Goal: Task Accomplishment & Management: Manage account settings

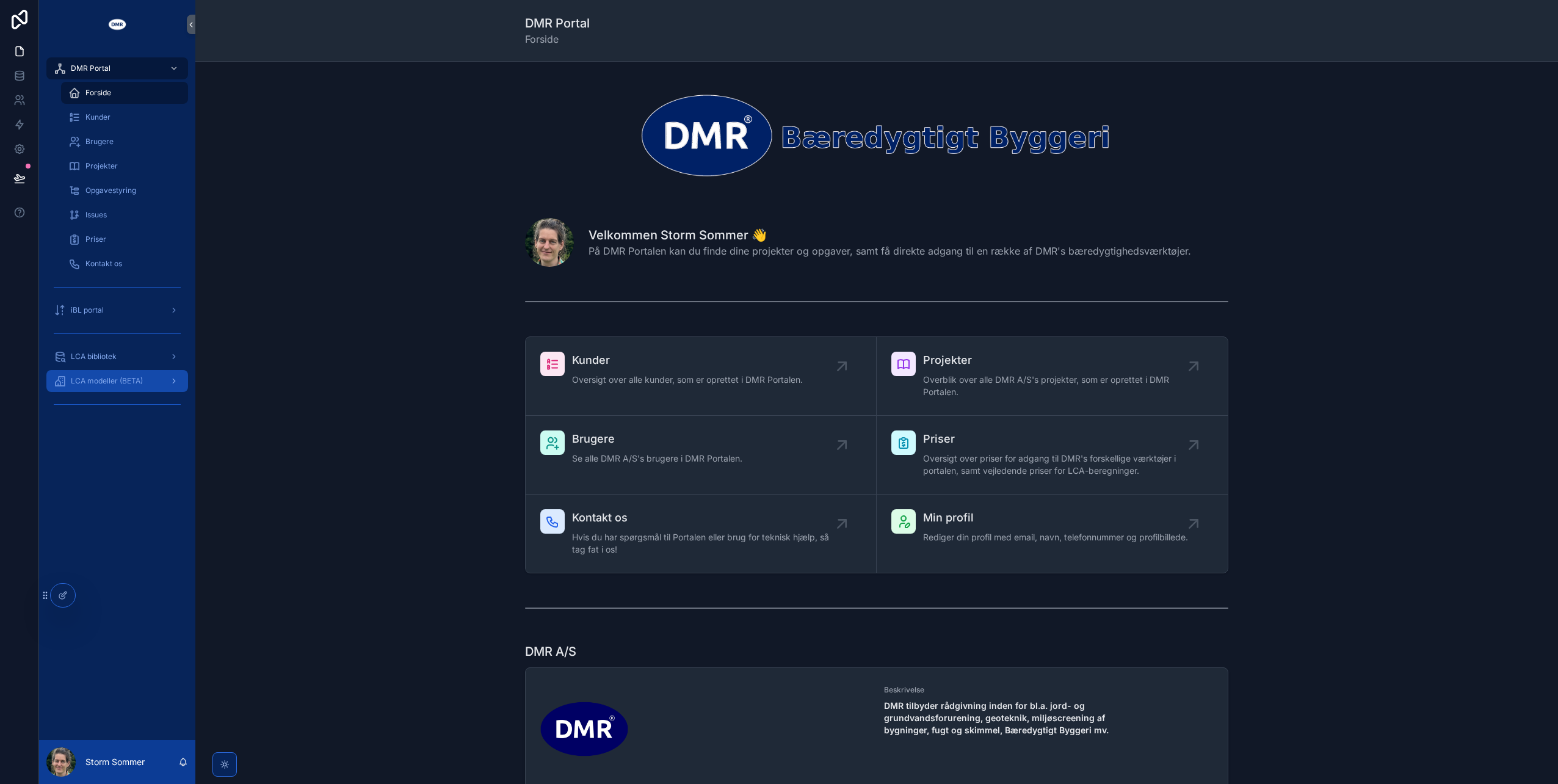
click at [93, 371] on div "LCA modeller (BETA)" at bounding box center [117, 381] width 127 height 19
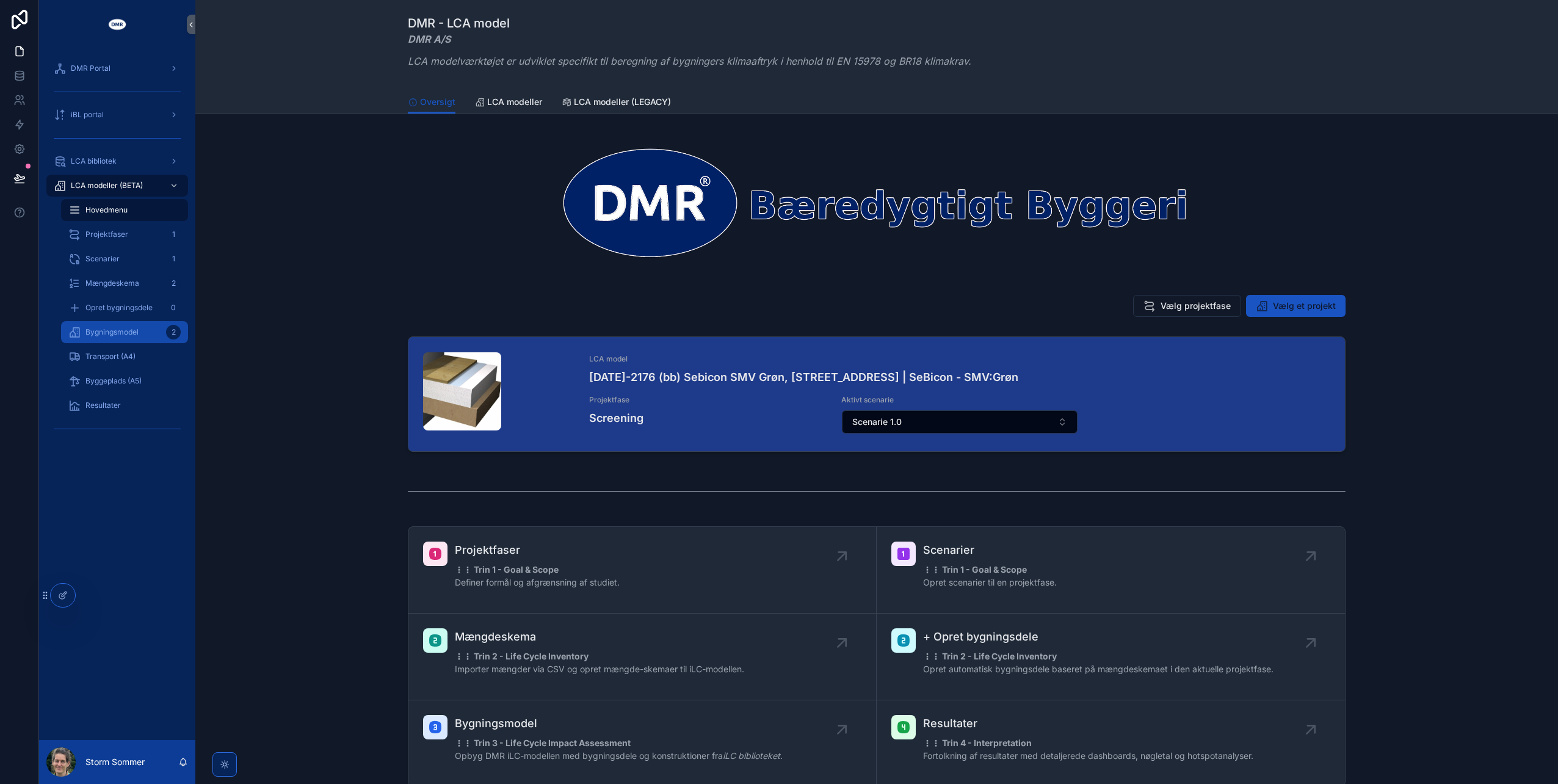
click at [112, 335] on span "Bygningsmodel" at bounding box center [112, 332] width 53 height 10
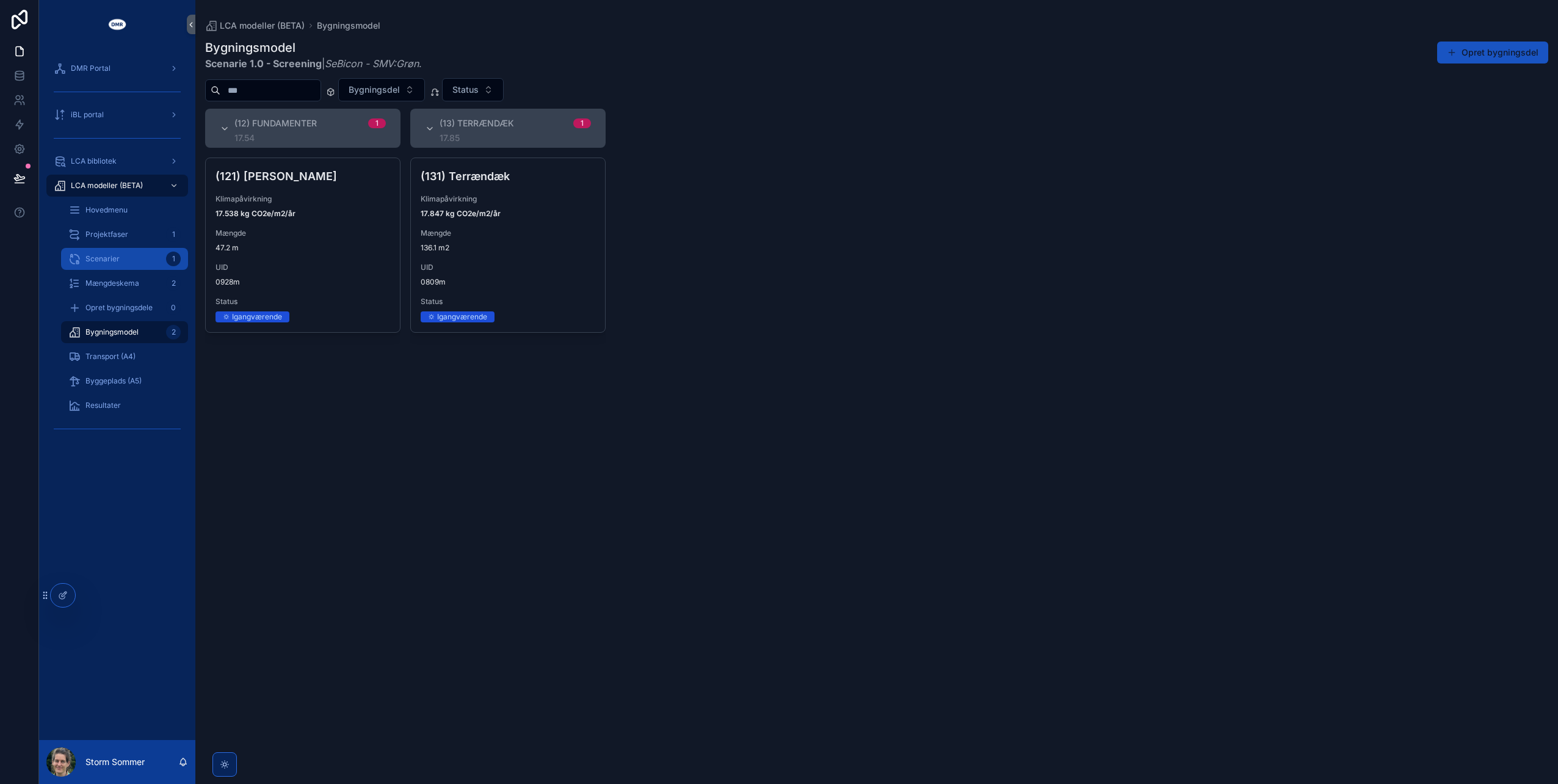
click at [120, 259] on div "Scenarier 1" at bounding box center [124, 259] width 112 height 19
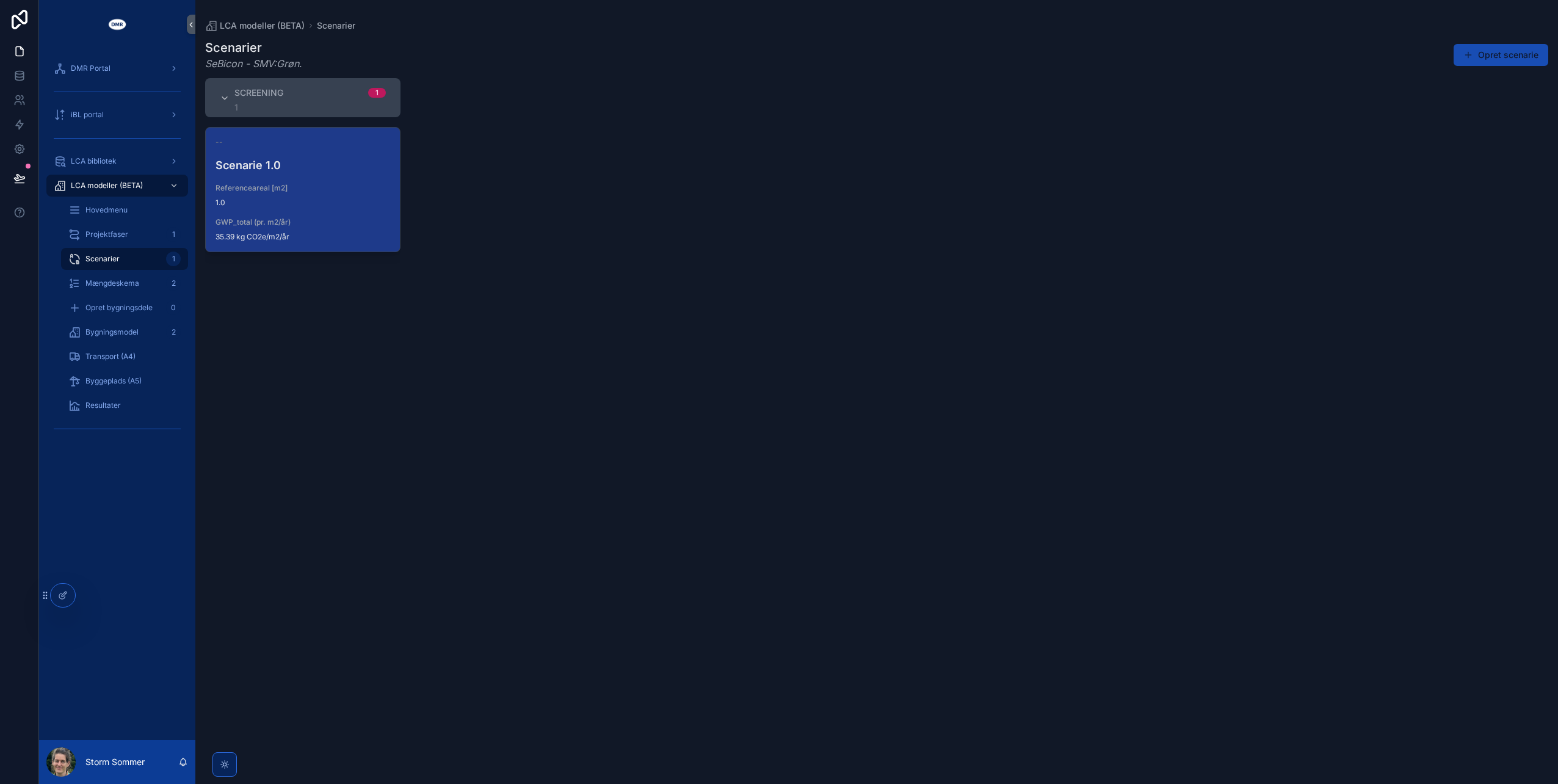
click at [1469, 61] on button "Opret scenarie" at bounding box center [1501, 55] width 94 height 22
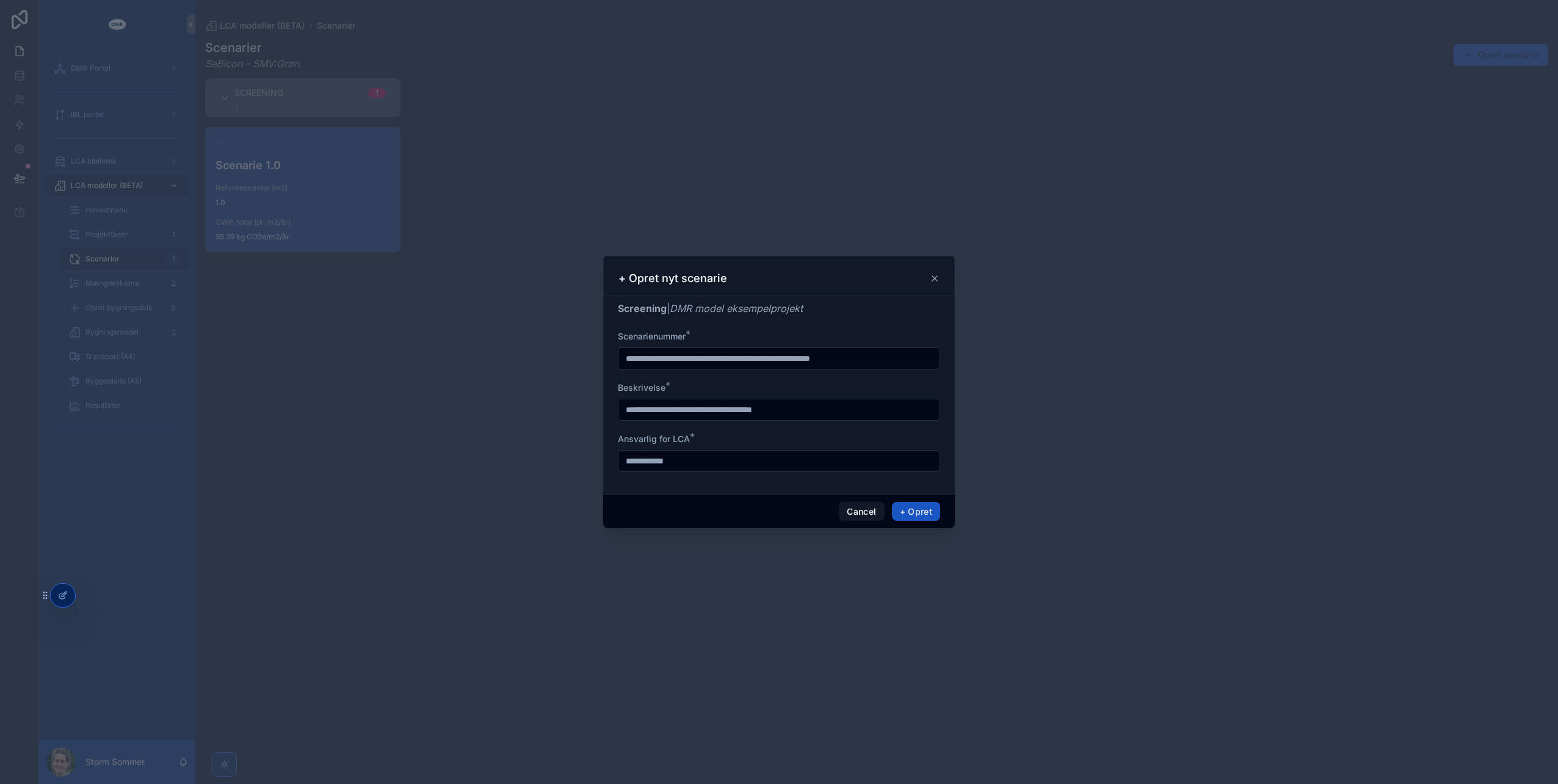
click at [850, 359] on input "scrollable content" at bounding box center [779, 358] width 321 height 17
type input "***"
click at [740, 409] on input "scrollable content" at bounding box center [779, 410] width 321 height 17
type input "**********"
click at [917, 503] on button "+ Opret" at bounding box center [916, 512] width 48 height 19
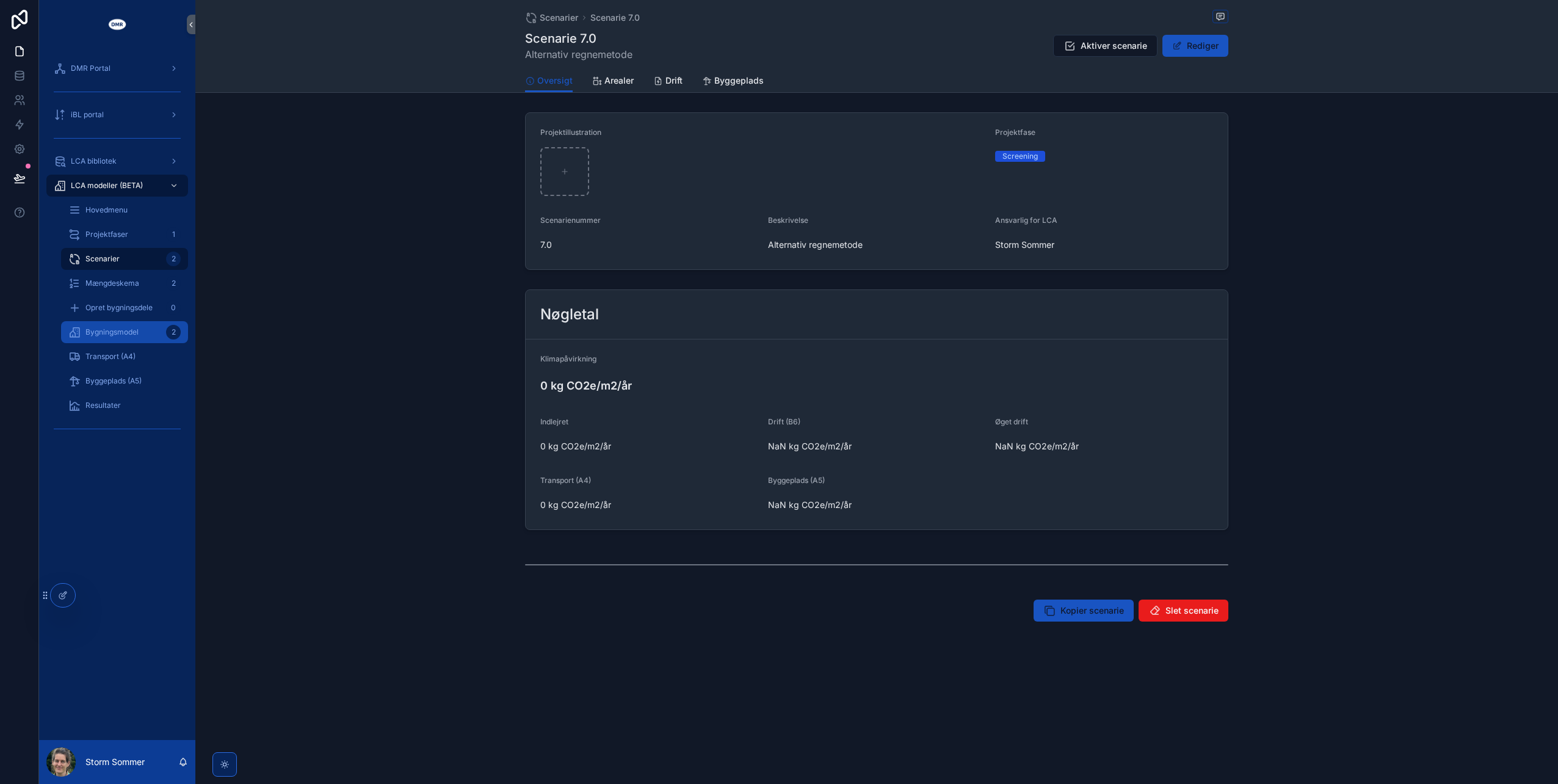
click at [99, 330] on span "Bygningsmodel" at bounding box center [112, 332] width 53 height 10
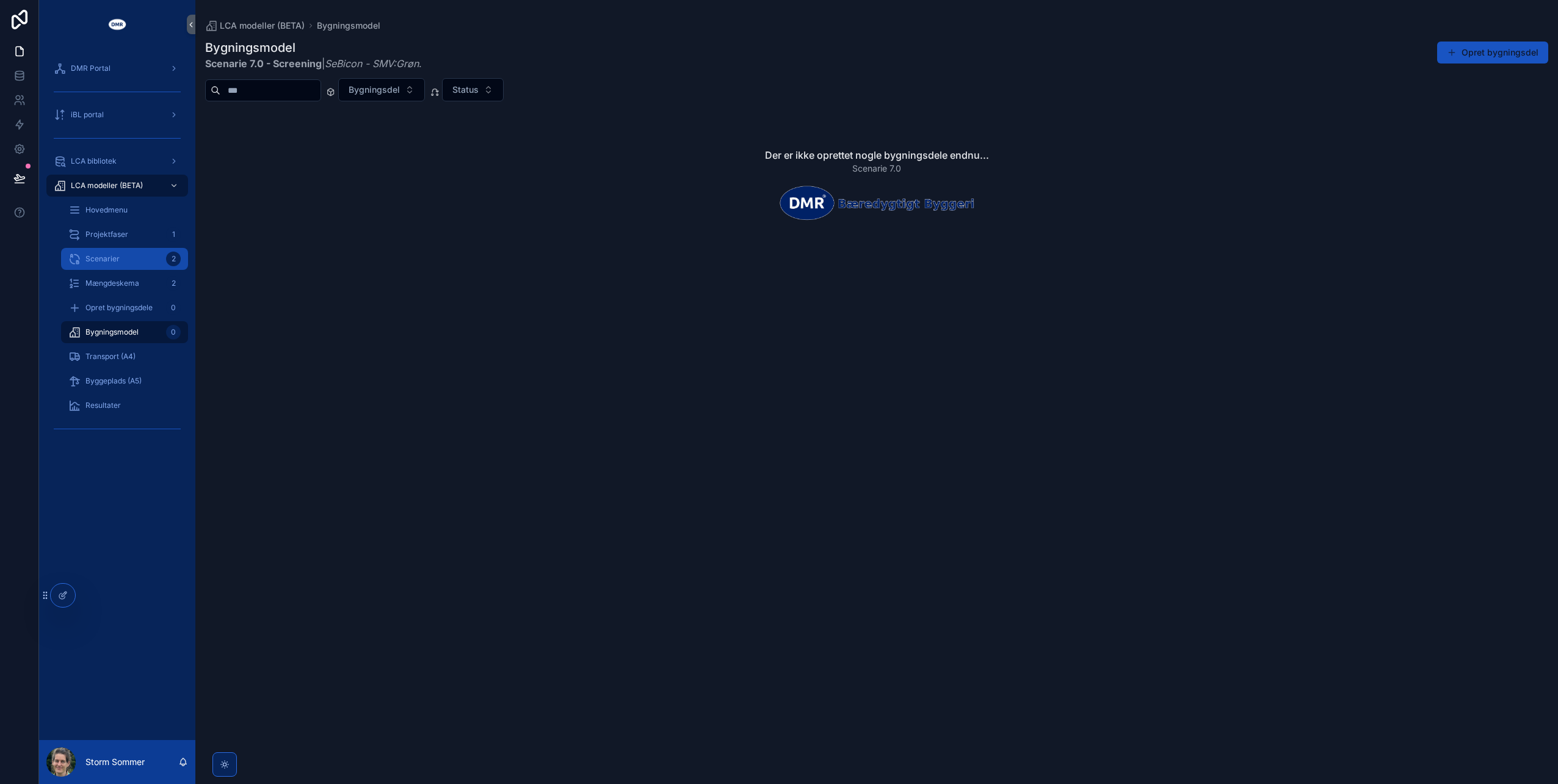
click at [105, 254] on span "Scenarier" at bounding box center [103, 259] width 34 height 10
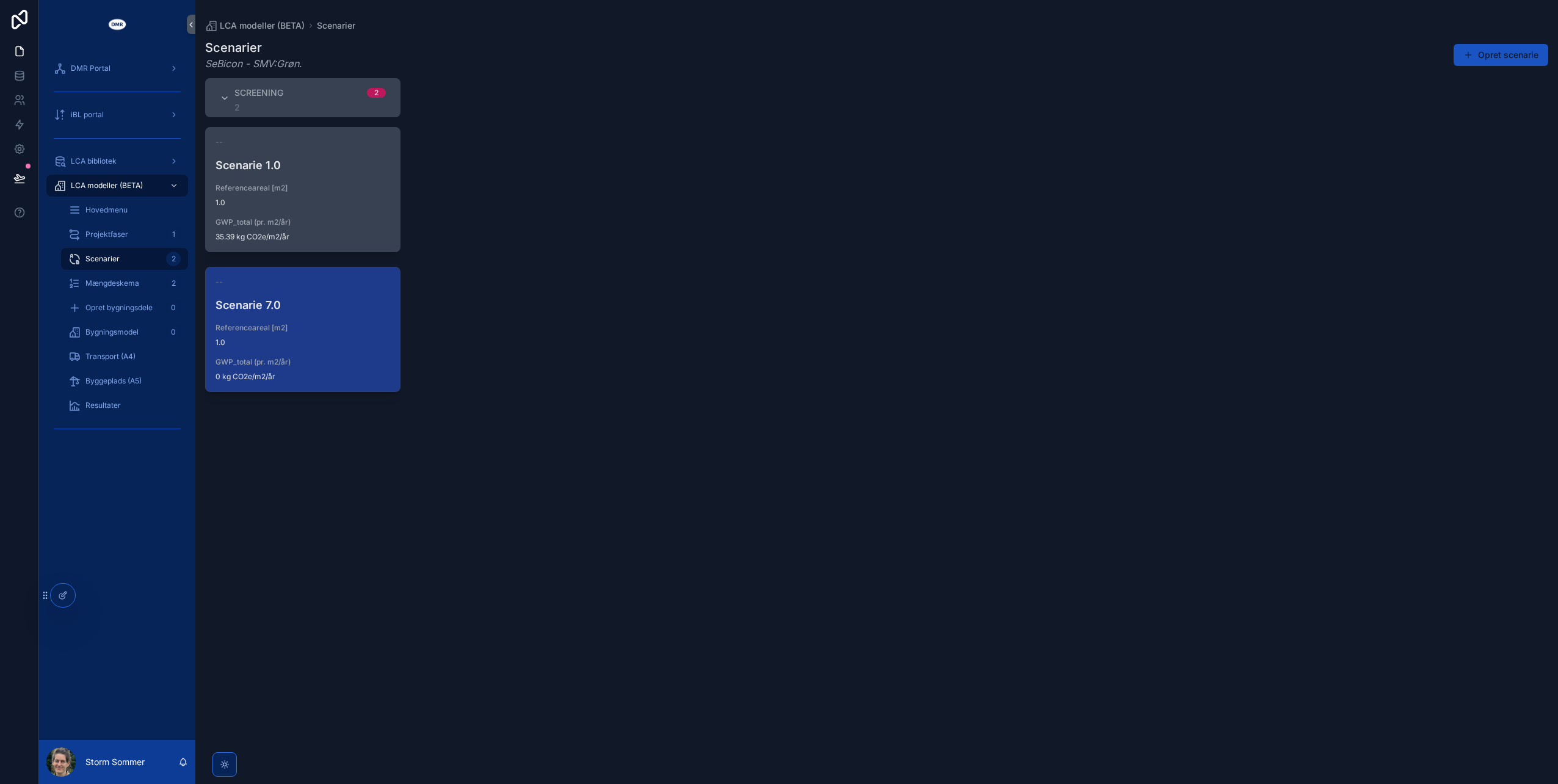
click at [296, 188] on span "Referenceareal [m2]" at bounding box center [303, 188] width 174 height 10
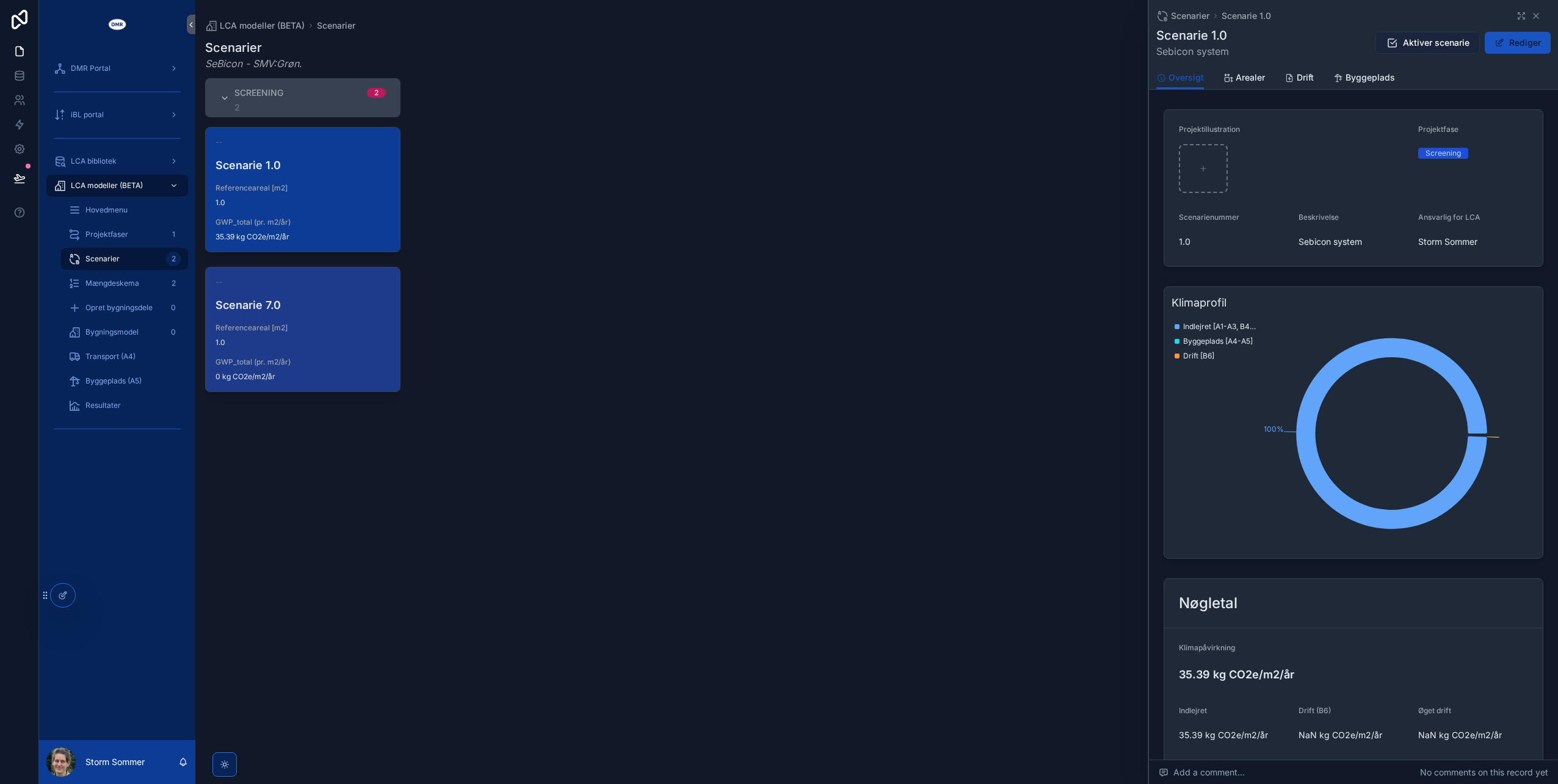
click at [1446, 39] on span "Aktiver scenarie" at bounding box center [1437, 43] width 67 height 12
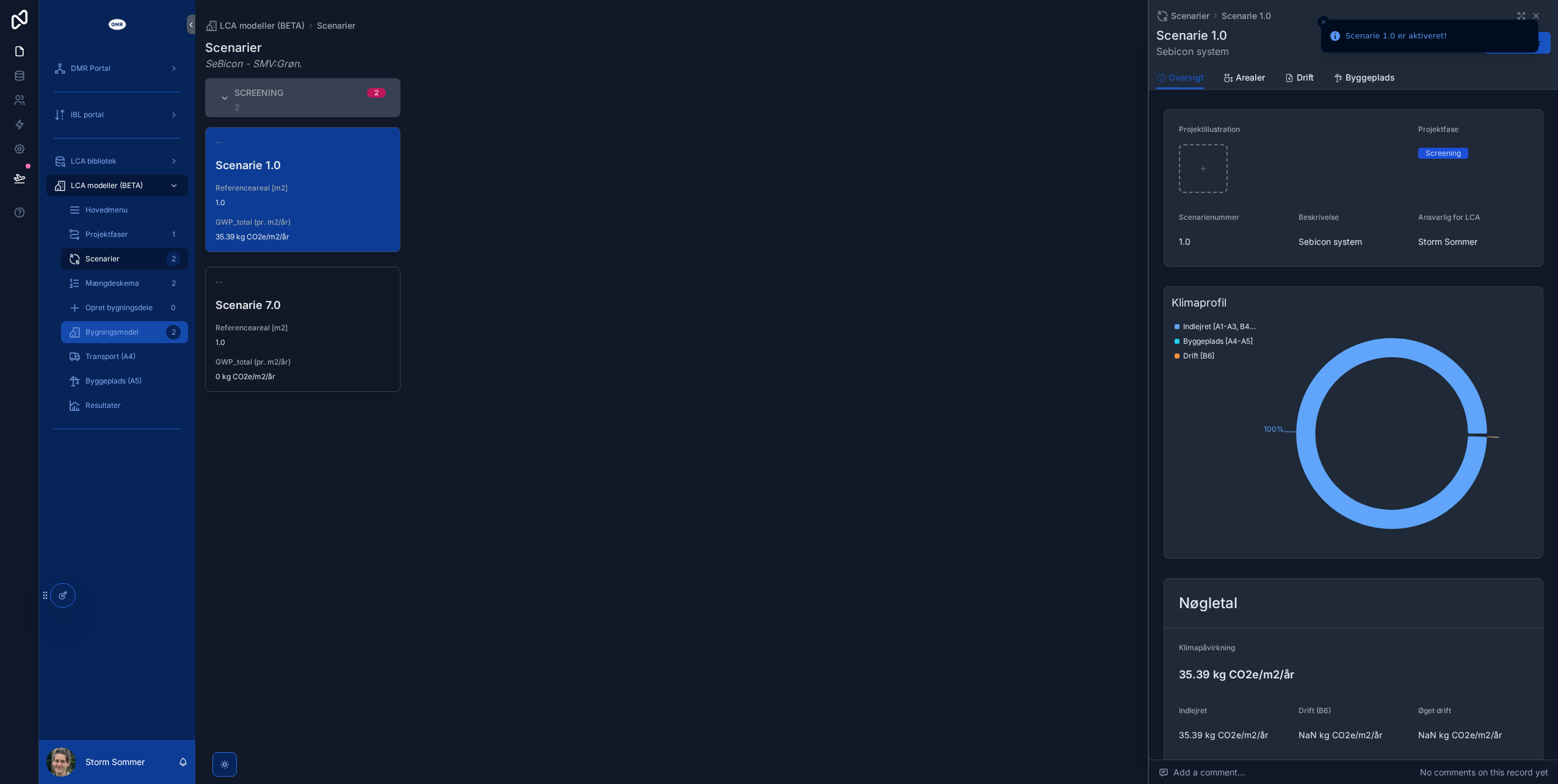
click at [124, 334] on span "Bygningsmodel" at bounding box center [112, 332] width 53 height 10
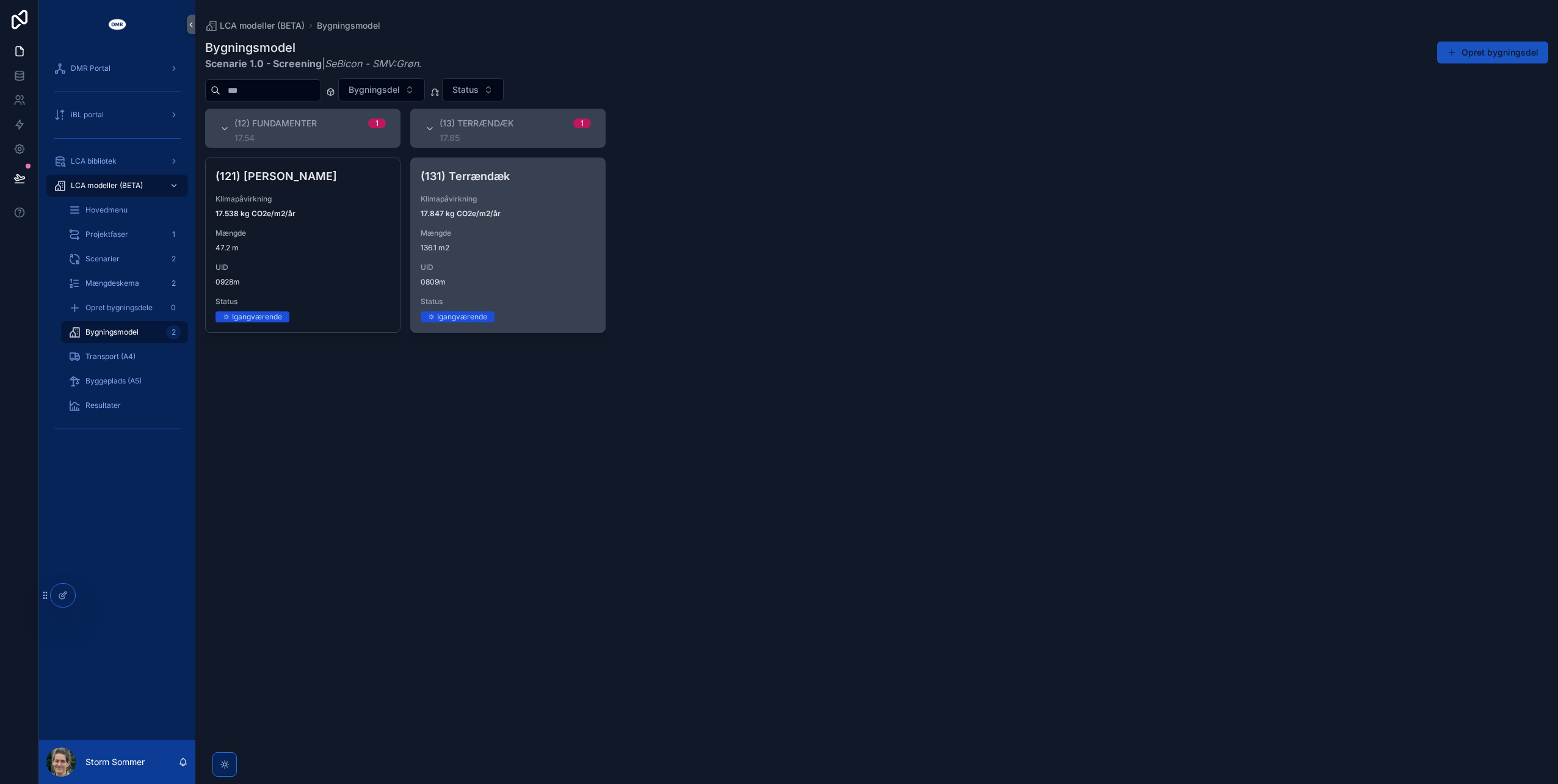
click at [467, 231] on span "Mængde" at bounding box center [508, 233] width 174 height 10
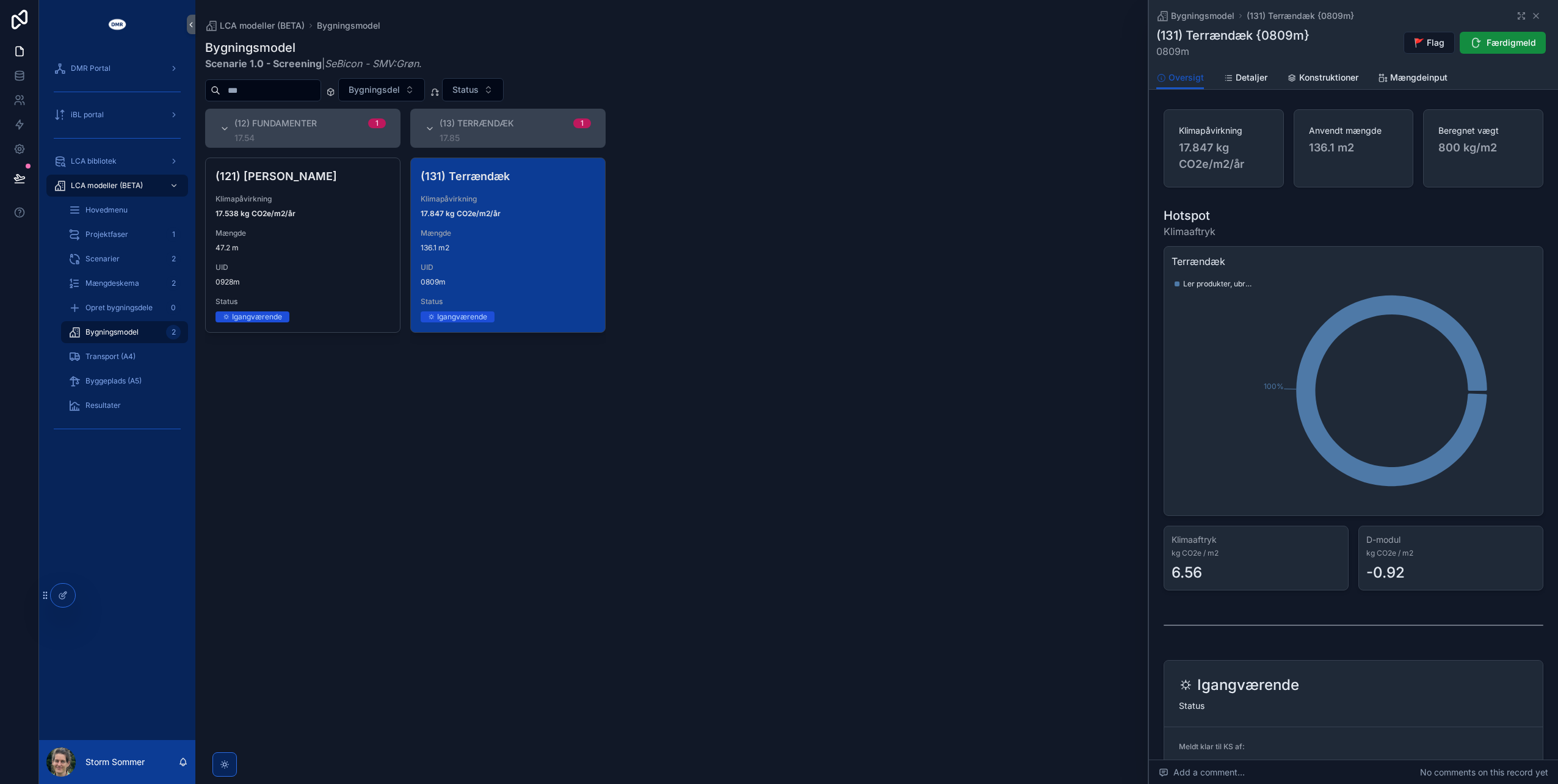
click at [815, 219] on div "(12) Fundamenter 1 17.54 (121) Sokkel Klimapåvirkning 17.538 kg CO2e/m2/år Mæng…" at bounding box center [877, 439] width 1363 height 661
click at [100, 332] on span "Bygningsmodel" at bounding box center [112, 332] width 53 height 10
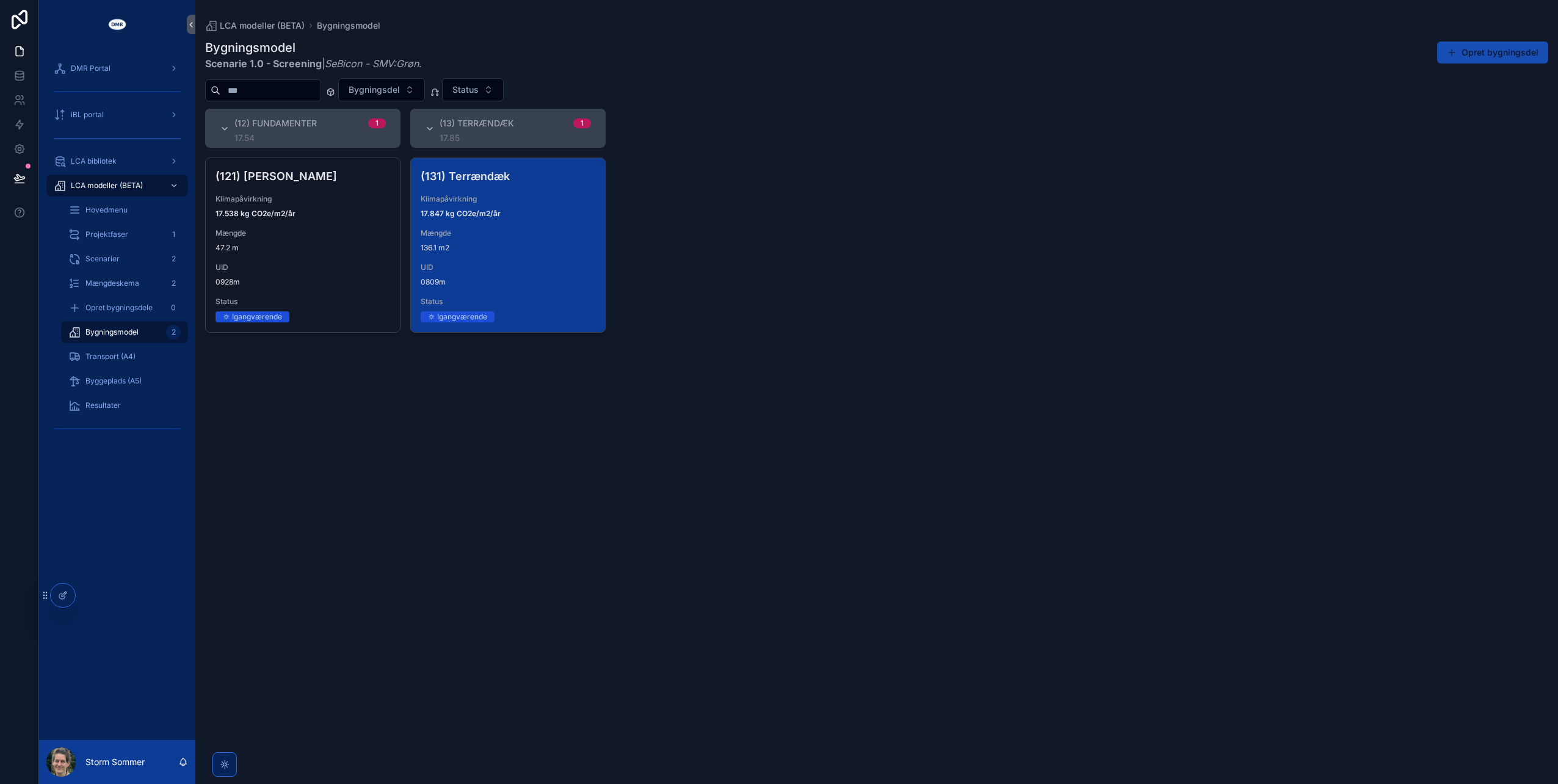
click at [1472, 50] on button "Opret bygningsdel" at bounding box center [1492, 52] width 111 height 22
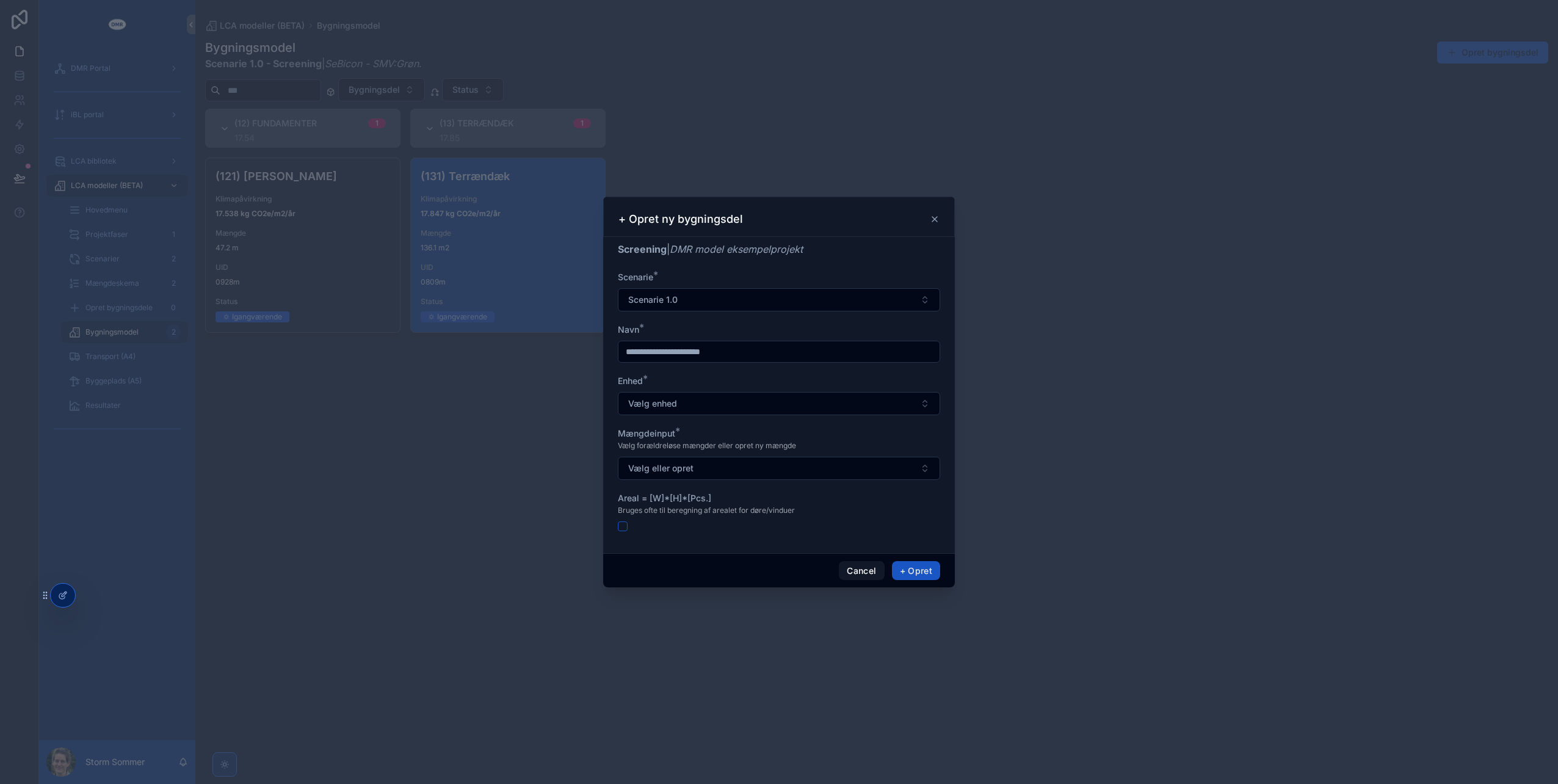
click at [754, 354] on input "scrollable content" at bounding box center [779, 352] width 321 height 17
type input "*********"
click at [760, 402] on button "Vælg enhed" at bounding box center [779, 403] width 322 height 23
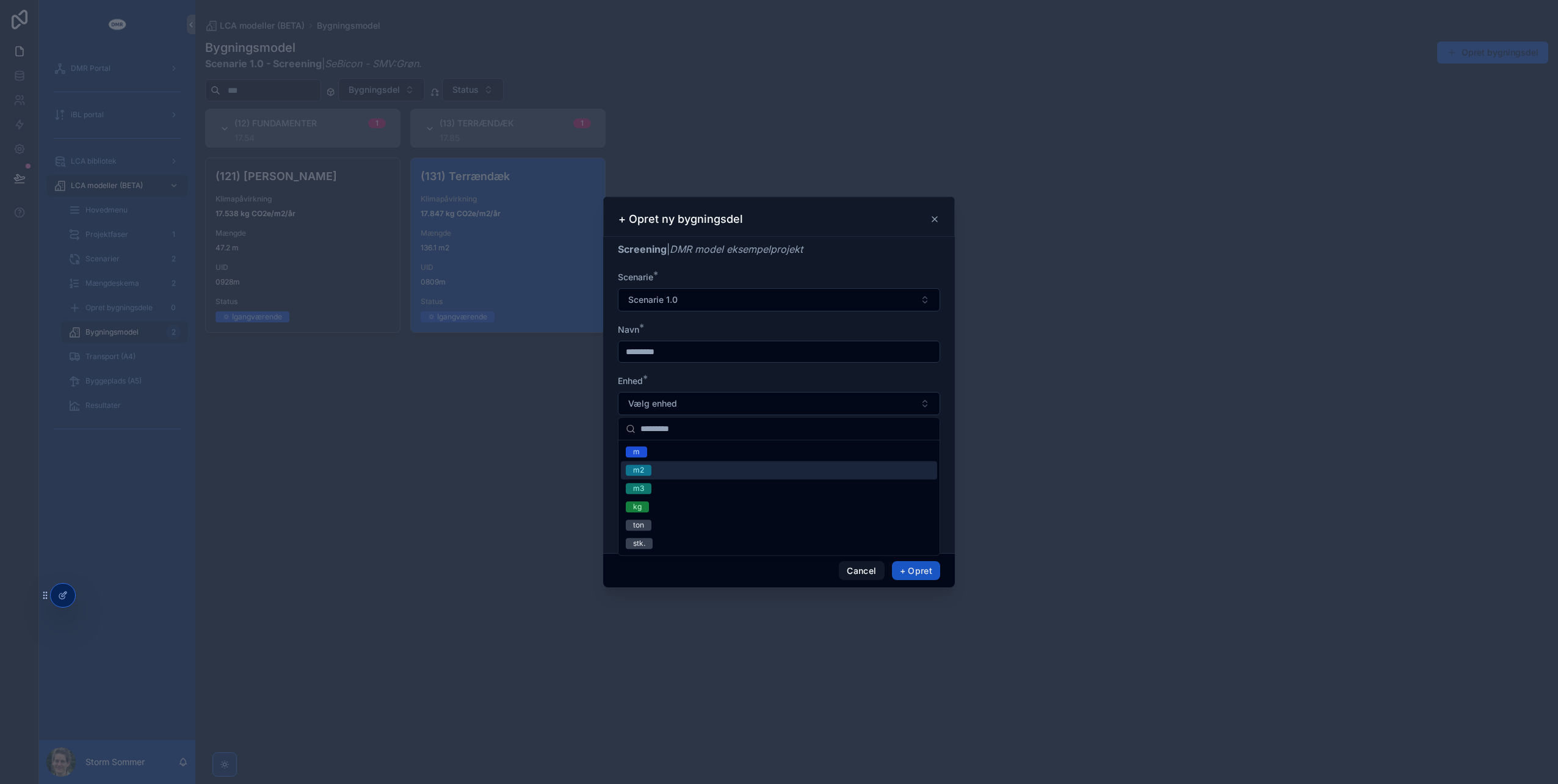
click at [710, 472] on div "m2" at bounding box center [779, 470] width 317 height 19
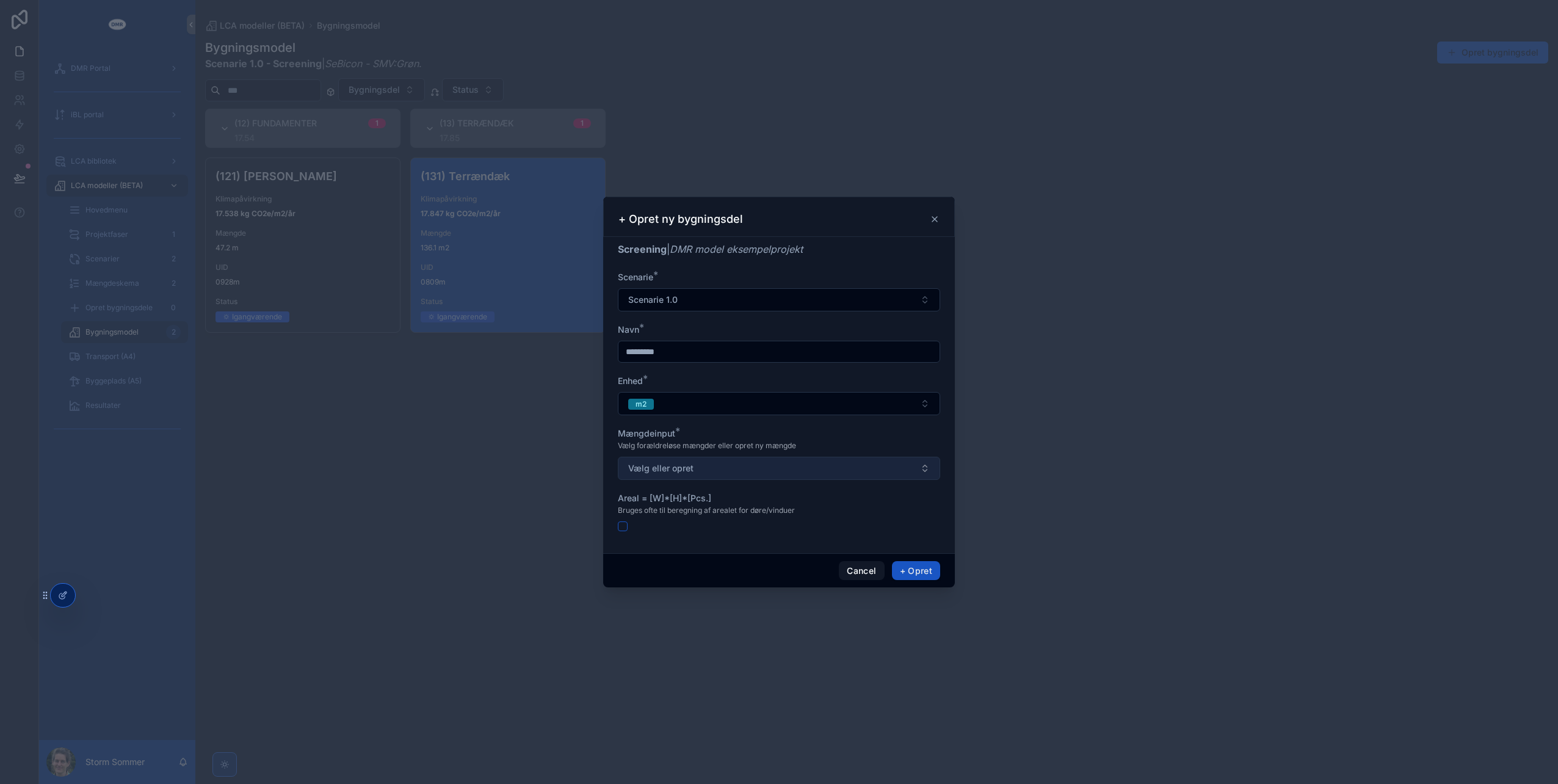
click at [732, 472] on button "Vælg eller opret" at bounding box center [779, 468] width 322 height 23
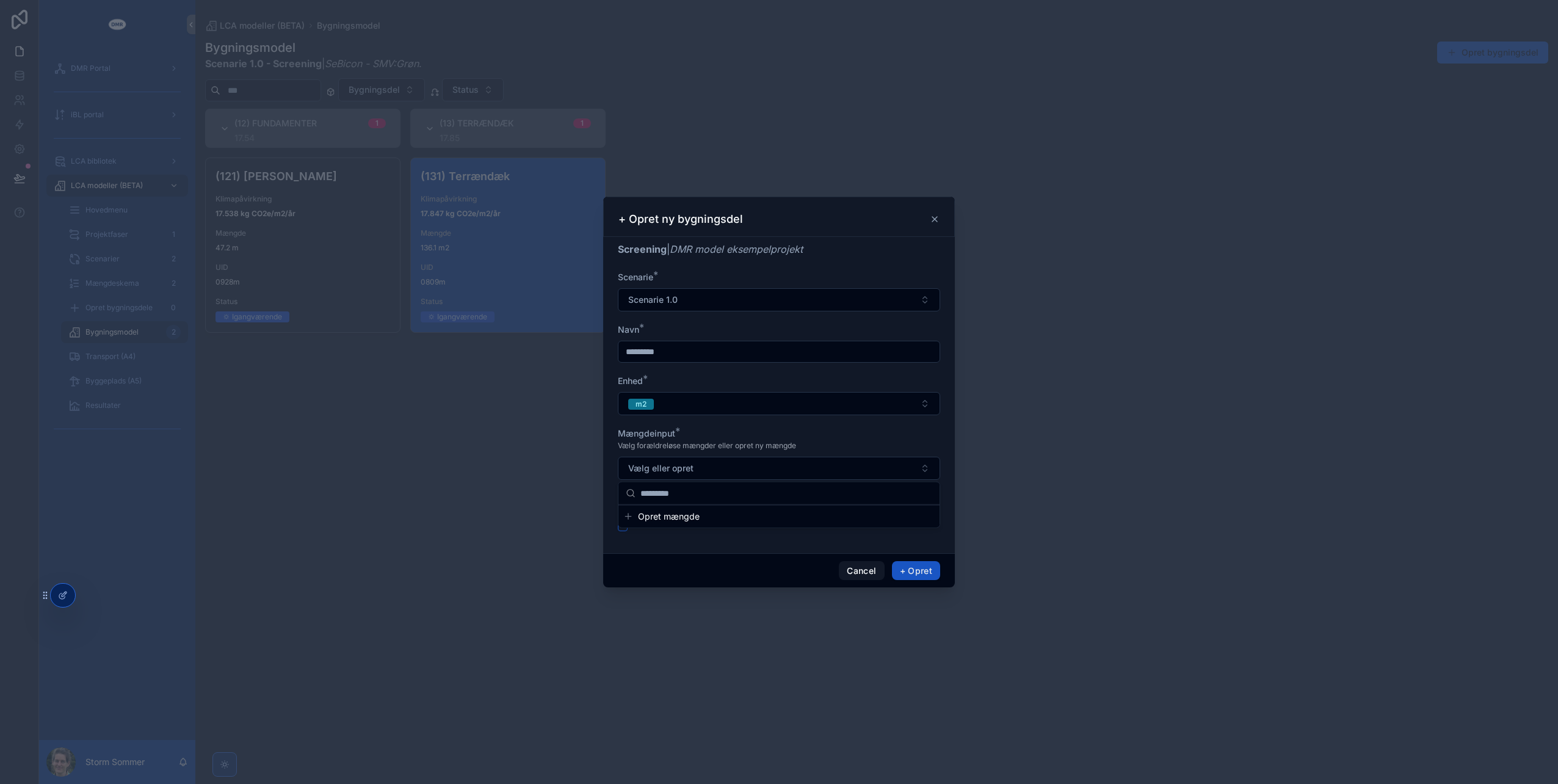
click at [697, 521] on span "Opret mængde" at bounding box center [668, 516] width 61 height 12
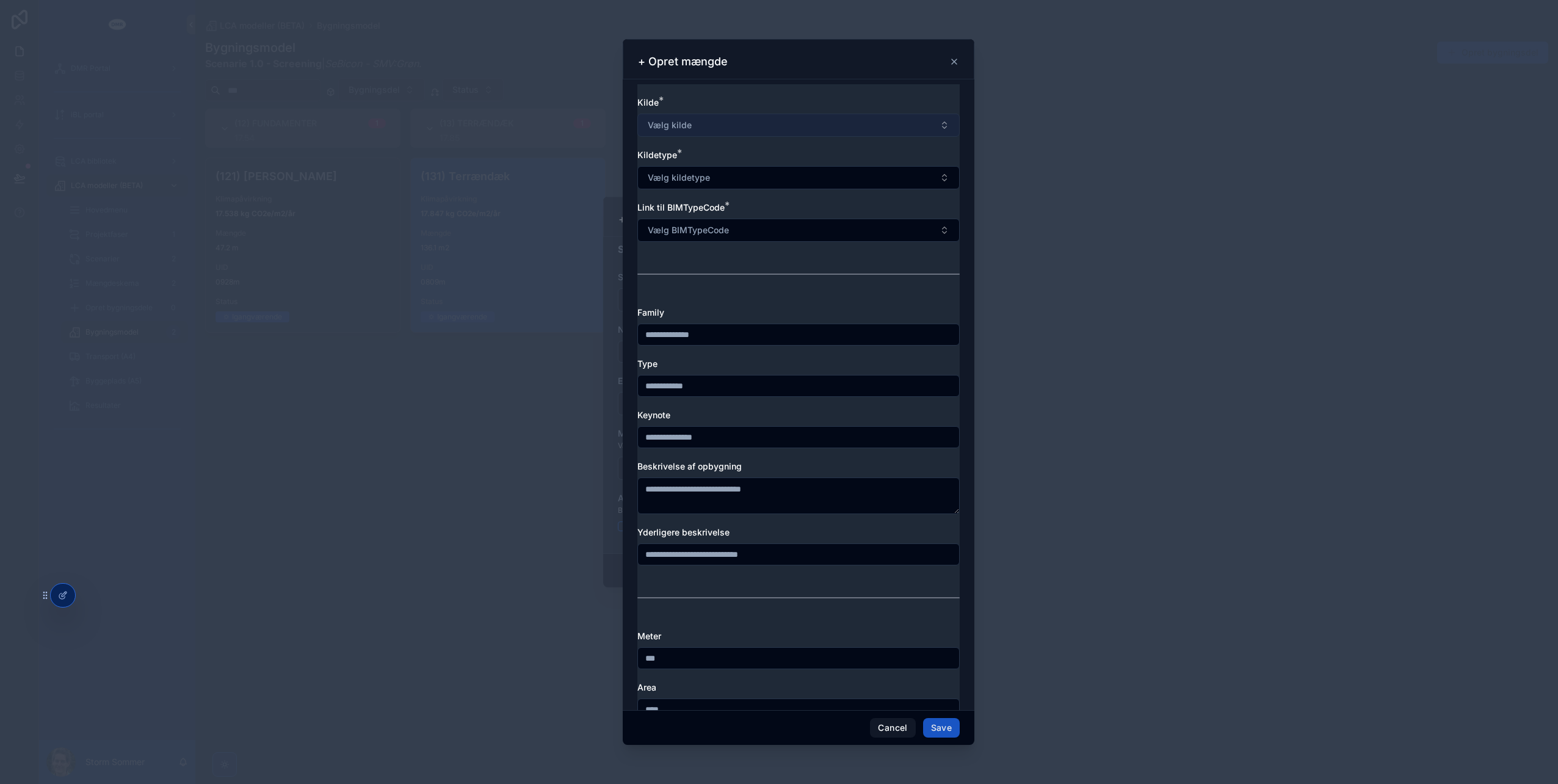
click at [740, 132] on button "Vælg kilde" at bounding box center [798, 125] width 322 height 23
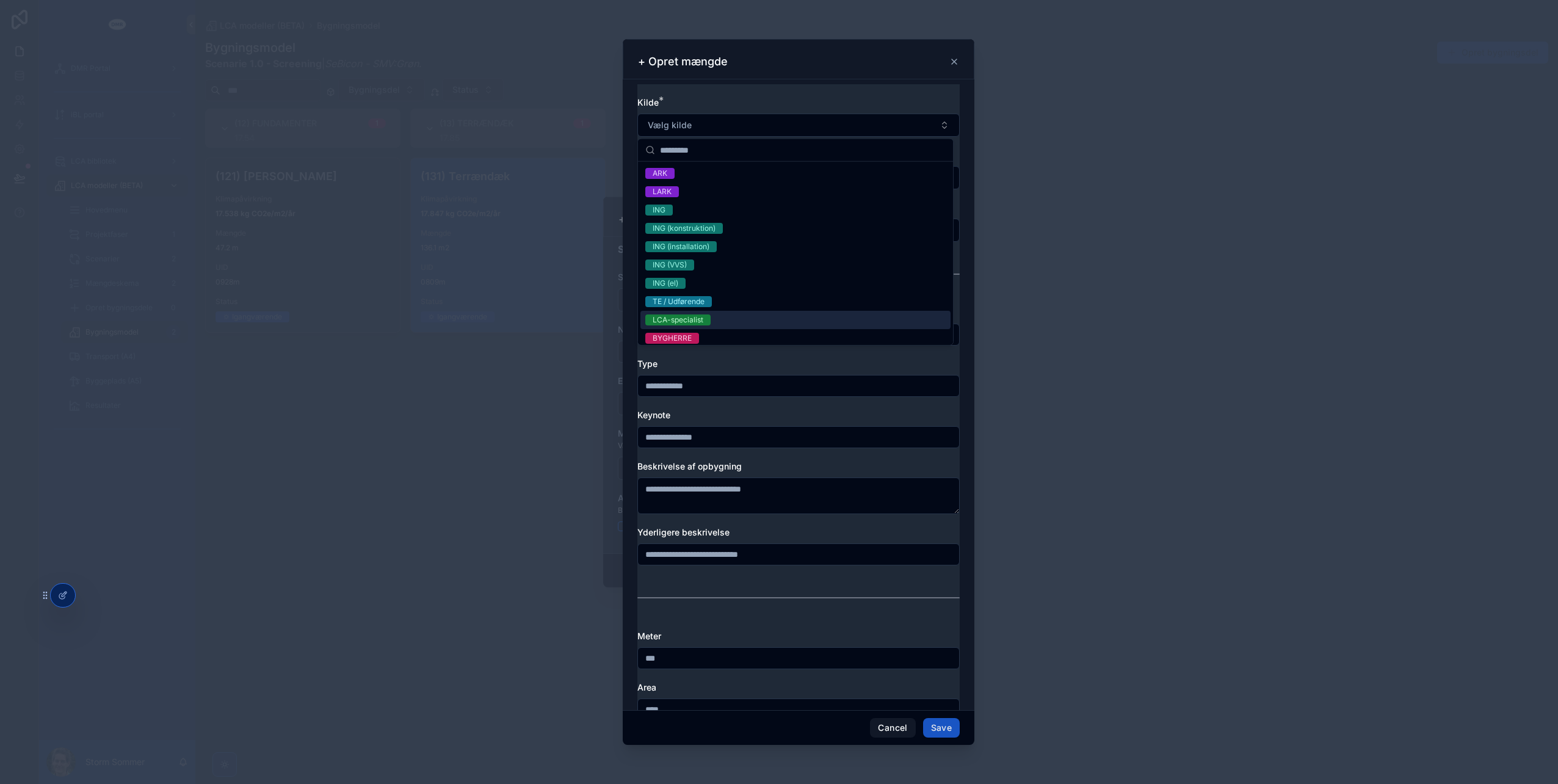
scroll to position [60, 0]
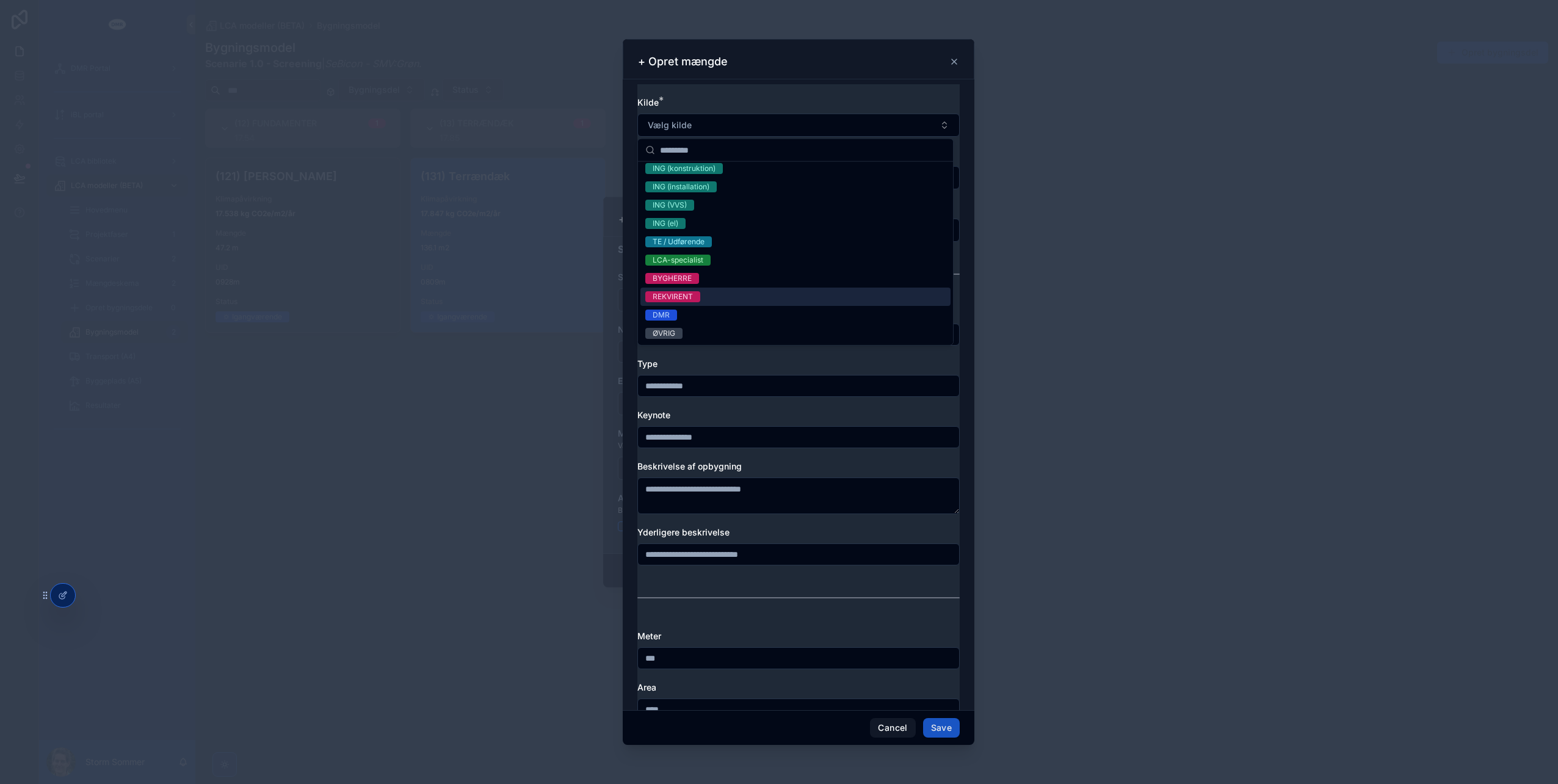
click at [695, 298] on span "REKVIRENT" at bounding box center [673, 296] width 55 height 11
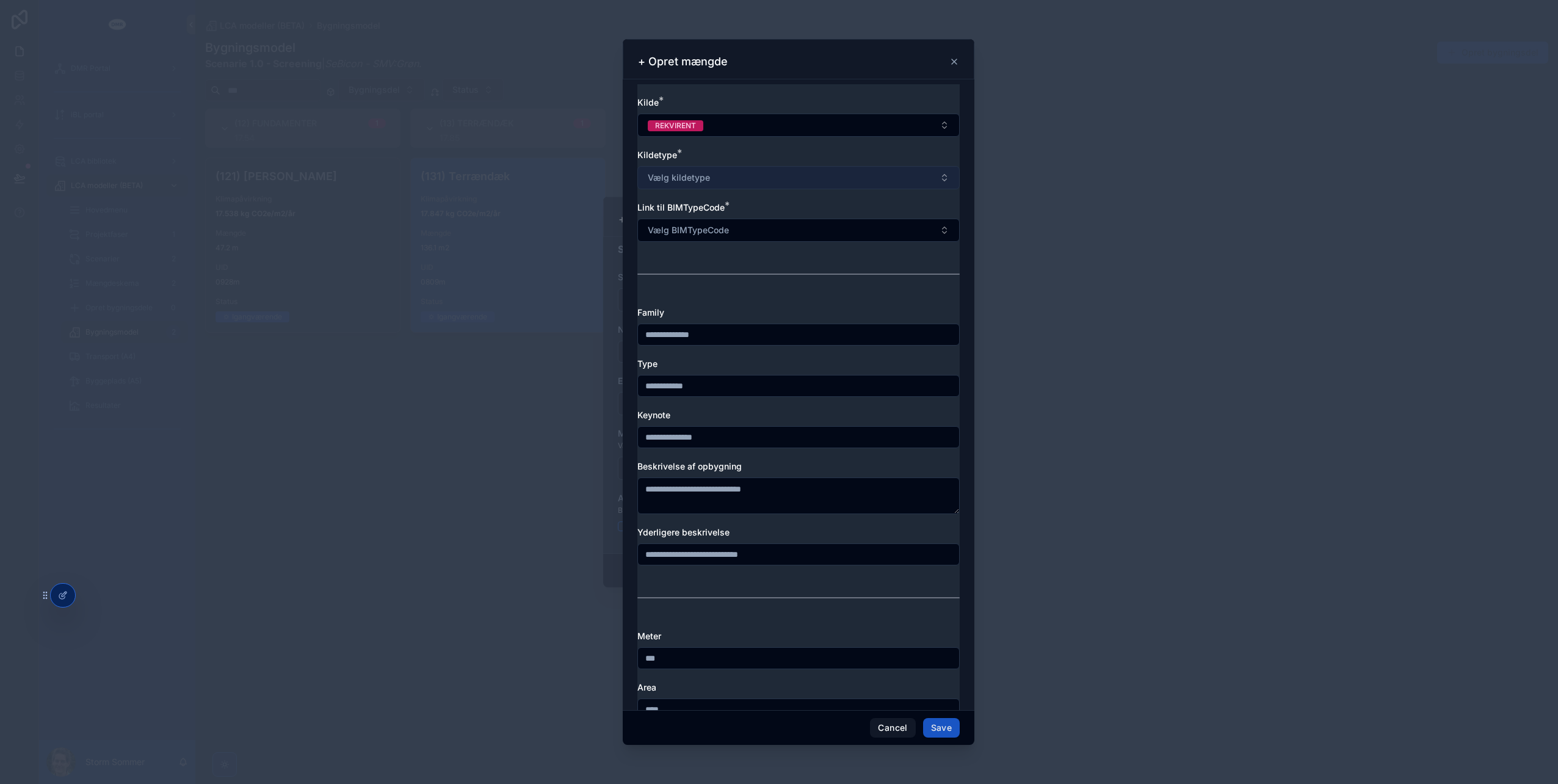
click at [690, 183] on button "Vælg kildetype" at bounding box center [798, 178] width 322 height 23
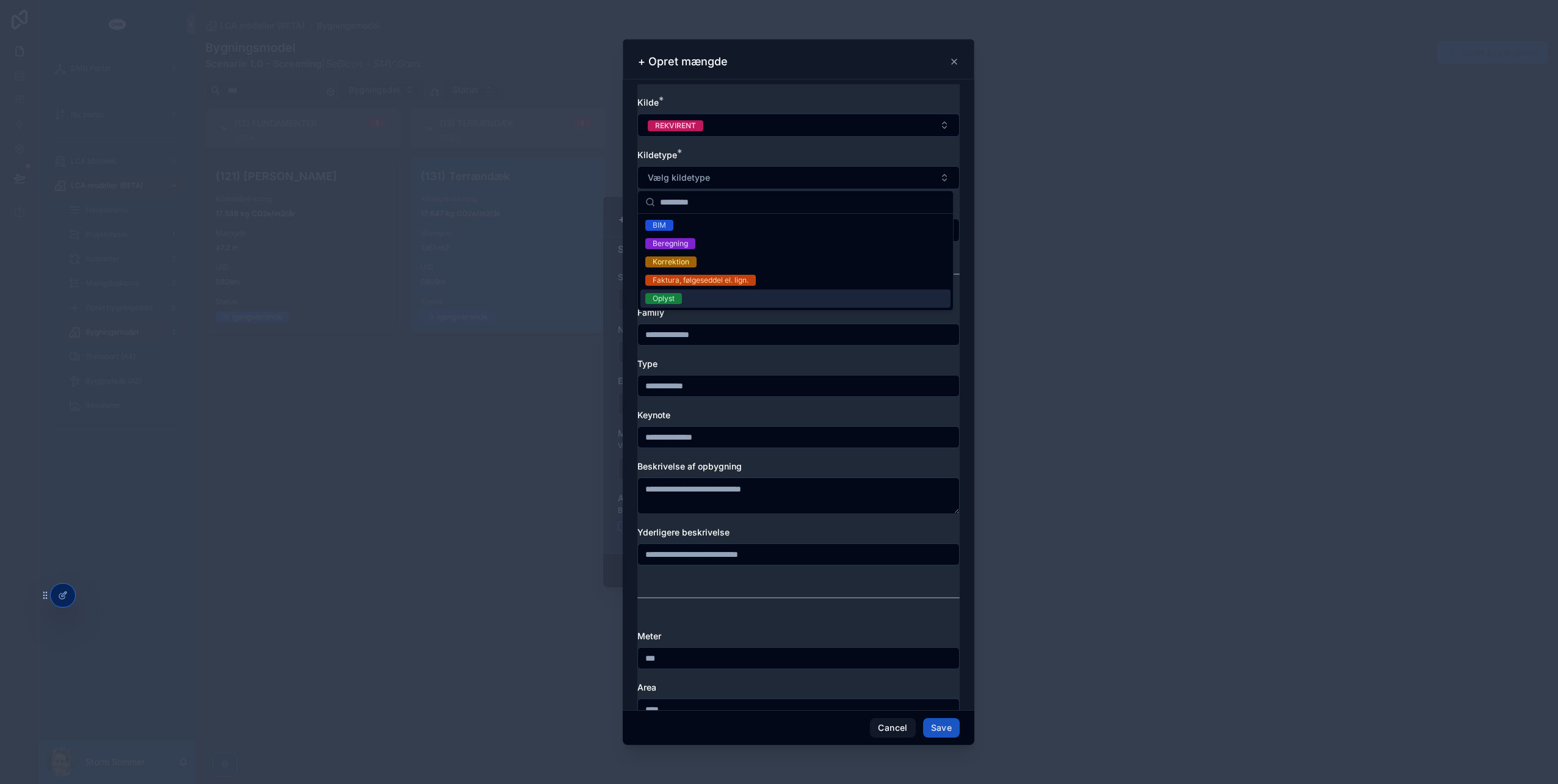
click at [689, 299] on div "Oplyst" at bounding box center [796, 299] width 310 height 19
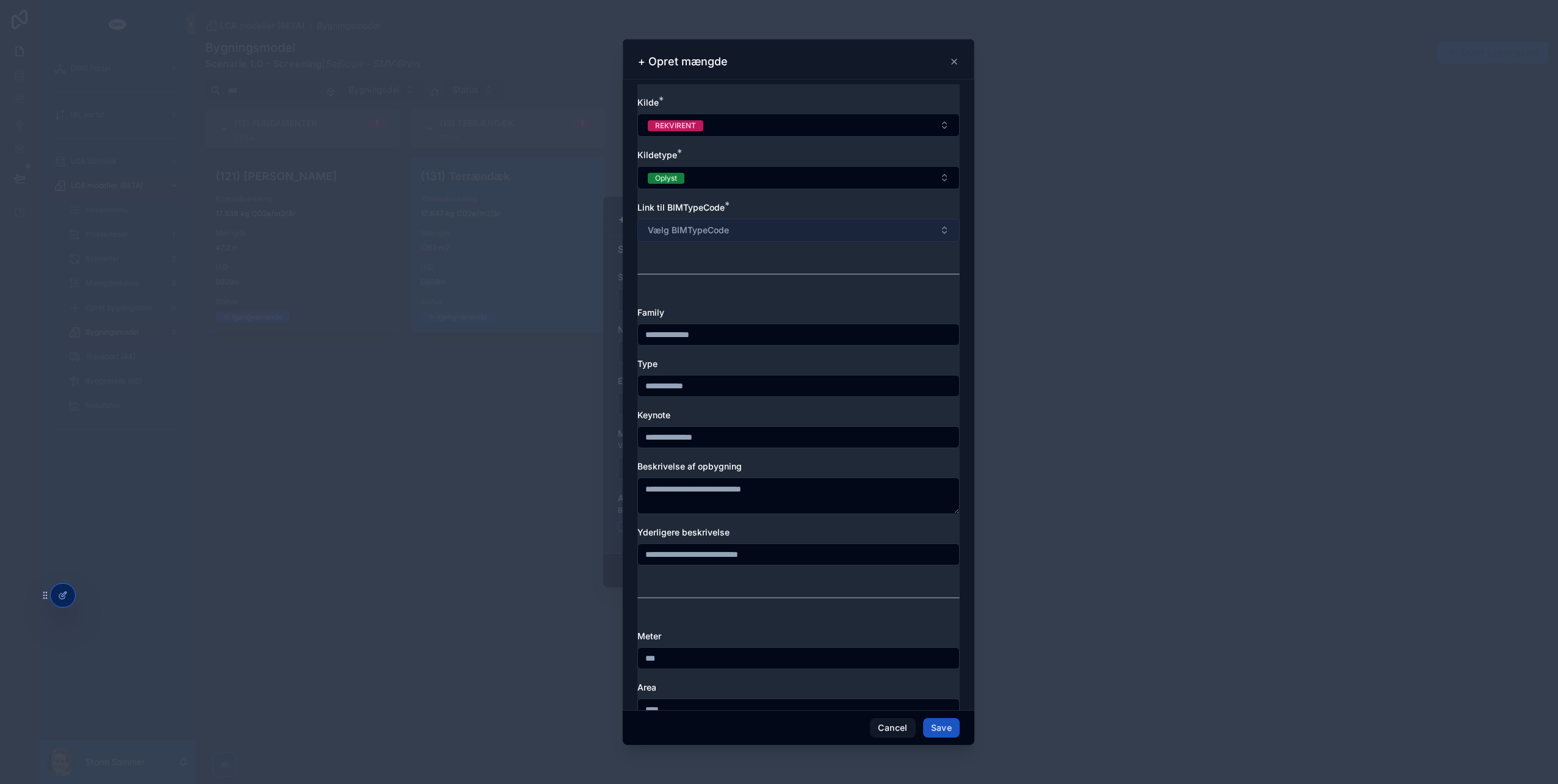
click at [708, 231] on span "Vælg BIMTypeCode" at bounding box center [688, 230] width 81 height 12
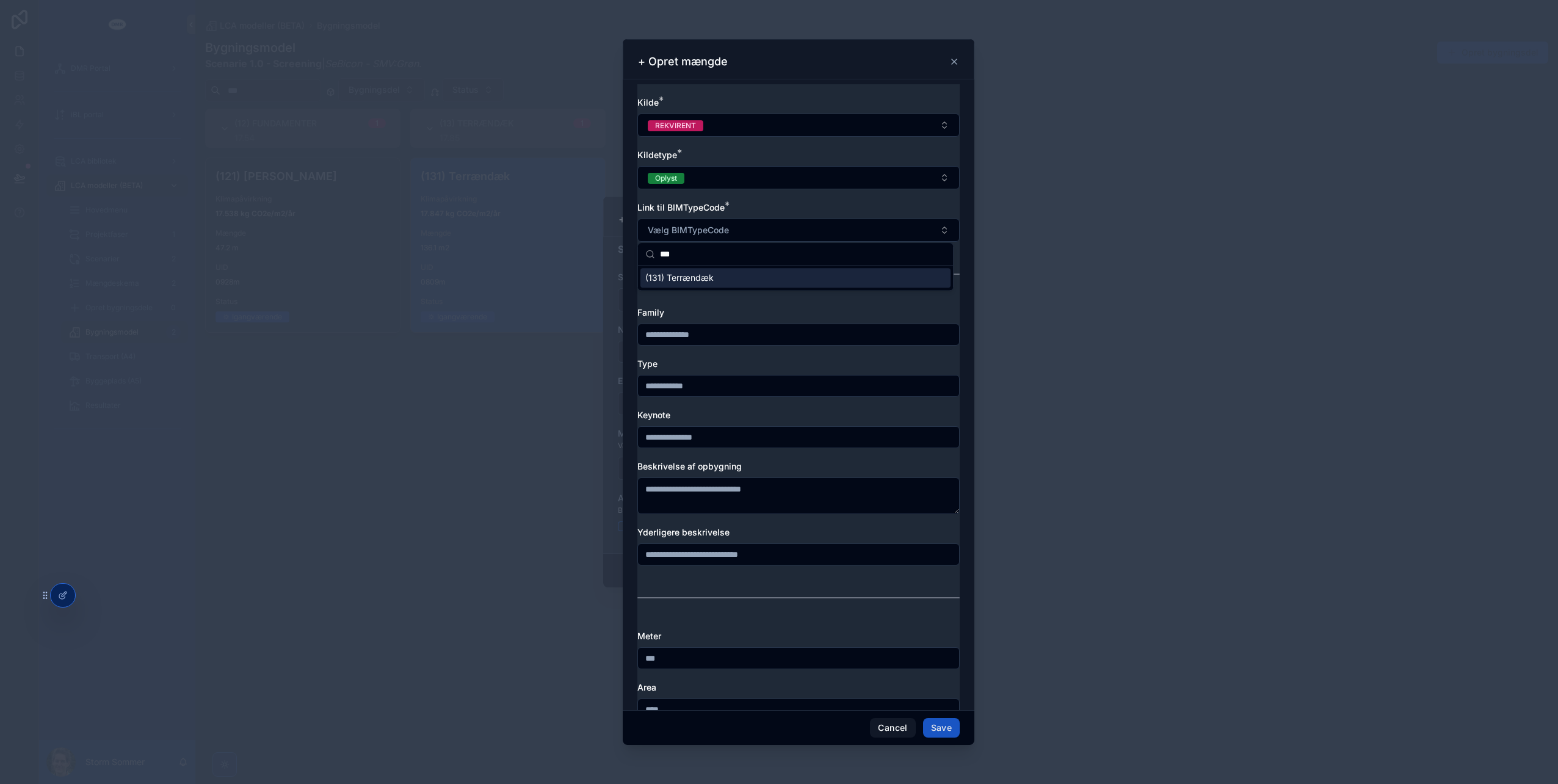
type input "***"
click at [705, 279] on span "(131) Terrændæk" at bounding box center [679, 278] width 68 height 12
click at [706, 332] on input "scrollable content" at bounding box center [799, 334] width 321 height 17
type input "**********"
click at [737, 375] on div "scrollable content" at bounding box center [798, 386] width 322 height 22
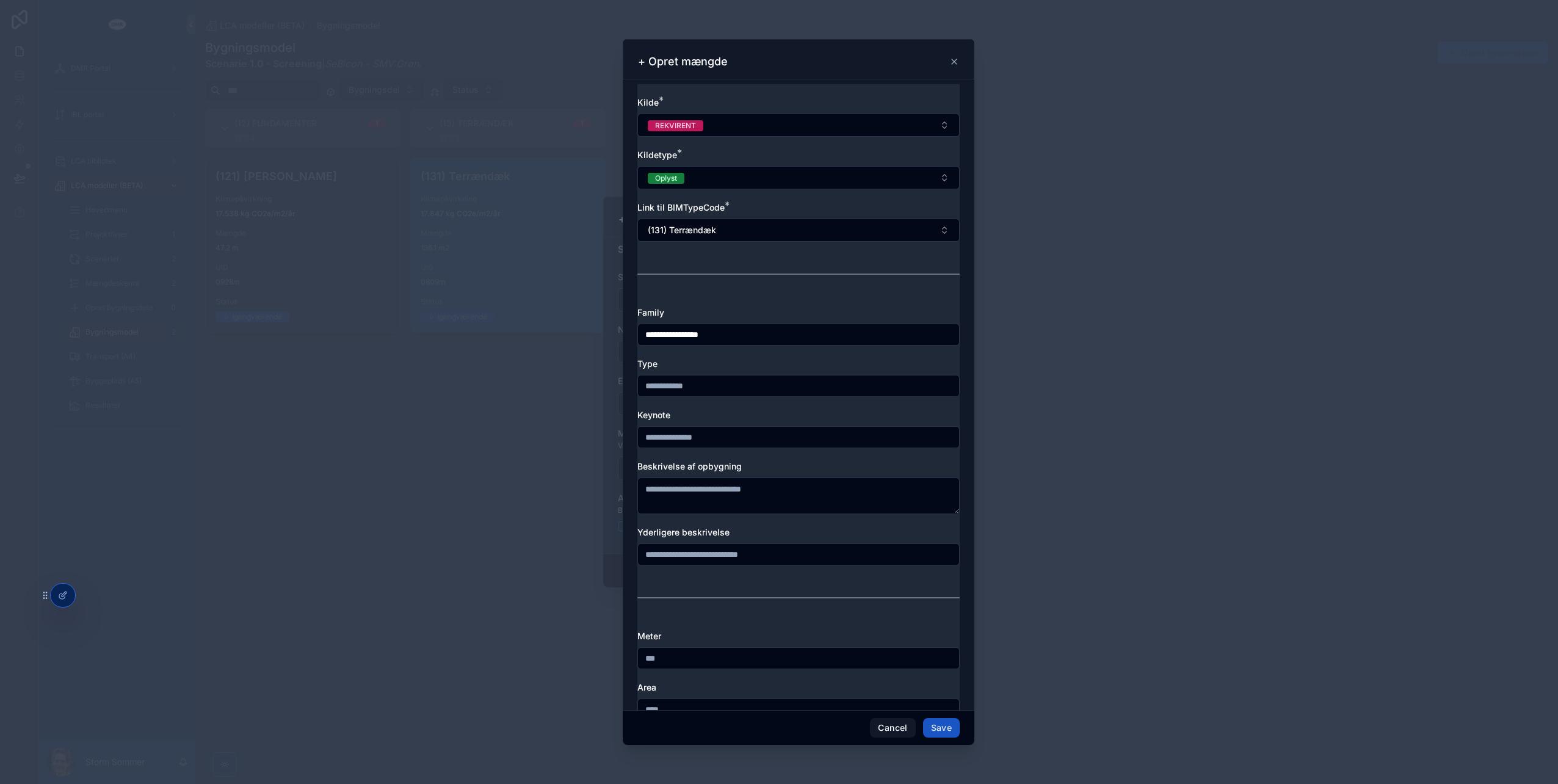
click at [734, 381] on input "scrollable content" at bounding box center [799, 385] width 321 height 17
type input "**********"
click at [755, 495] on textarea "scrollable content" at bounding box center [798, 495] width 322 height 37
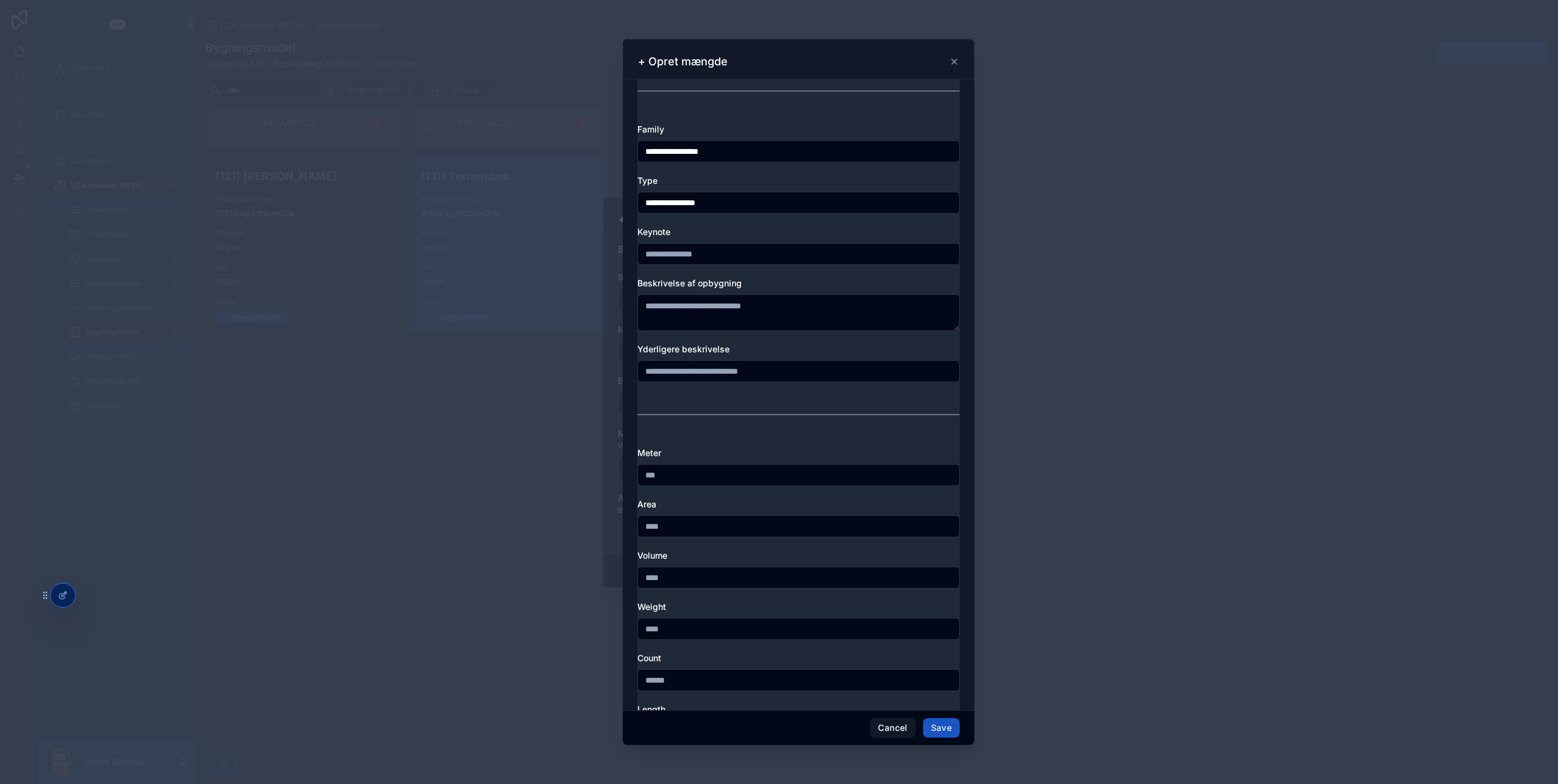
click at [692, 527] on input "scrollable content" at bounding box center [799, 526] width 321 height 17
type input "******"
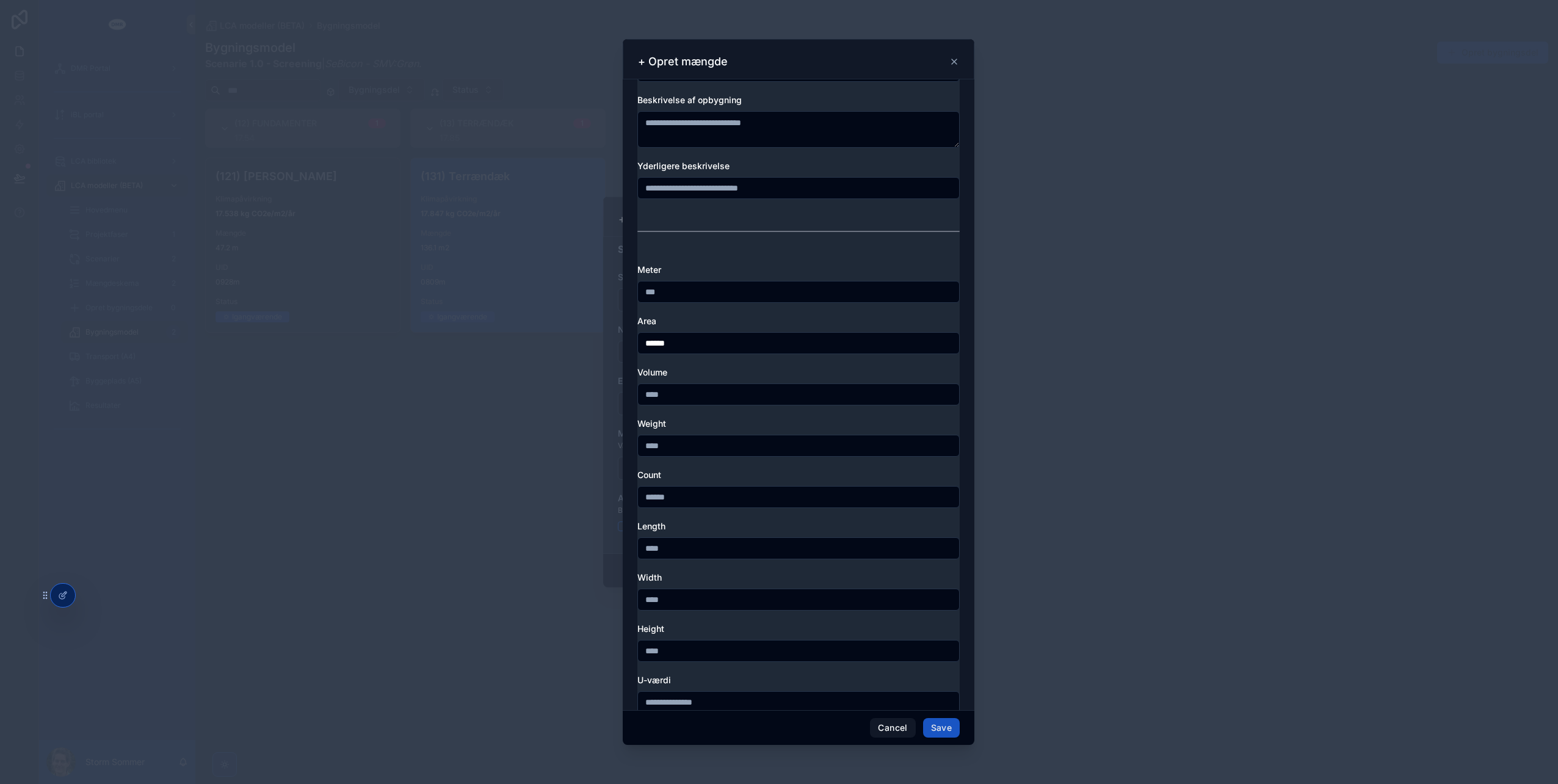
scroll to position [428, 0]
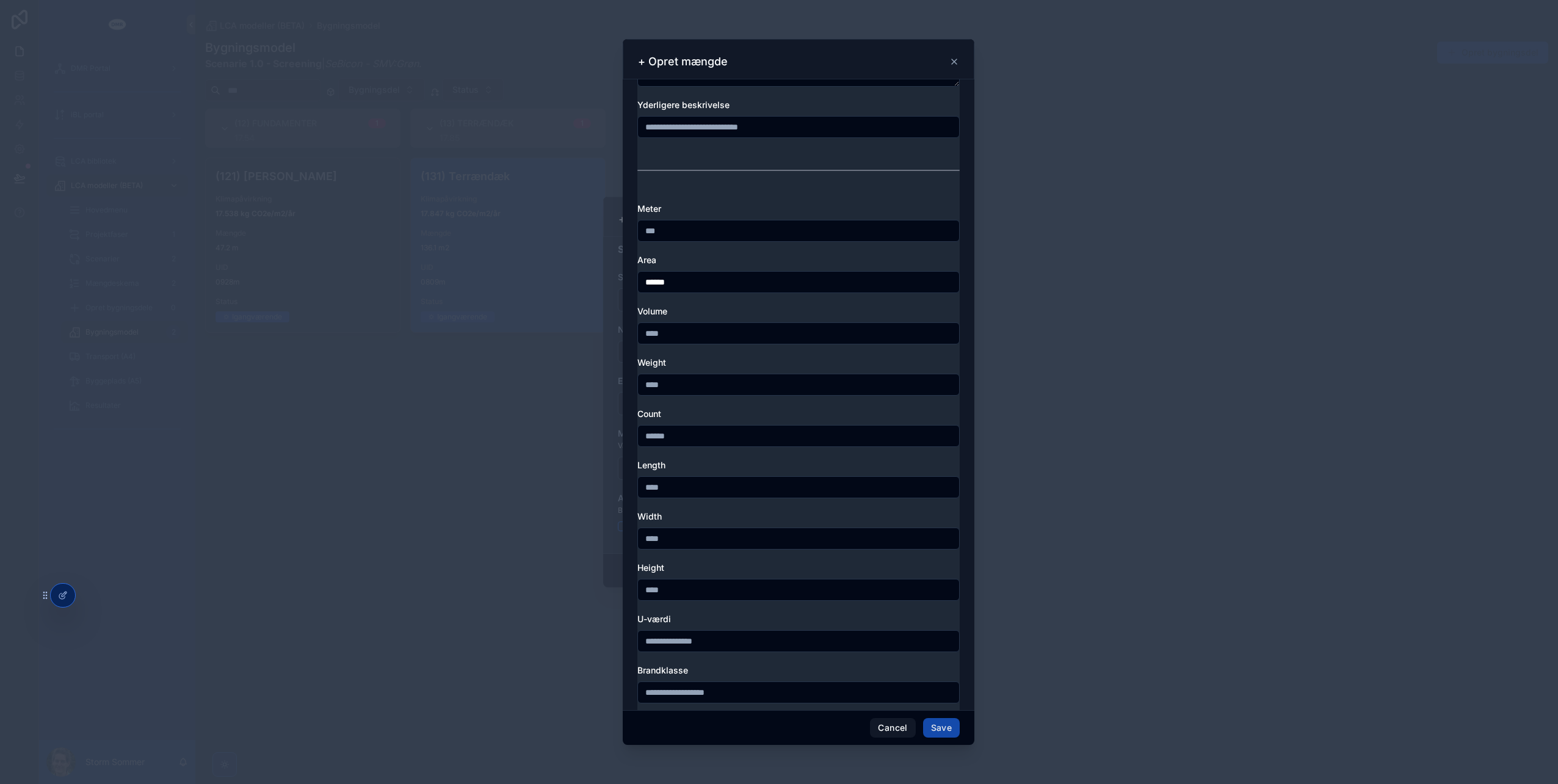
click at [944, 729] on button "Save" at bounding box center [941, 727] width 37 height 19
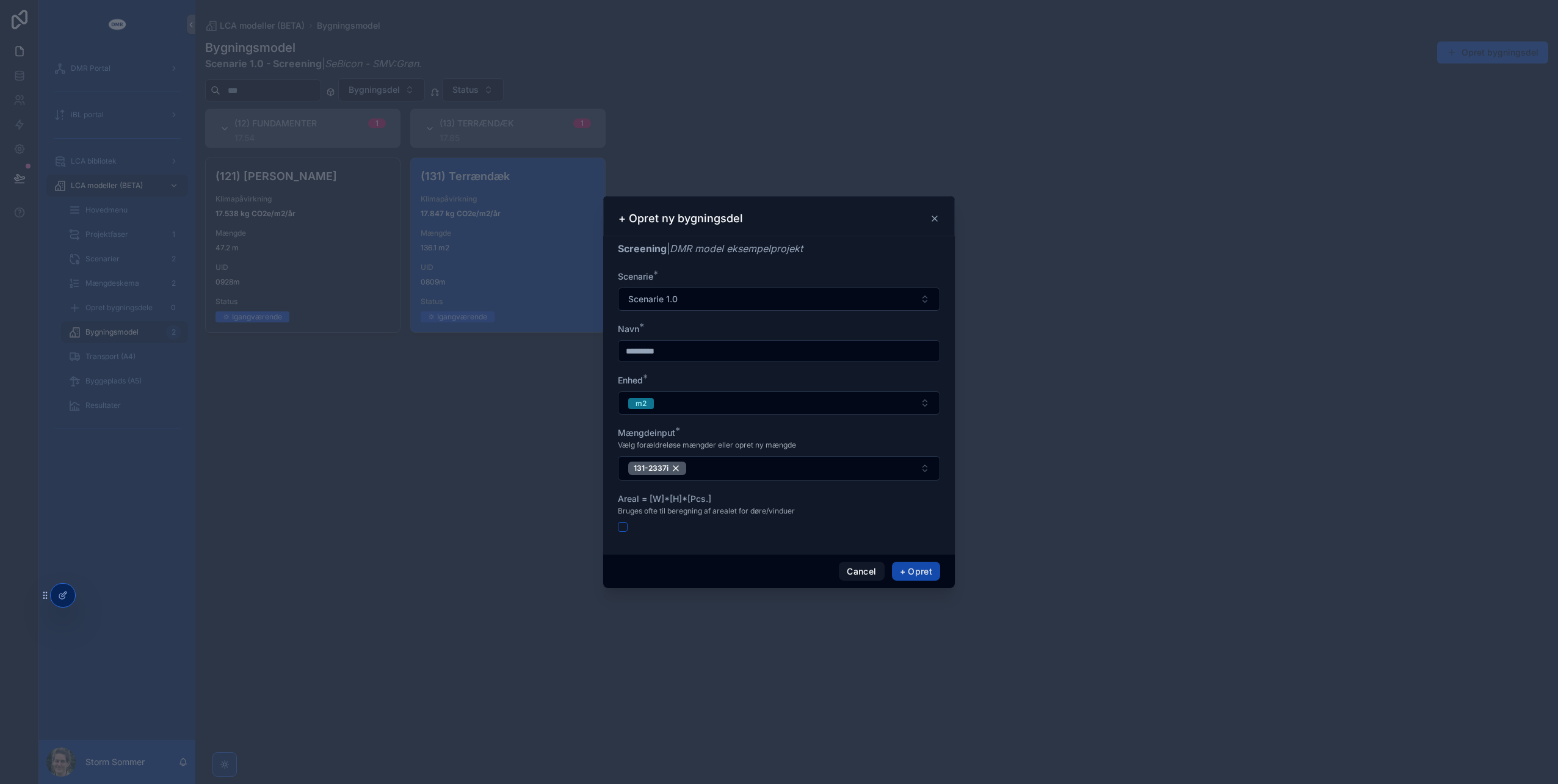
click at [921, 569] on button "+ Opret" at bounding box center [916, 572] width 48 height 19
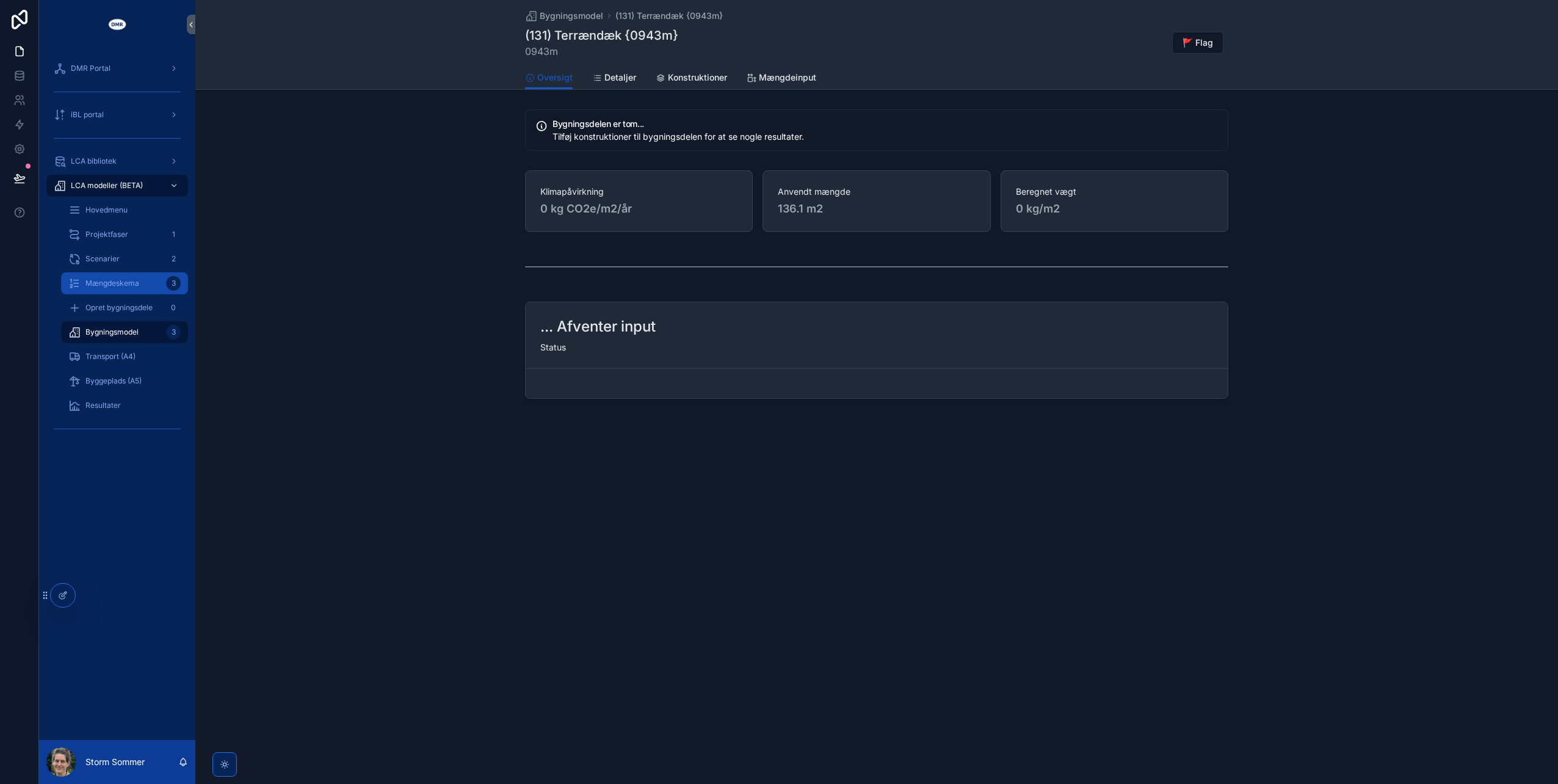
click at [105, 285] on span "Mængdeskema" at bounding box center [112, 283] width 54 height 10
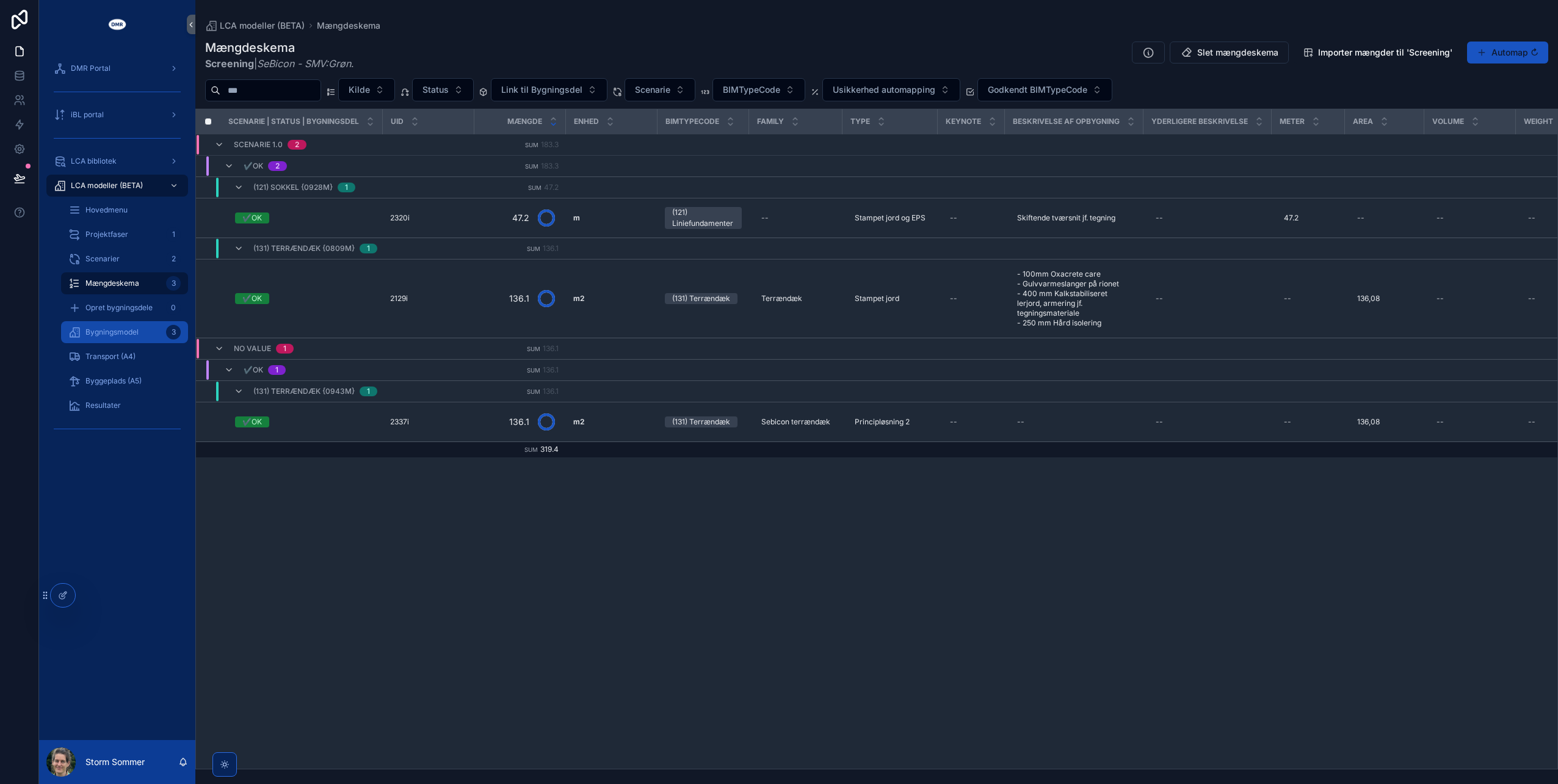
click at [101, 332] on span "Bygningsmodel" at bounding box center [112, 332] width 53 height 10
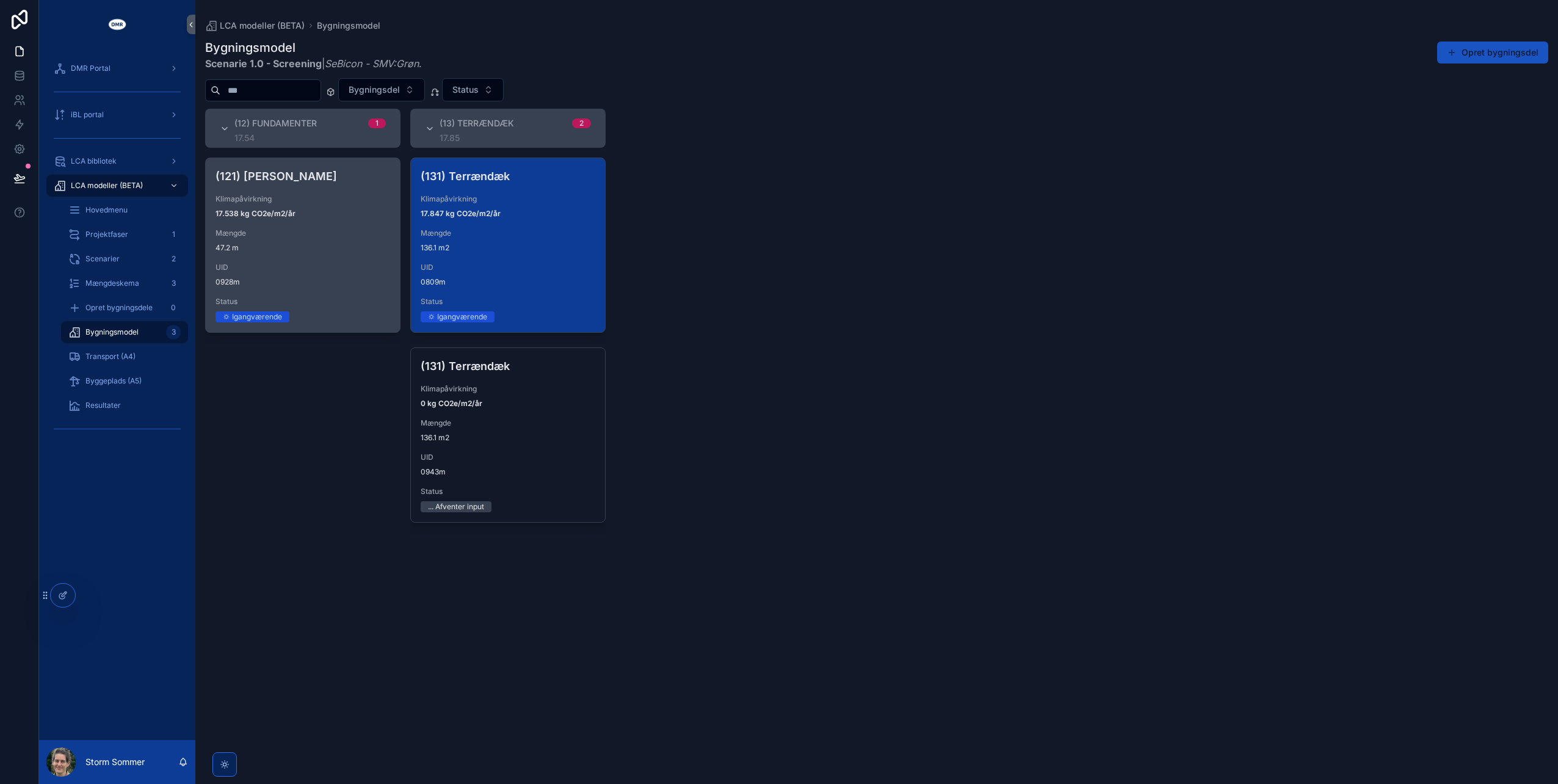
click at [321, 232] on span "Mængde" at bounding box center [303, 233] width 174 height 10
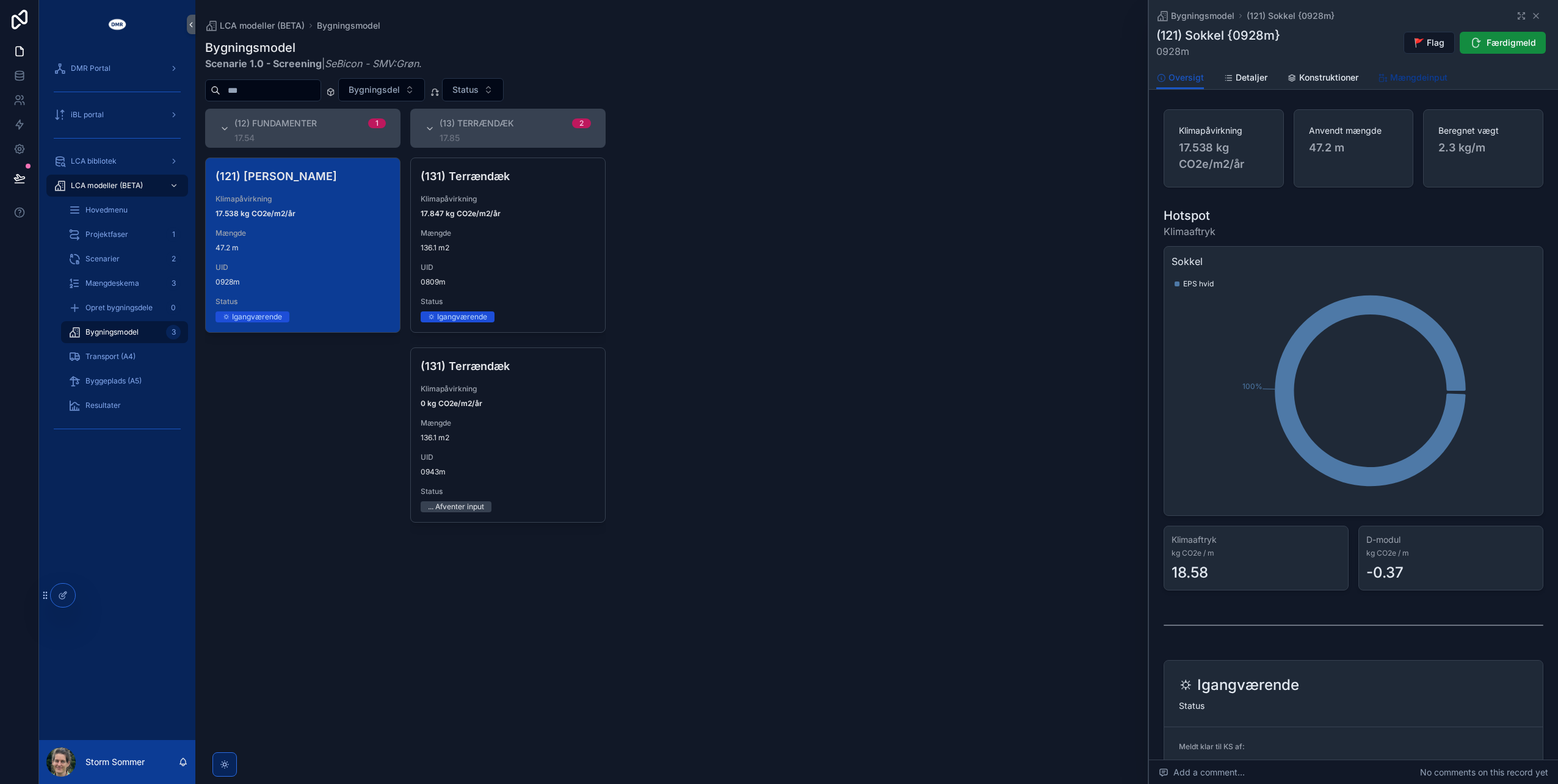
click at [1418, 77] on span "Mængdeinput" at bounding box center [1419, 78] width 57 height 12
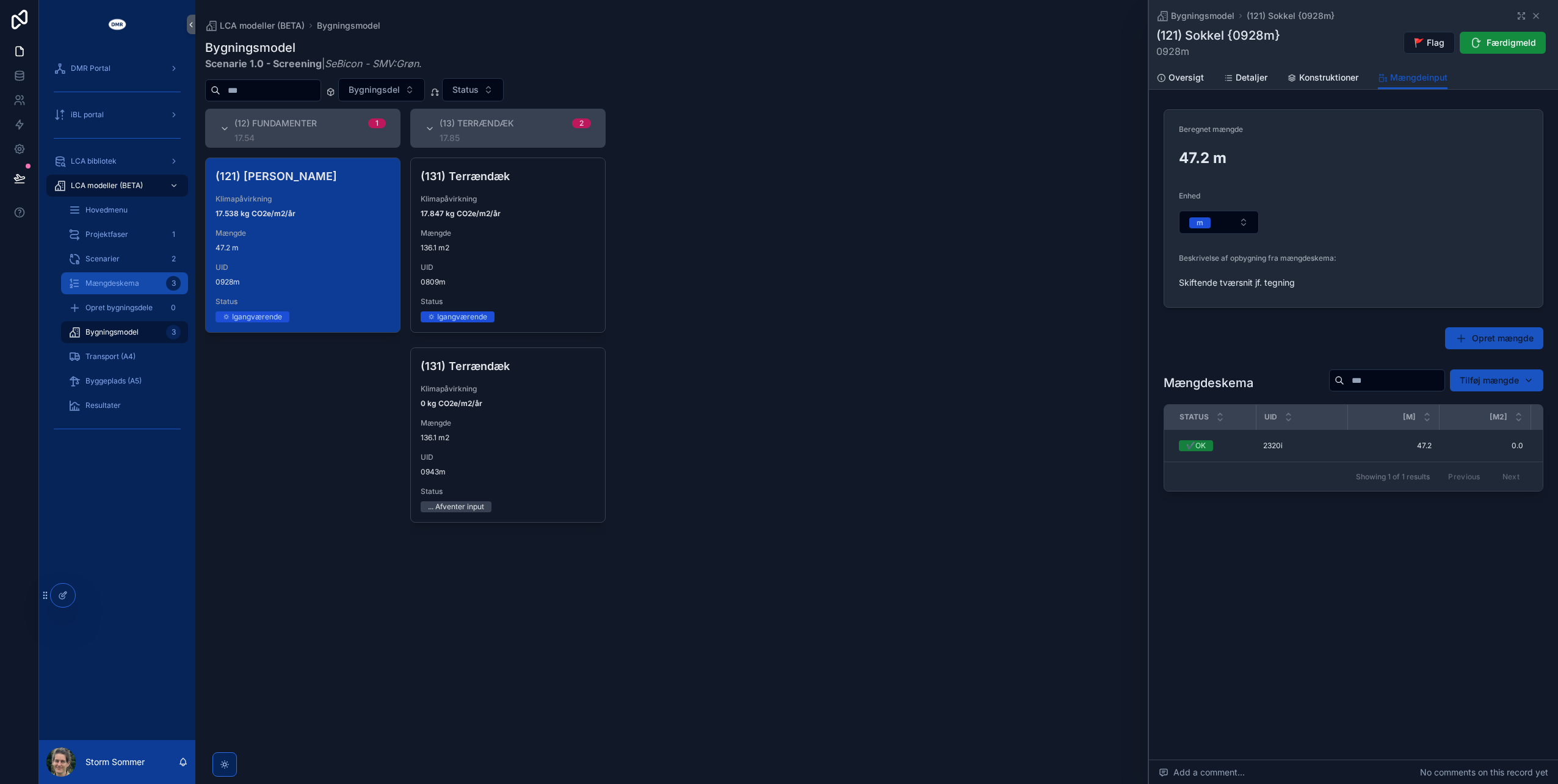
click at [124, 279] on span "Mængdeskema" at bounding box center [112, 283] width 54 height 10
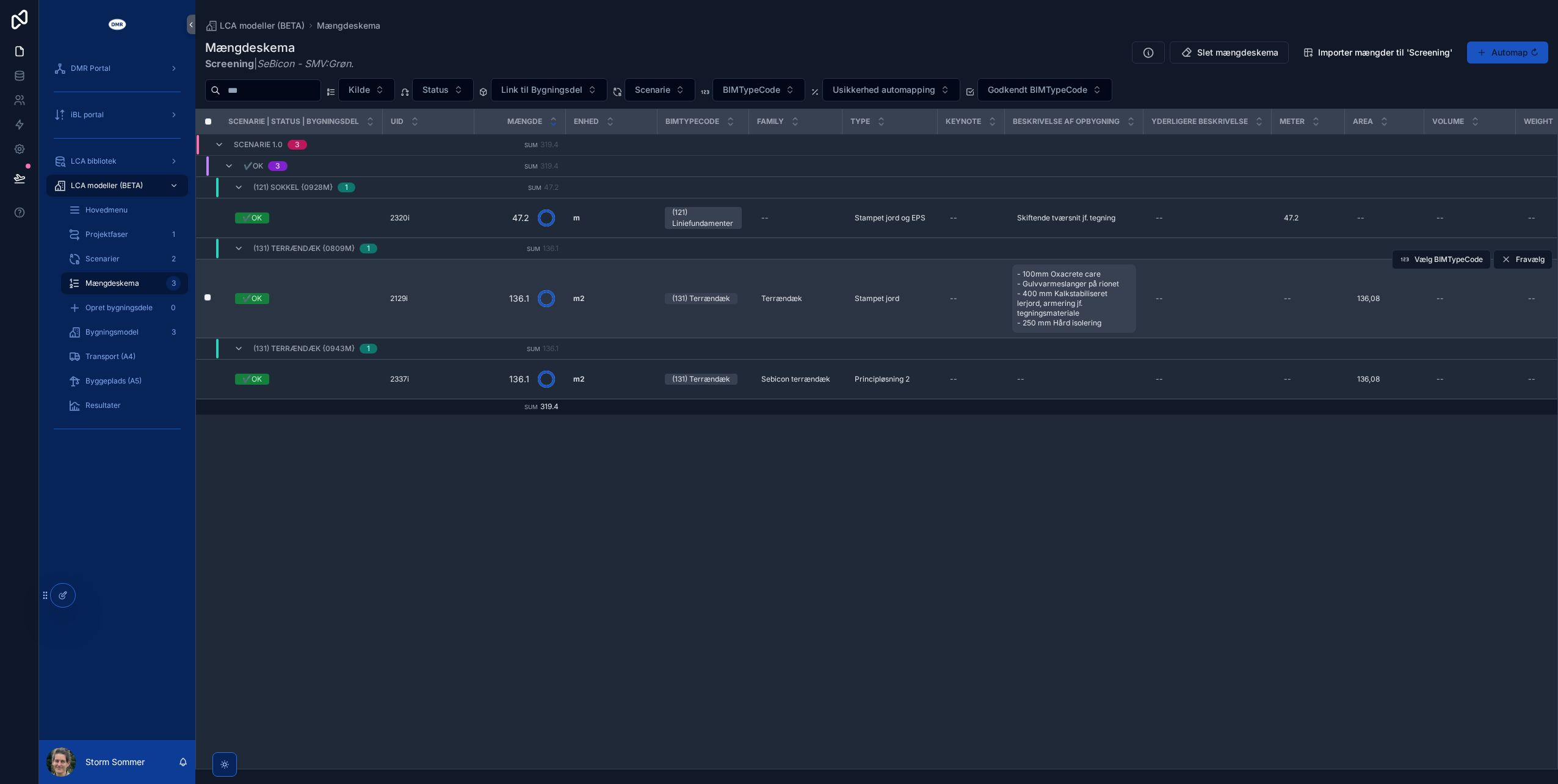
click at [1025, 270] on span "- 100mm Oxacrete care - Gulvvarmeslanger på rionet - 400 mm Kalkstabiliseret le…" at bounding box center [1075, 298] width 114 height 59
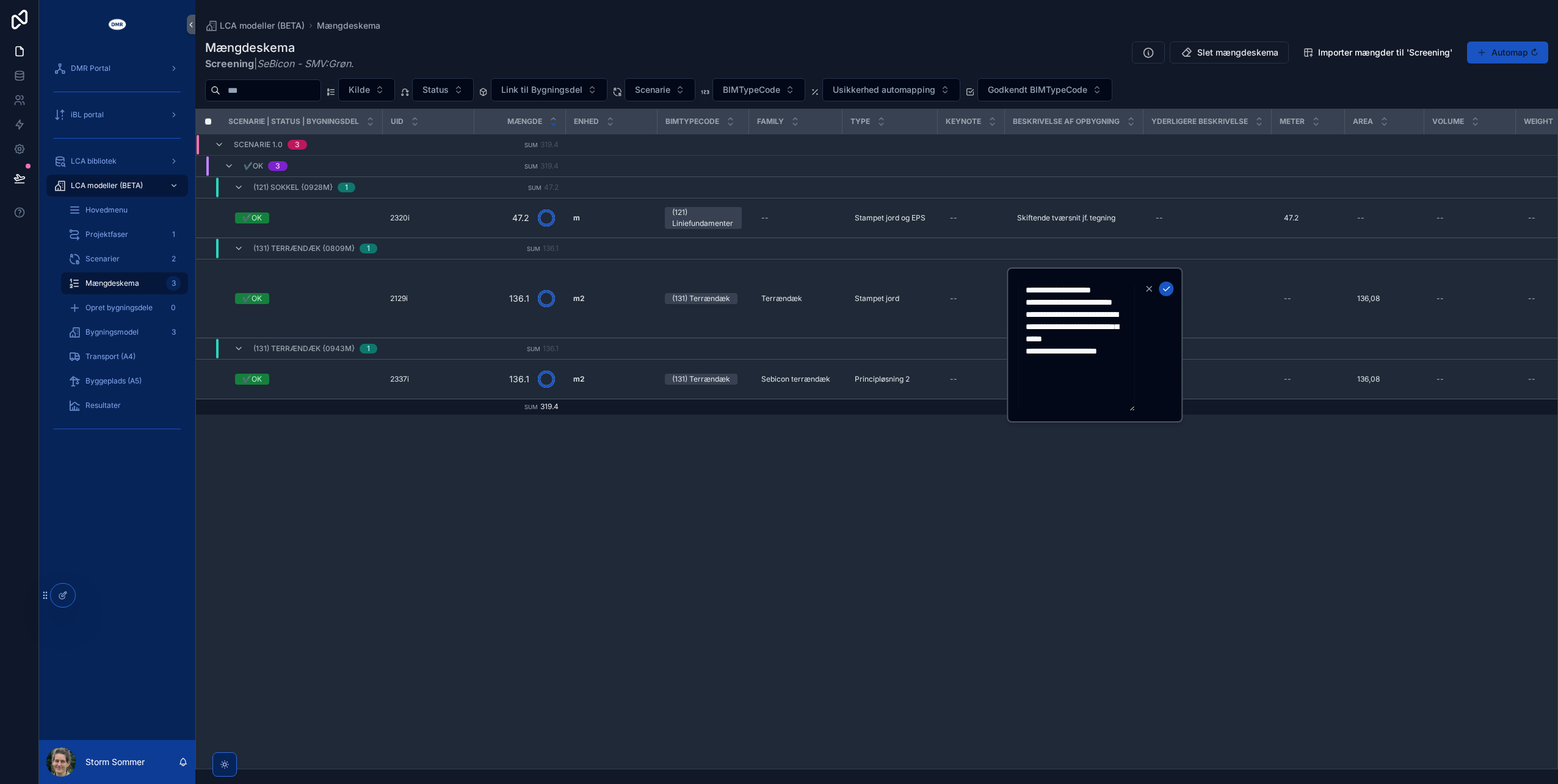
drag, startPoint x: 1027, startPoint y: 290, endPoint x: 1134, endPoint y: 374, distance: 136.0
click at [1134, 374] on textarea "**********" at bounding box center [1077, 345] width 116 height 132
click at [1026, 521] on div "Scenarie | Status | Bygningsdel UID Mængde Enhed BIMTypeCode Family Type Keynot…" at bounding box center [877, 439] width 1361 height 659
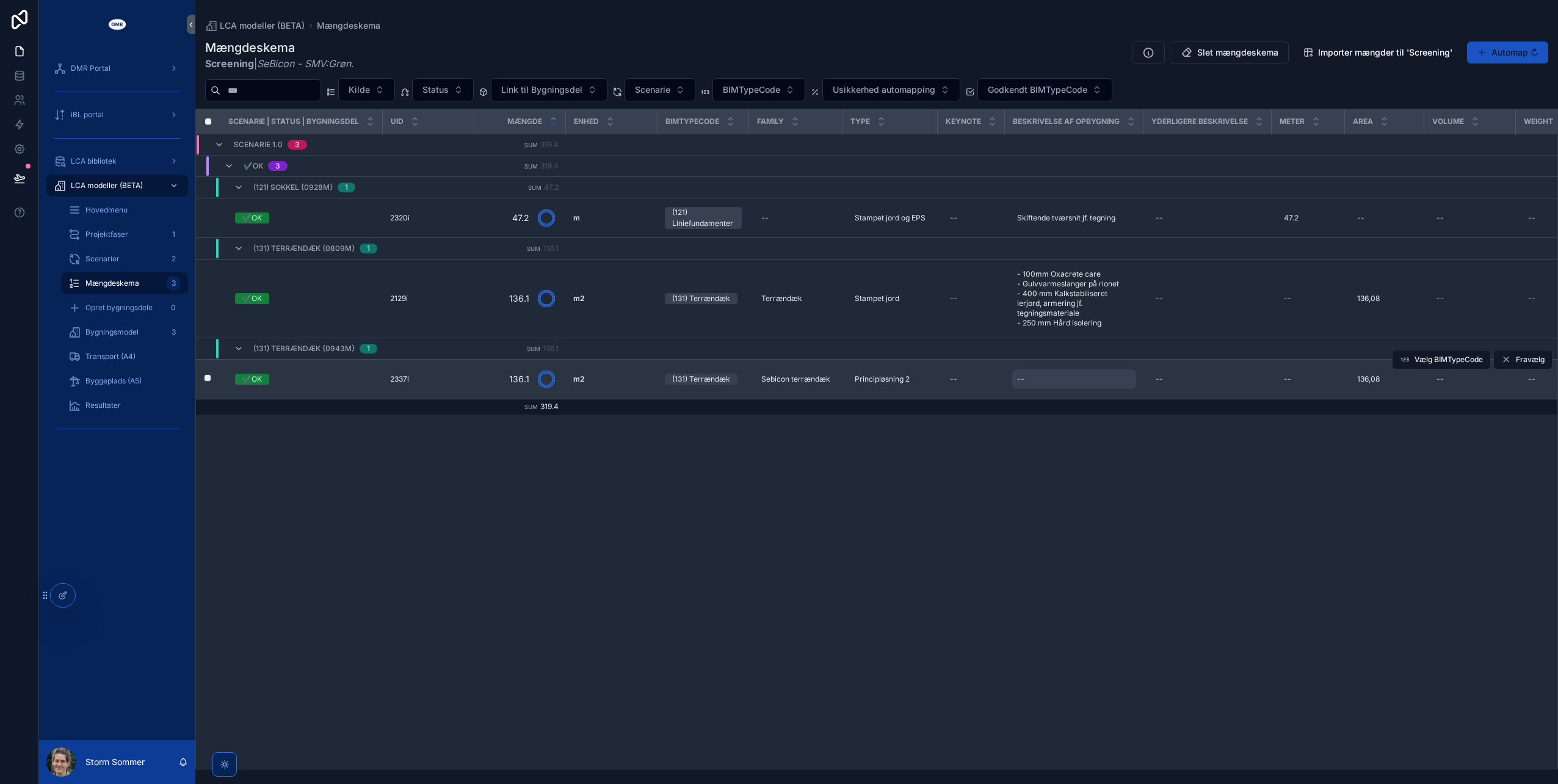
click at [1076, 376] on div "--" at bounding box center [1075, 379] width 124 height 19
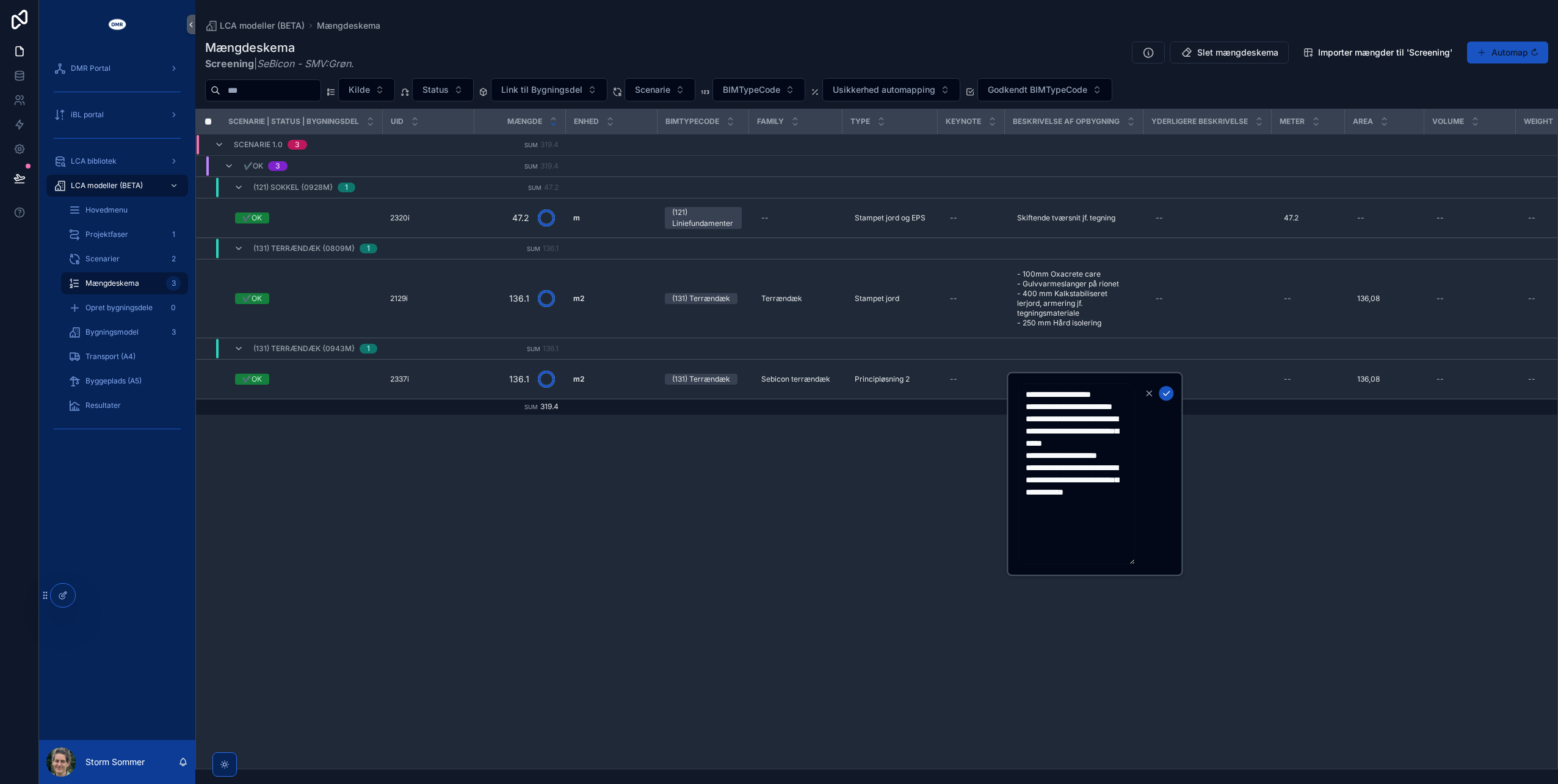
drag, startPoint x: 1119, startPoint y: 530, endPoint x: 1023, endPoint y: 491, distance: 103.6
click at [1023, 491] on textarea "**********" at bounding box center [1077, 474] width 116 height 181
click at [1025, 388] on textarea "**********" at bounding box center [1077, 455] width 116 height 144
click at [1123, 428] on textarea "**********" at bounding box center [1077, 492] width 116 height 217
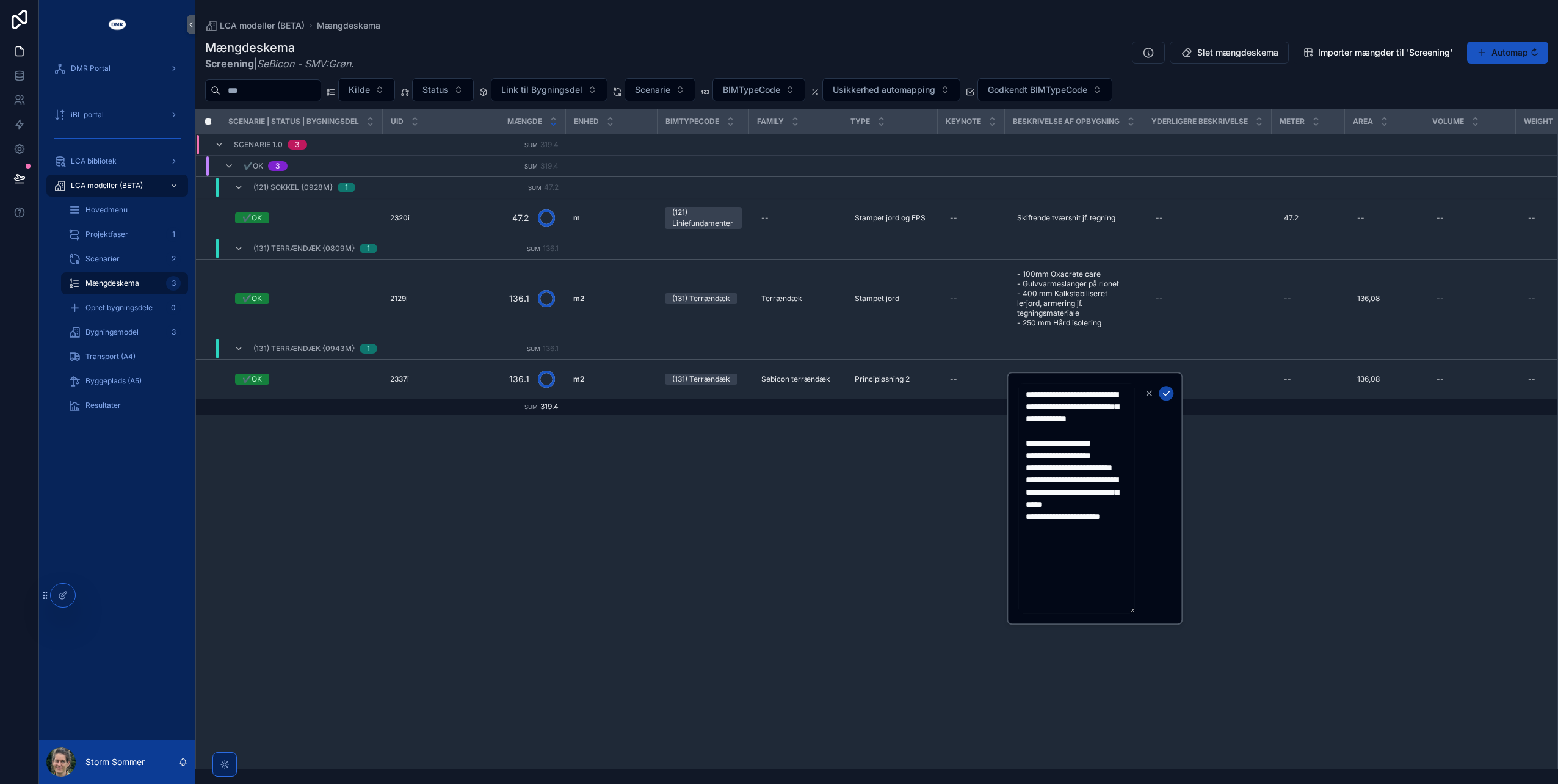
type textarea "**********"
click at [1169, 393] on icon "scrollable content" at bounding box center [1166, 393] width 10 height 10
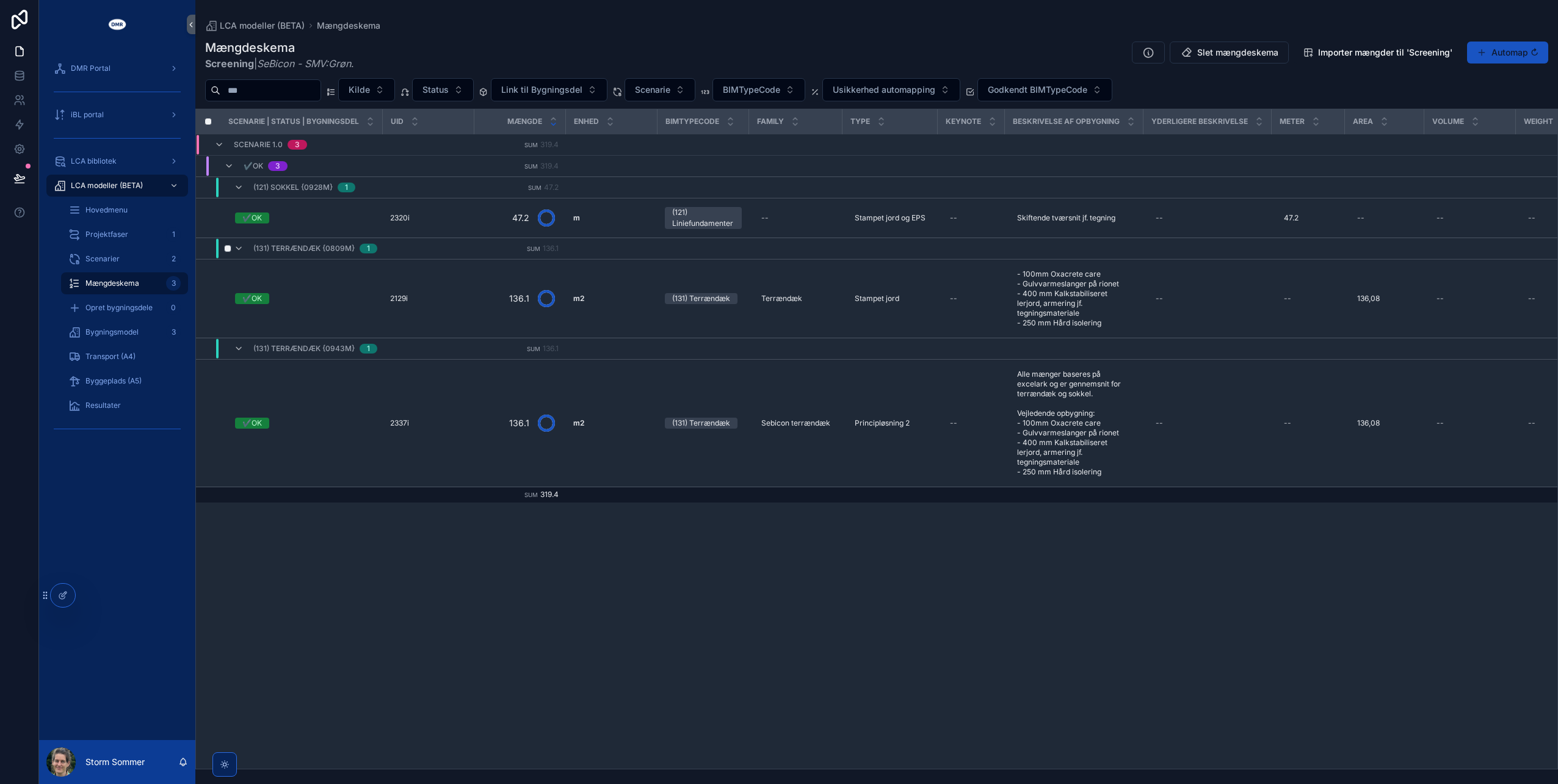
click at [322, 248] on span "(131) Terrændæk {0809m}" at bounding box center [303, 248] width 101 height 10
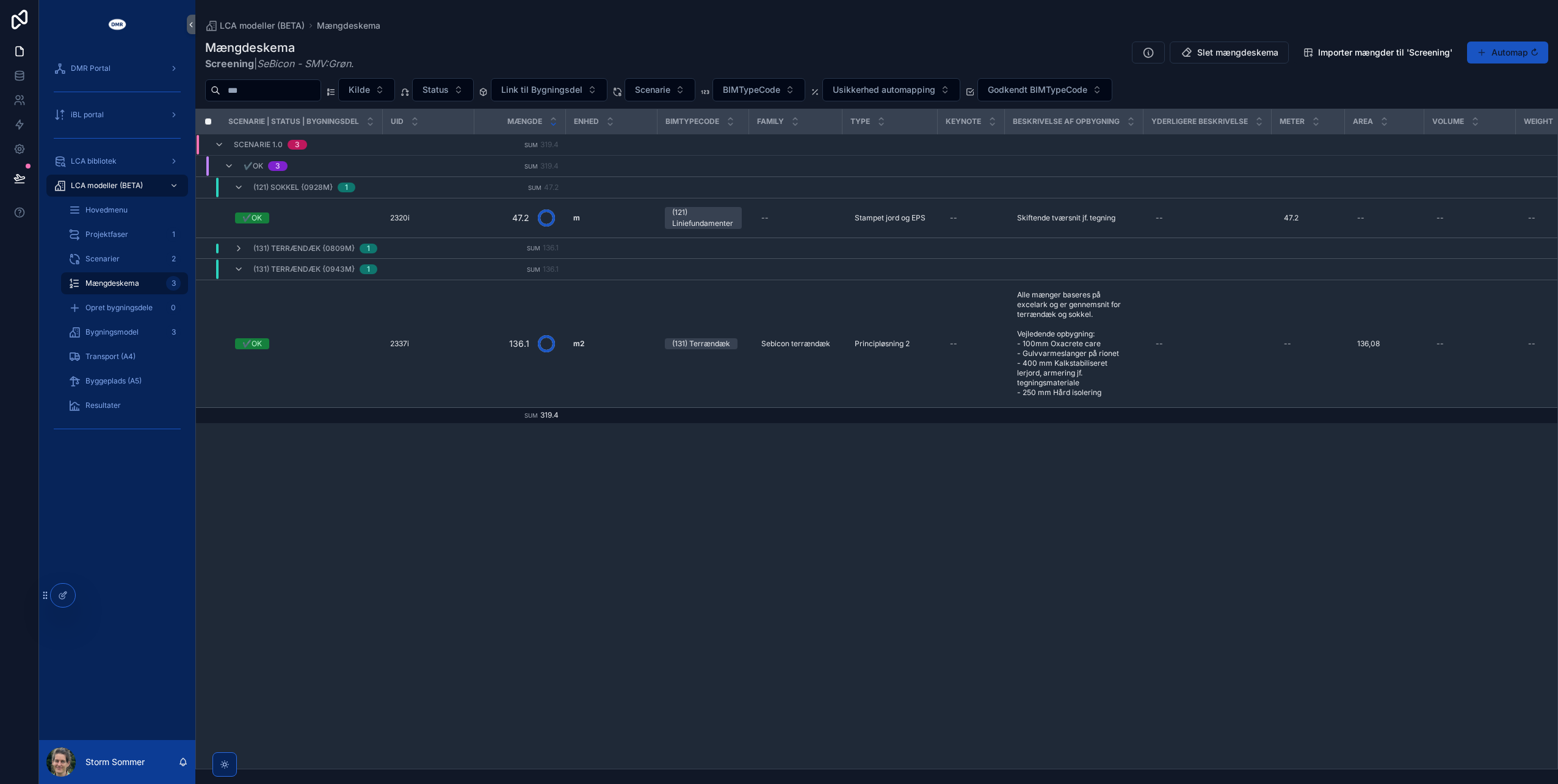
click at [322, 248] on span "(131) Terrændæk {0809m}" at bounding box center [303, 248] width 101 height 10
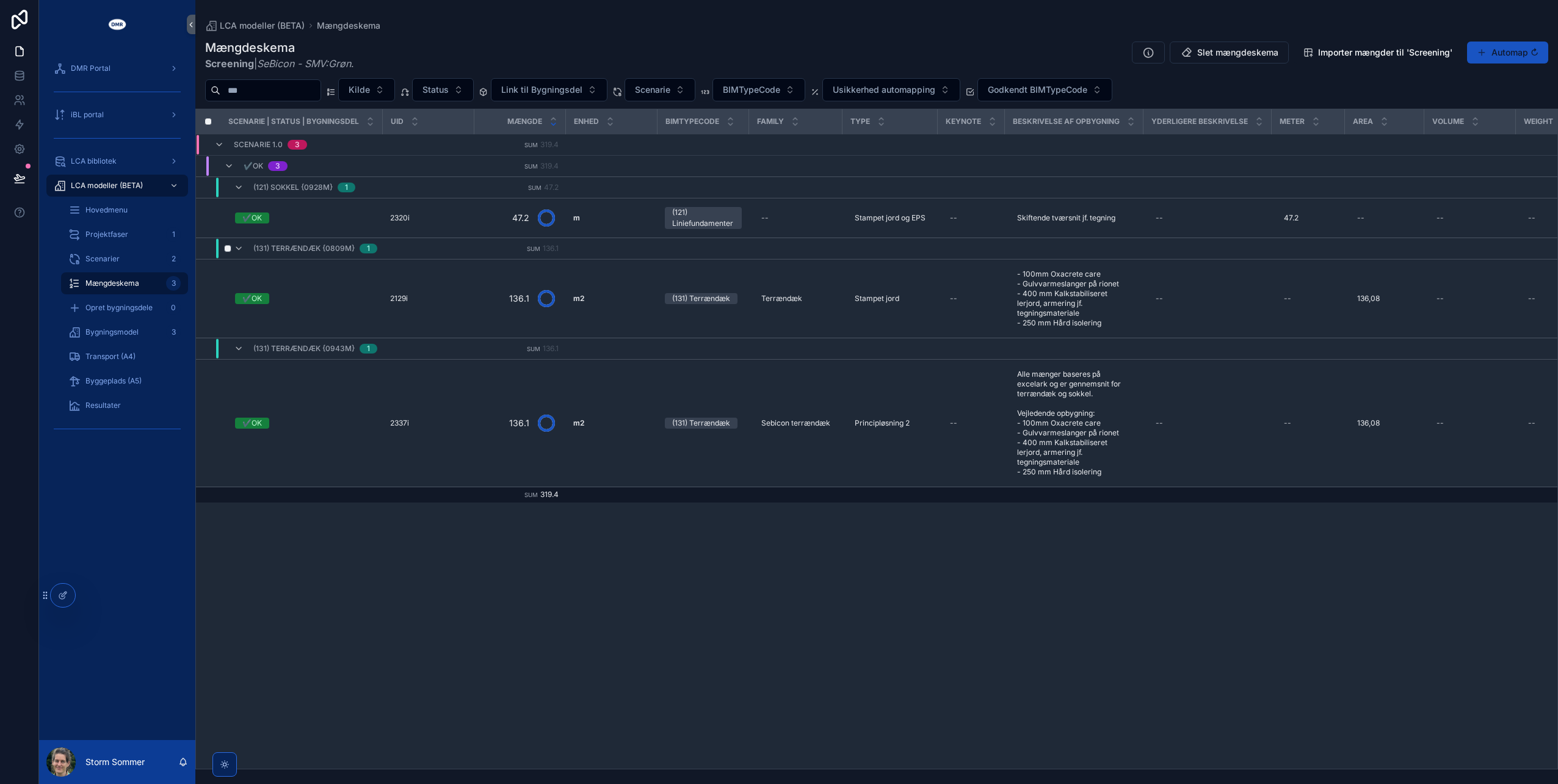
click at [369, 246] on div "1" at bounding box center [368, 248] width 3 height 10
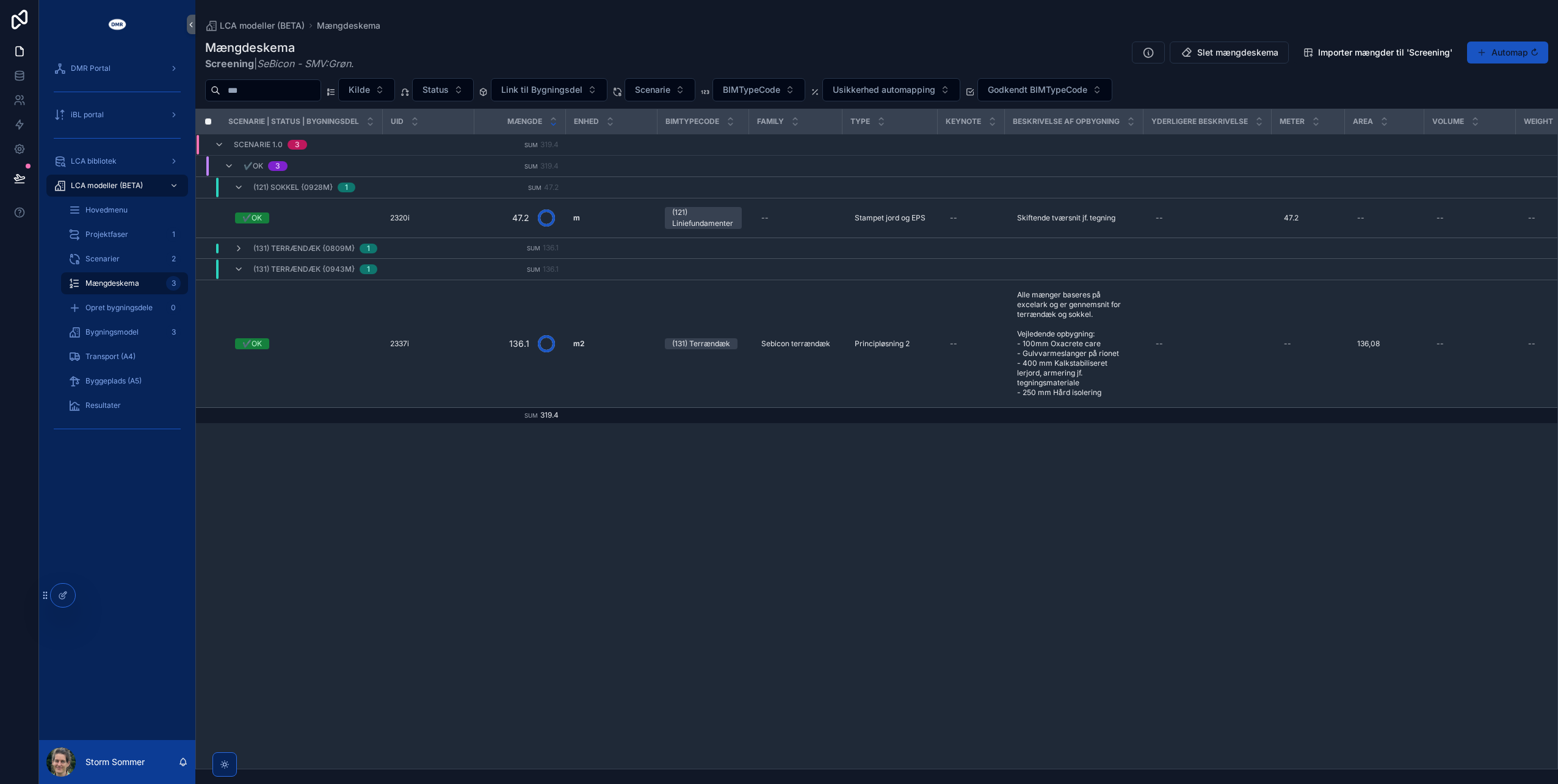
click at [369, 246] on div "1" at bounding box center [368, 248] width 3 height 10
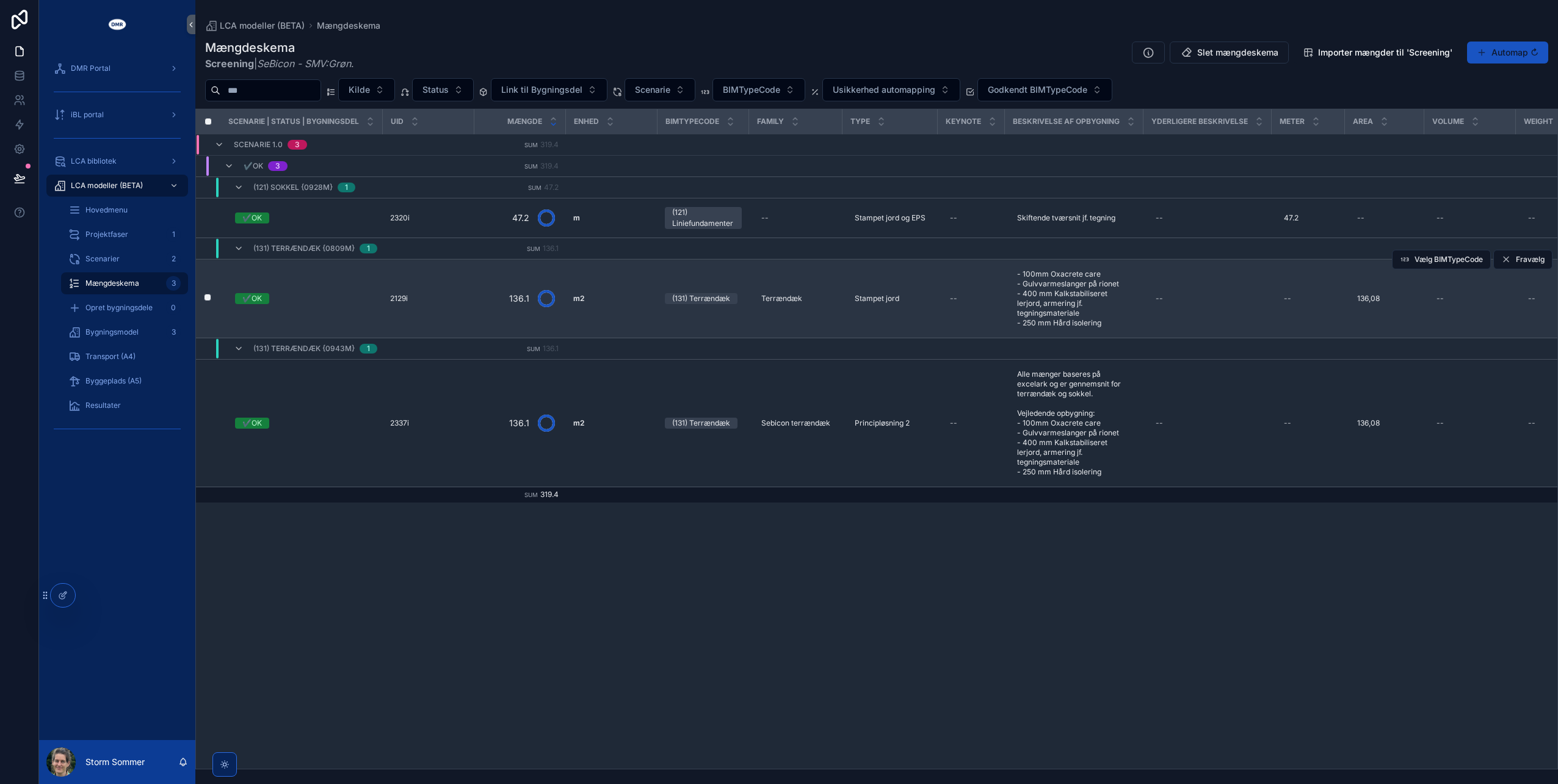
click at [323, 296] on div "✔️OK" at bounding box center [306, 299] width 141 height 11
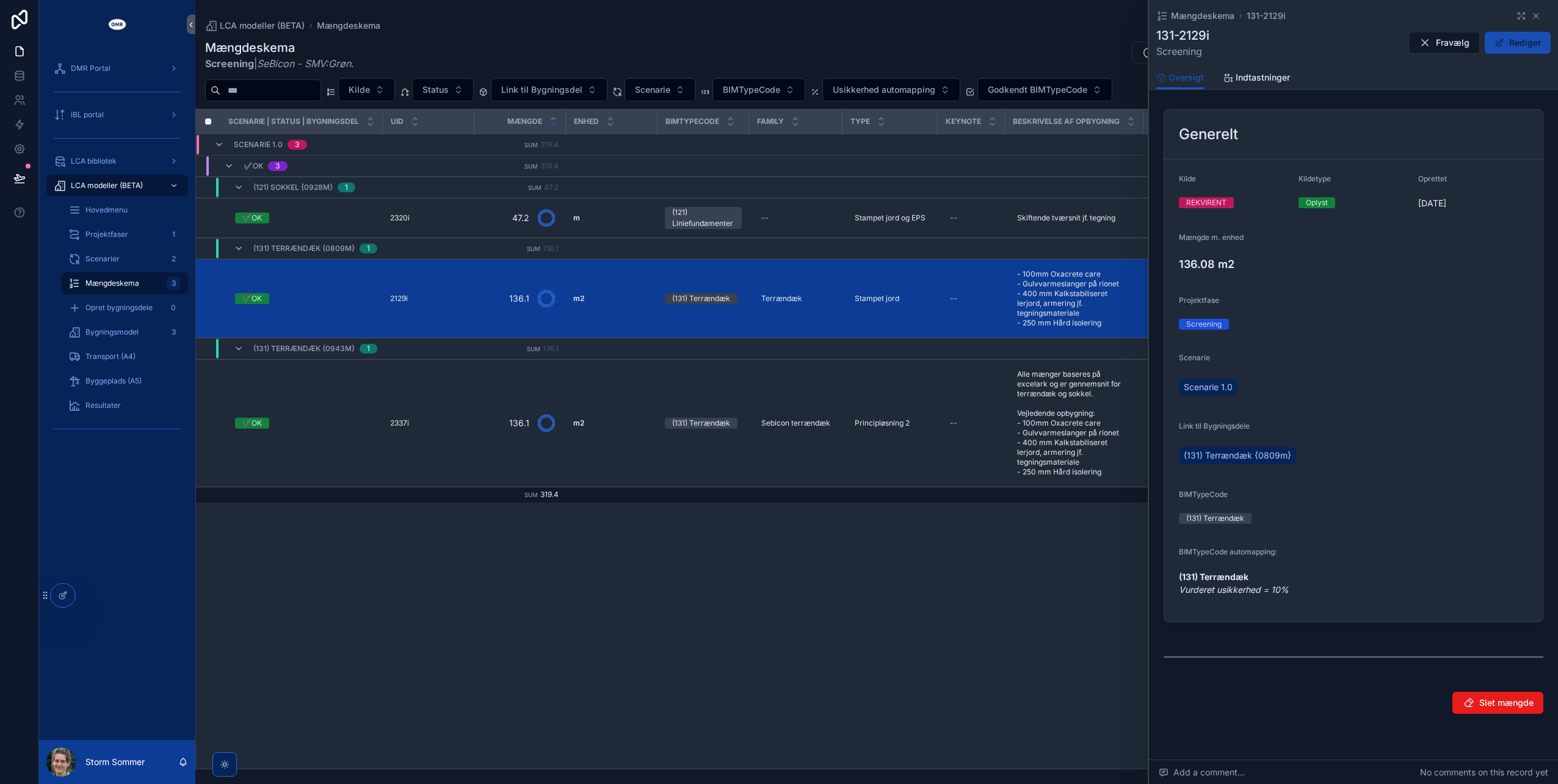
click at [1512, 48] on button "Rediger" at bounding box center [1518, 43] width 66 height 22
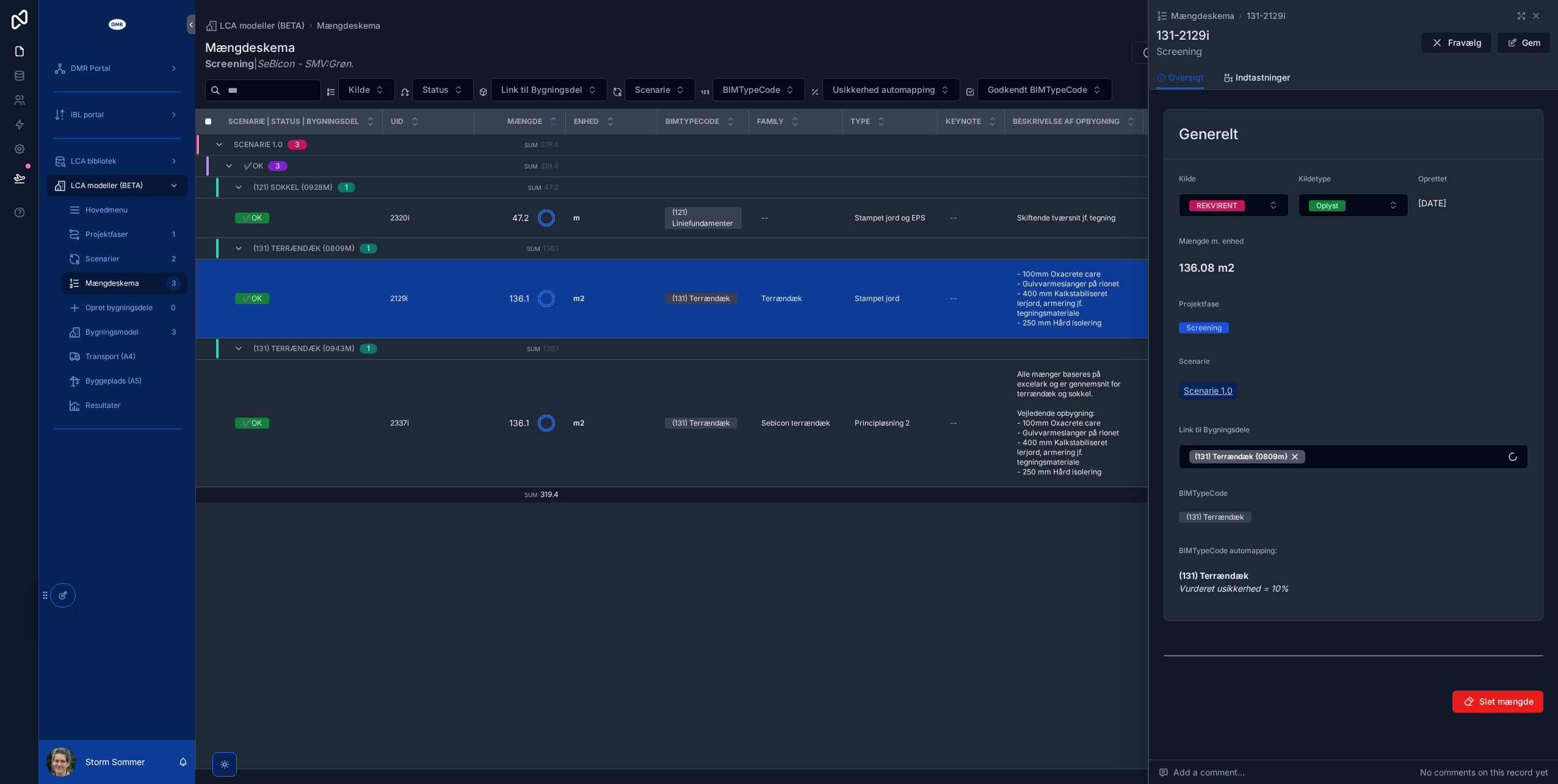
click at [1212, 382] on link "Scenarie 1.0" at bounding box center [1208, 390] width 59 height 17
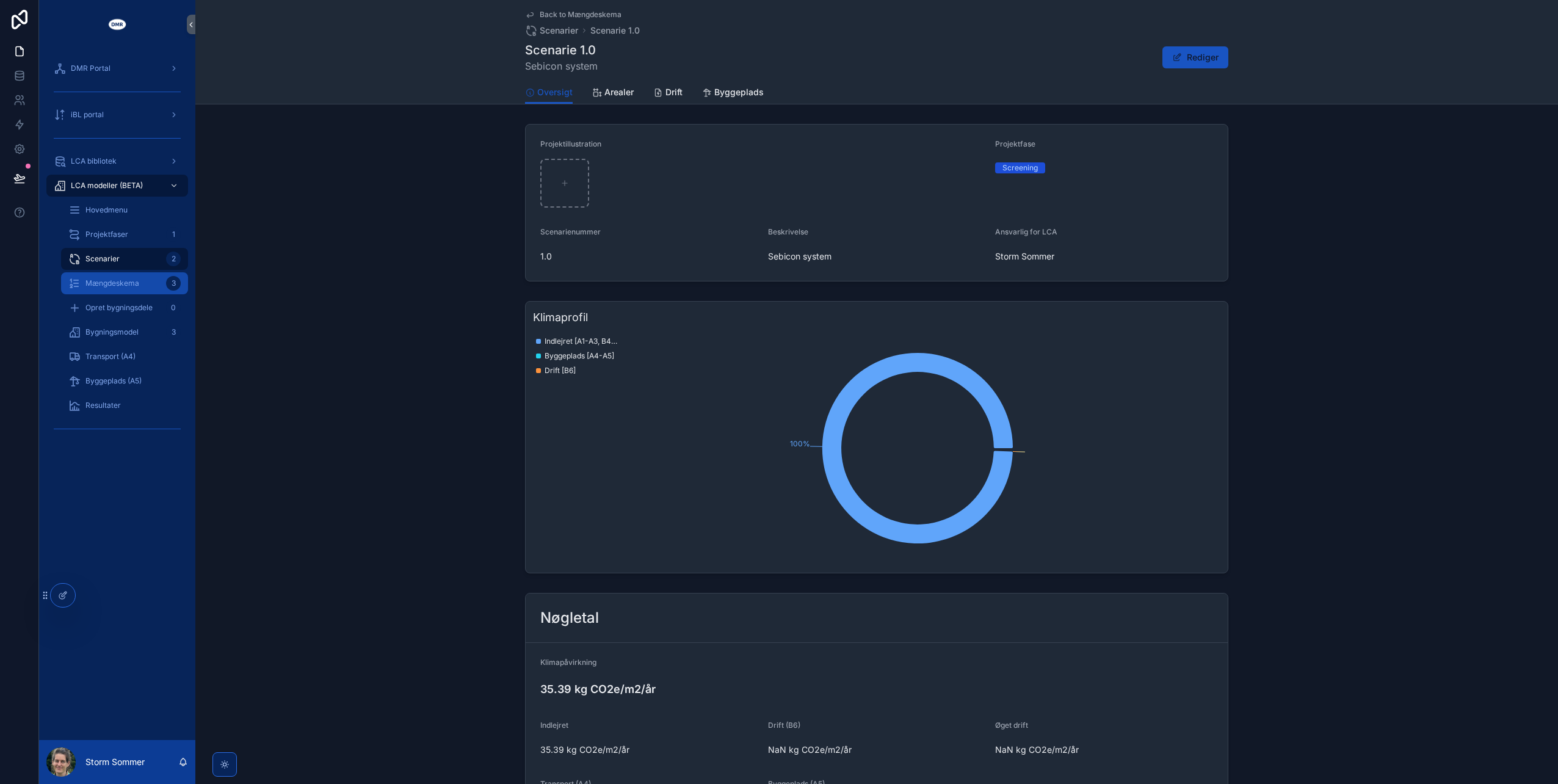
click at [106, 285] on span "Mængdeskema" at bounding box center [112, 283] width 54 height 10
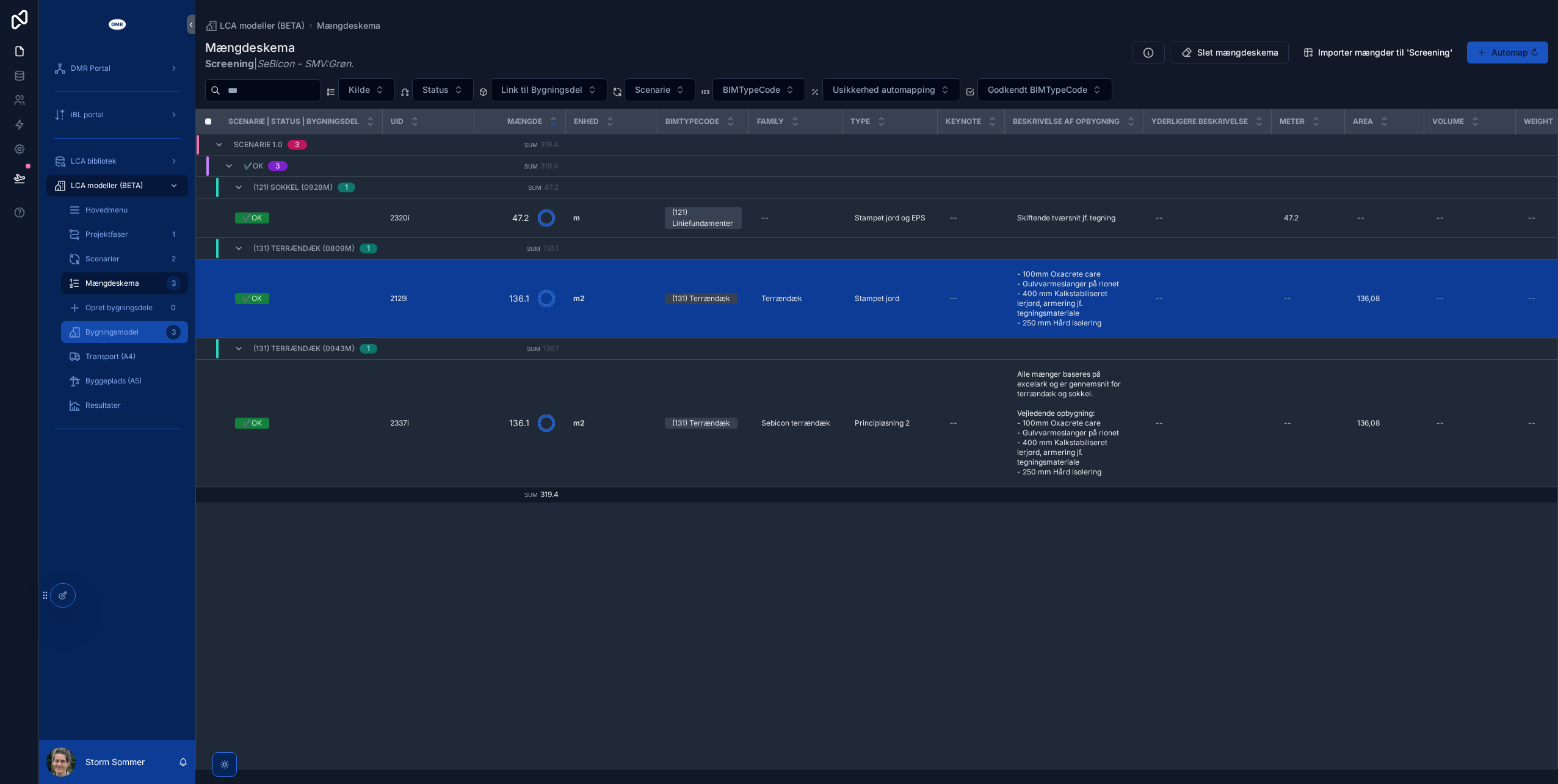
click at [112, 330] on span "Bygningsmodel" at bounding box center [112, 332] width 53 height 10
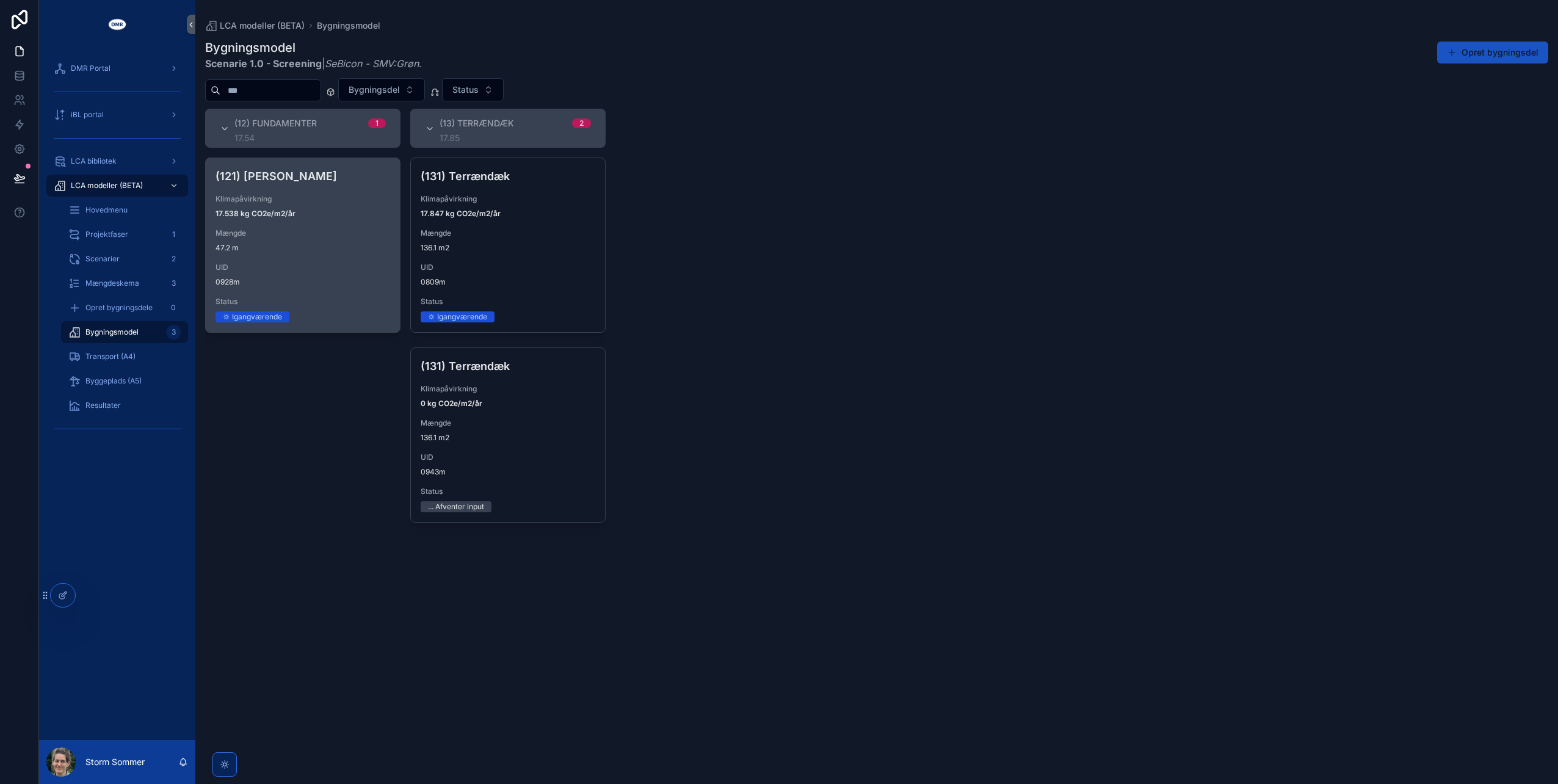
click at [297, 222] on div "(121) Sokkel Klimapåvirkning 17.538 kg CO2e/m2/år Mængde 47.2 m UID 0928m Statu…" at bounding box center [303, 245] width 194 height 174
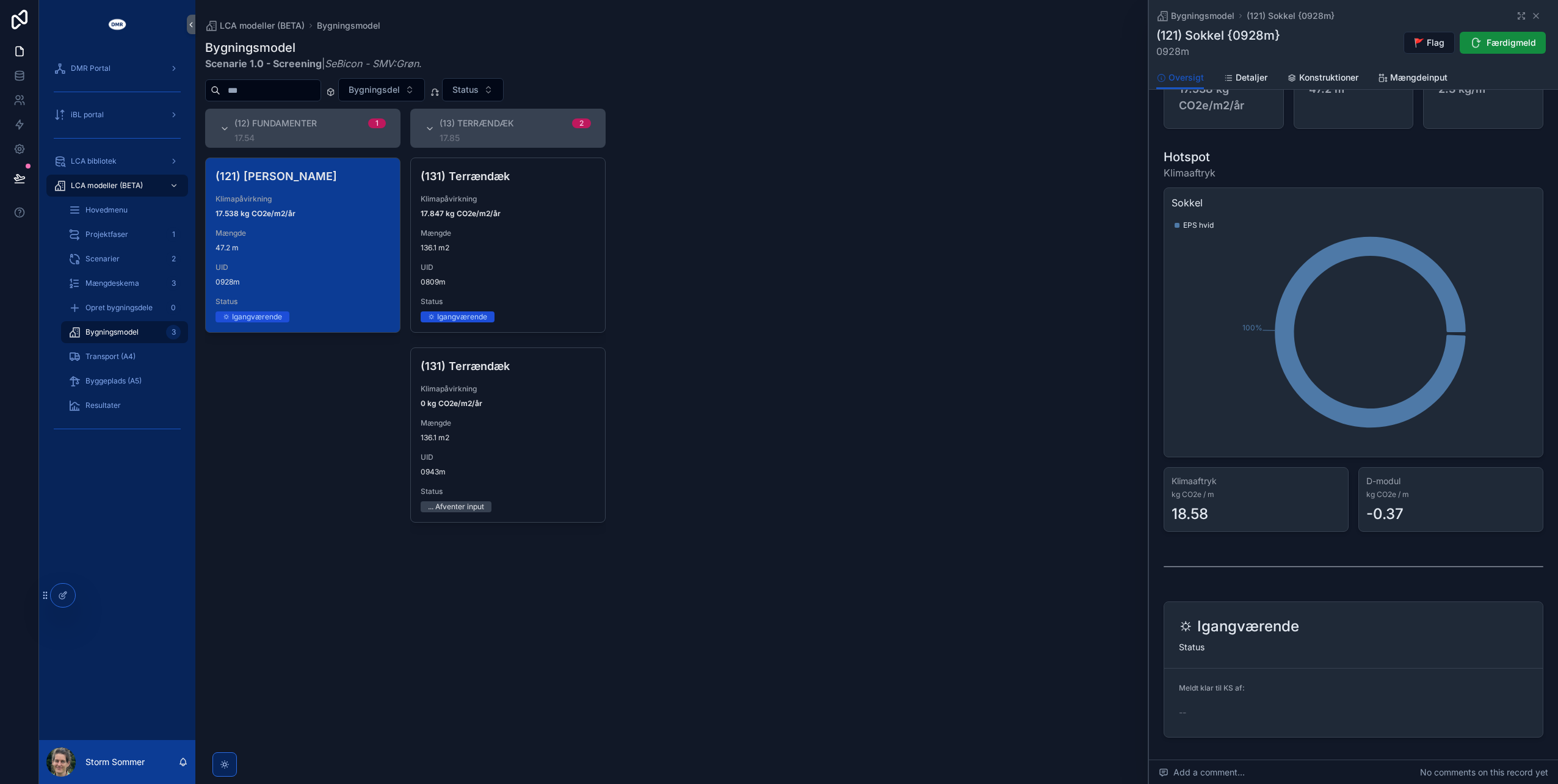
scroll to position [61, 0]
click at [1257, 78] on span "Detaljer" at bounding box center [1252, 78] width 32 height 12
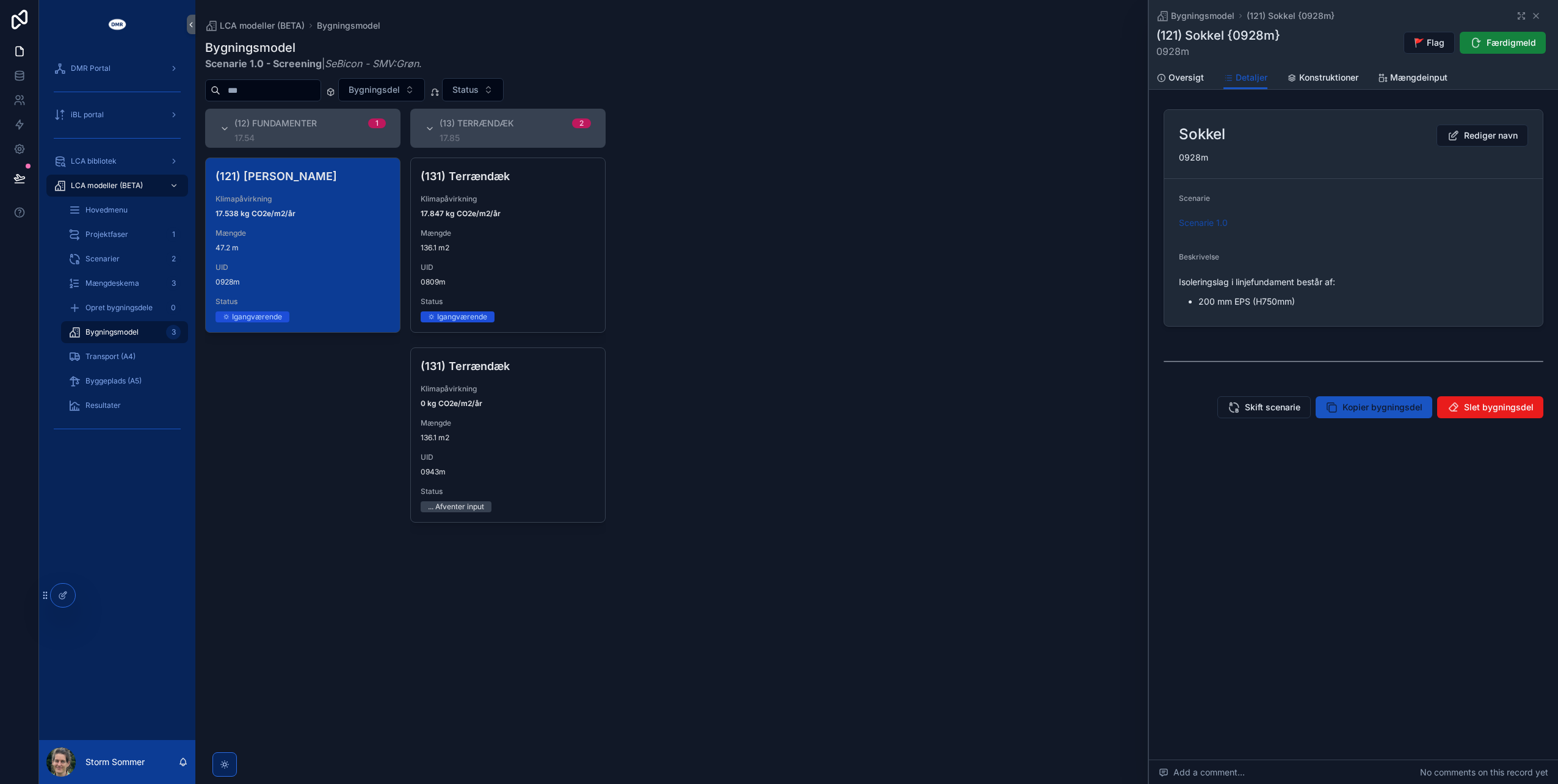
click at [1521, 43] on span "Færdigmeld" at bounding box center [1512, 43] width 50 height 12
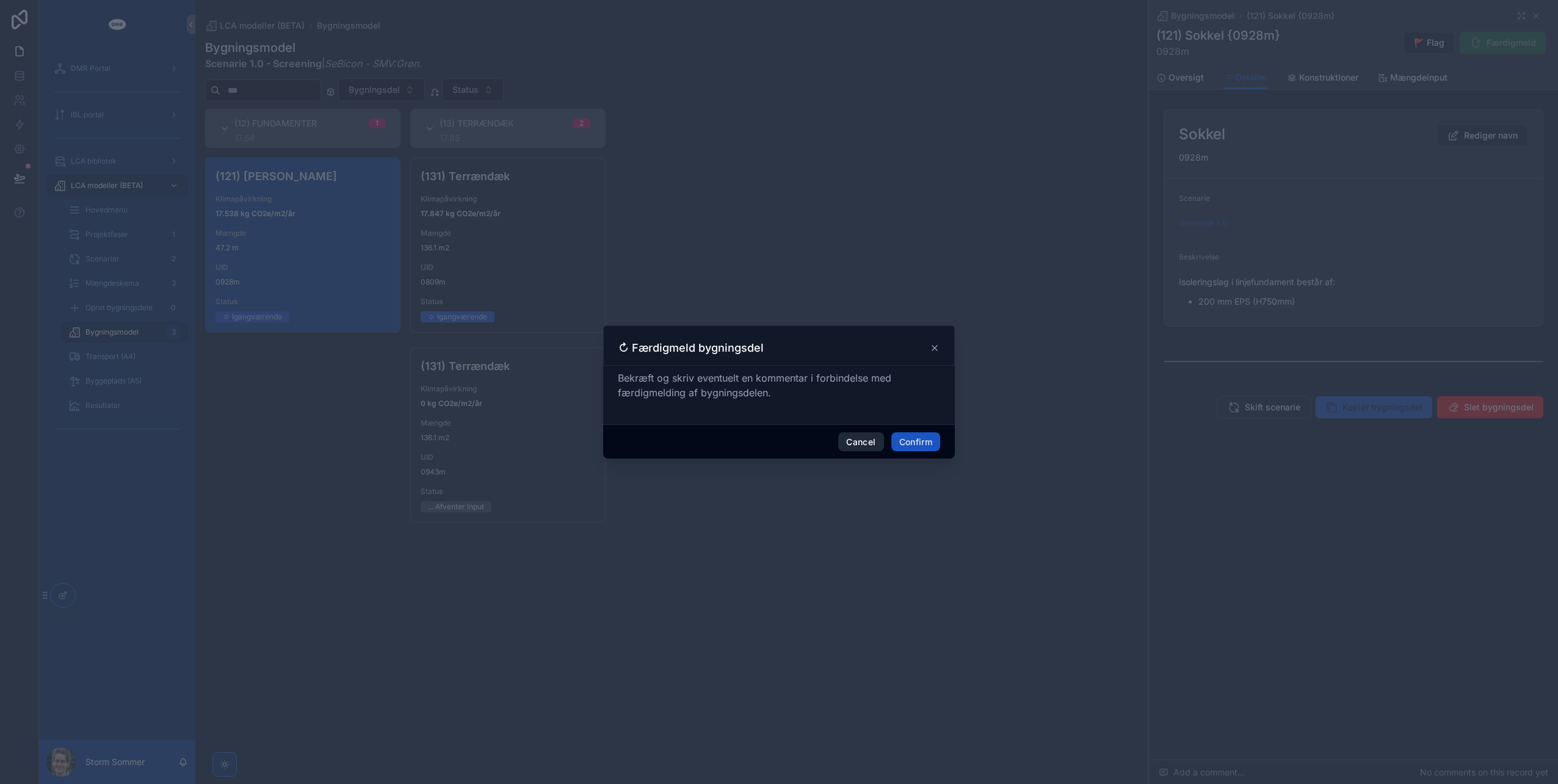
click at [866, 439] on button "Cancel" at bounding box center [861, 442] width 46 height 19
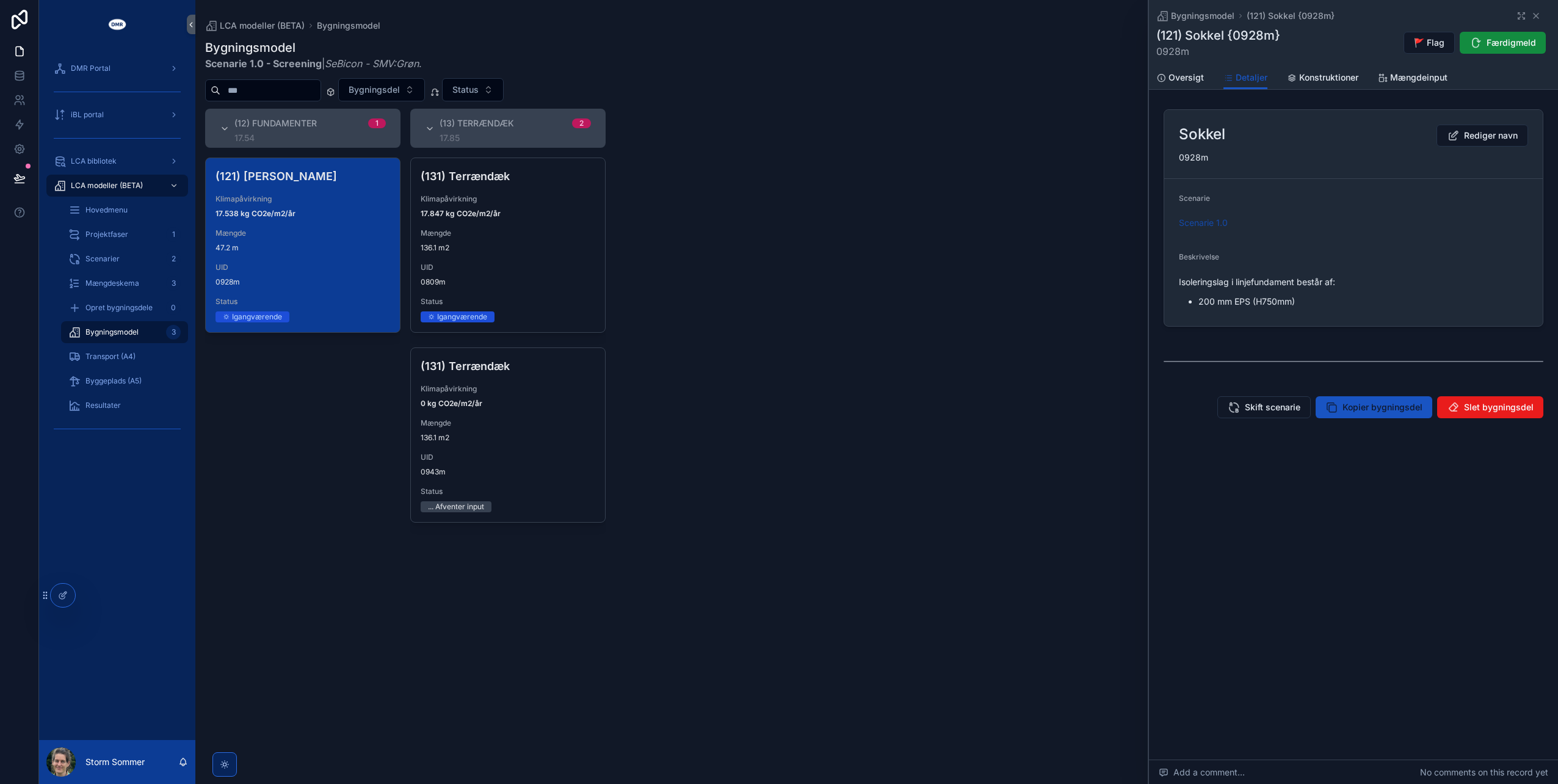
click at [1192, 199] on span "Scenarie" at bounding box center [1195, 198] width 31 height 9
click at [1240, 403] on icon "scrollable content" at bounding box center [1234, 408] width 12 height 12
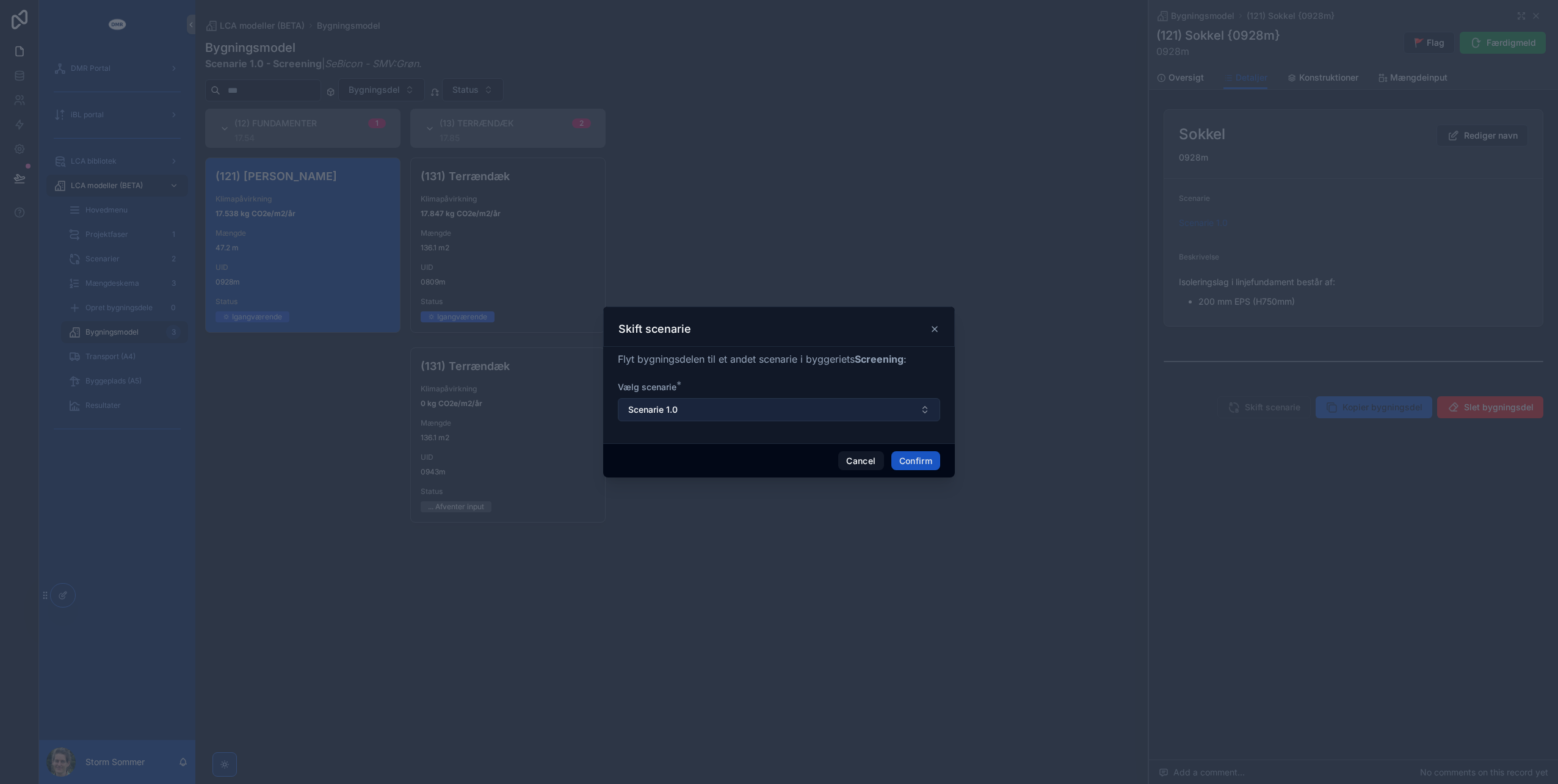
click at [779, 409] on button "Scenarie 1.0" at bounding box center [779, 410] width 322 height 23
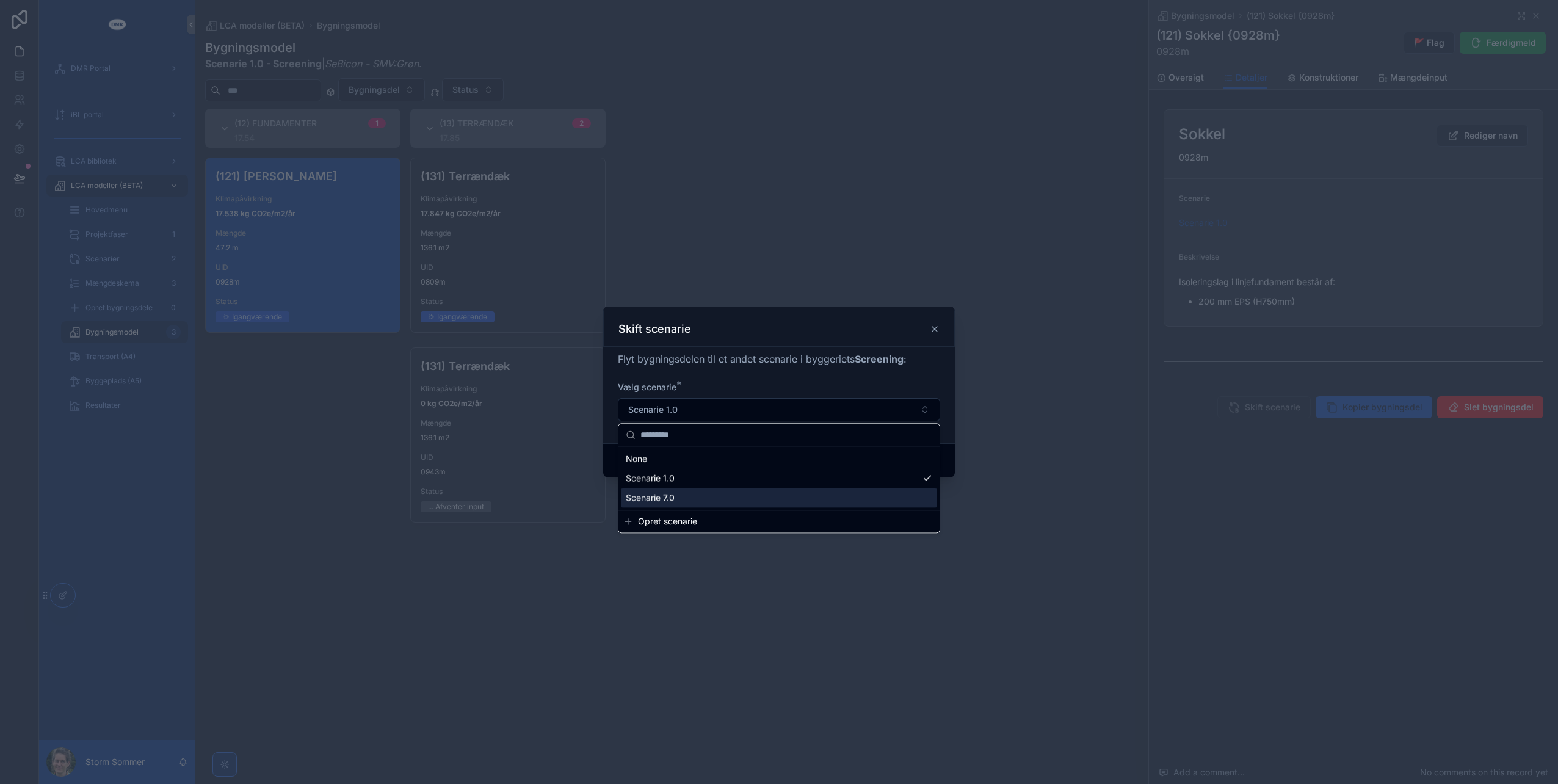
click at [721, 494] on div "Scenarie 7.0" at bounding box center [779, 497] width 317 height 19
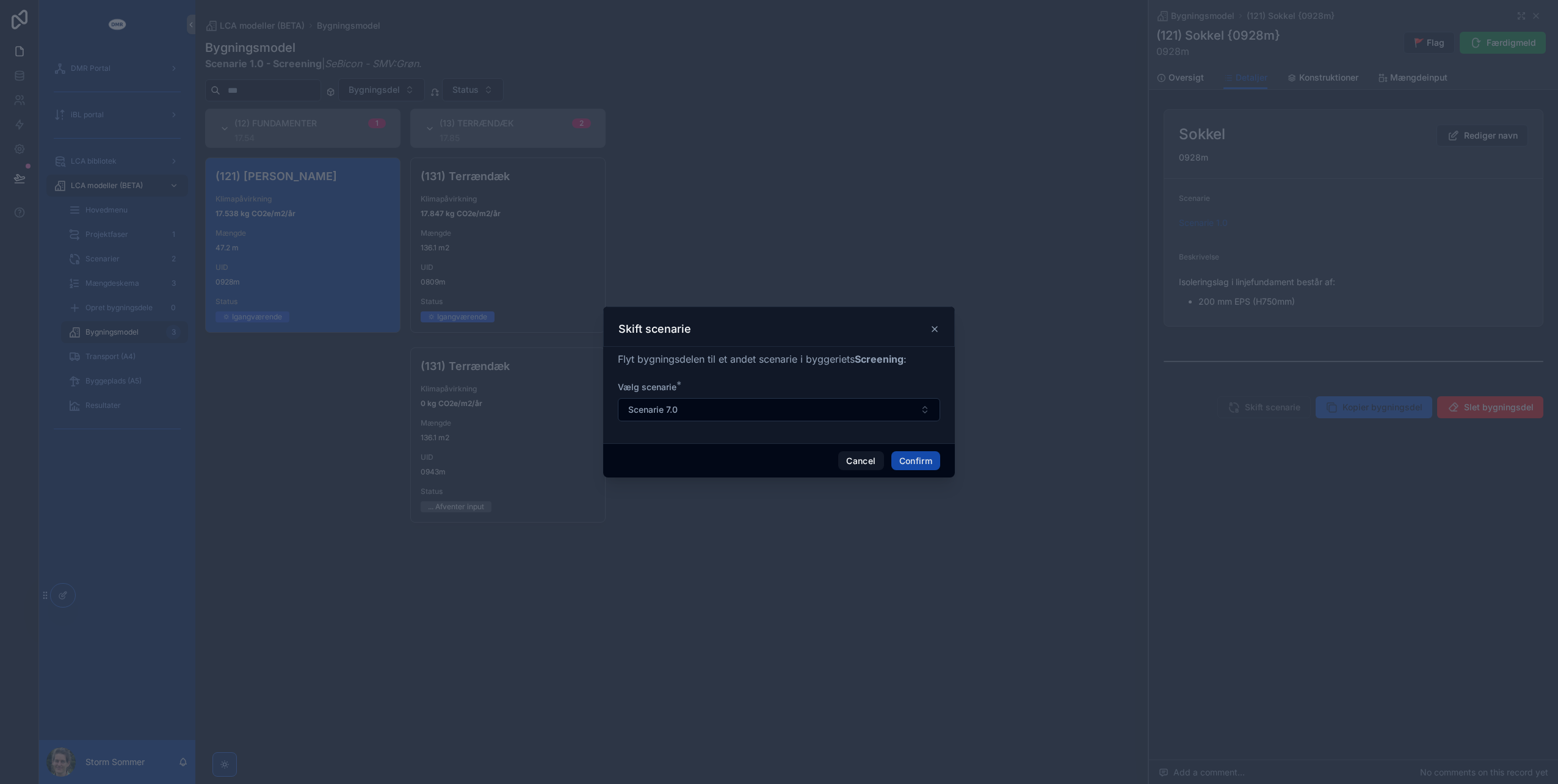
click at [919, 462] on button "Confirm" at bounding box center [916, 461] width 49 height 19
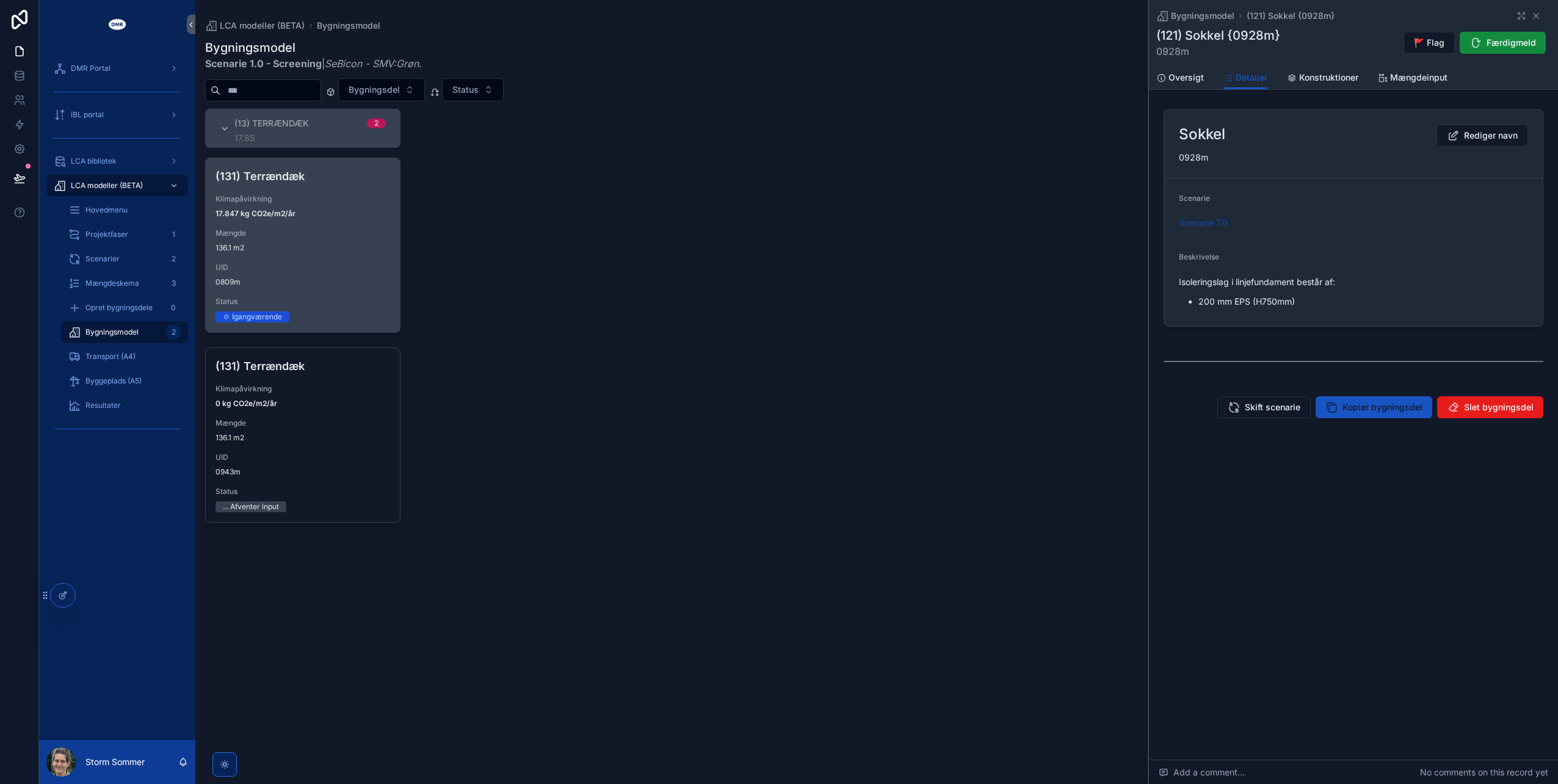
click at [336, 254] on div "(131) Terrændæk Klimapåvirkning 17.847 kg CO2e/m2/år Mængde 136.1 m2 UID 0809m …" at bounding box center [303, 245] width 194 height 174
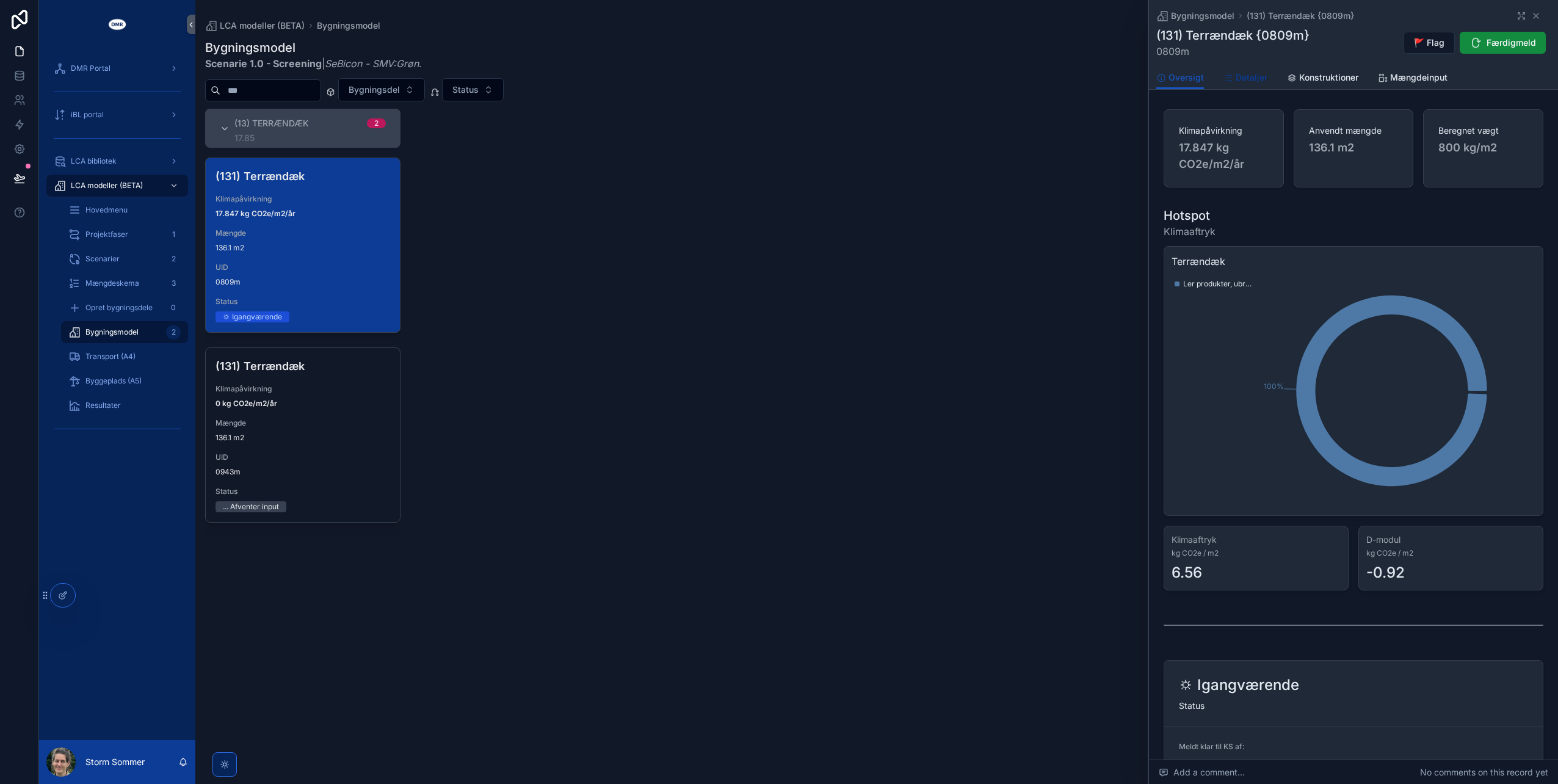
click at [1250, 76] on span "Detaljer" at bounding box center [1252, 78] width 32 height 12
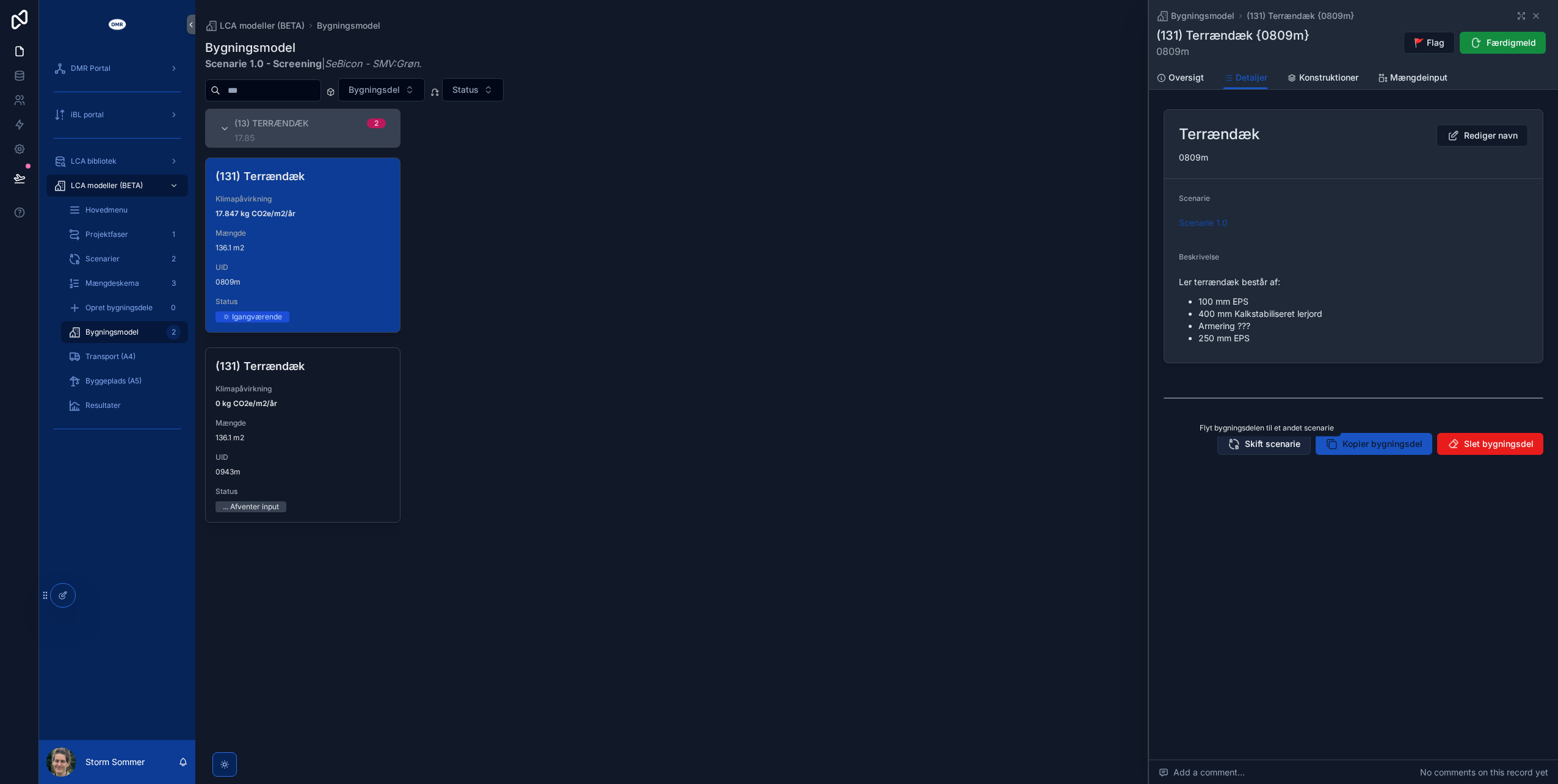
click at [1292, 440] on span "Skift scenarie" at bounding box center [1272, 444] width 56 height 12
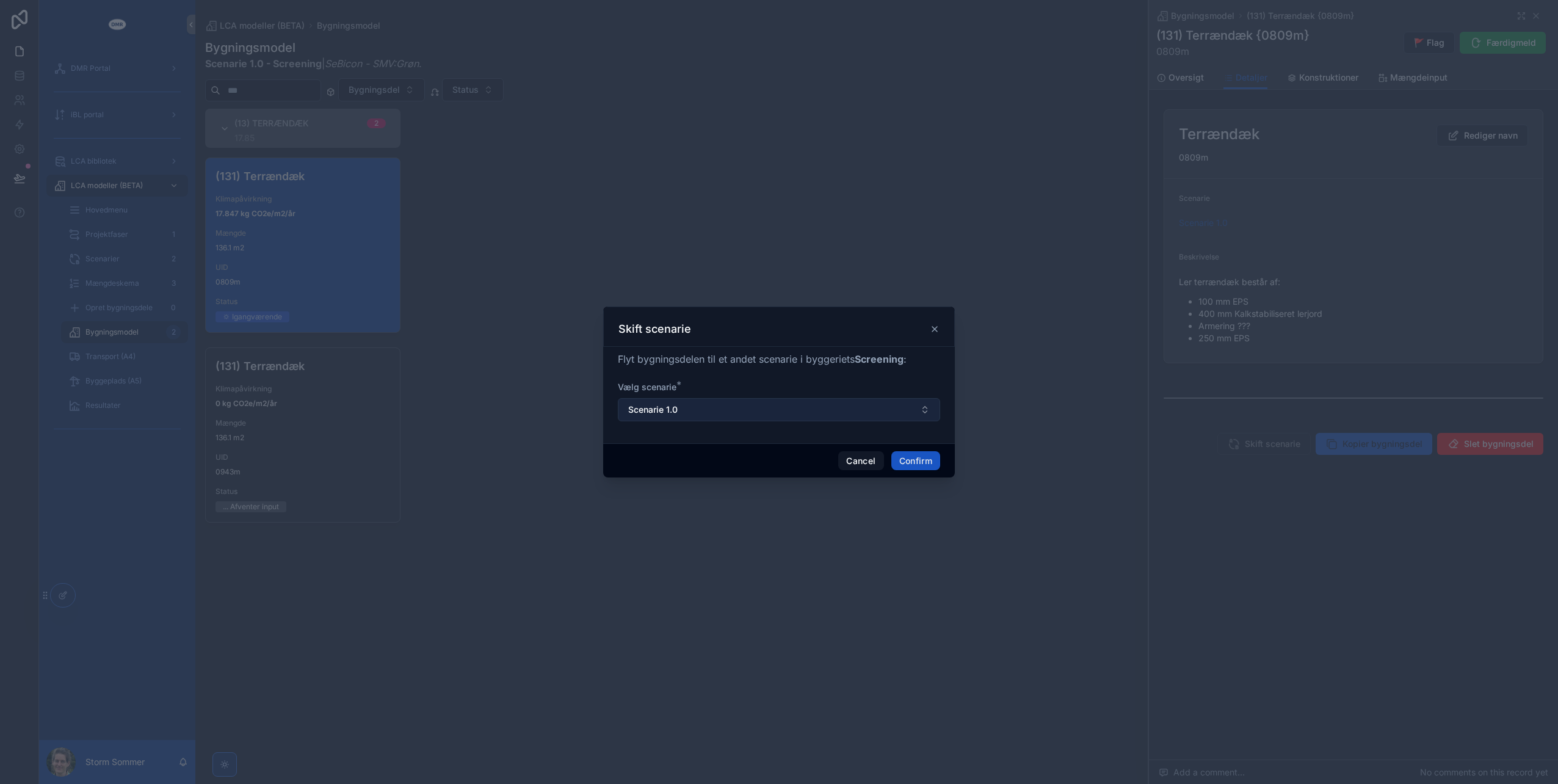
click at [826, 406] on button "Scenarie 1.0" at bounding box center [779, 410] width 322 height 23
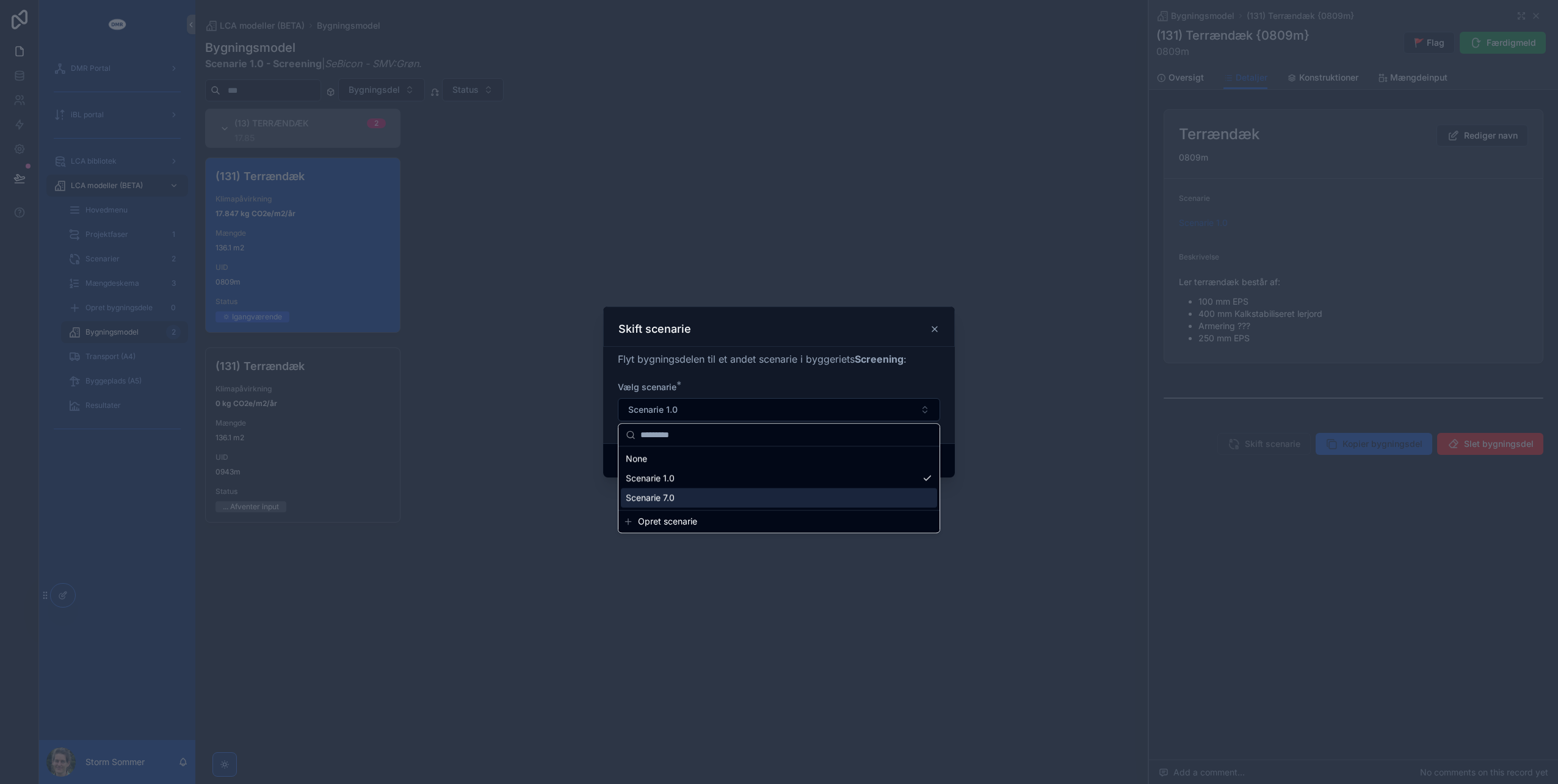
click at [732, 497] on div "Scenarie 7.0" at bounding box center [779, 497] width 317 height 19
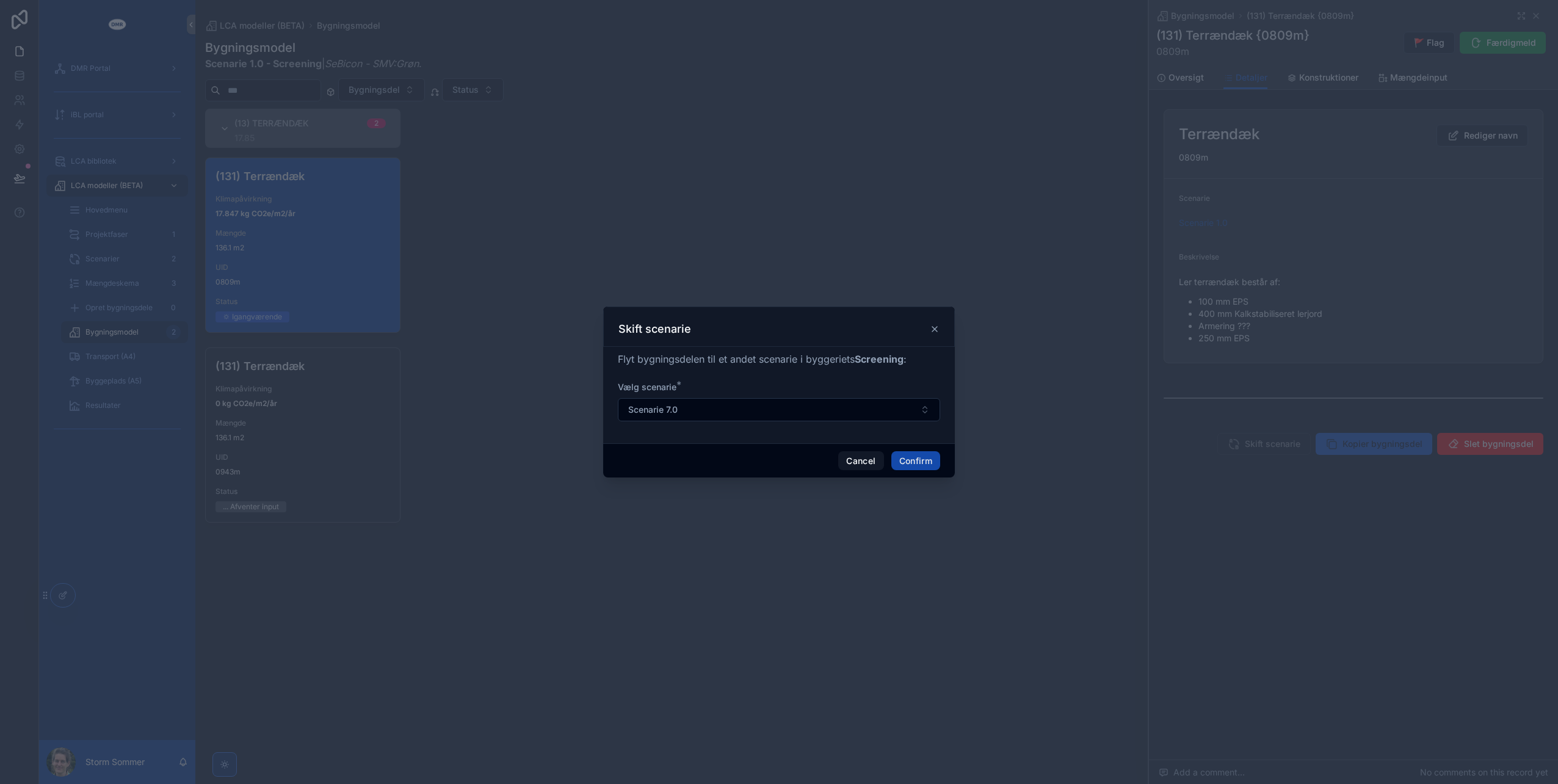
click at [938, 463] on button "Confirm" at bounding box center [916, 461] width 49 height 19
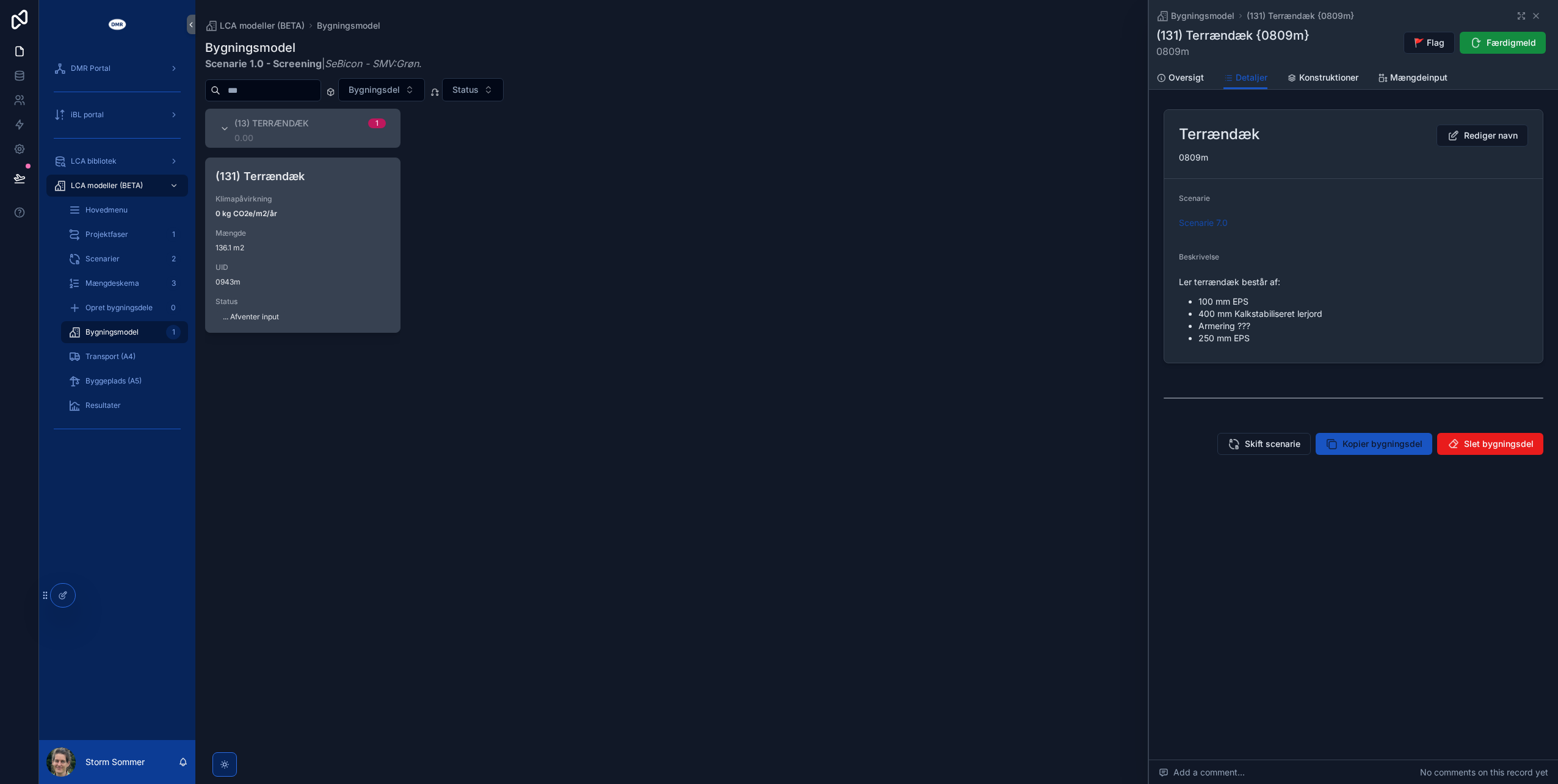
click at [272, 235] on span "Mængde" at bounding box center [303, 233] width 174 height 10
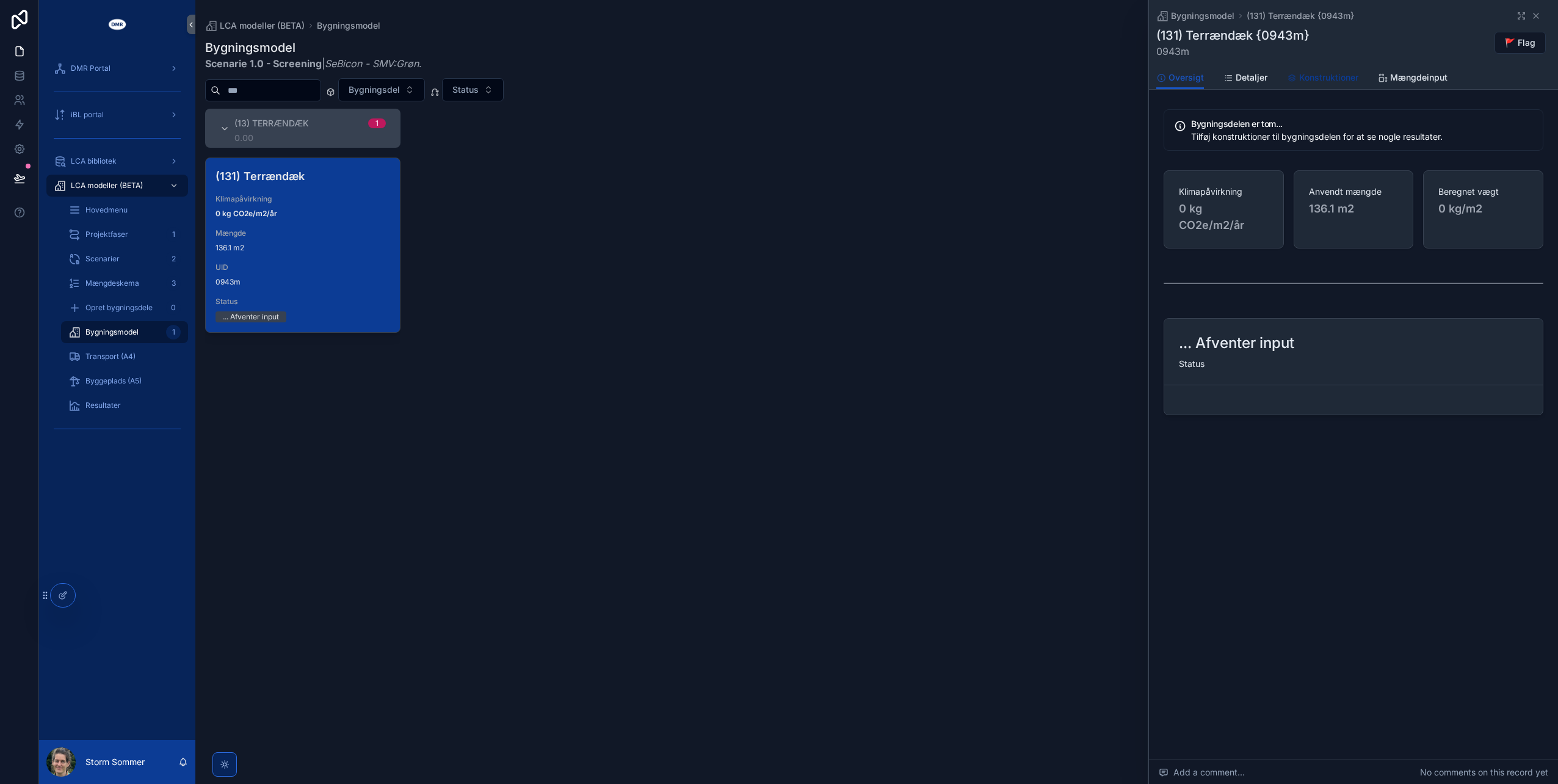
click at [1299, 79] on span "Konstruktioner" at bounding box center [1329, 78] width 59 height 12
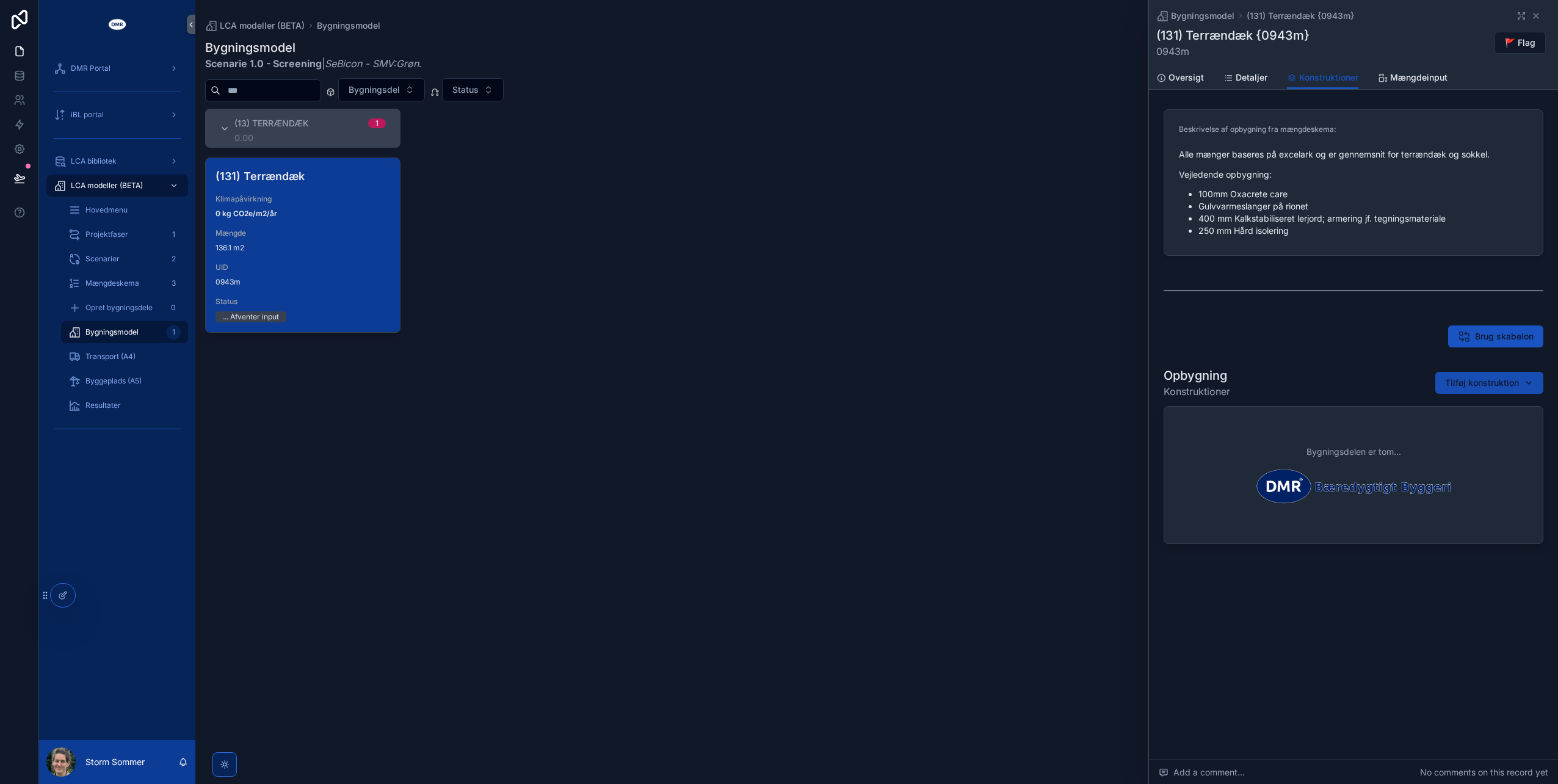
click at [1468, 380] on span "Tilføj konstruktion" at bounding box center [1482, 383] width 74 height 12
click at [1502, 411] on input "*********" at bounding box center [1489, 408] width 122 height 22
type input "*********"
click at [1450, 432] on span "Terrændæk; Radonspærre | H0.4 mm | Plast {131-2041c}" at bounding box center [1475, 431] width 122 height 12
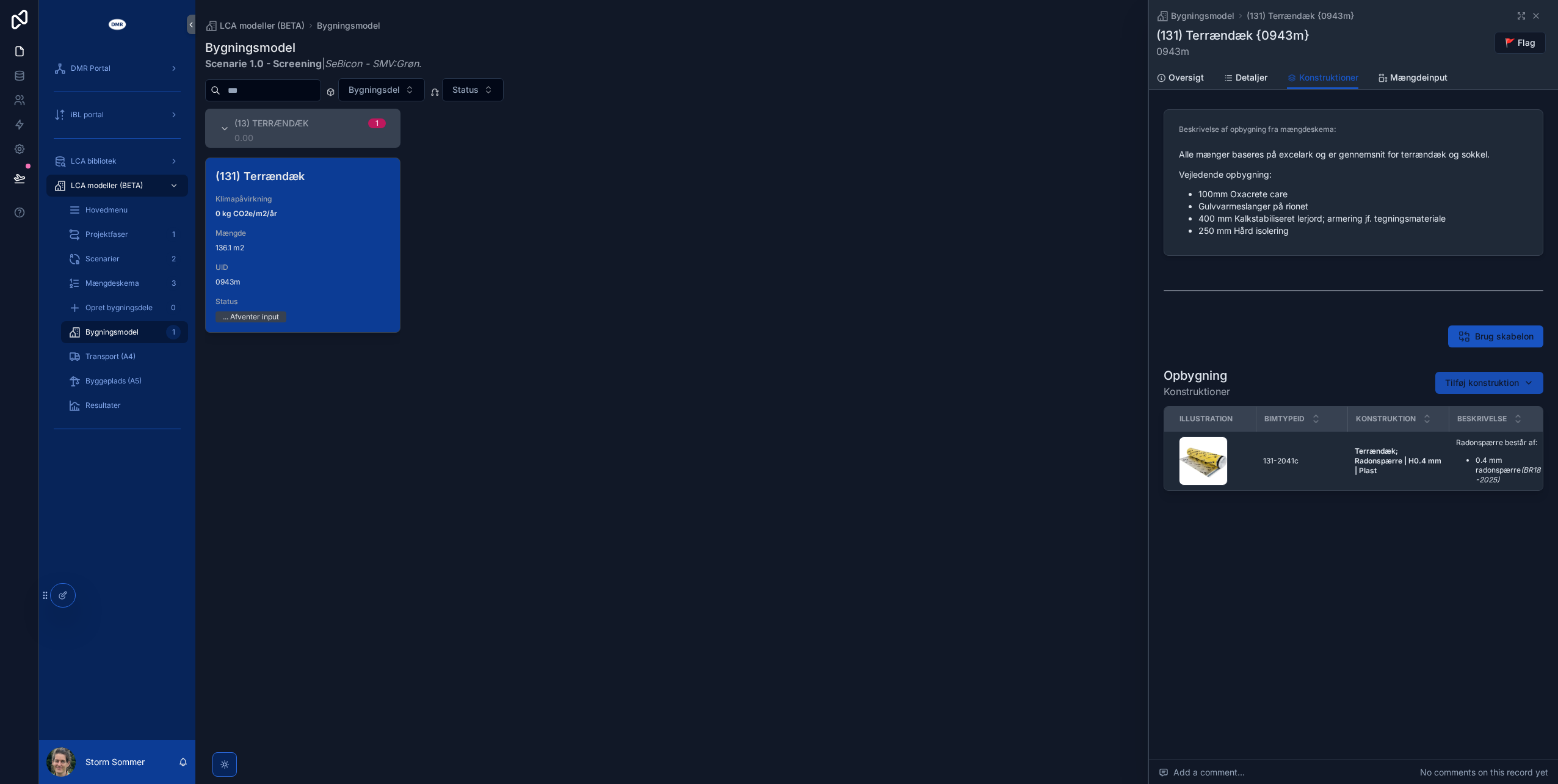
click at [1501, 386] on span "Tilføj konstruktion" at bounding box center [1482, 383] width 74 height 12
type input "*********"
click at [1464, 429] on span "Terrændæk; PE-folie | H0.2 mm | Plast {131-2316c}" at bounding box center [1475, 431] width 122 height 12
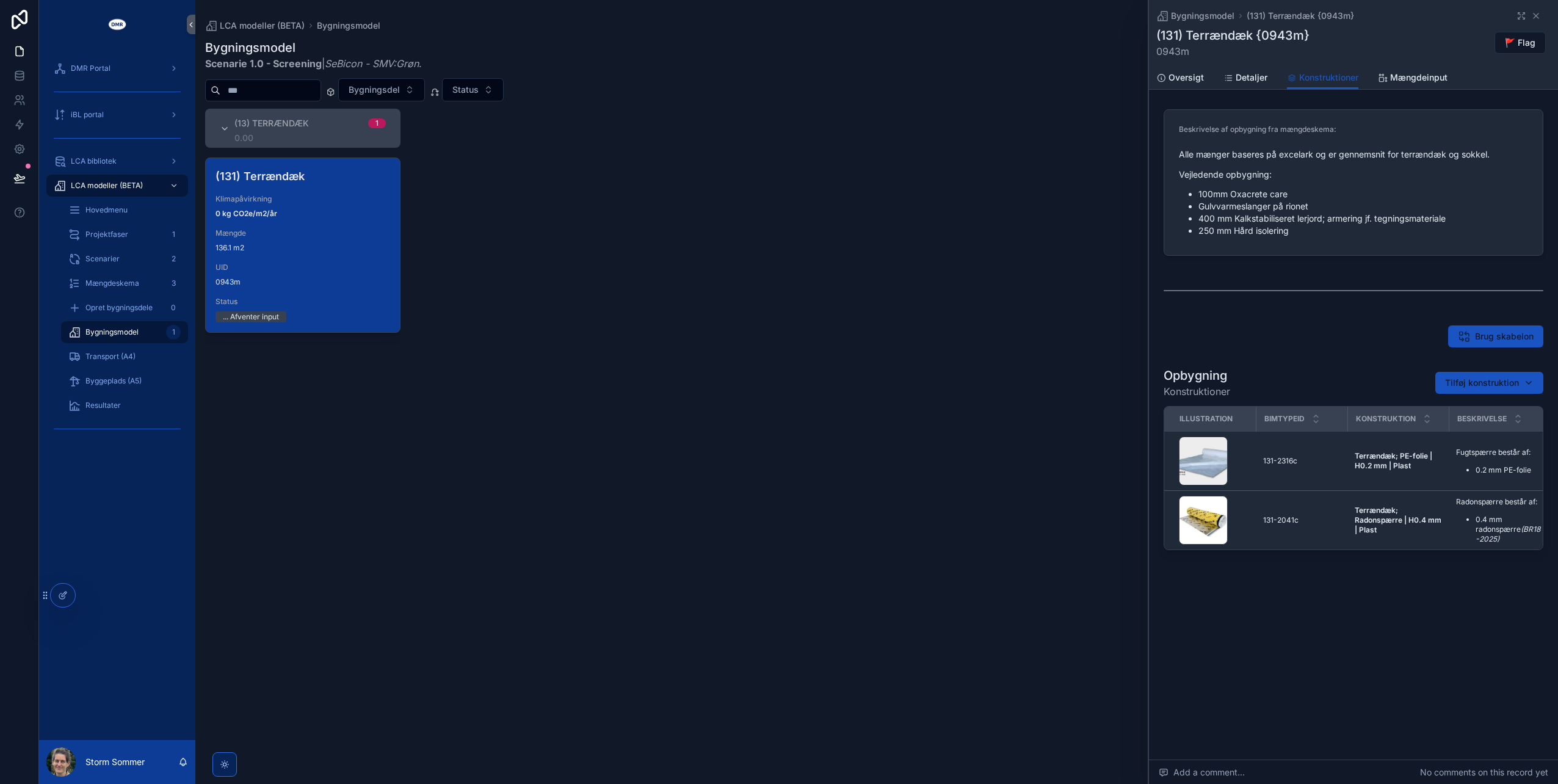
click at [67, 32] on link "scrollable content" at bounding box center [117, 24] width 141 height 19
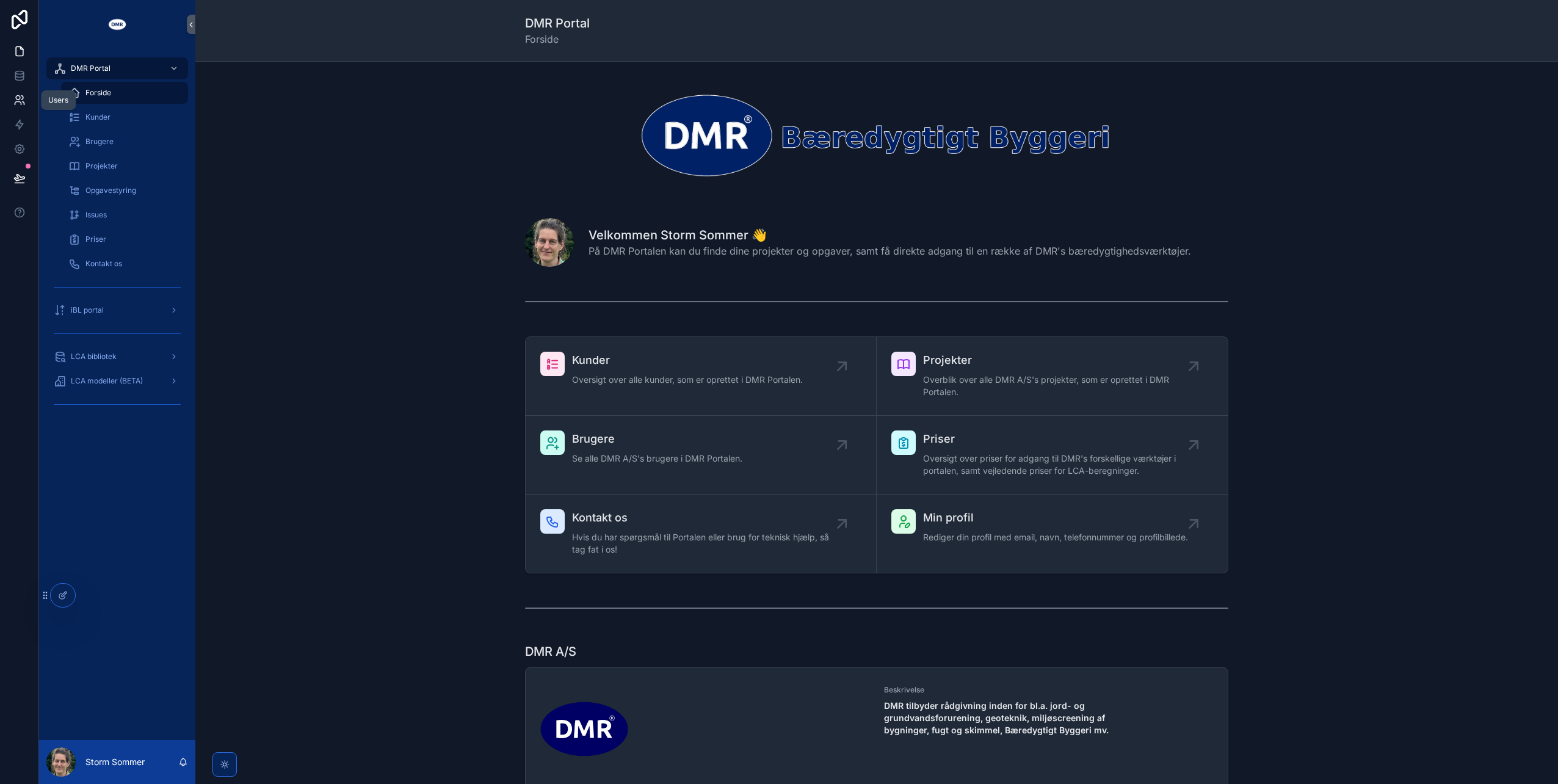
click at [17, 97] on icon at bounding box center [19, 100] width 12 height 12
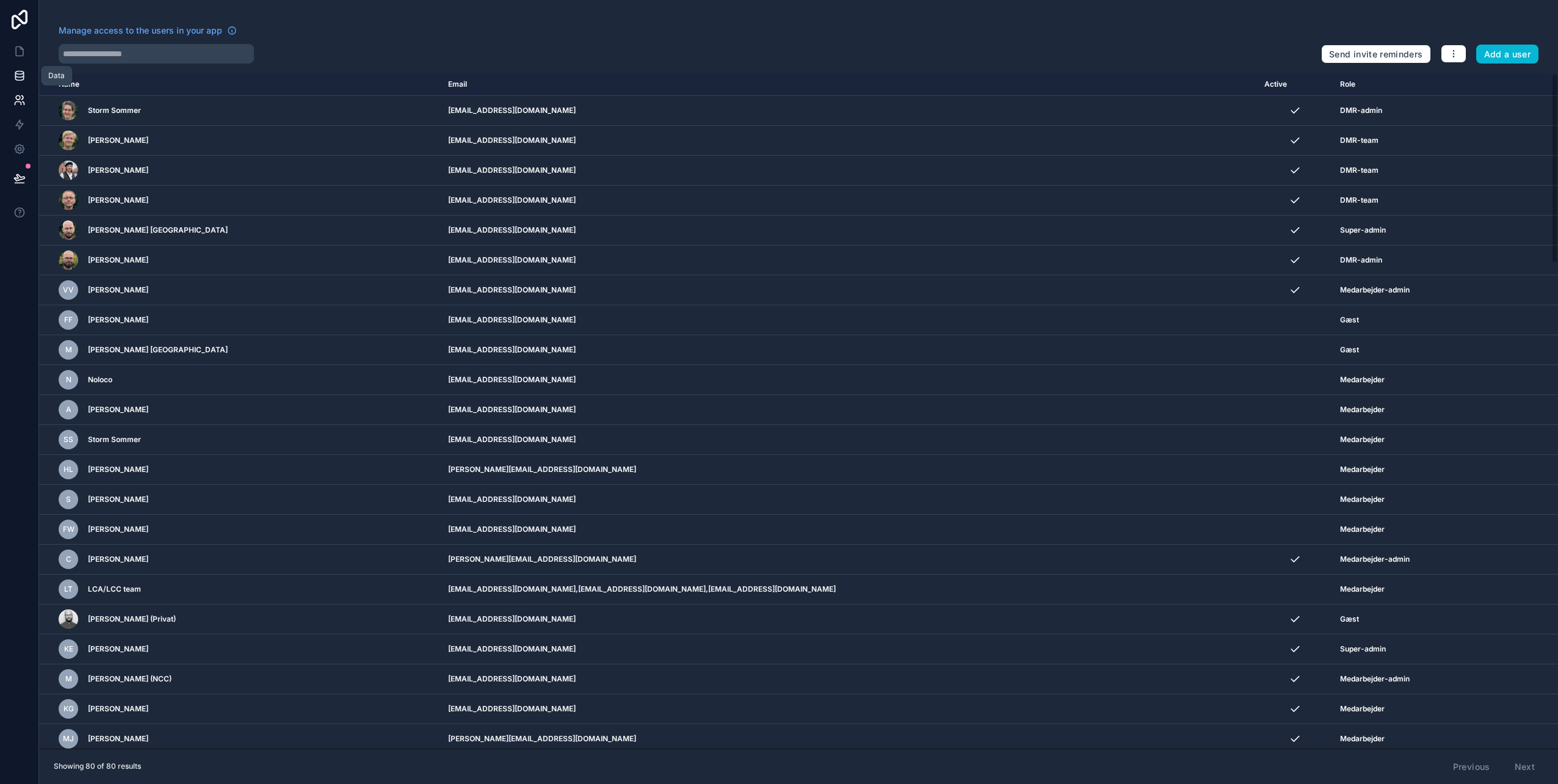
click at [19, 73] on icon at bounding box center [19, 76] width 12 height 12
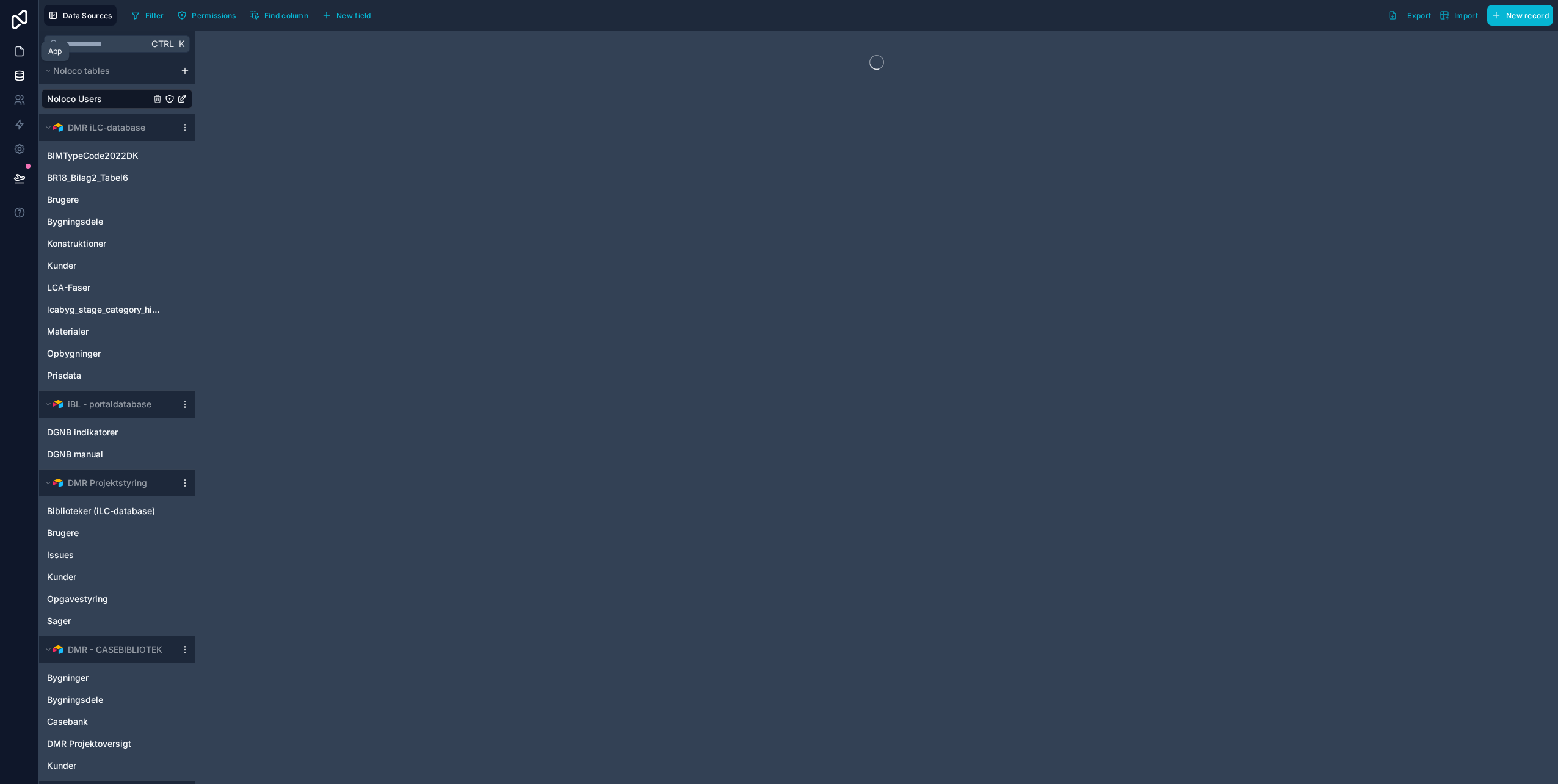
click at [19, 48] on icon at bounding box center [19, 52] width 12 height 12
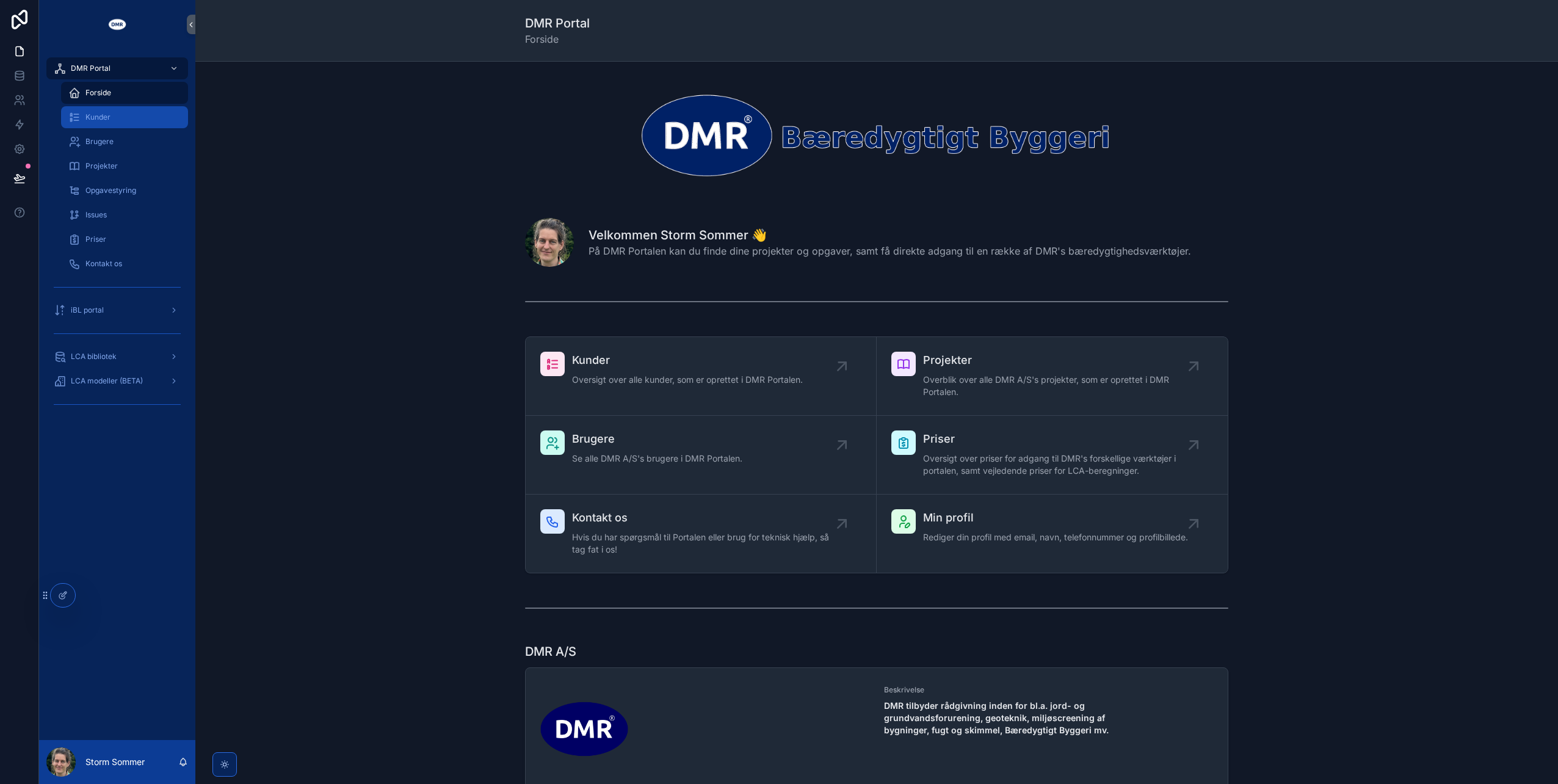
click at [104, 110] on div "Kunder" at bounding box center [124, 117] width 112 height 19
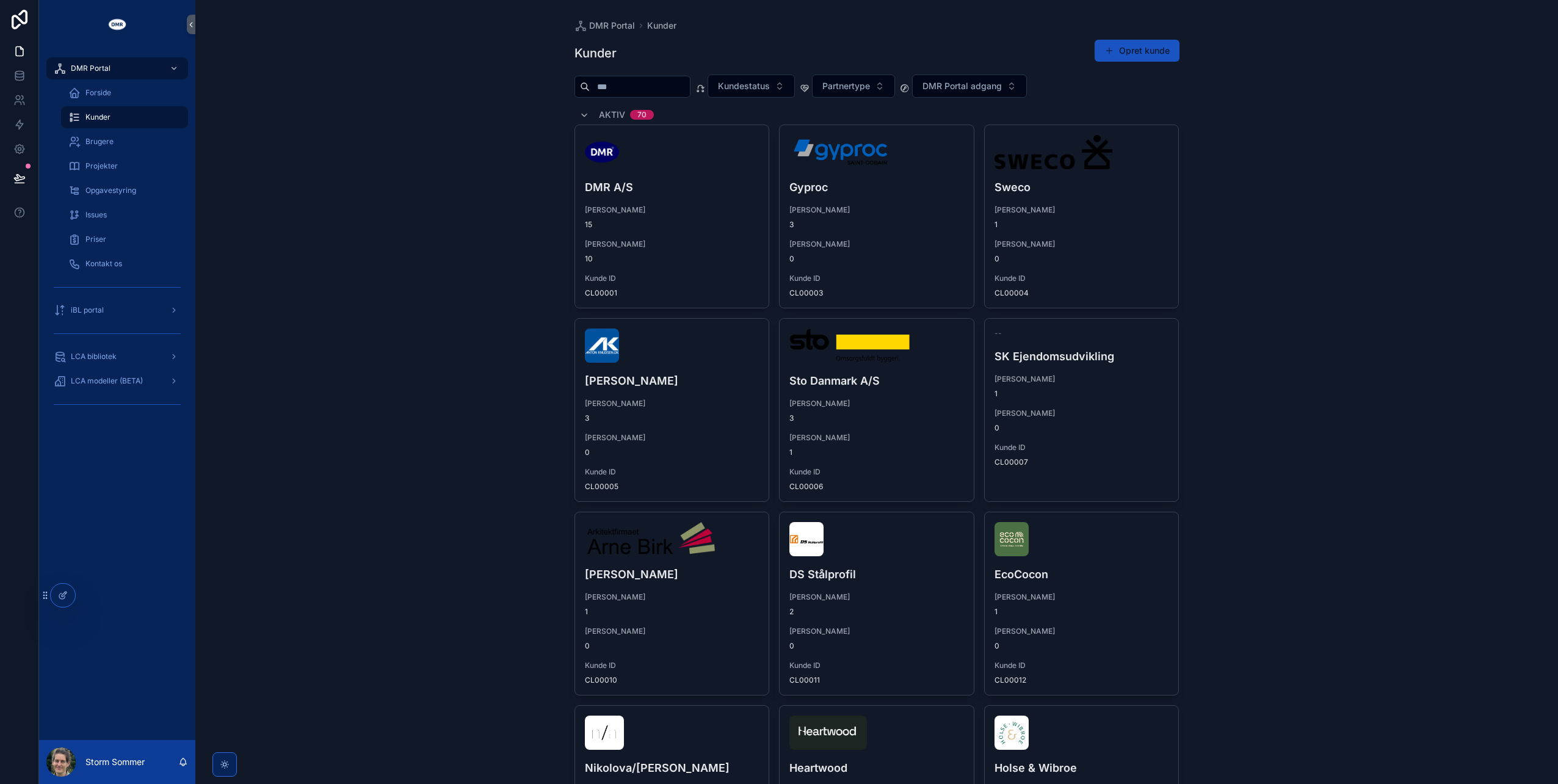
click at [646, 88] on input "scrollable content" at bounding box center [639, 86] width 100 height 17
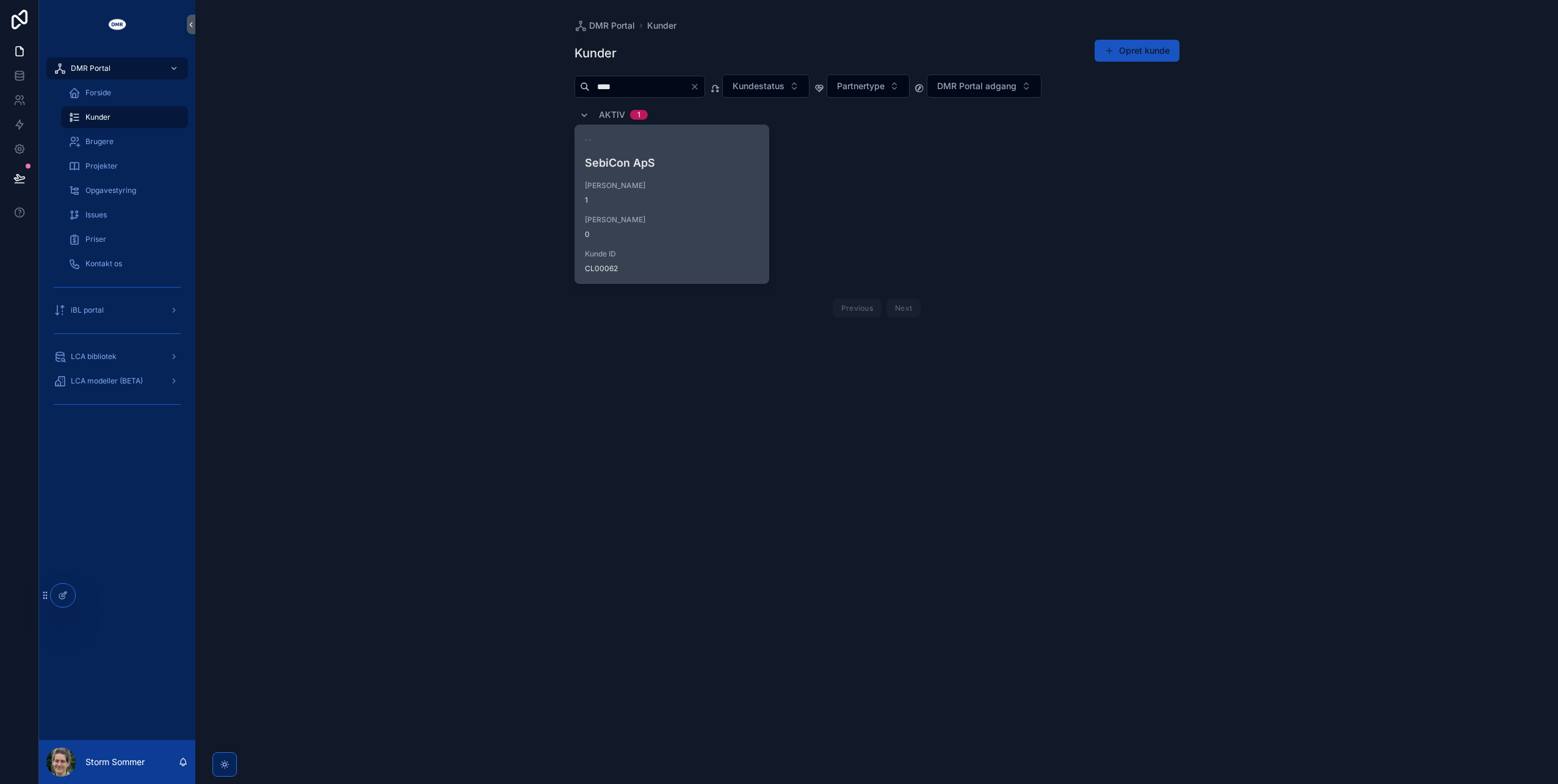
type input "****"
click at [648, 163] on h4 "SebiCon ApS" at bounding box center [672, 163] width 174 height 17
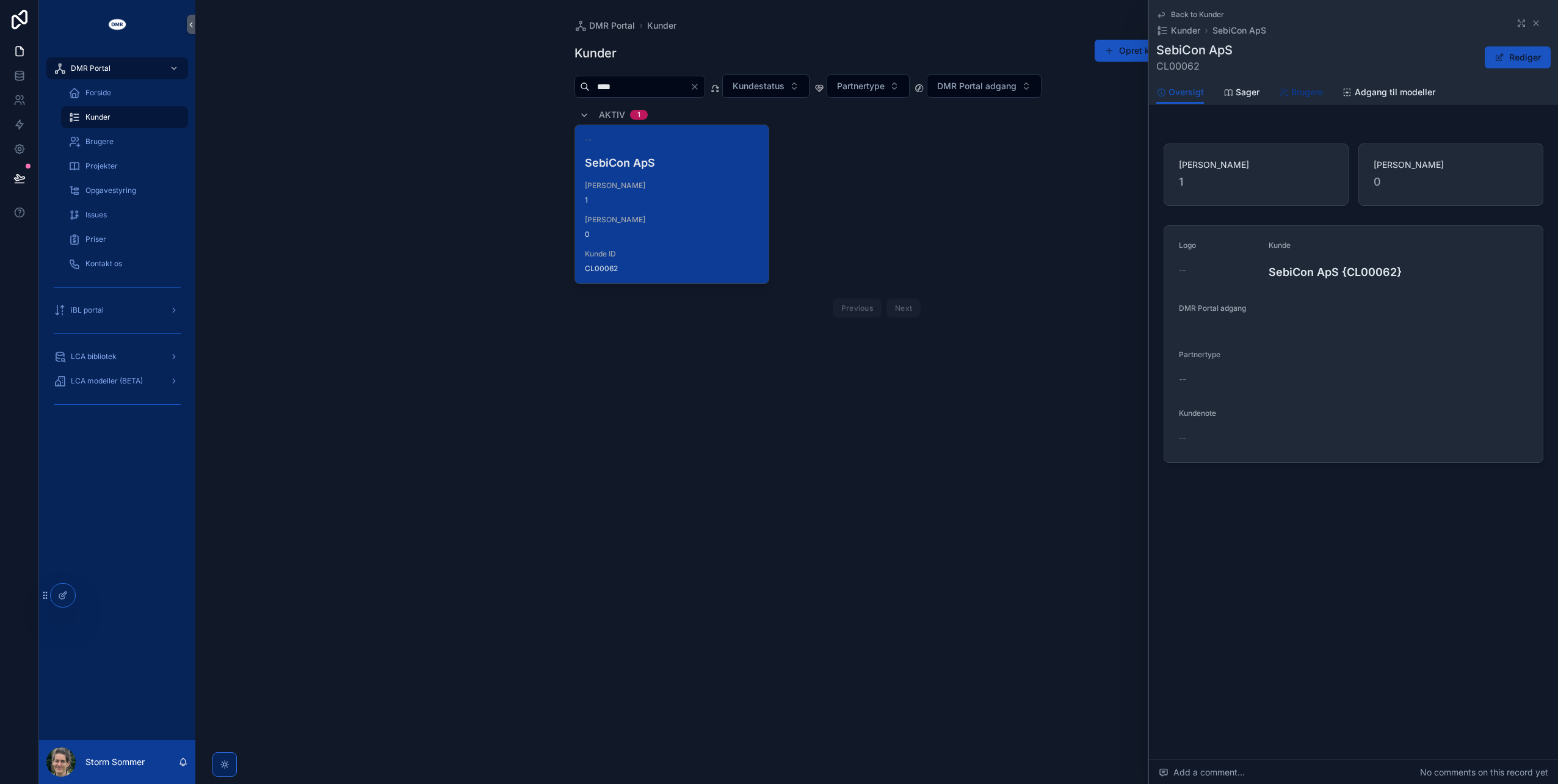
click at [1299, 90] on span "Brugere" at bounding box center [1308, 92] width 32 height 12
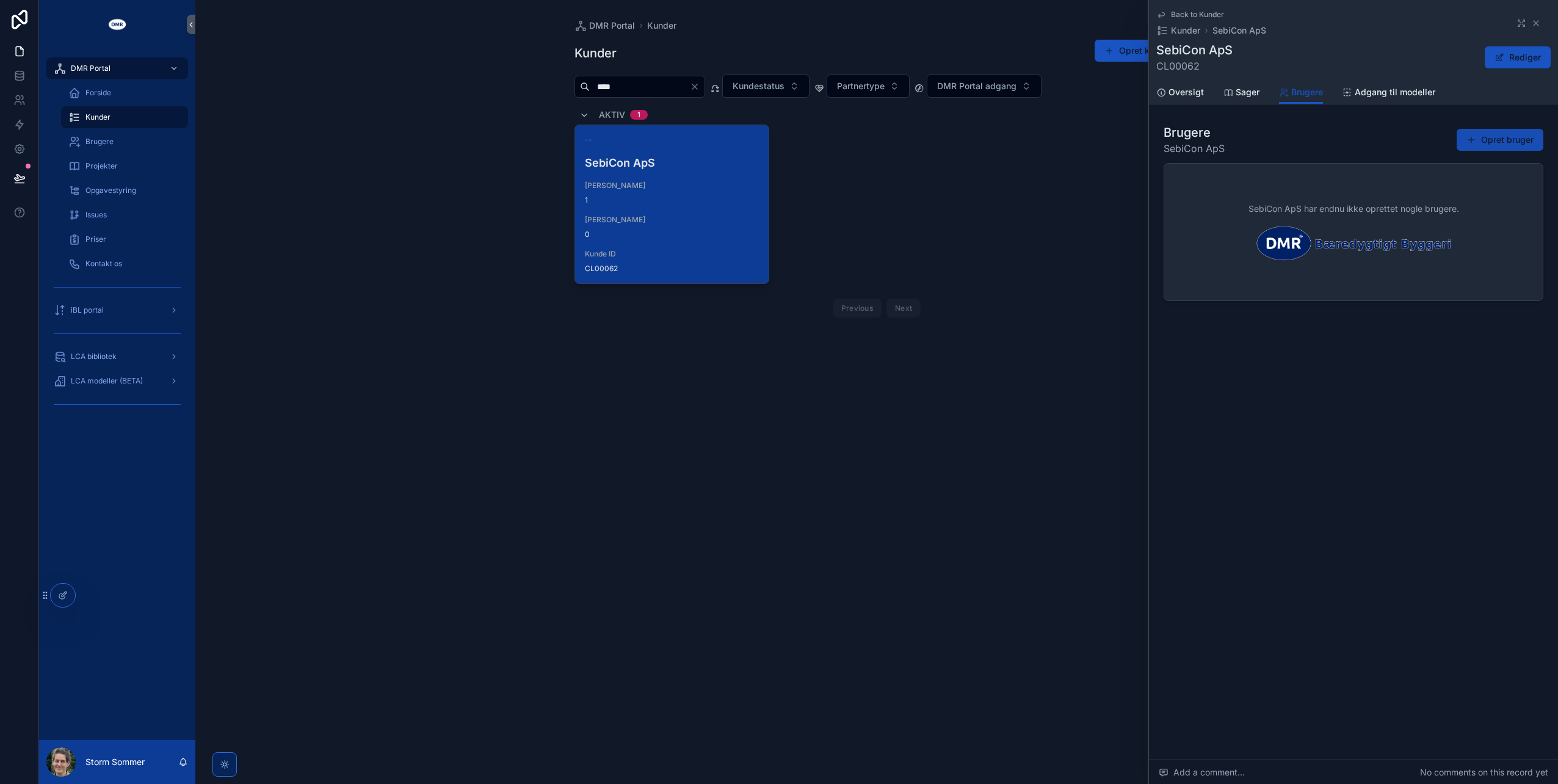
click at [1506, 141] on button "Opret bruger" at bounding box center [1500, 140] width 87 height 22
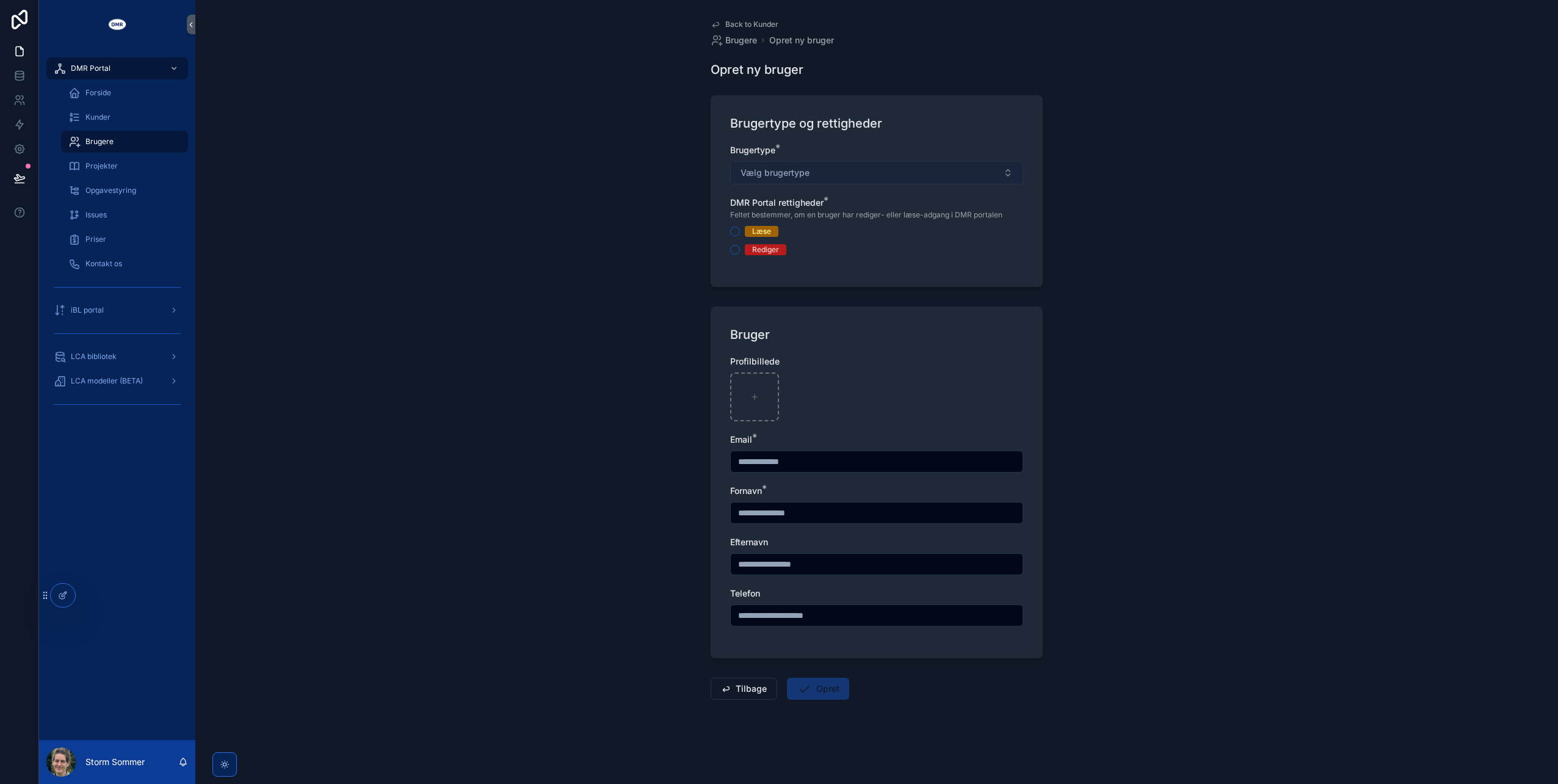
click at [859, 173] on button "Vælg brugertype" at bounding box center [877, 173] width 293 height 23
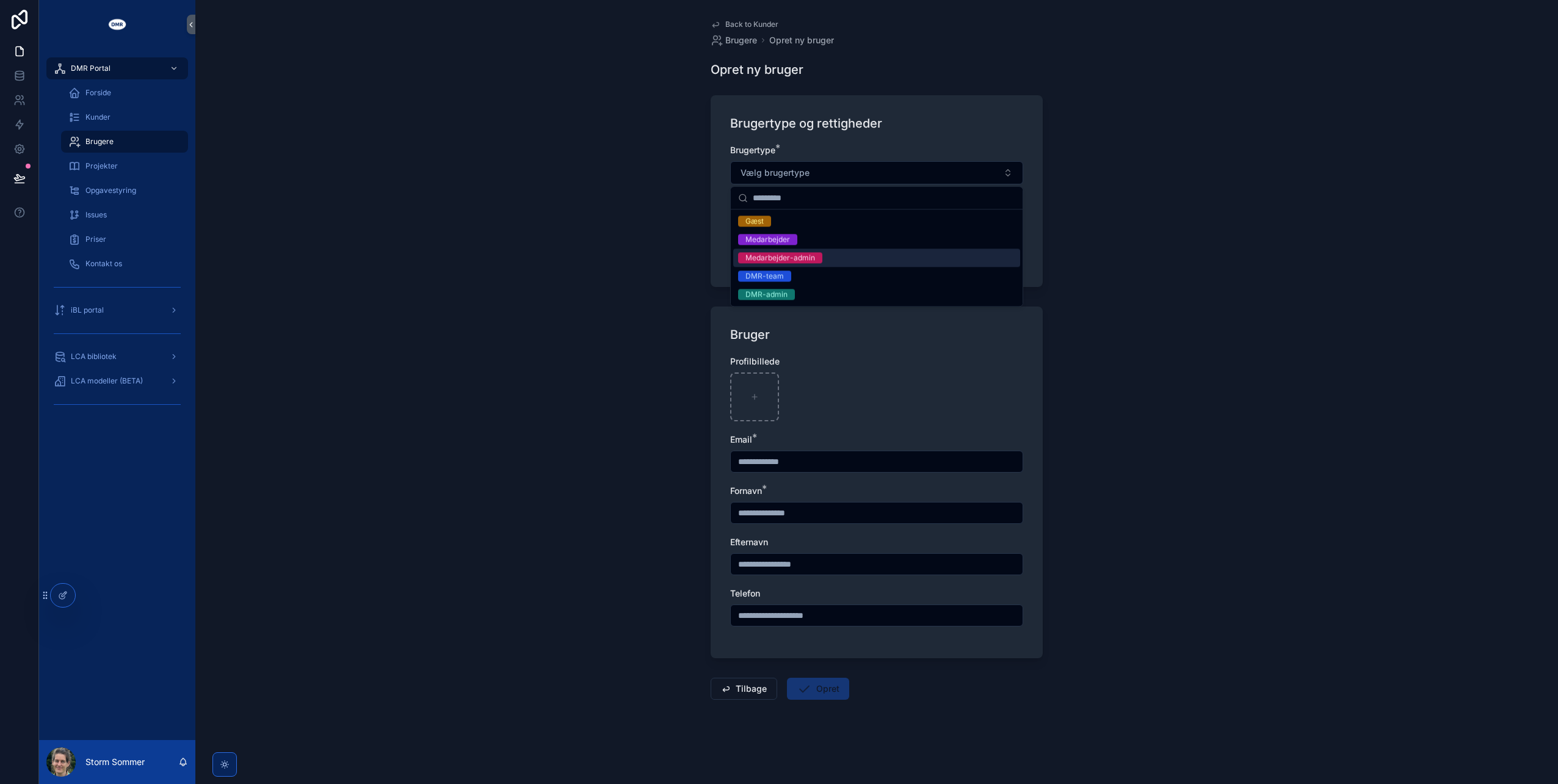
click at [807, 259] on div "Medarbejder-admin" at bounding box center [780, 258] width 70 height 11
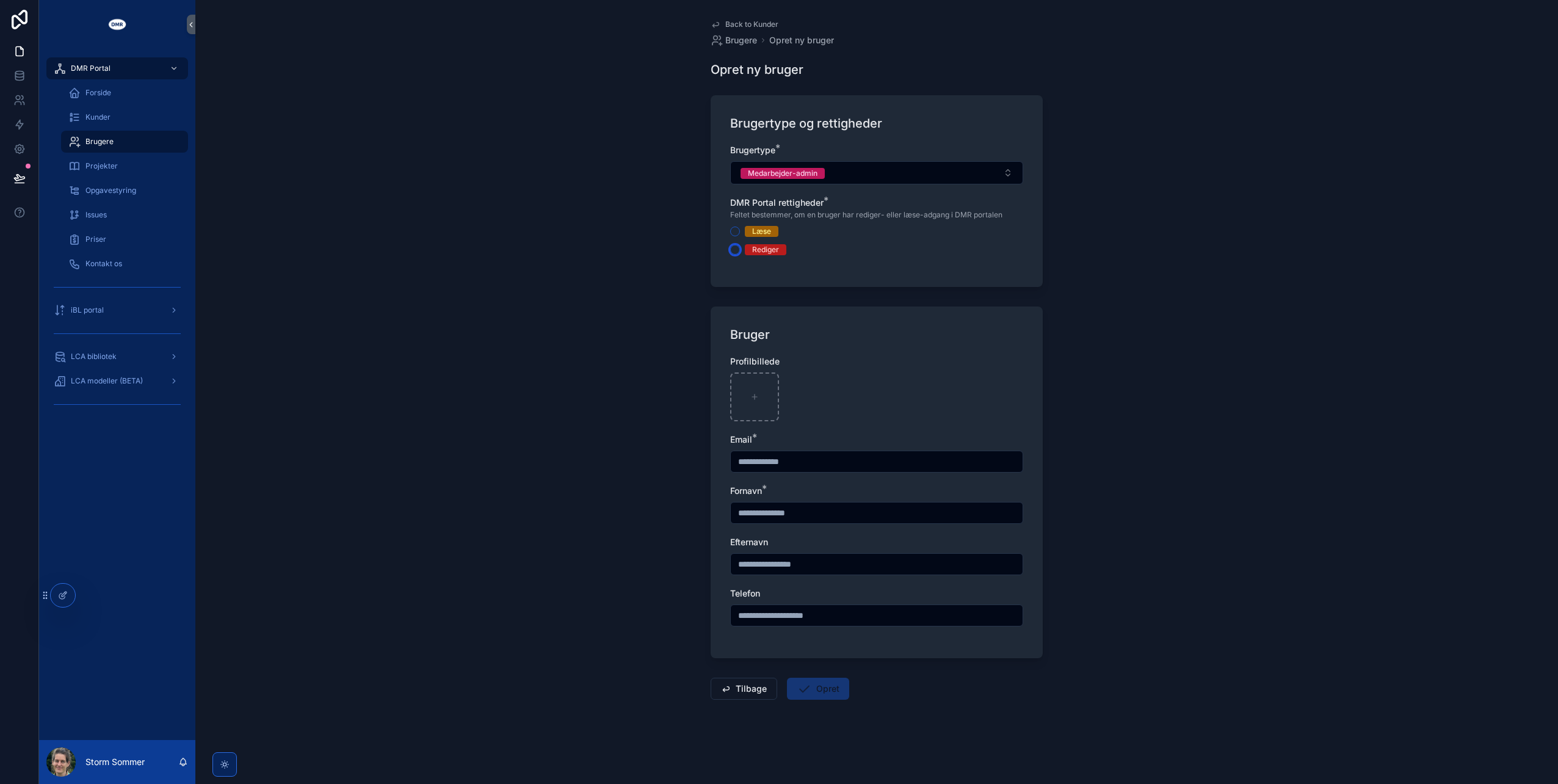
click at [736, 249] on button "Rediger" at bounding box center [735, 250] width 10 height 10
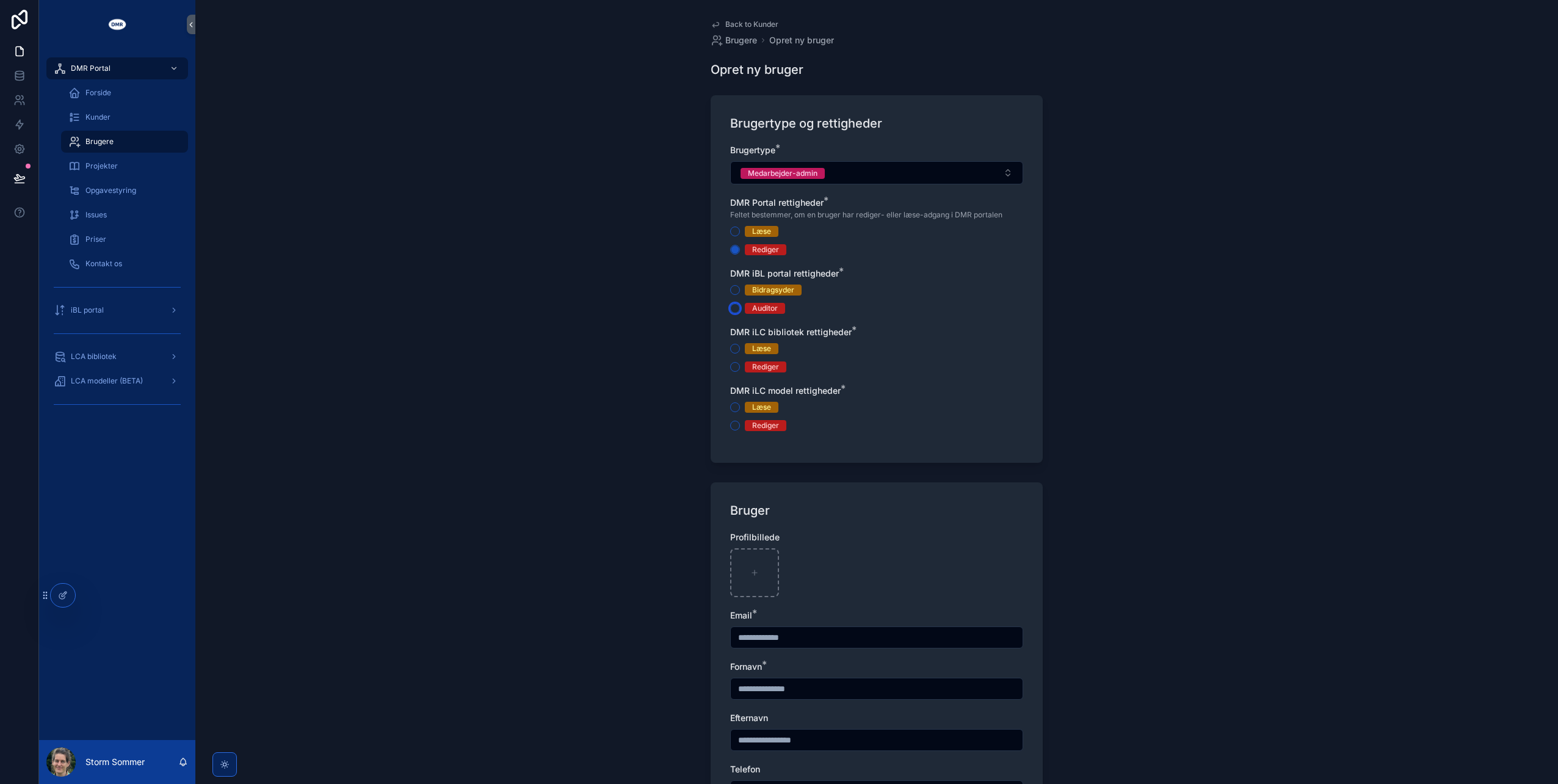
click at [732, 306] on button "Auditor" at bounding box center [735, 308] width 10 height 10
click at [732, 362] on button "Rediger" at bounding box center [735, 367] width 10 height 10
click at [732, 419] on div "Læse Rediger" at bounding box center [877, 416] width 293 height 29
click at [732, 421] on button "Rediger" at bounding box center [735, 425] width 10 height 10
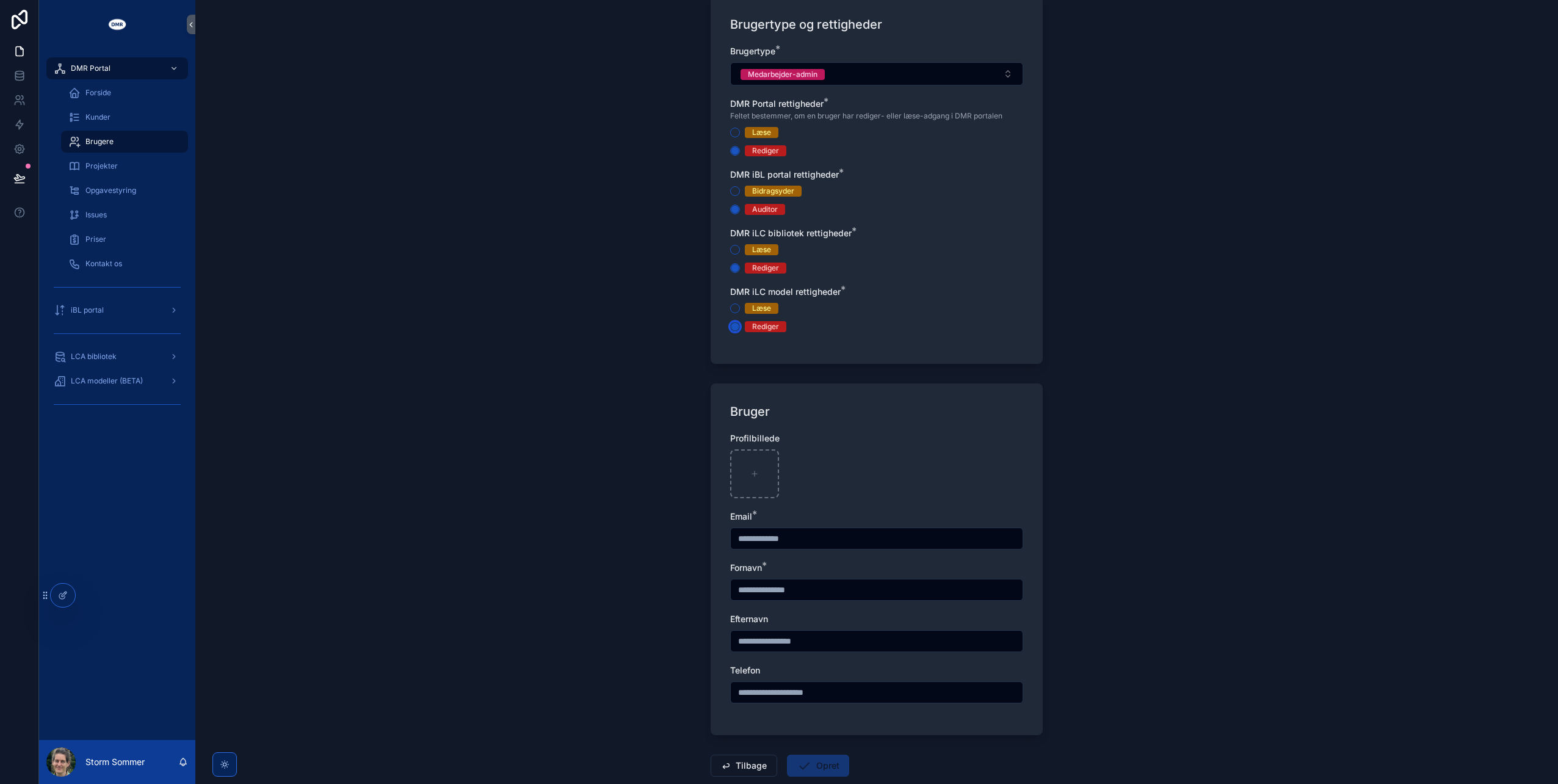
scroll to position [122, 0]
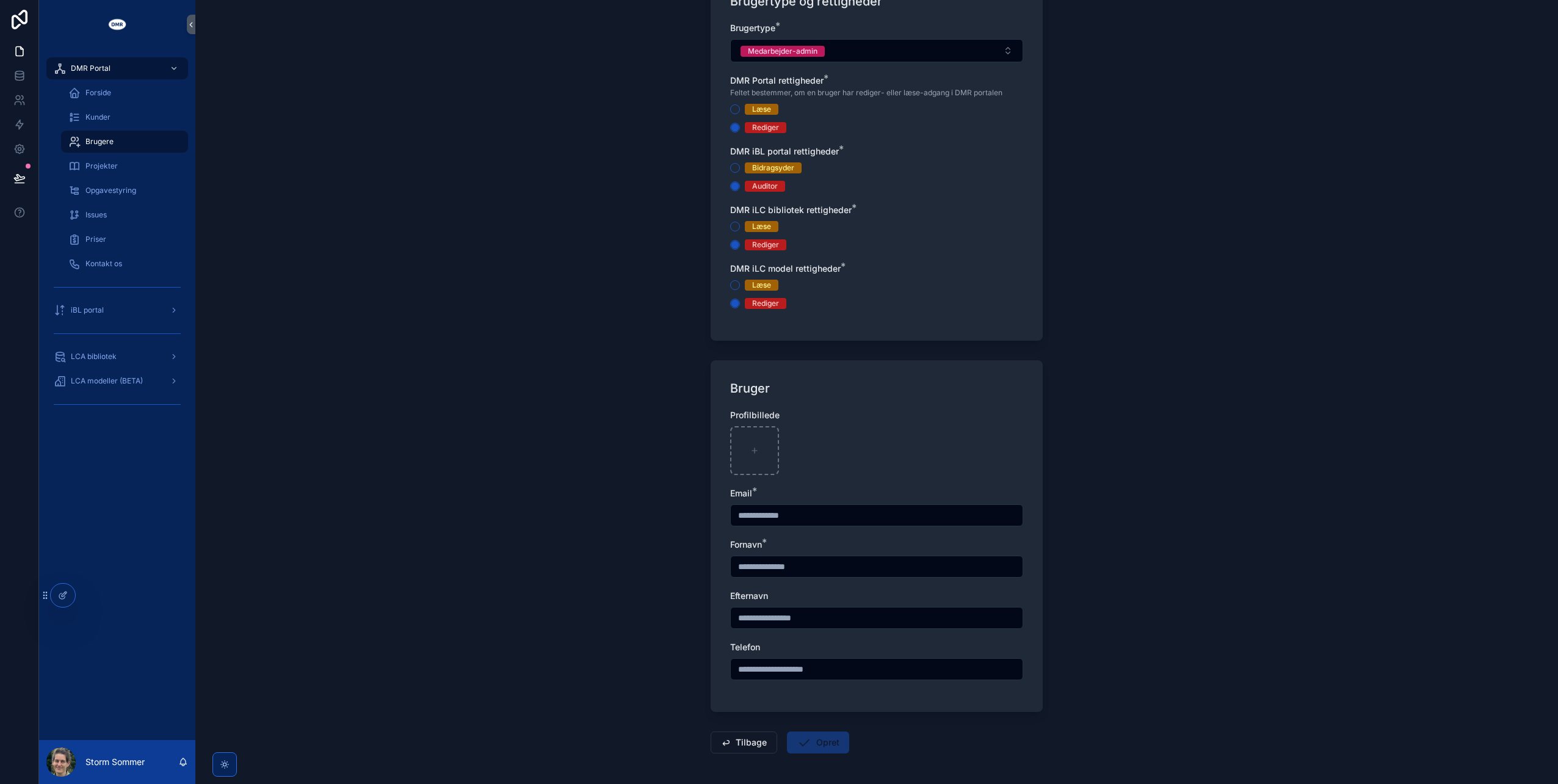
click at [757, 518] on input "scrollable content" at bounding box center [877, 515] width 292 height 17
type input "**********"
type input "*****"
type input "******"
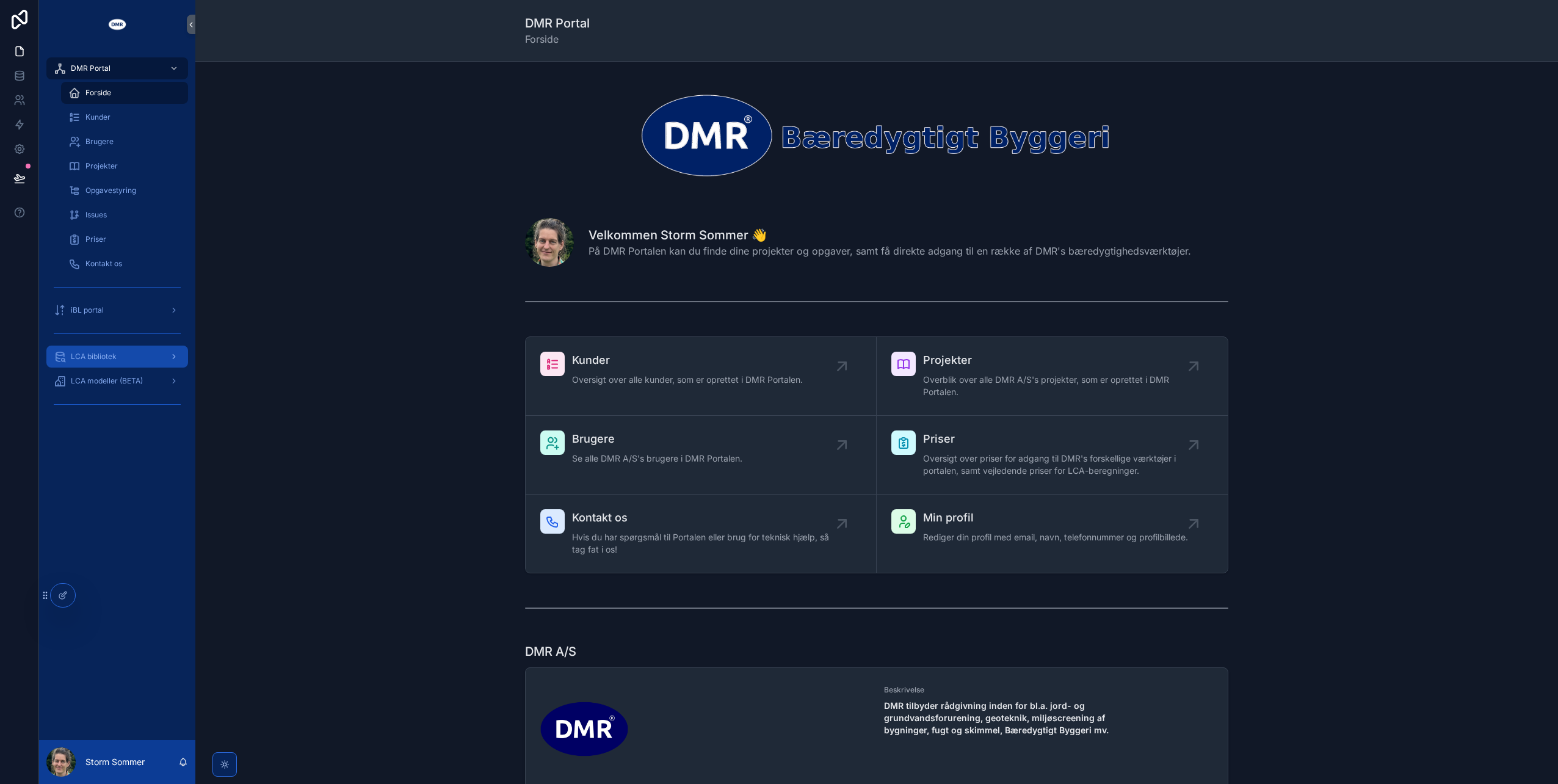
click at [91, 359] on span "LCA bibliotek" at bounding box center [94, 356] width 46 height 10
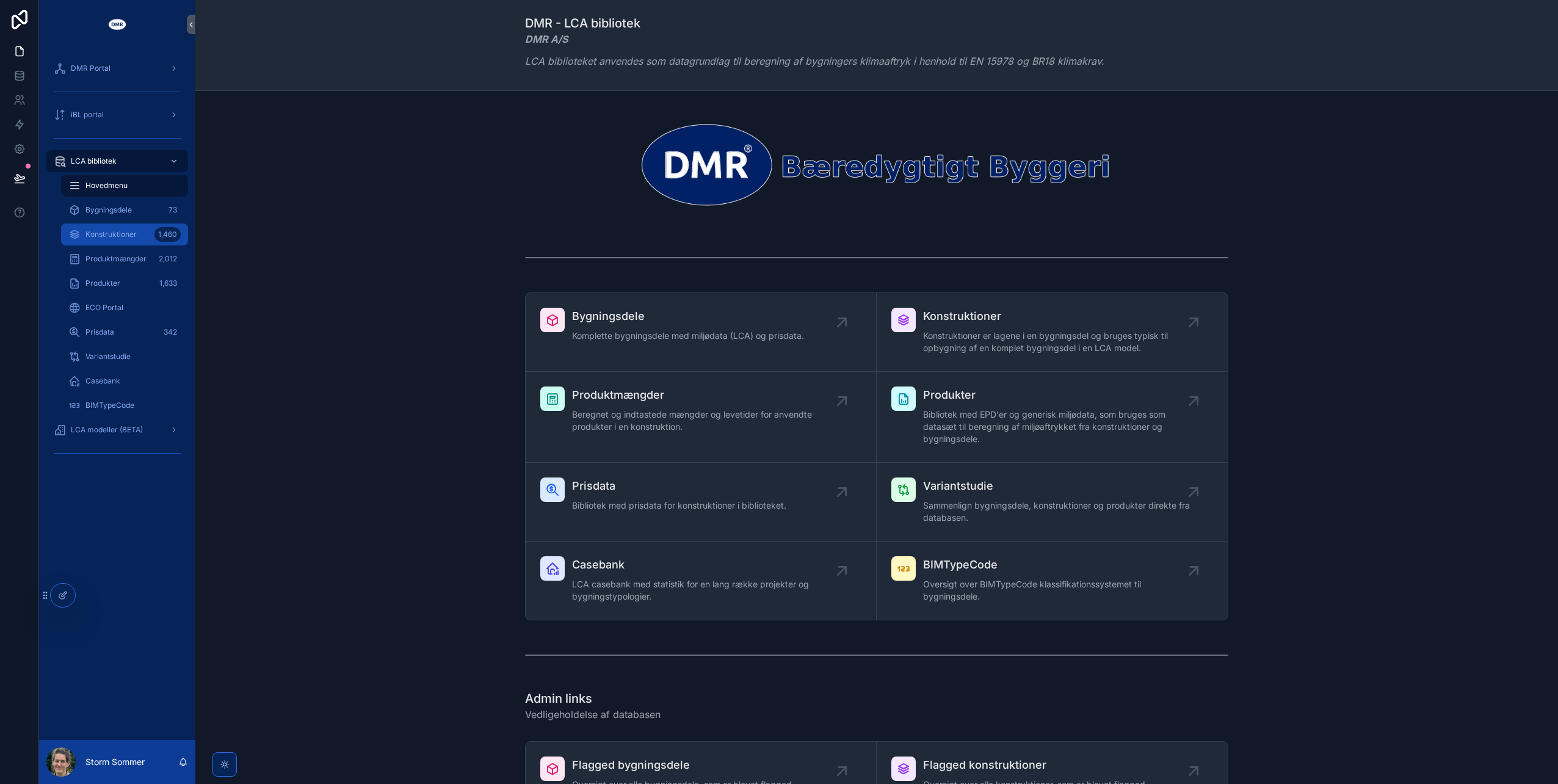
click at [137, 236] on div "Konstruktioner 1,460" at bounding box center [124, 234] width 112 height 19
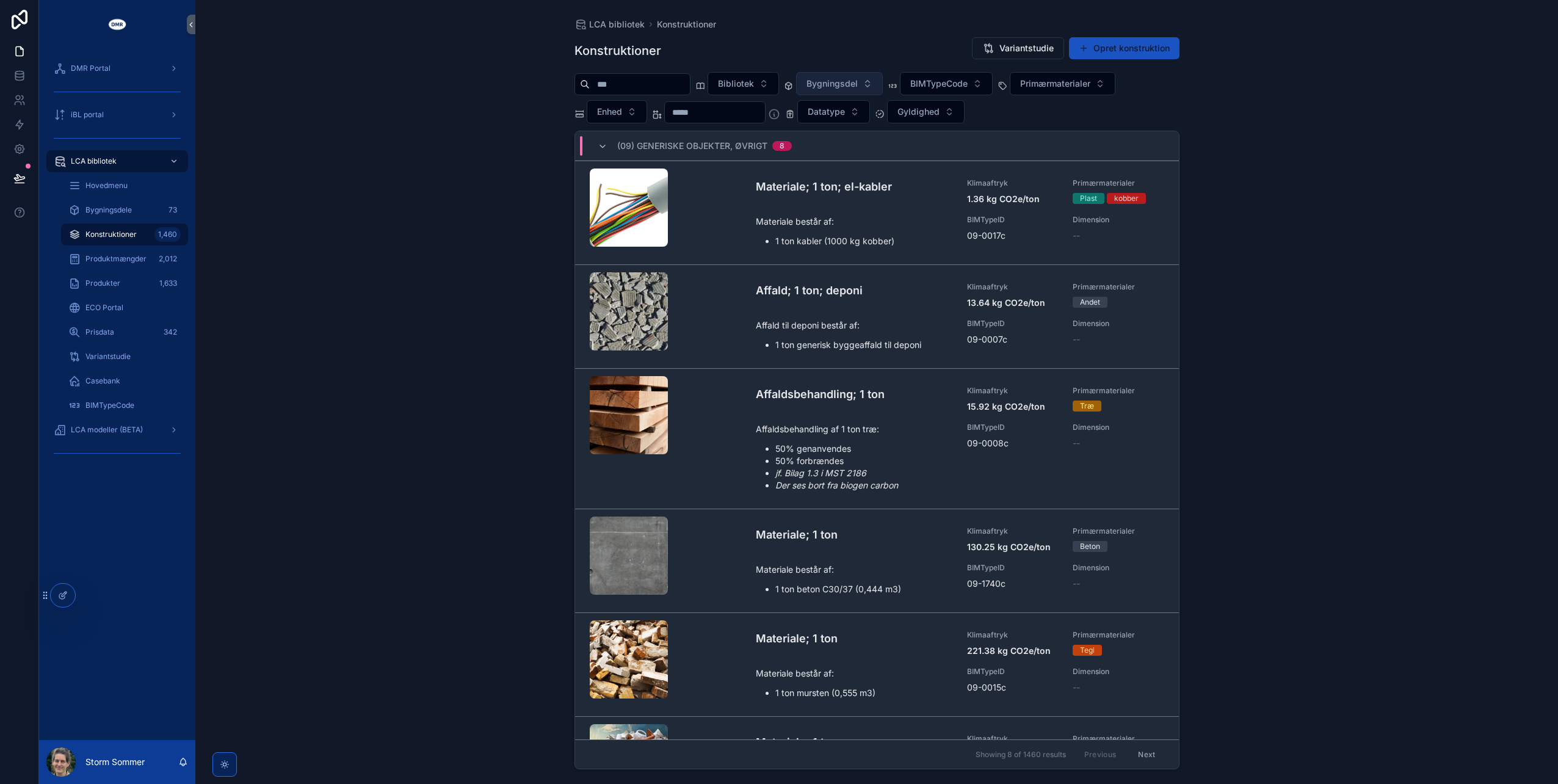
click at [858, 86] on span "Bygningsdel" at bounding box center [832, 83] width 51 height 12
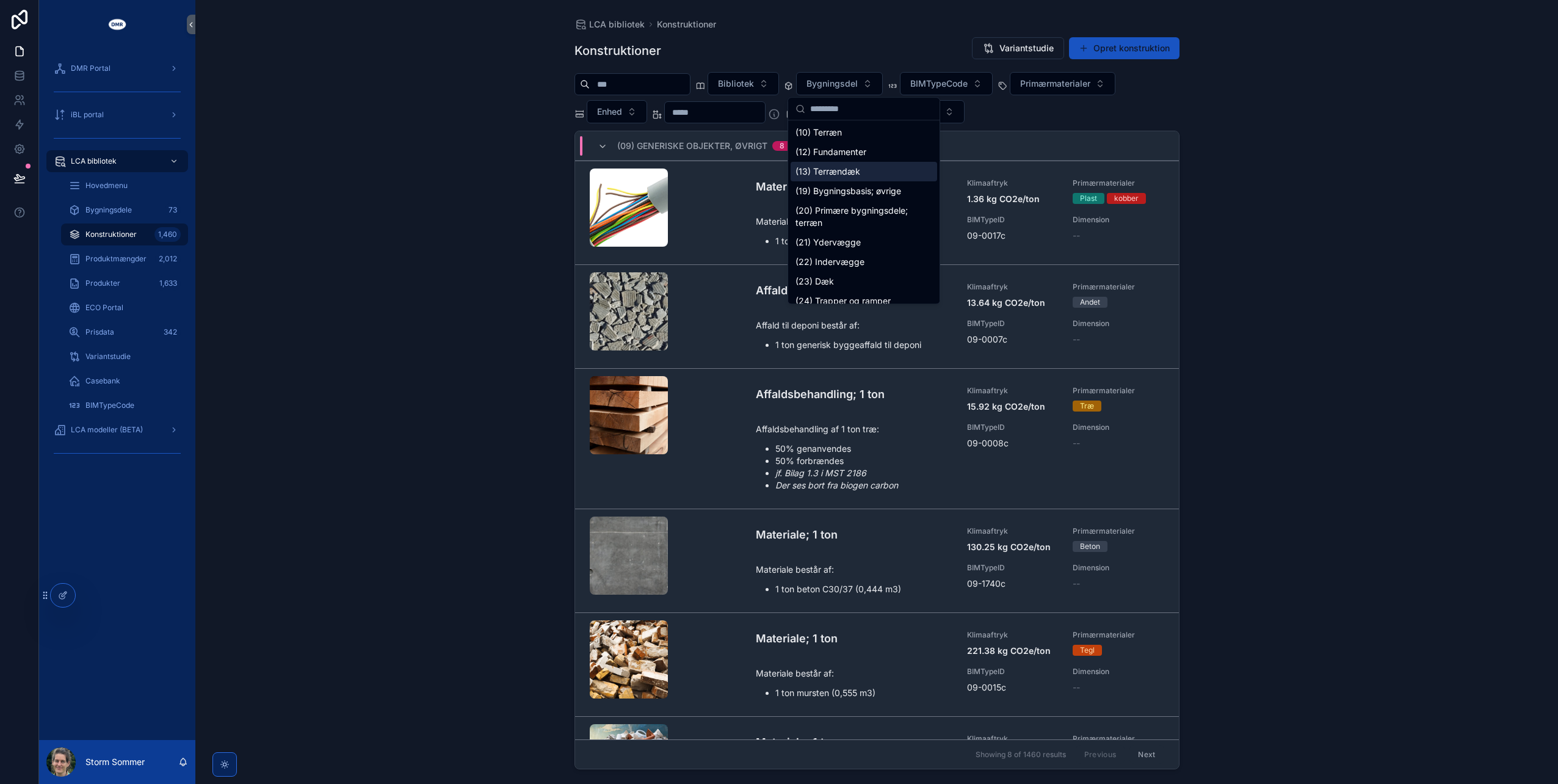
click at [860, 170] on div "(13) Terrændæk" at bounding box center [864, 172] width 146 height 19
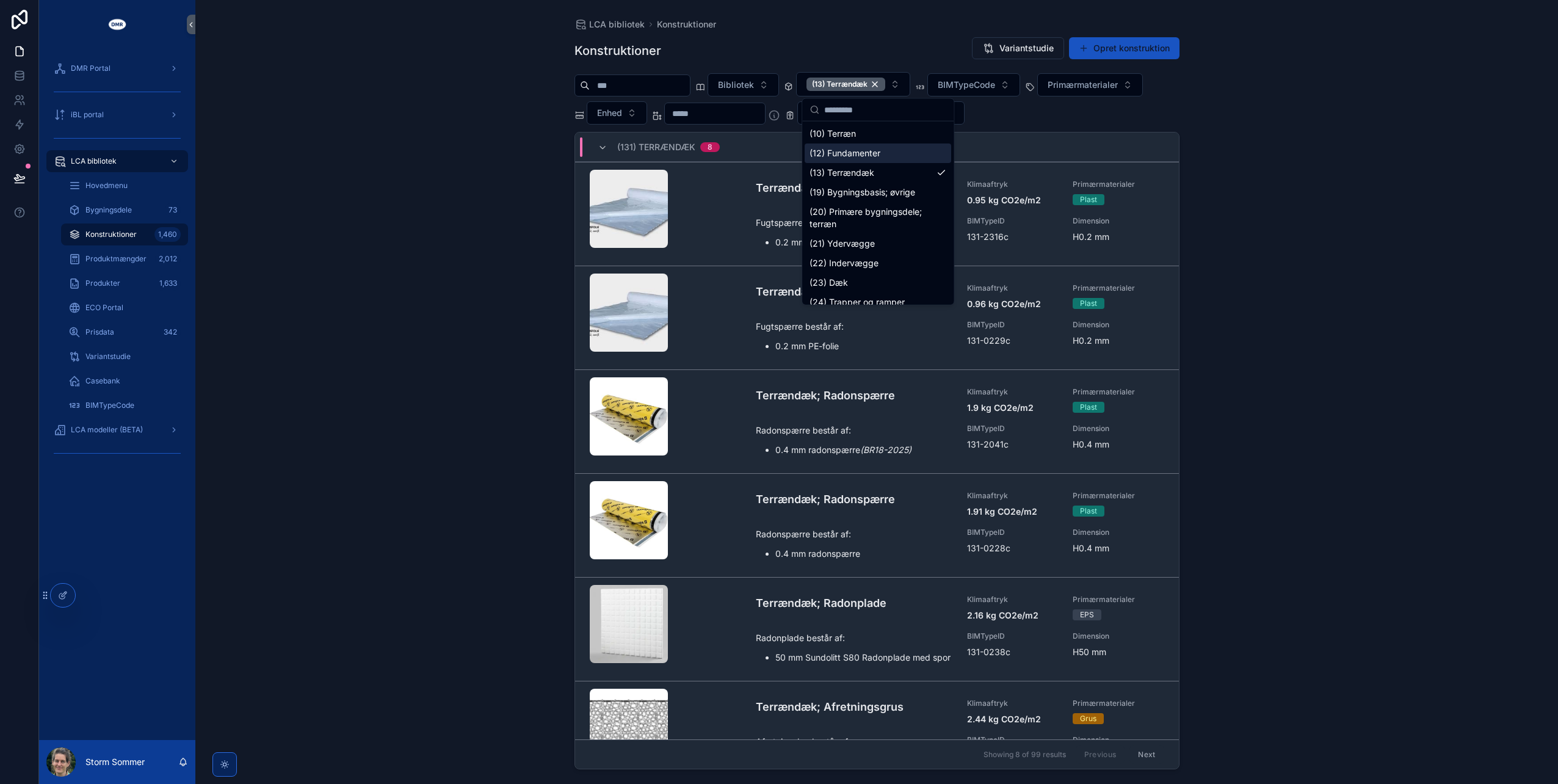
click at [699, 114] on input "scrollable content" at bounding box center [715, 113] width 100 height 17
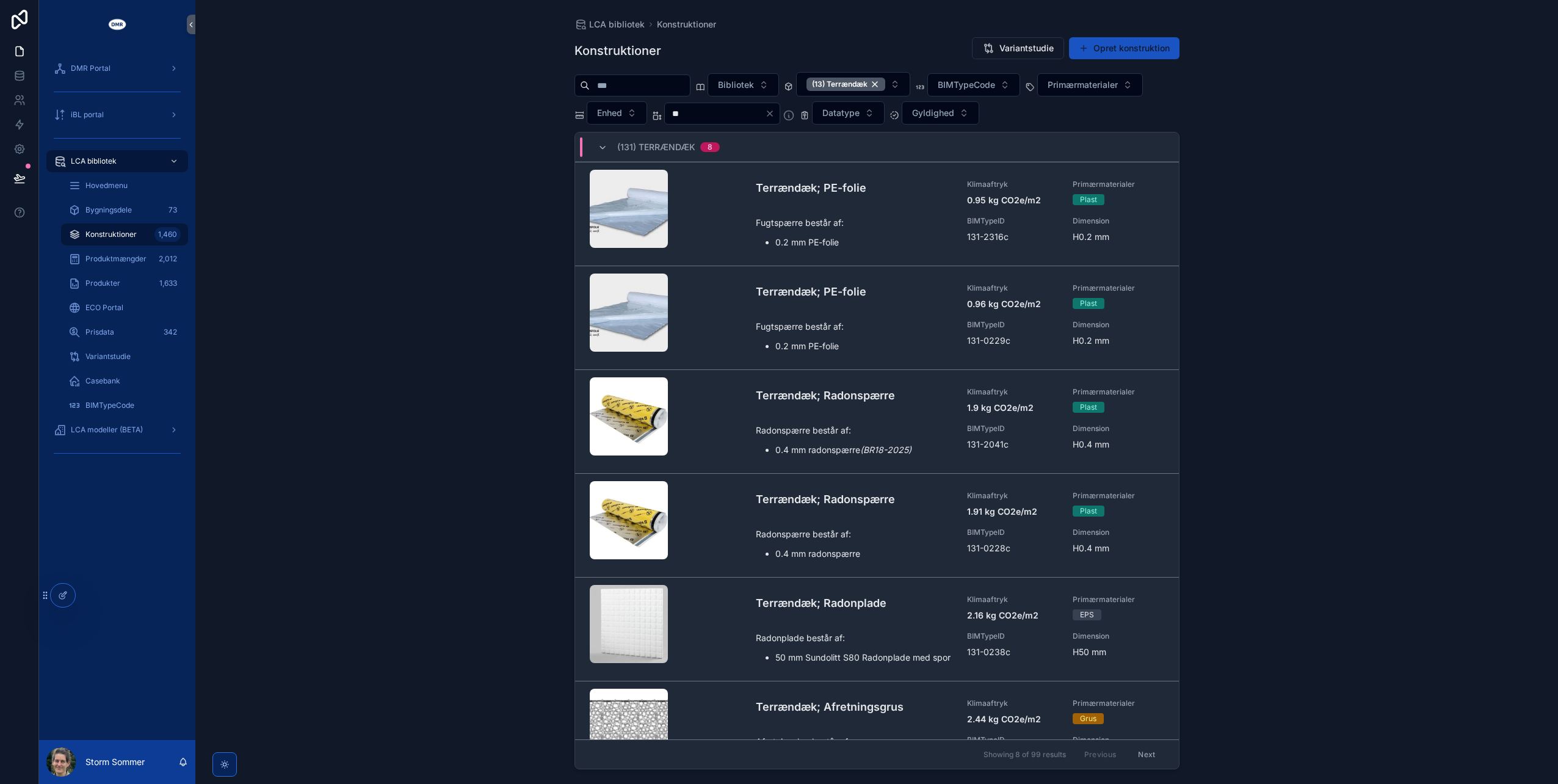
type input "***"
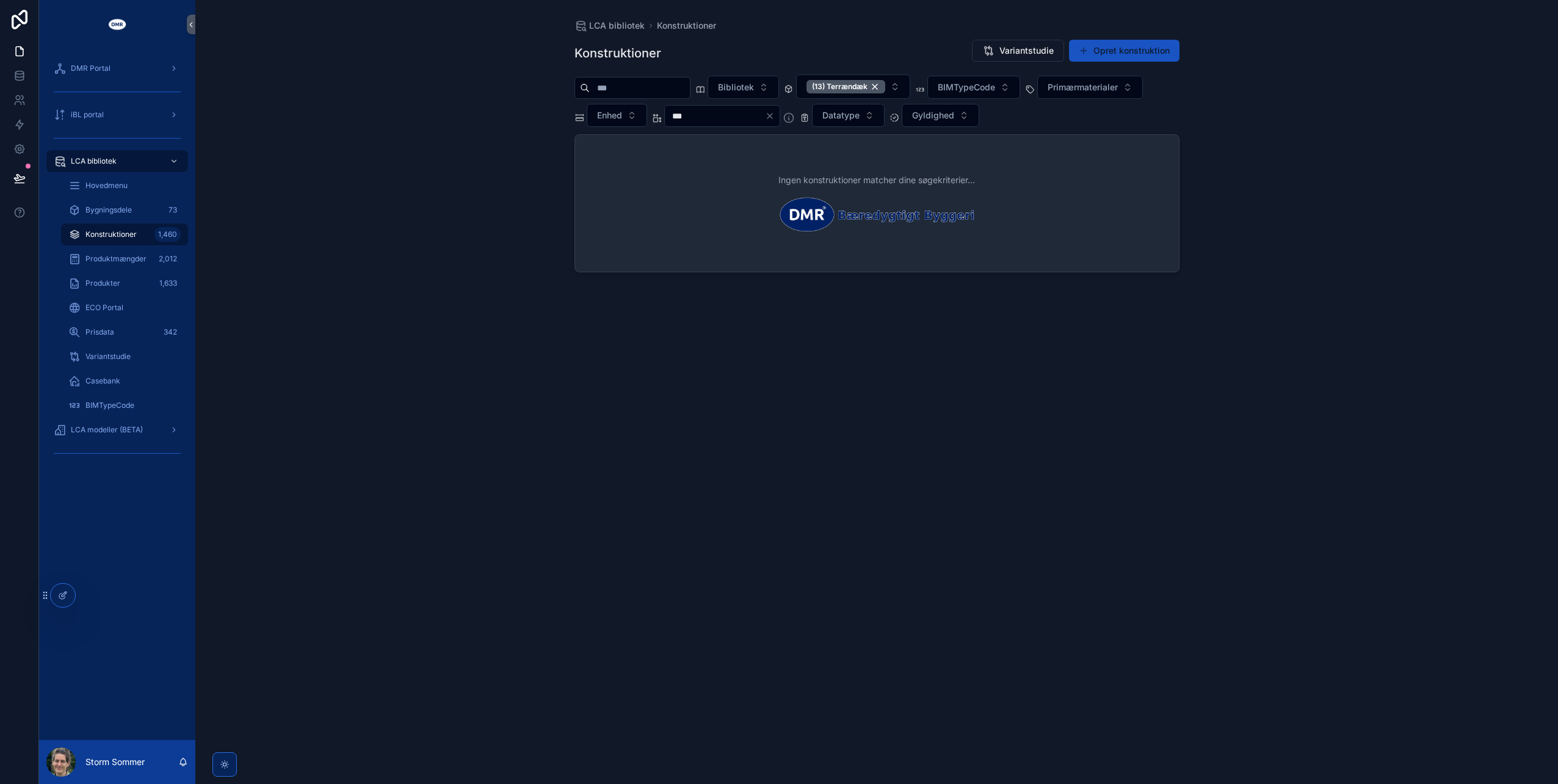
drag, startPoint x: 708, startPoint y: 114, endPoint x: 661, endPoint y: 114, distance: 47.0
click at [661, 114] on div "***" at bounding box center [723, 116] width 143 height 22
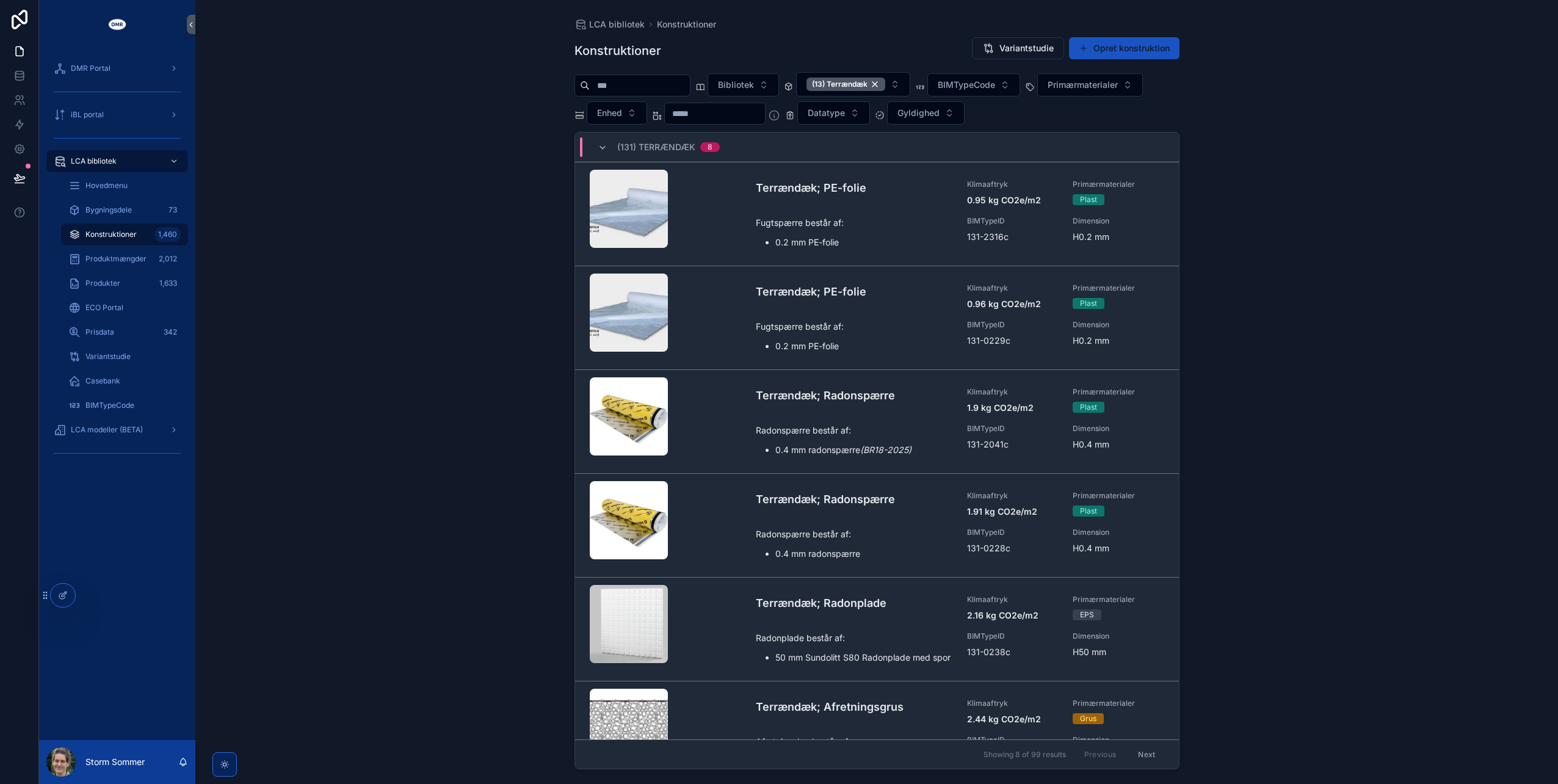
click at [457, 299] on div "LCA bibliotek Konstruktioner Konstruktioner Variantstudie Opret konstruktion Bi…" at bounding box center [877, 392] width 1363 height 784
click at [965, 110] on button "Gyldighed" at bounding box center [926, 113] width 77 height 23
click at [929, 186] on div "BR25, Tabel 7" at bounding box center [951, 181] width 146 height 19
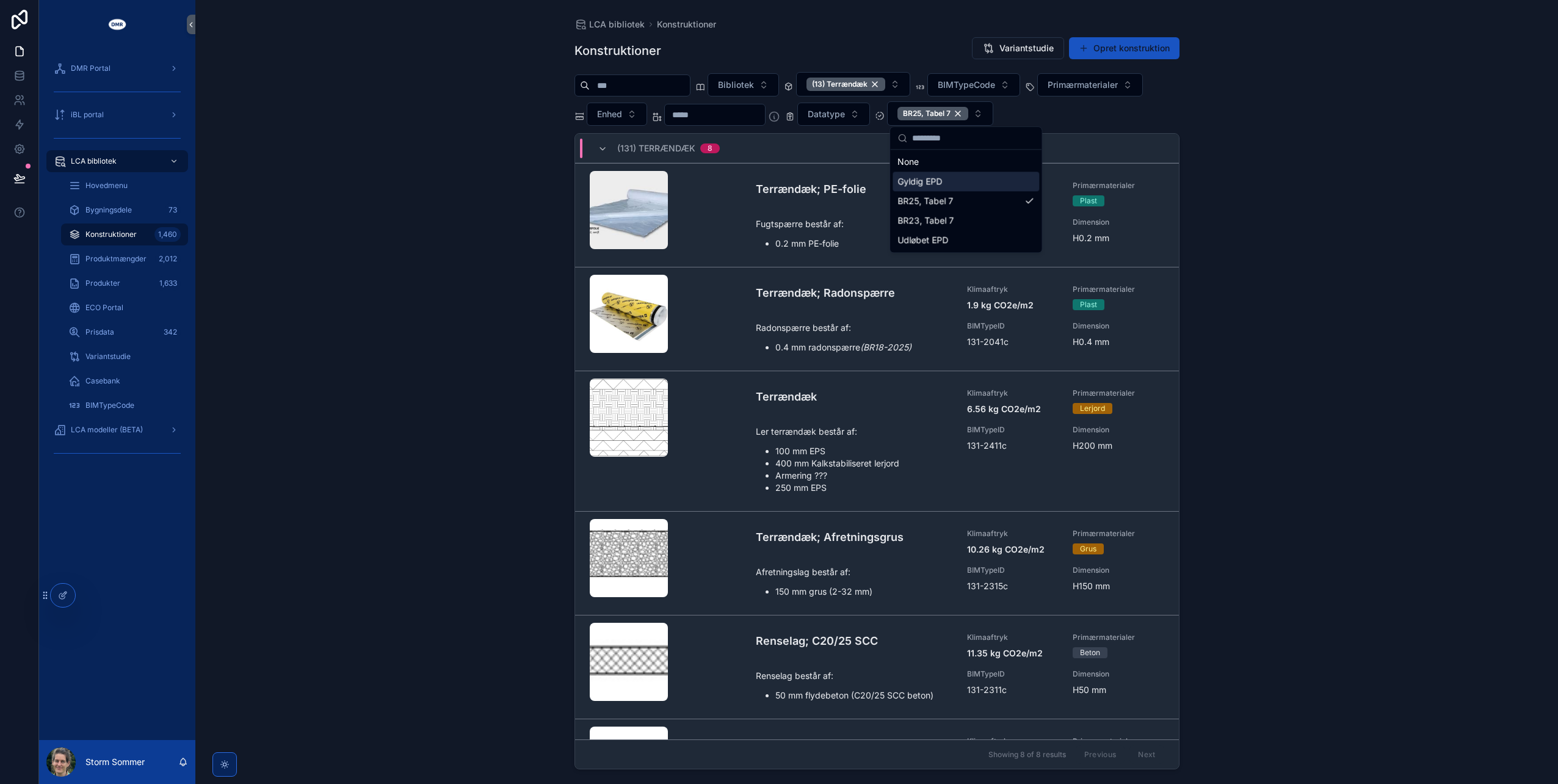
click at [468, 243] on div "LCA bibliotek Konstruktioner Konstruktioner Variantstudie Opret konstruktion Bi…" at bounding box center [877, 392] width 1363 height 784
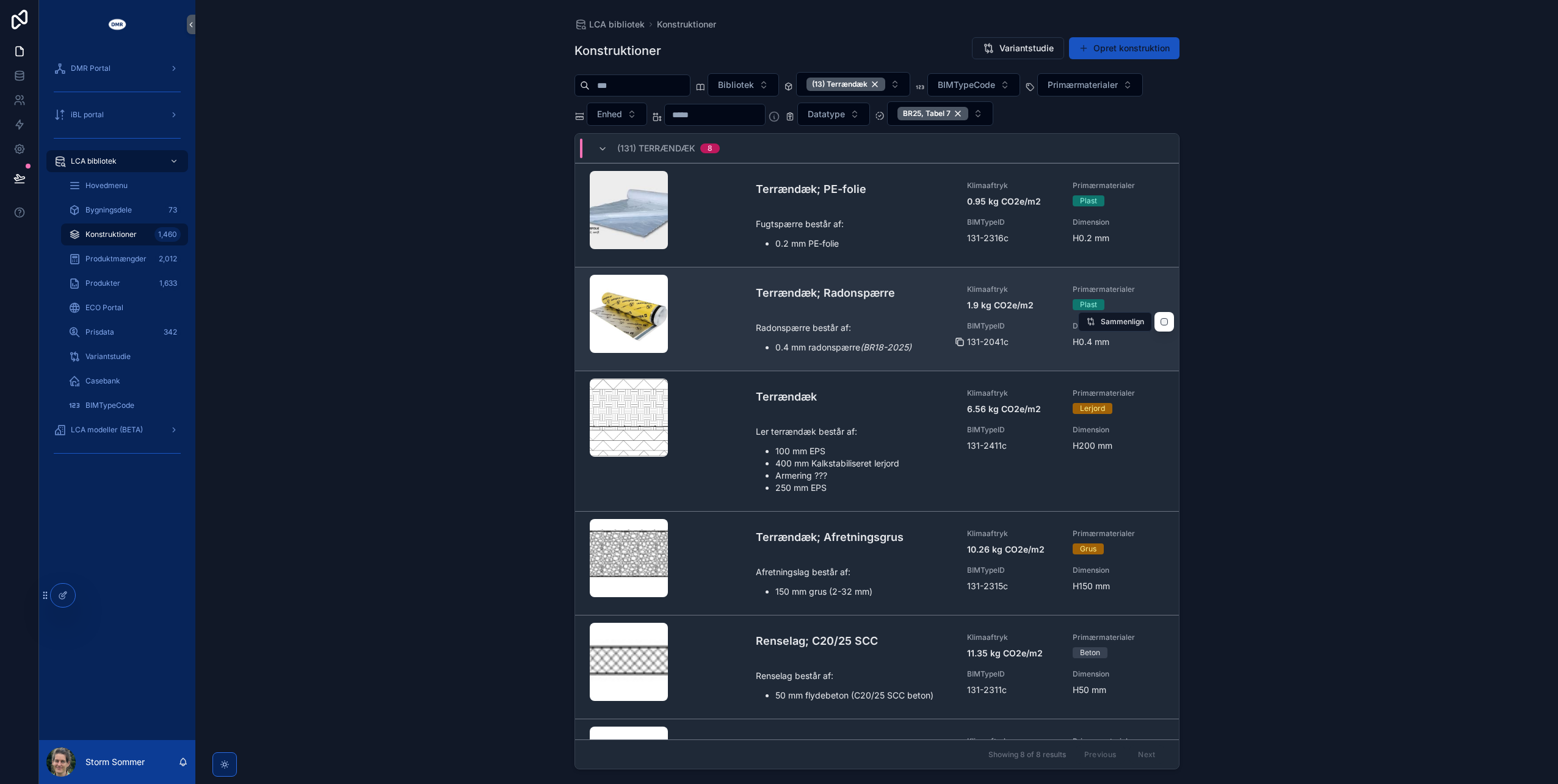
click at [957, 337] on icon "scrollable content" at bounding box center [960, 342] width 10 height 10
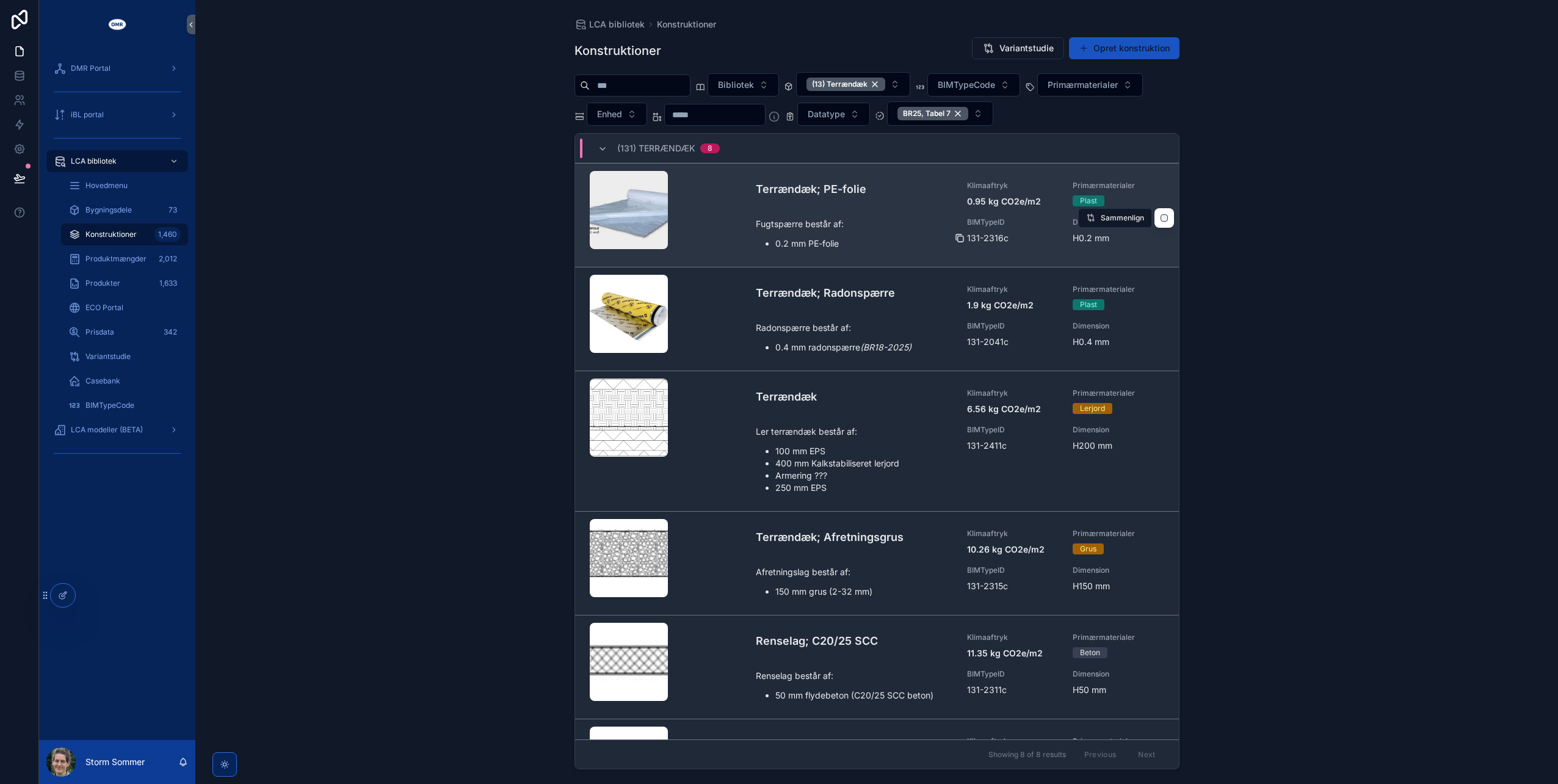
click at [961, 236] on div "scrollable content" at bounding box center [965, 238] width 19 height 10
click at [960, 237] on icon "scrollable content" at bounding box center [961, 239] width 6 height 6
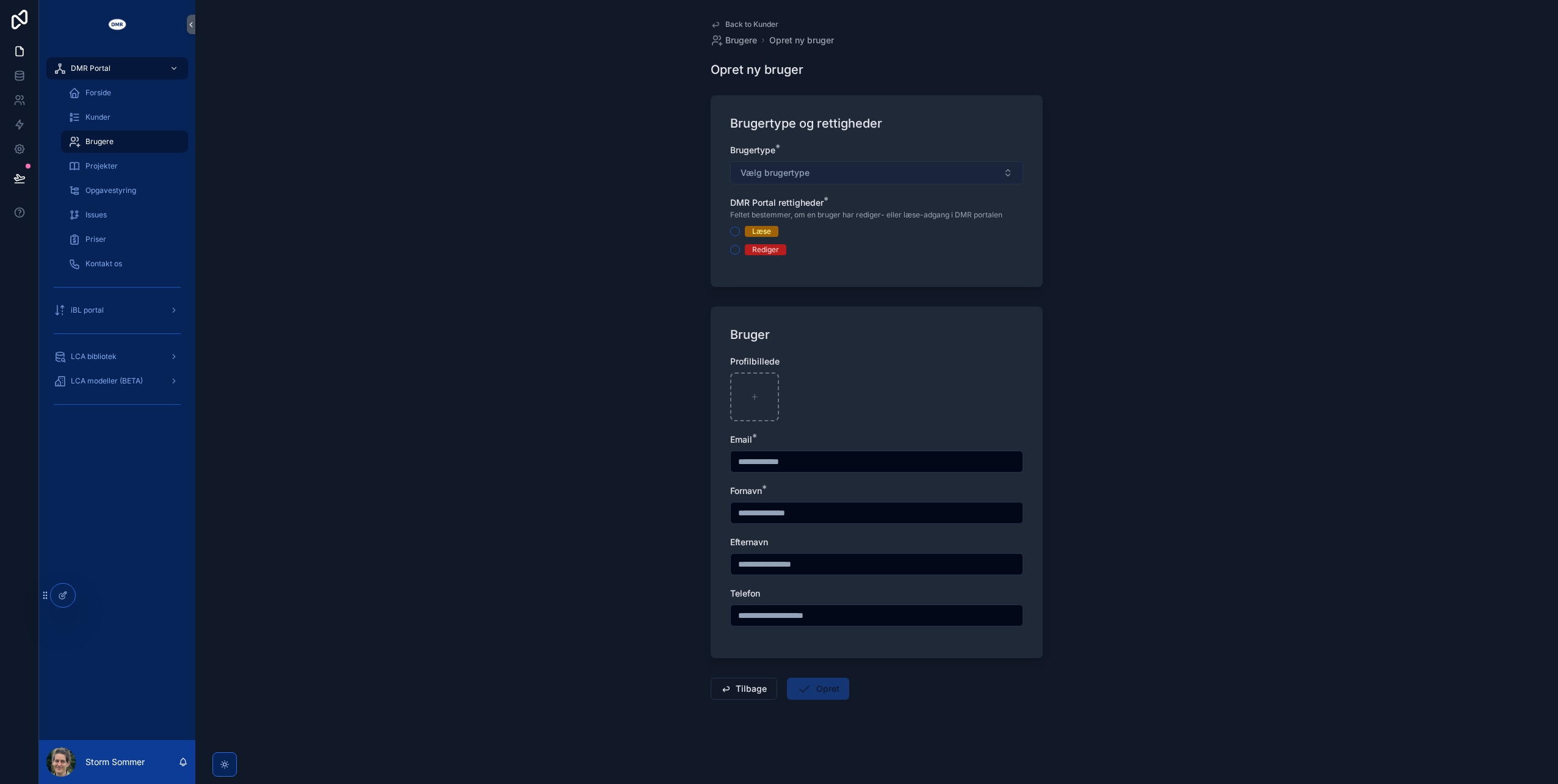
click at [838, 174] on button "Vælg brugertype" at bounding box center [877, 173] width 293 height 23
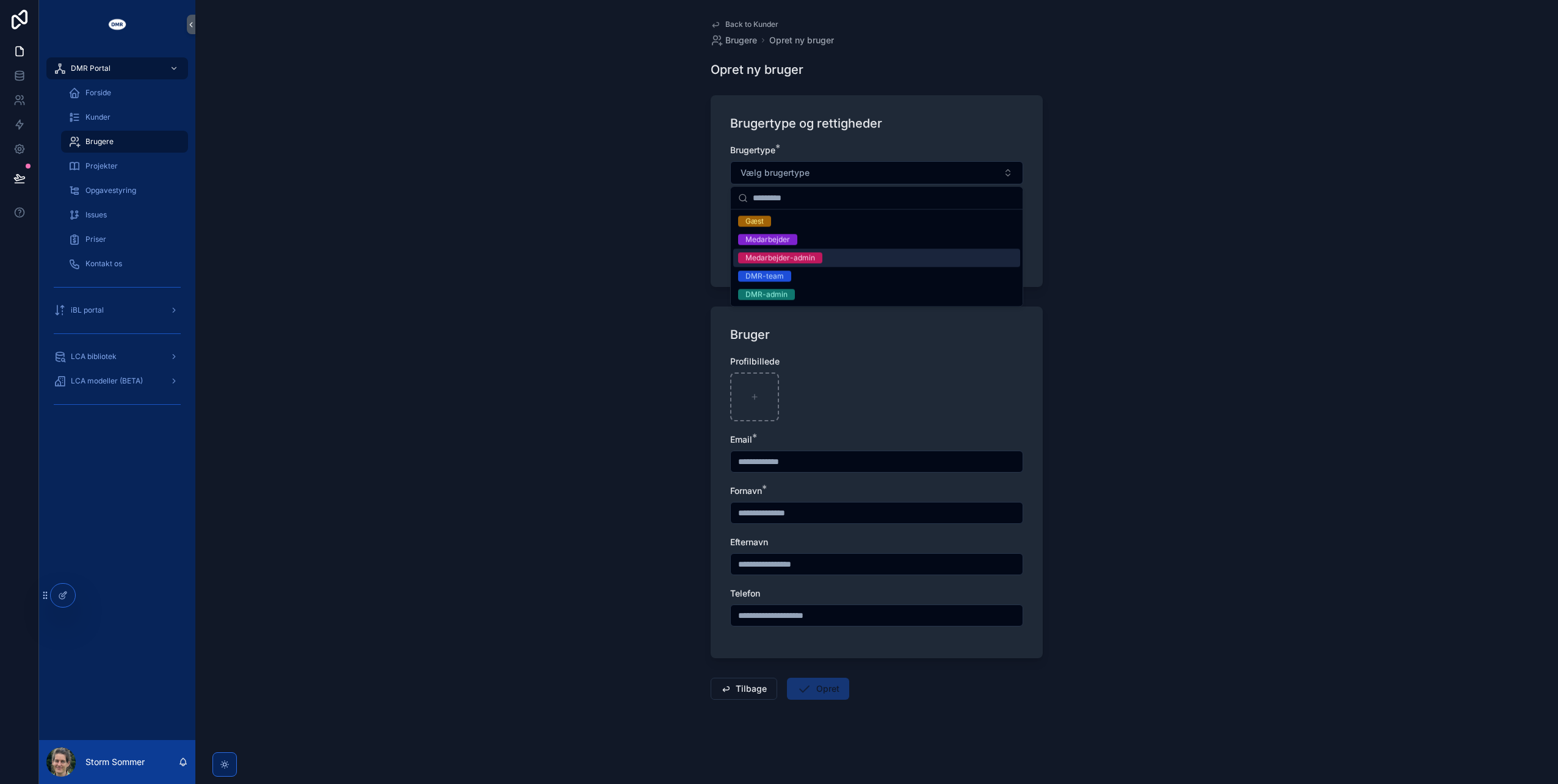
click at [780, 259] on div "Medarbejder-admin" at bounding box center [780, 258] width 70 height 11
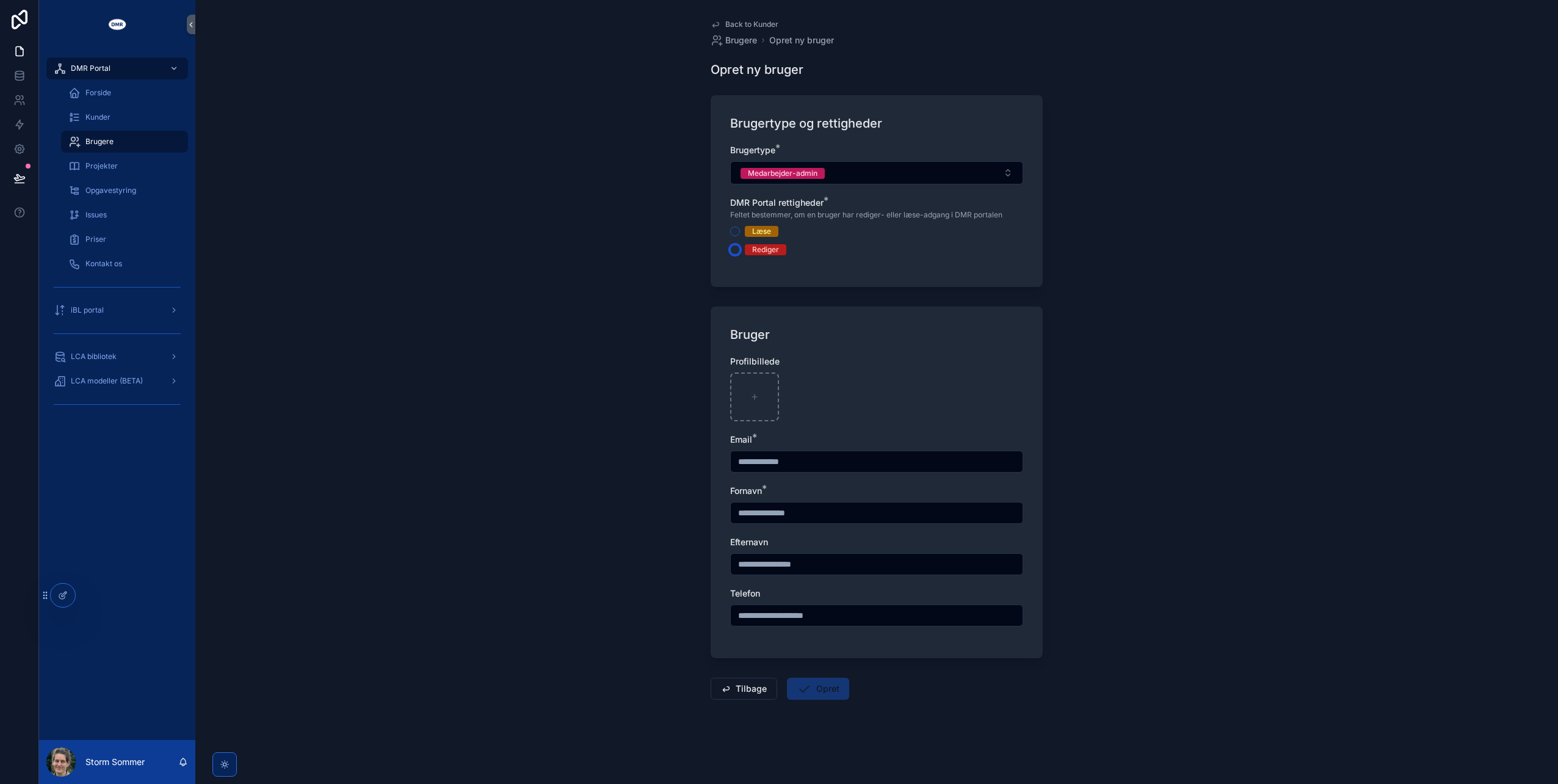
click at [736, 249] on button "Rediger" at bounding box center [735, 250] width 10 height 10
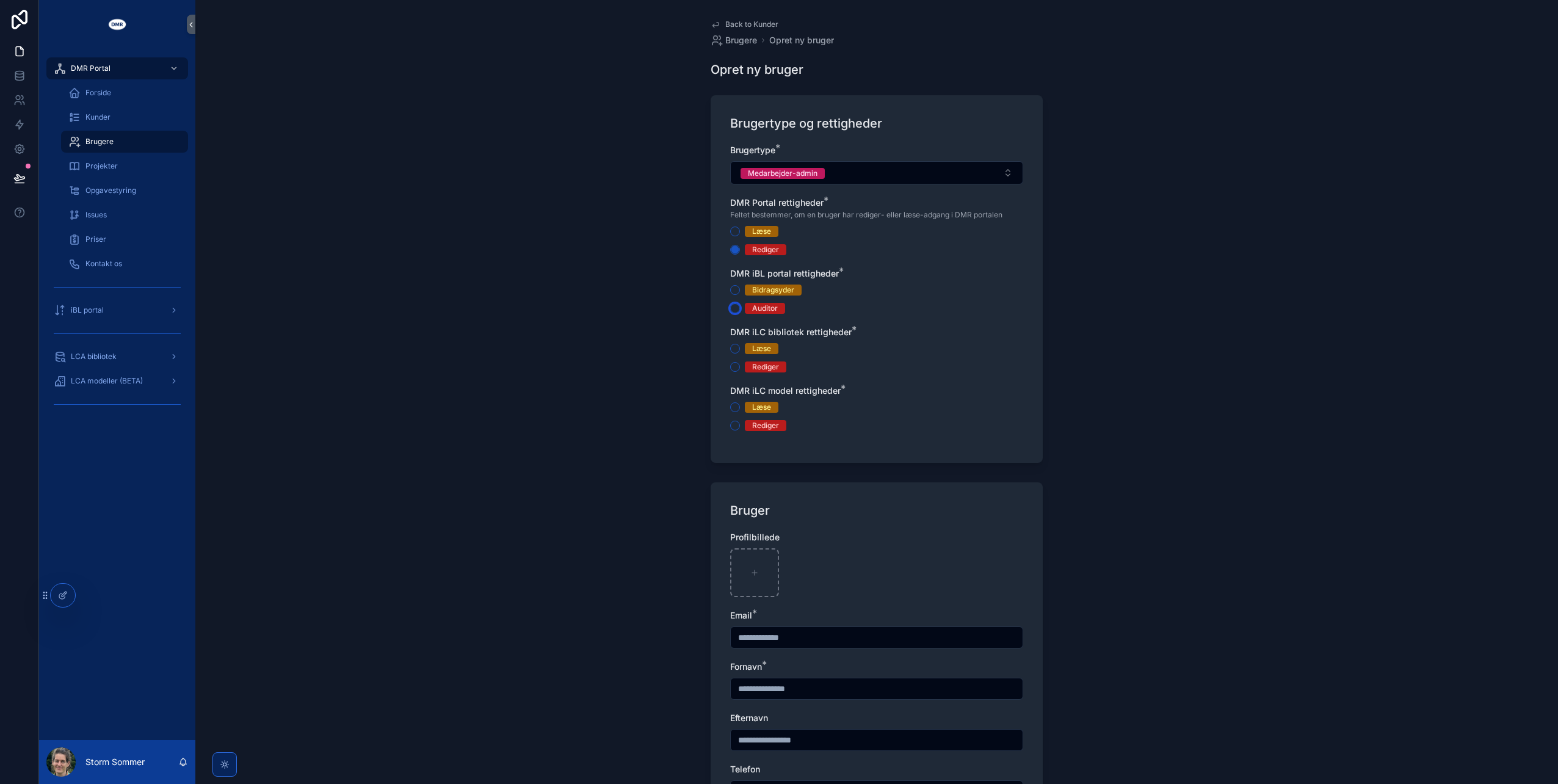
click at [733, 305] on button "Auditor" at bounding box center [735, 308] width 10 height 10
click at [732, 365] on button "Rediger" at bounding box center [735, 367] width 10 height 10
click at [737, 423] on button "Rediger" at bounding box center [735, 425] width 10 height 10
click at [803, 647] on div "scrollable content" at bounding box center [877, 637] width 293 height 22
click at [803, 632] on input "scrollable content" at bounding box center [877, 637] width 292 height 17
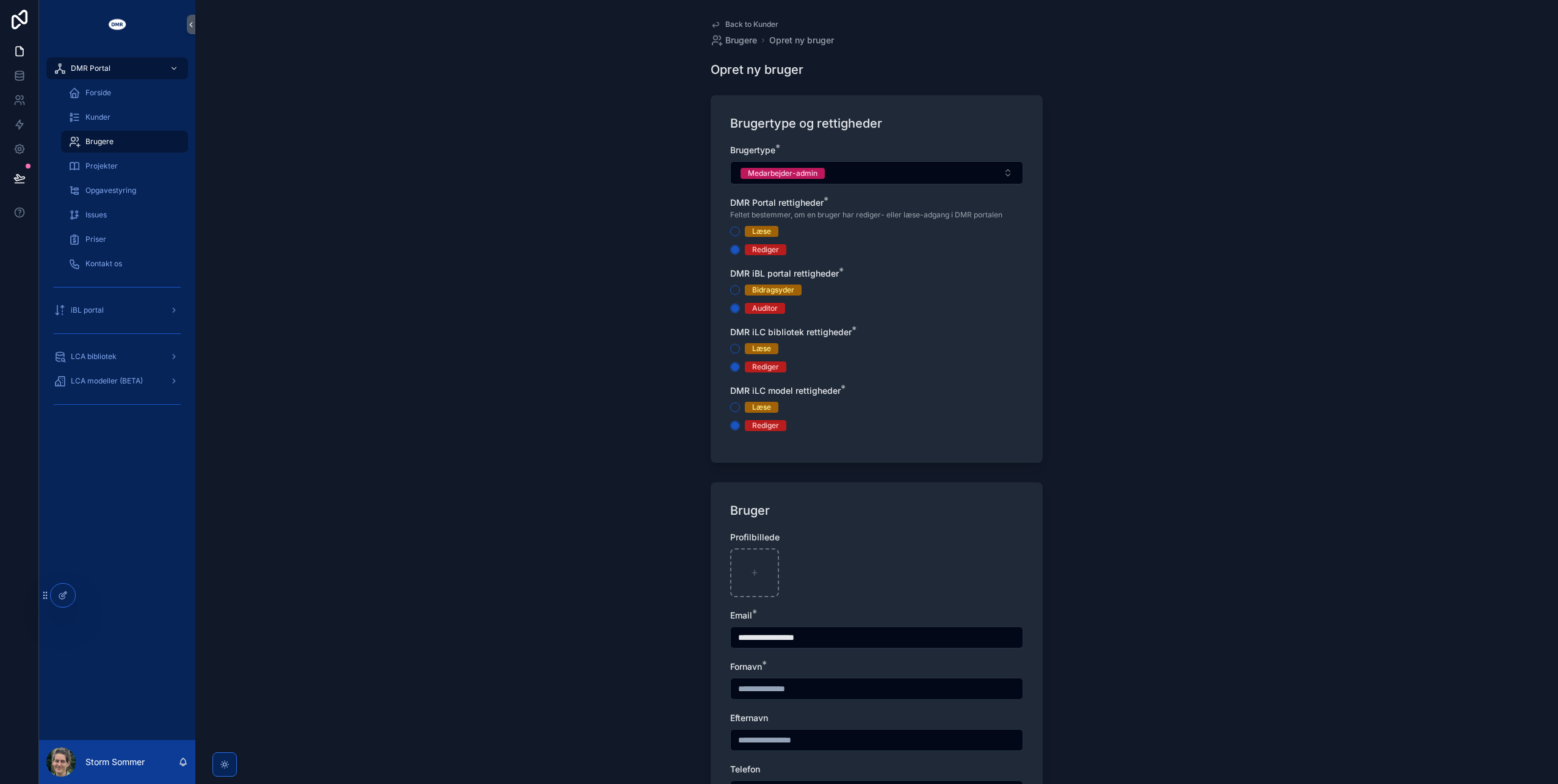
type input "**********"
type input "*****"
type input "******"
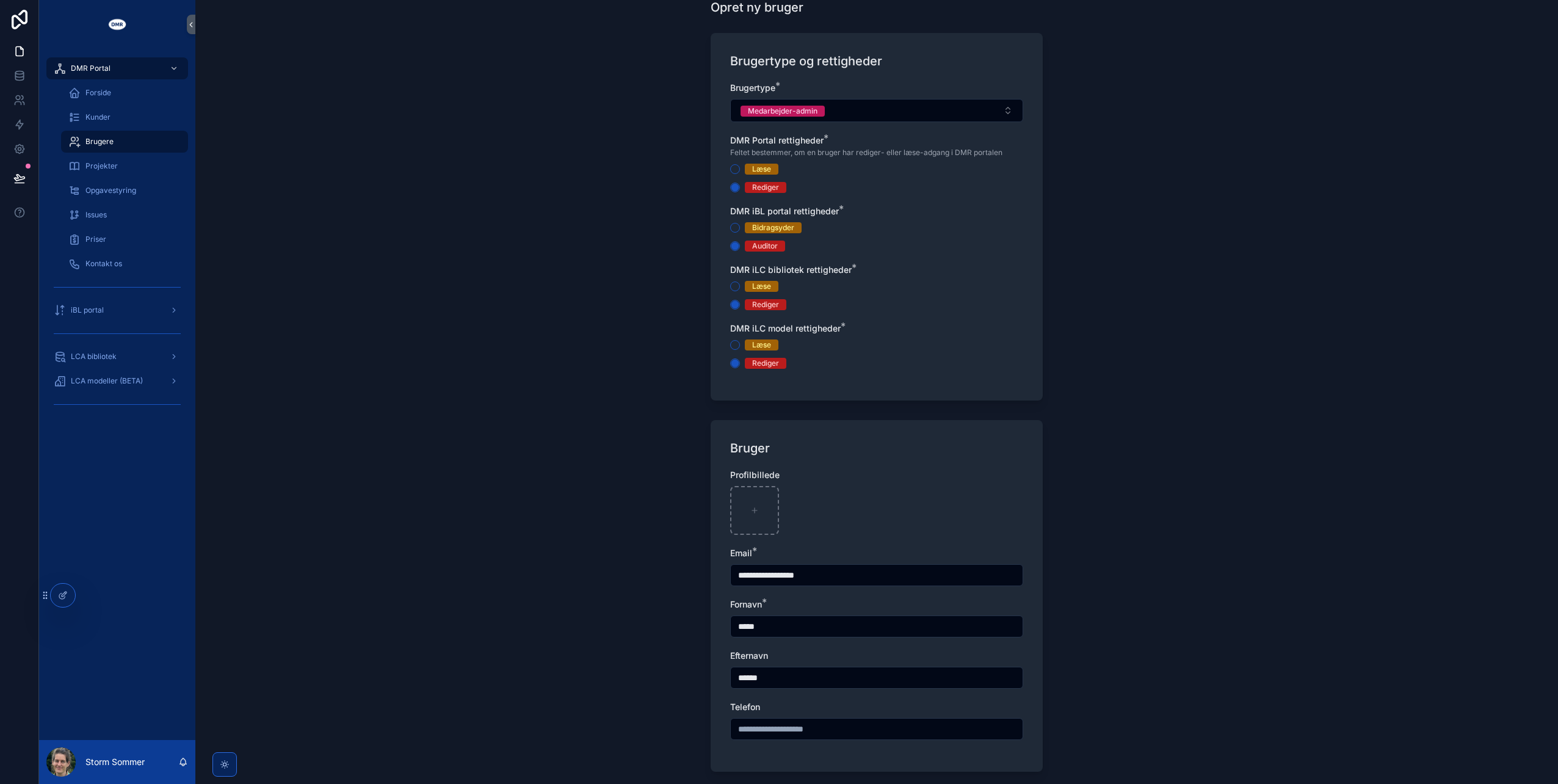
scroll to position [169, 0]
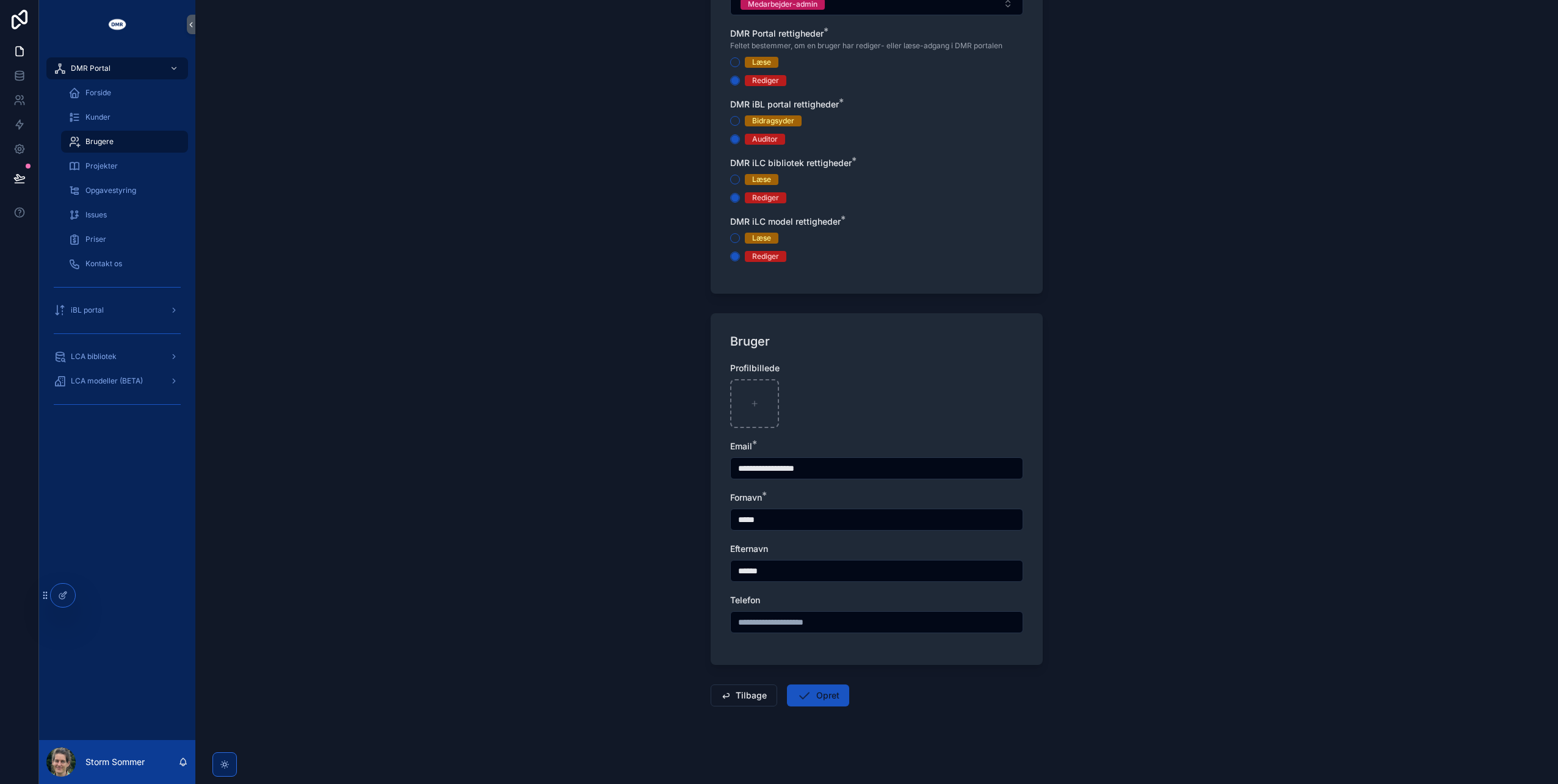
click at [759, 466] on input "**********" at bounding box center [877, 468] width 292 height 17
type input "**********"
click at [831, 513] on input "*****" at bounding box center [877, 519] width 292 height 17
type input "**********"
click at [797, 692] on icon "scrollable content" at bounding box center [803, 695] width 14 height 14
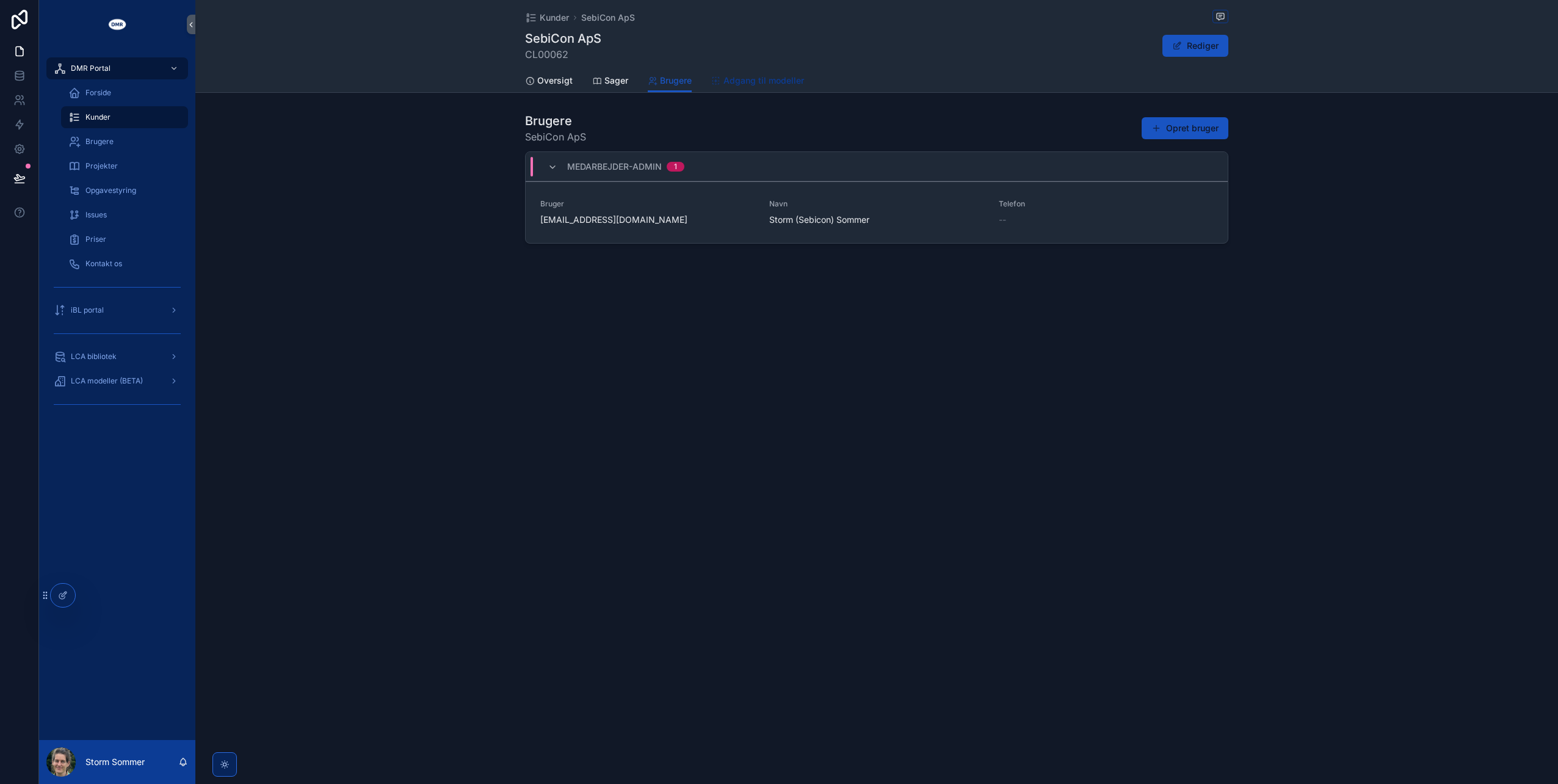
click at [770, 81] on span "Adgang til modeller" at bounding box center [763, 81] width 81 height 12
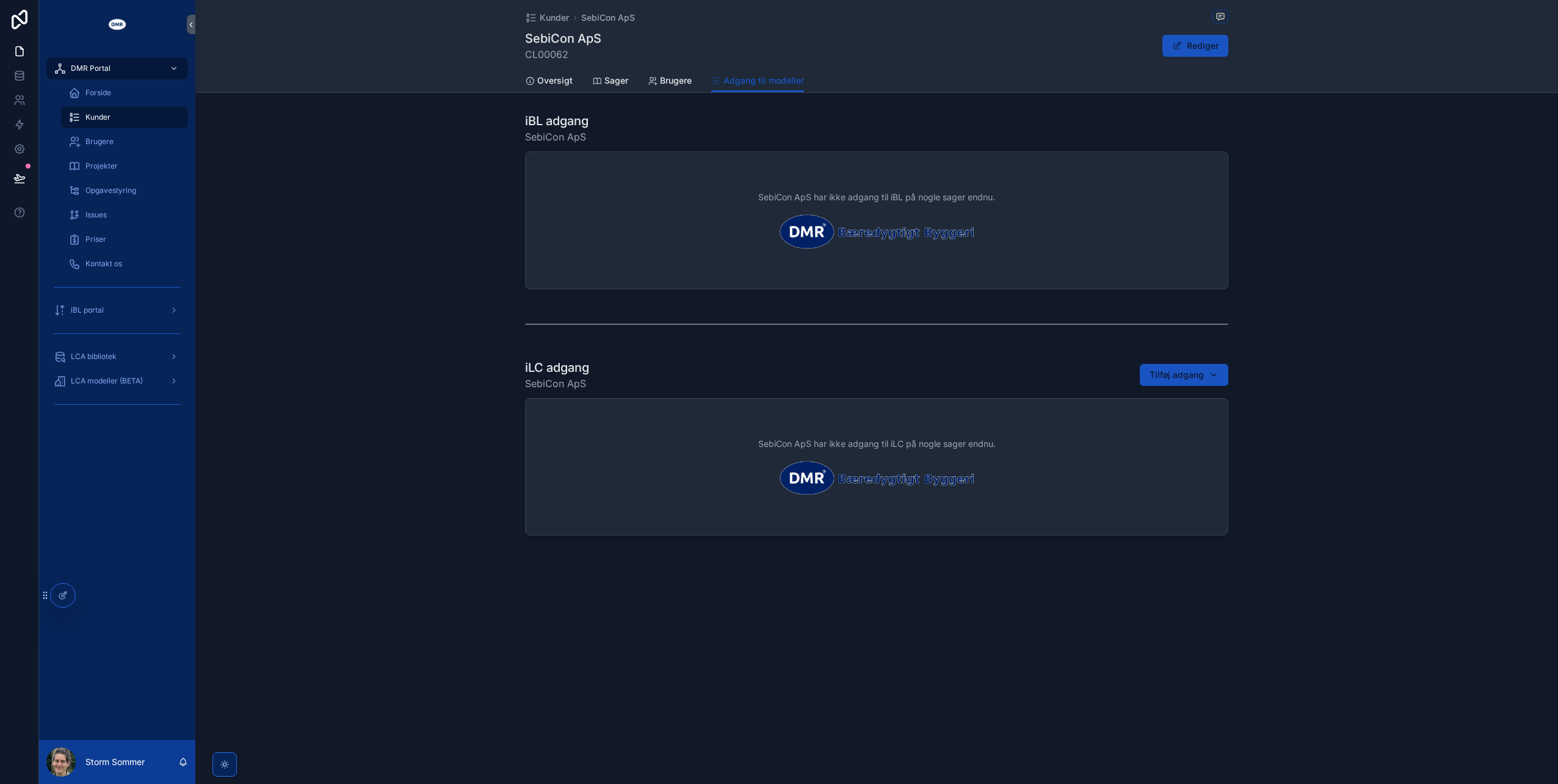
click at [54, 763] on div "scrollable content" at bounding box center [61, 762] width 29 height 29
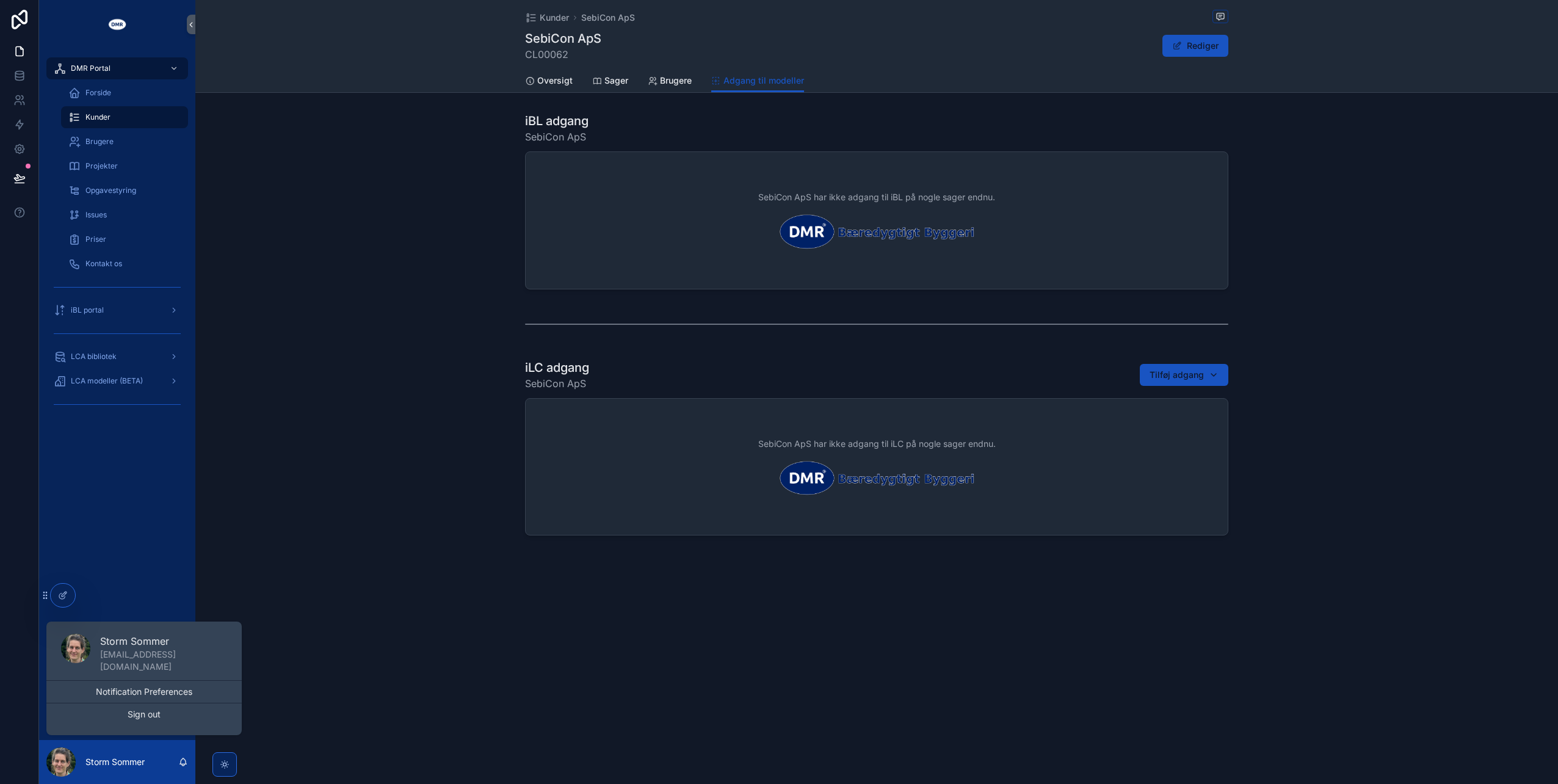
click at [54, 763] on div "scrollable content" at bounding box center [61, 762] width 29 height 29
click at [142, 572] on div "DMR Portal Forside Kunder Brugere Projekter Opgavestyring Issues Priser Kontakt…" at bounding box center [117, 394] width 157 height 691
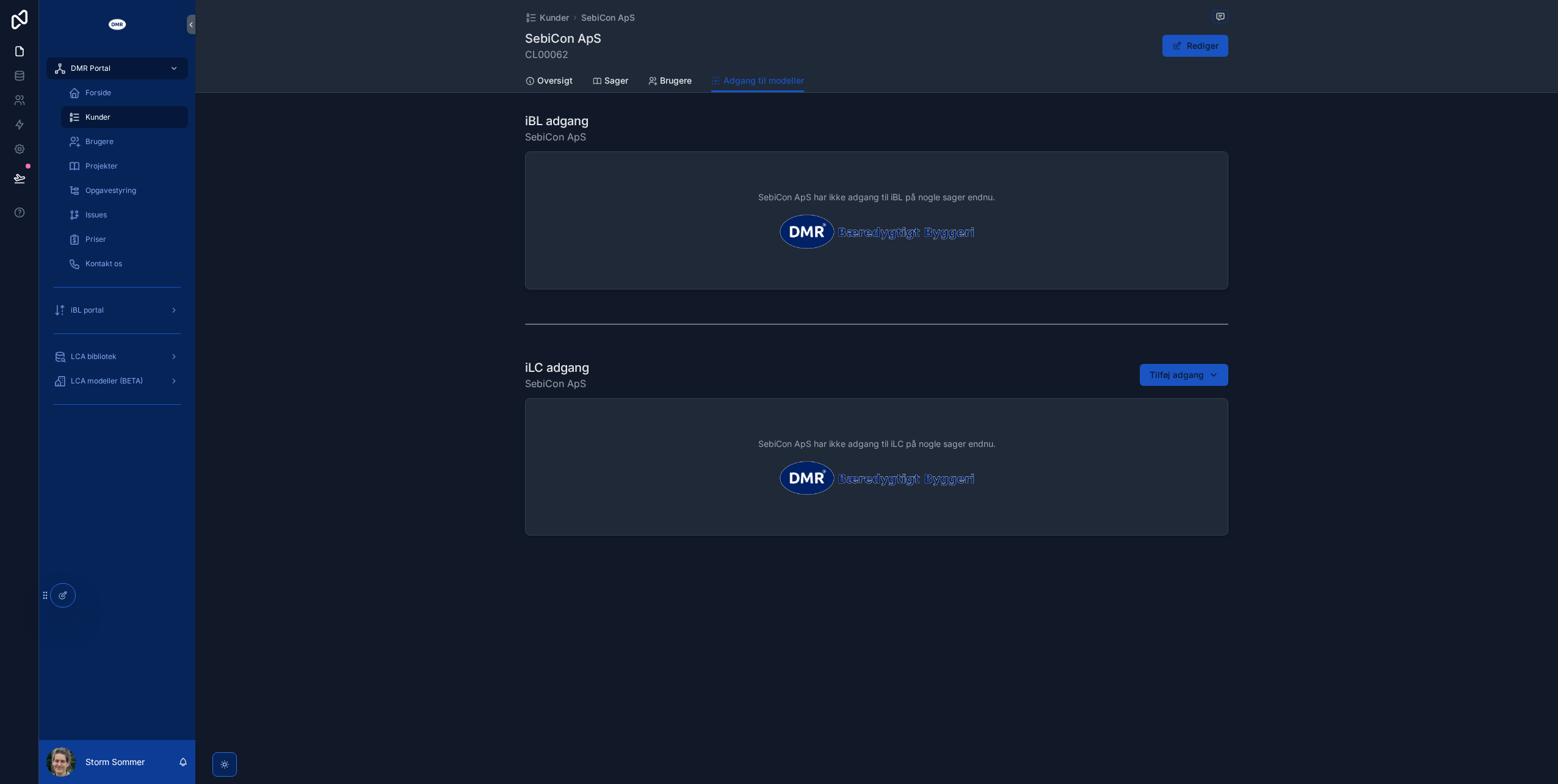
click at [68, 634] on div "DMR Portal Forside Kunder Brugere Projekter Opgavestyring Issues Priser Kontakt…" at bounding box center [117, 394] width 157 height 691
click at [92, 595] on icon at bounding box center [90, 595] width 10 height 10
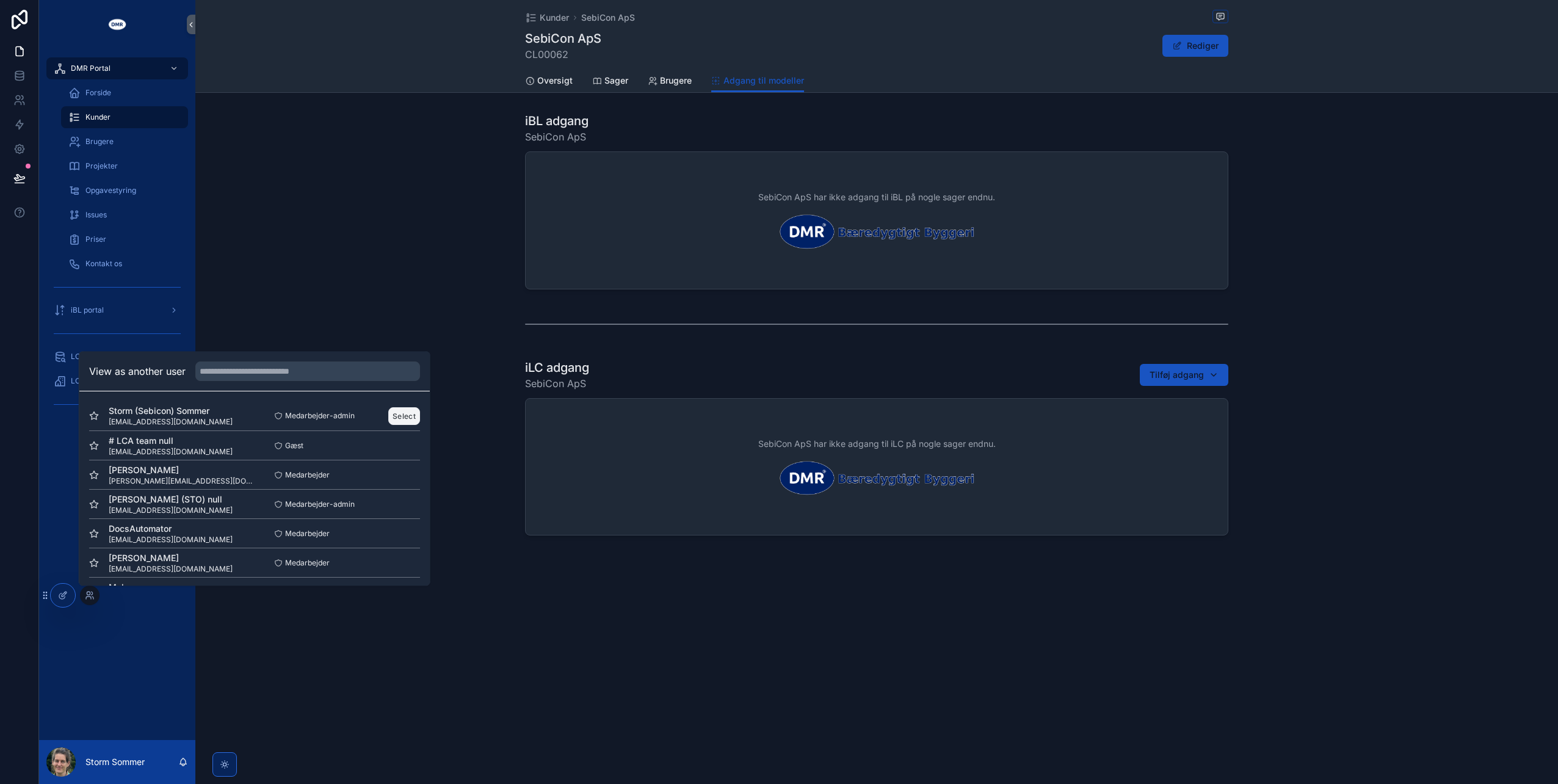
click at [398, 410] on button "Select" at bounding box center [404, 416] width 32 height 18
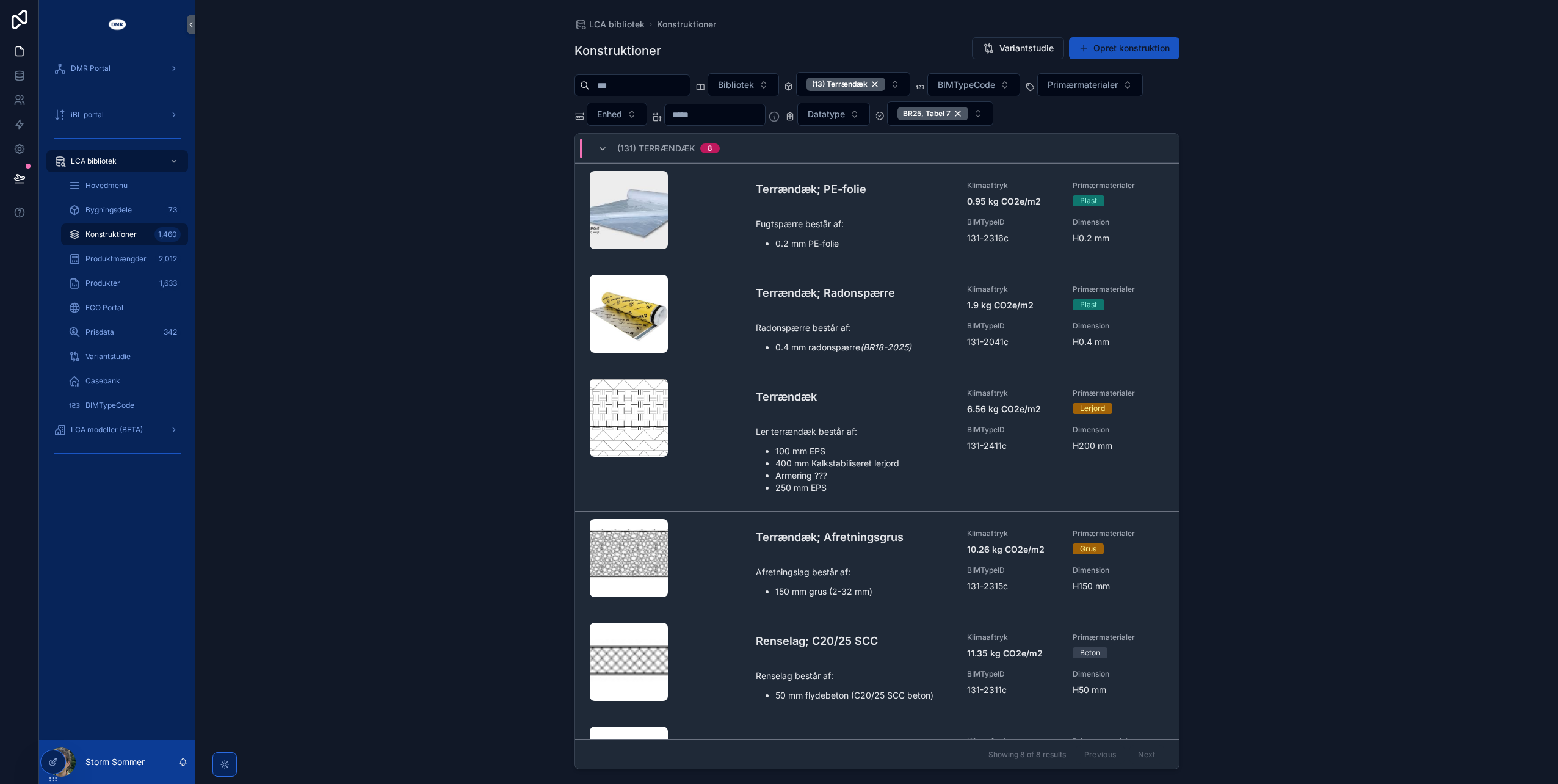
click at [99, 556] on div "DMR Portal iBL portal LCA bibliotek Hovedmenu Bygningsdele 73 Konstruktioner 1,…" at bounding box center [117, 394] width 157 height 691
click at [52, 556] on icon at bounding box center [53, 736] width 10 height 10
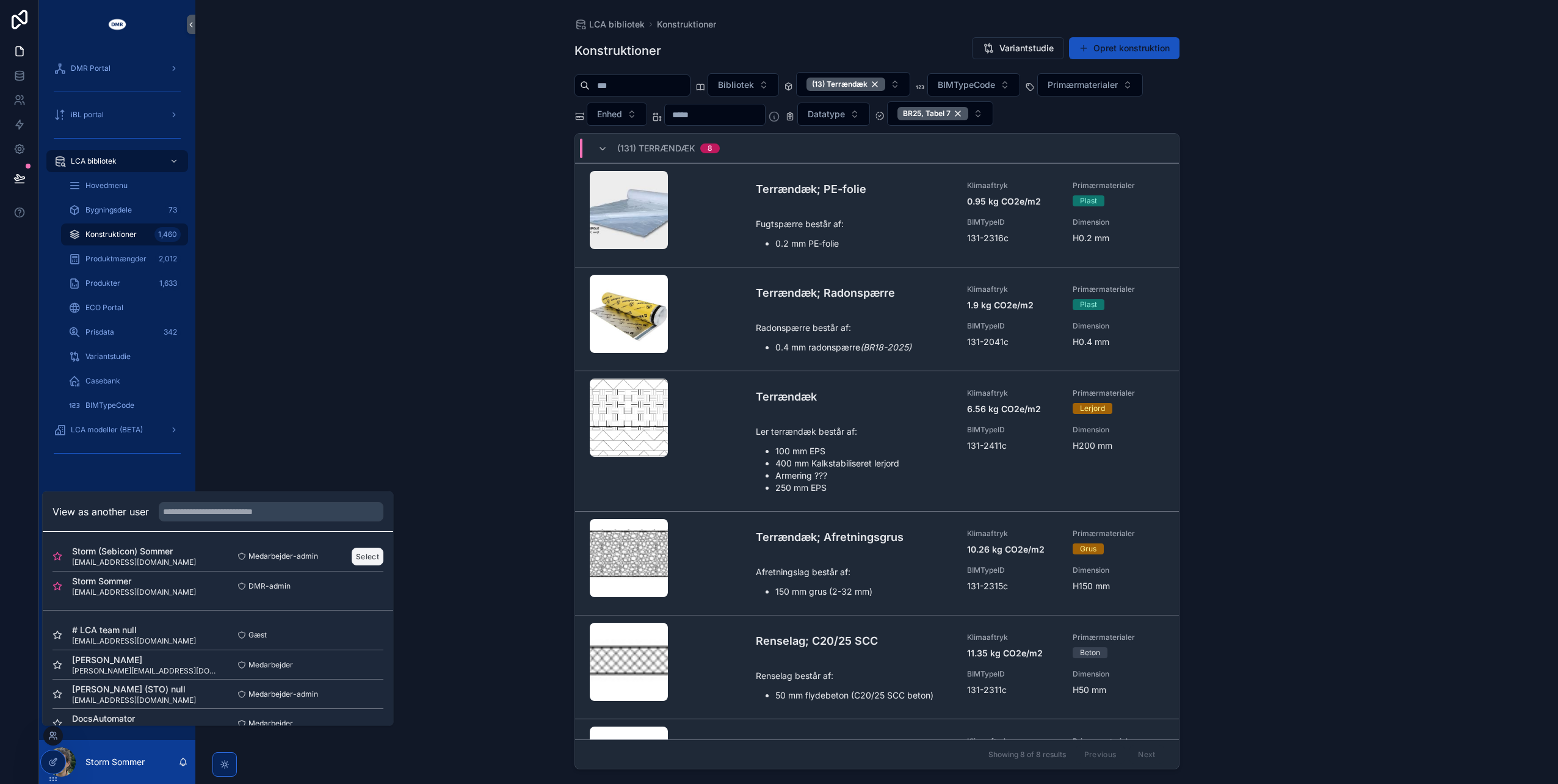
click at [366, 551] on button "Select" at bounding box center [368, 556] width 32 height 18
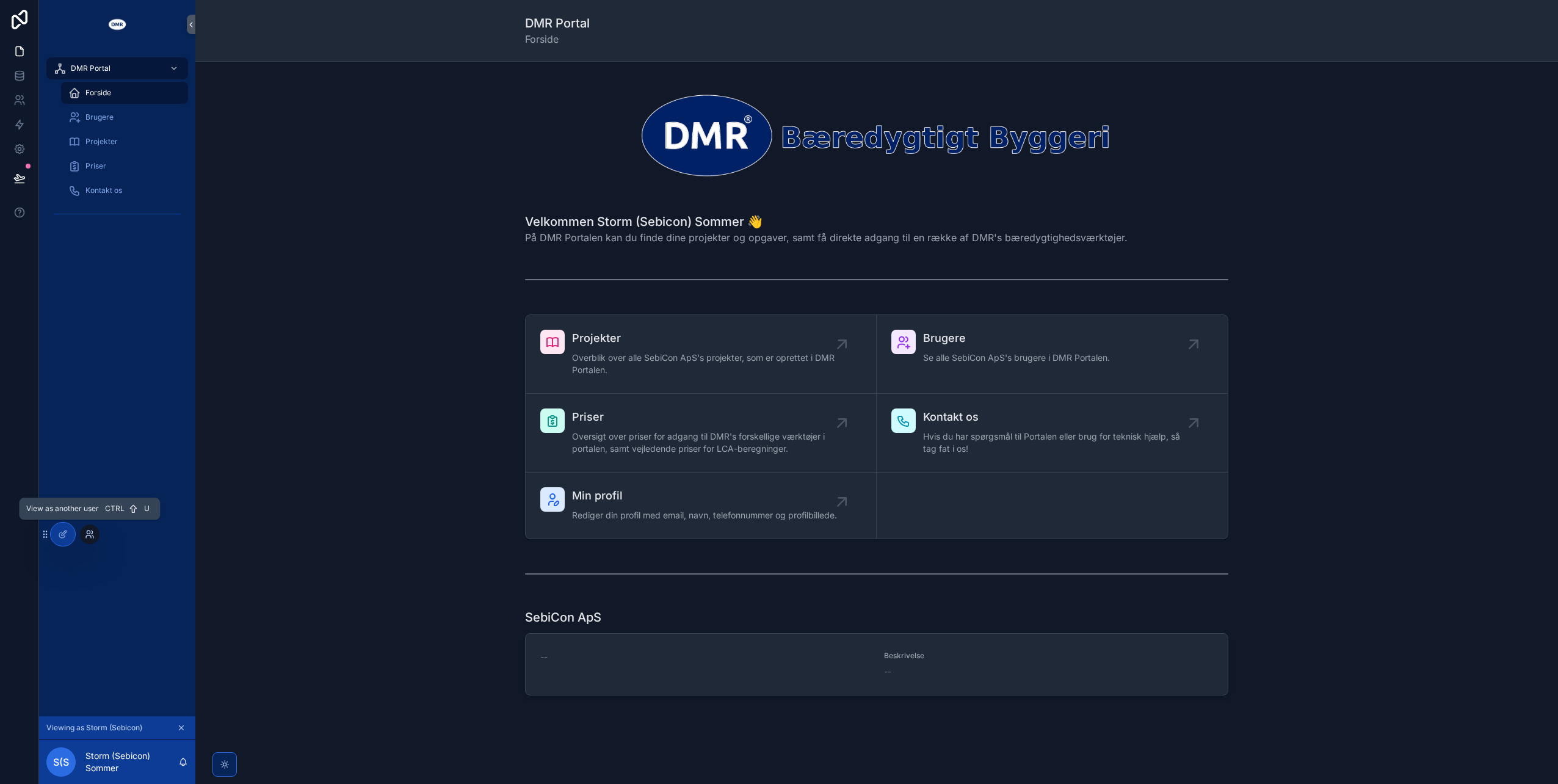
click at [86, 530] on icon at bounding box center [90, 534] width 10 height 10
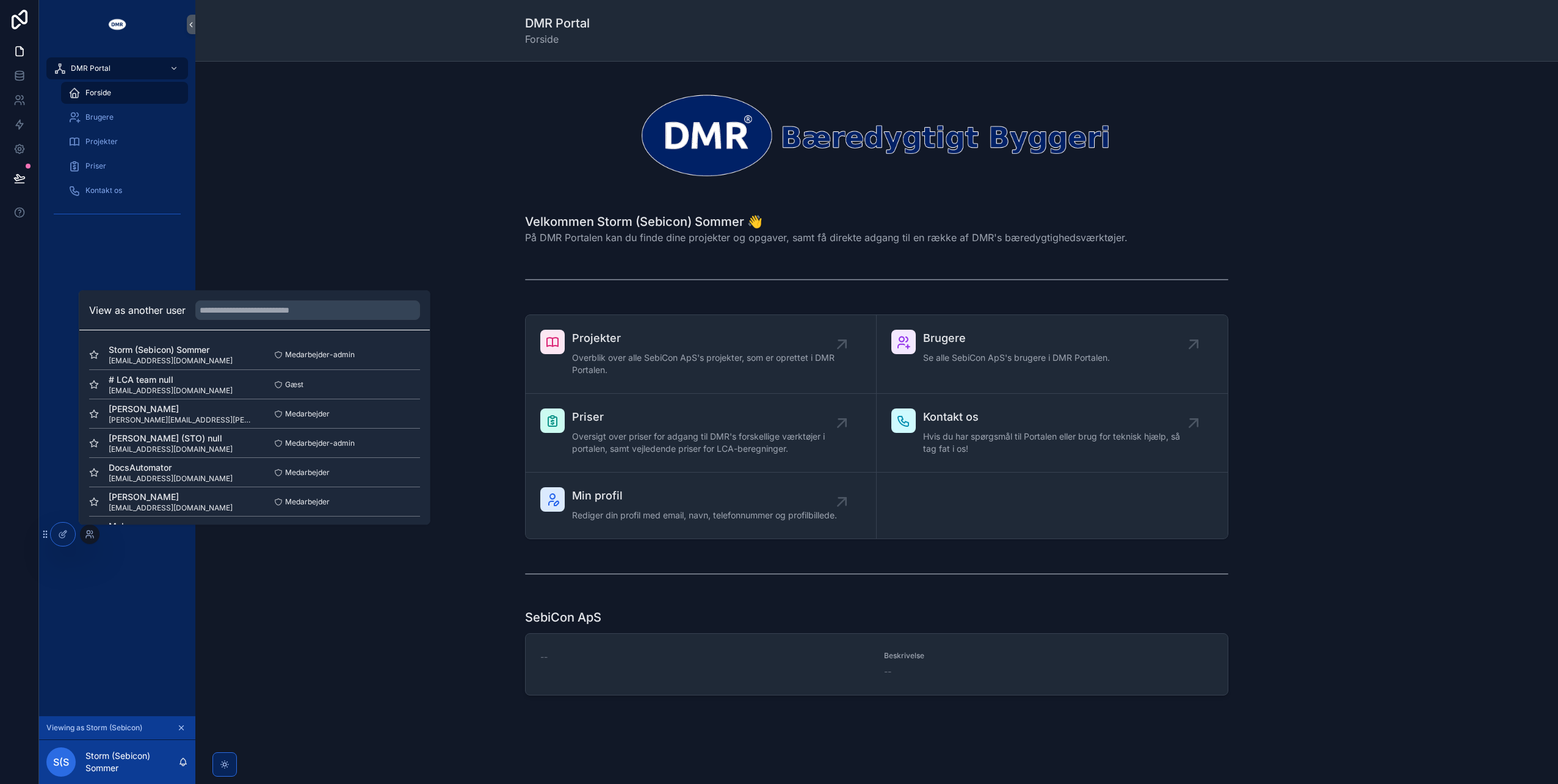
click at [247, 322] on div "View as another user" at bounding box center [254, 310] width 350 height 40
click at [259, 314] on input "text" at bounding box center [308, 310] width 225 height 19
click at [95, 352] on icon at bounding box center [94, 354] width 10 height 10
click at [92, 442] on icon at bounding box center [94, 443] width 10 height 10
click at [249, 308] on input "***" at bounding box center [308, 310] width 225 height 19
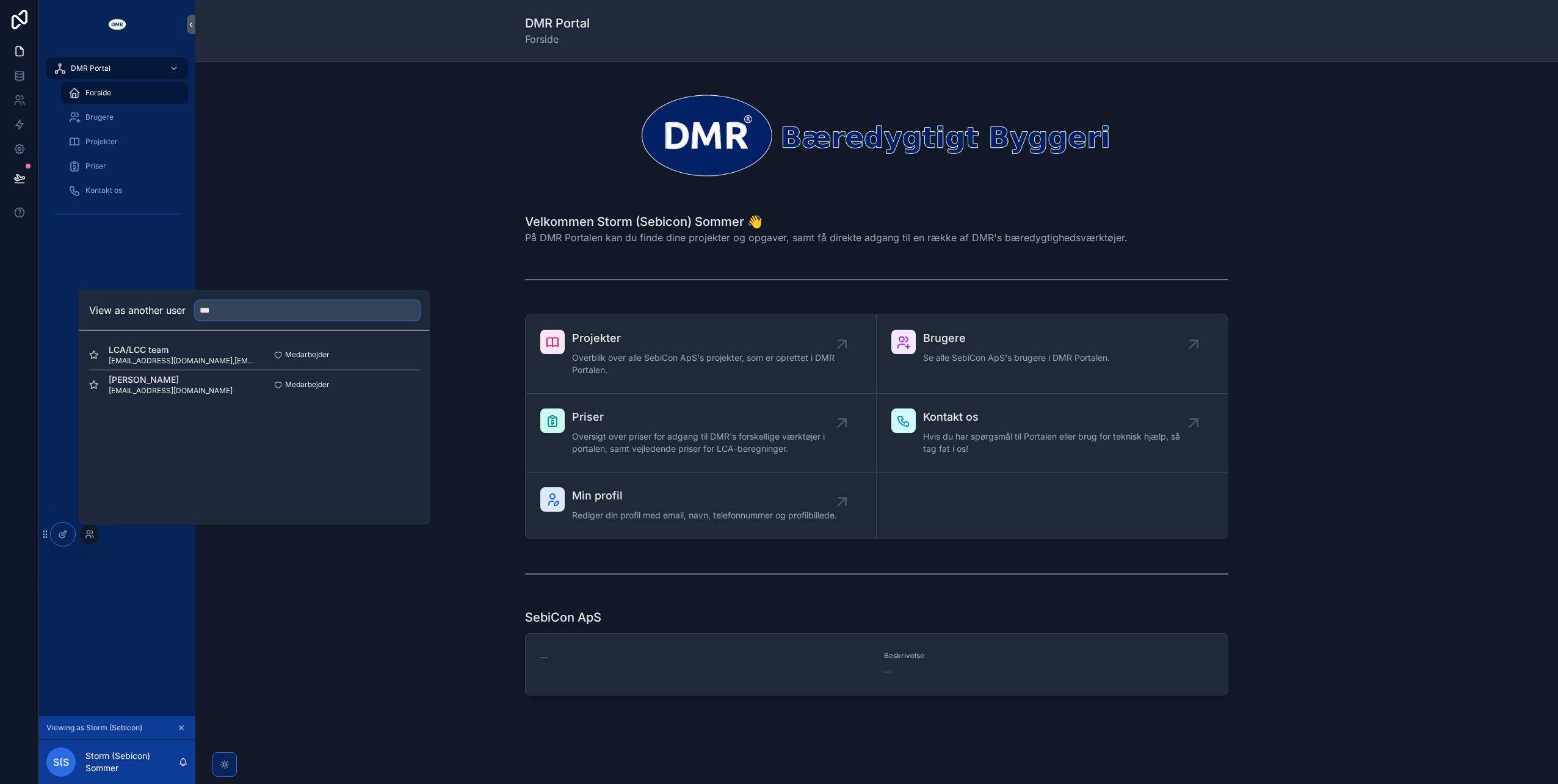
type input "**********"
click at [175, 608] on div "DMR Portal Forside Brugere Projekter Priser Kontakt os" at bounding box center [117, 383] width 157 height 667
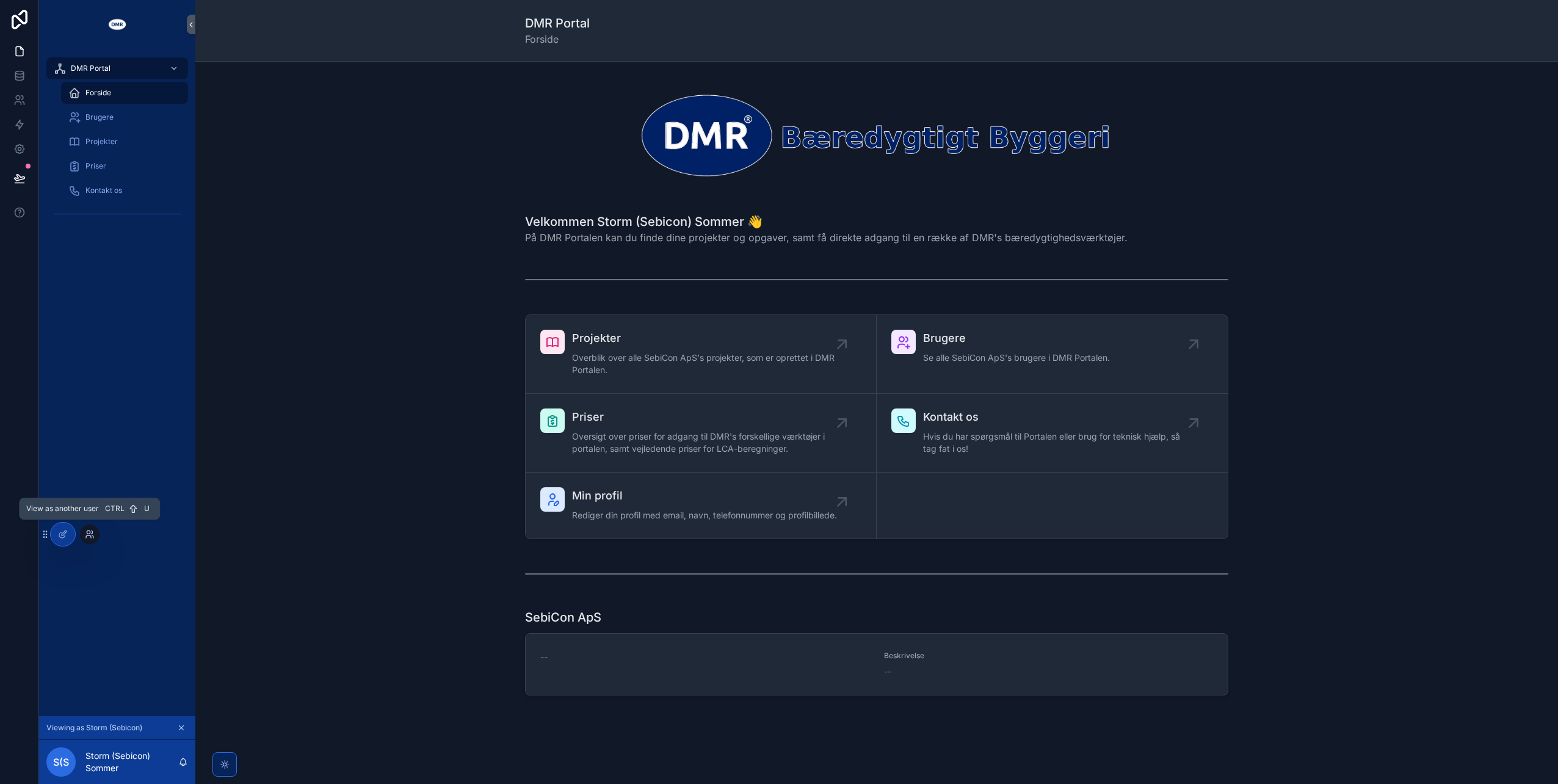
click at [87, 532] on icon at bounding box center [88, 532] width 3 height 3
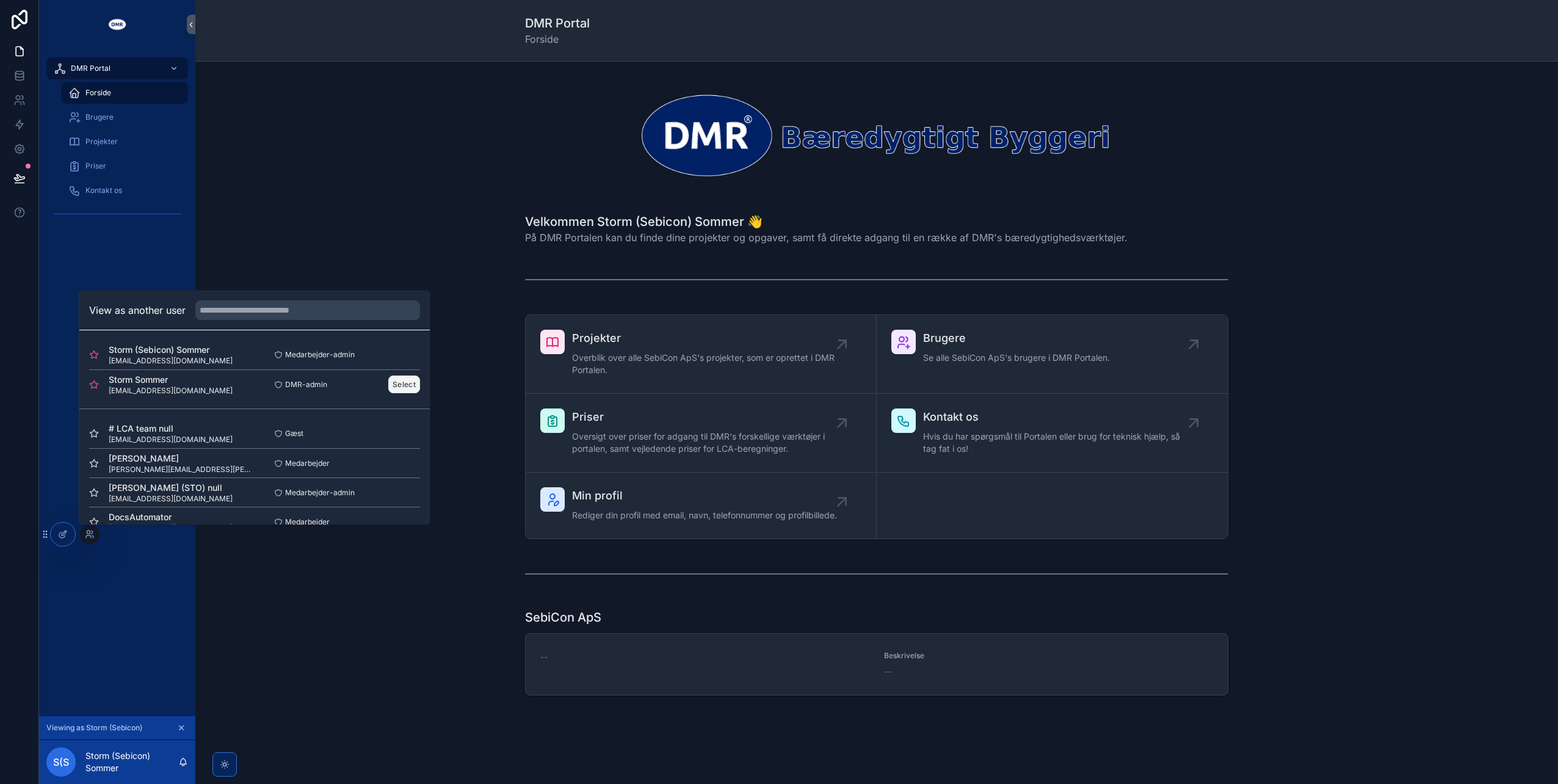
click at [412, 385] on button "Select" at bounding box center [404, 384] width 32 height 18
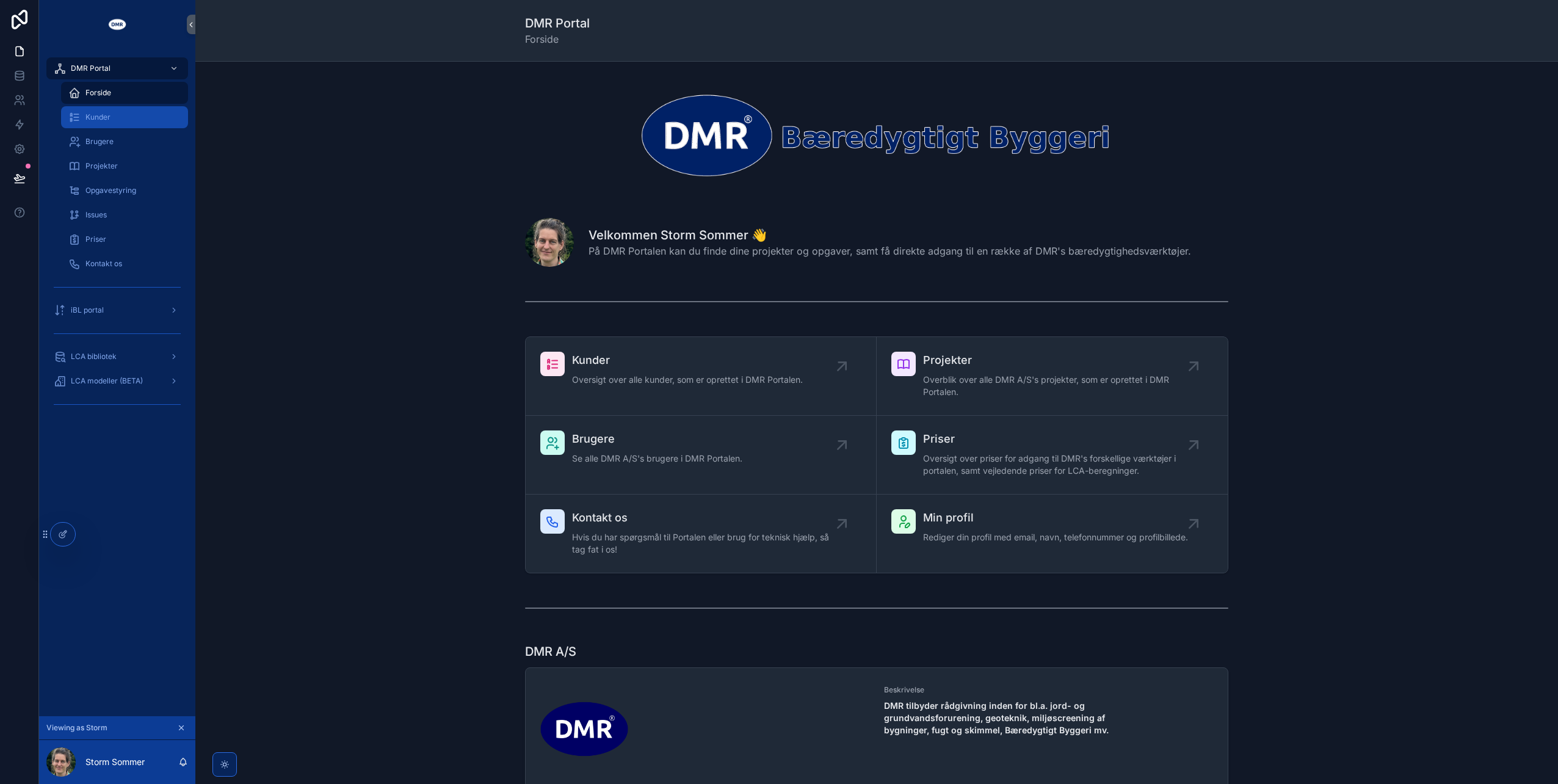
click at [123, 117] on div "Kunder" at bounding box center [124, 117] width 112 height 19
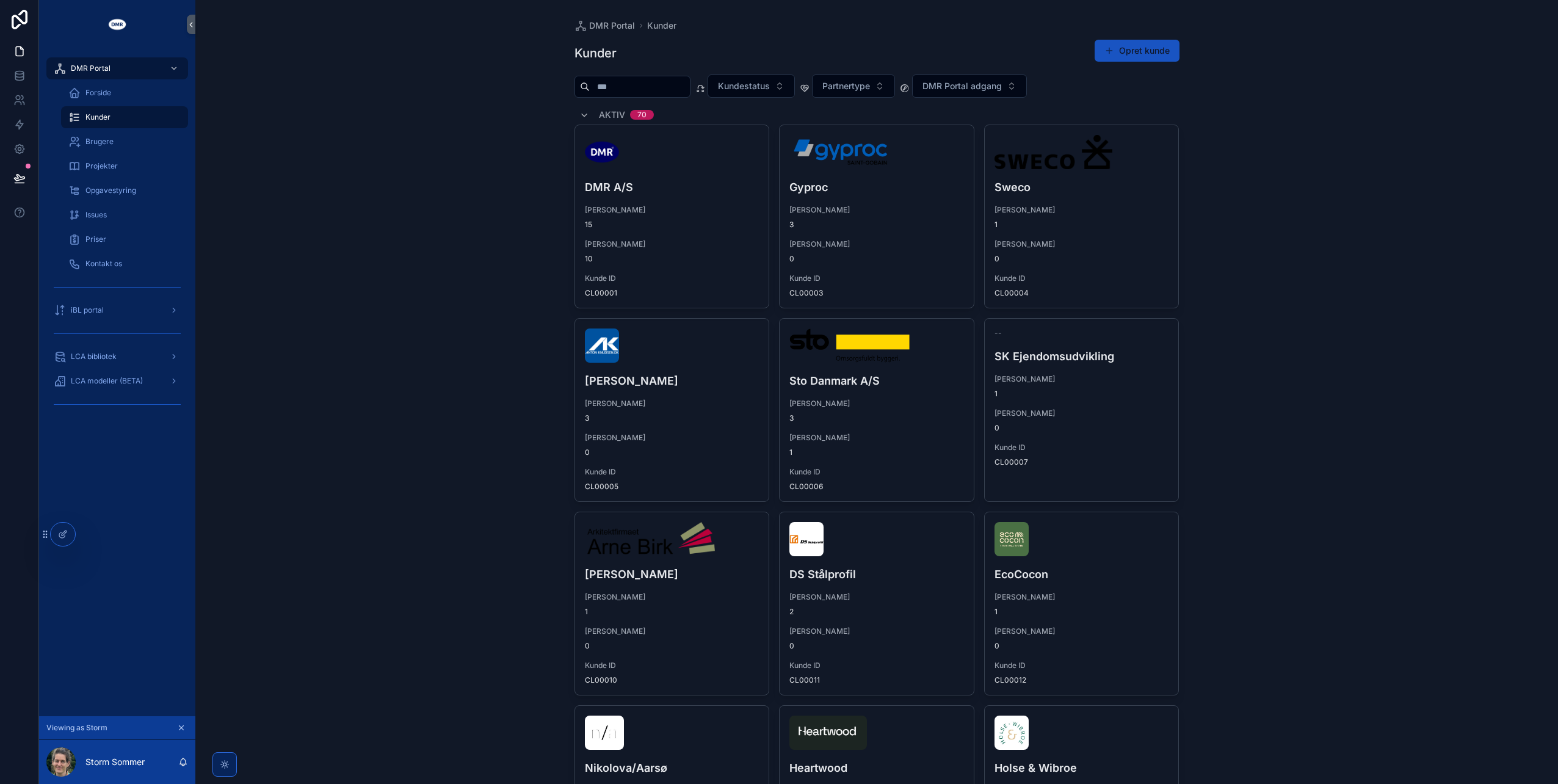
click at [668, 84] on input "scrollable content" at bounding box center [639, 86] width 100 height 17
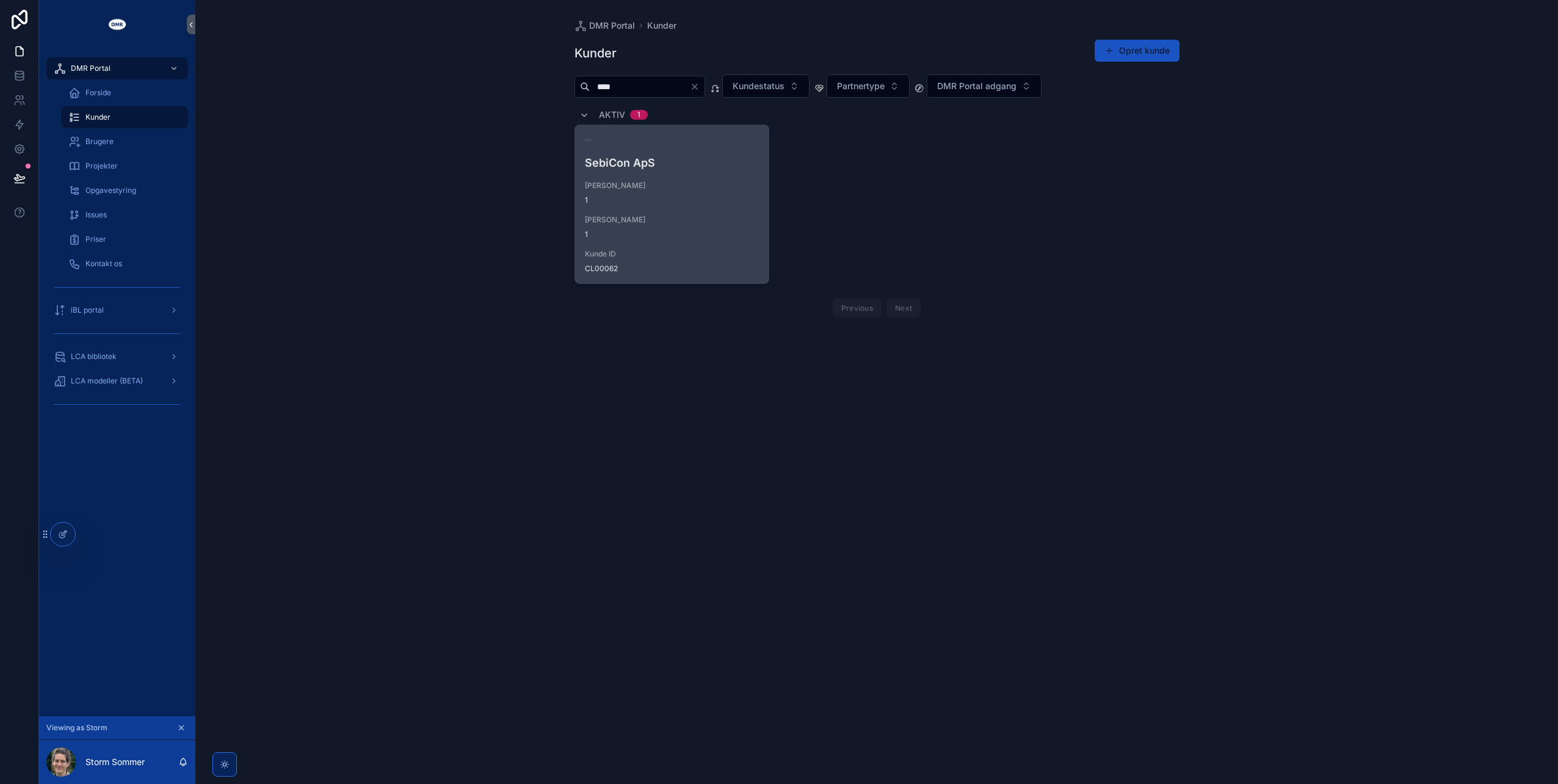
type input "****"
click at [640, 152] on div "-- SebiCon ApS Antal sager 1 Antal brugere 1 Kunde ID CL00062" at bounding box center [672, 203] width 194 height 158
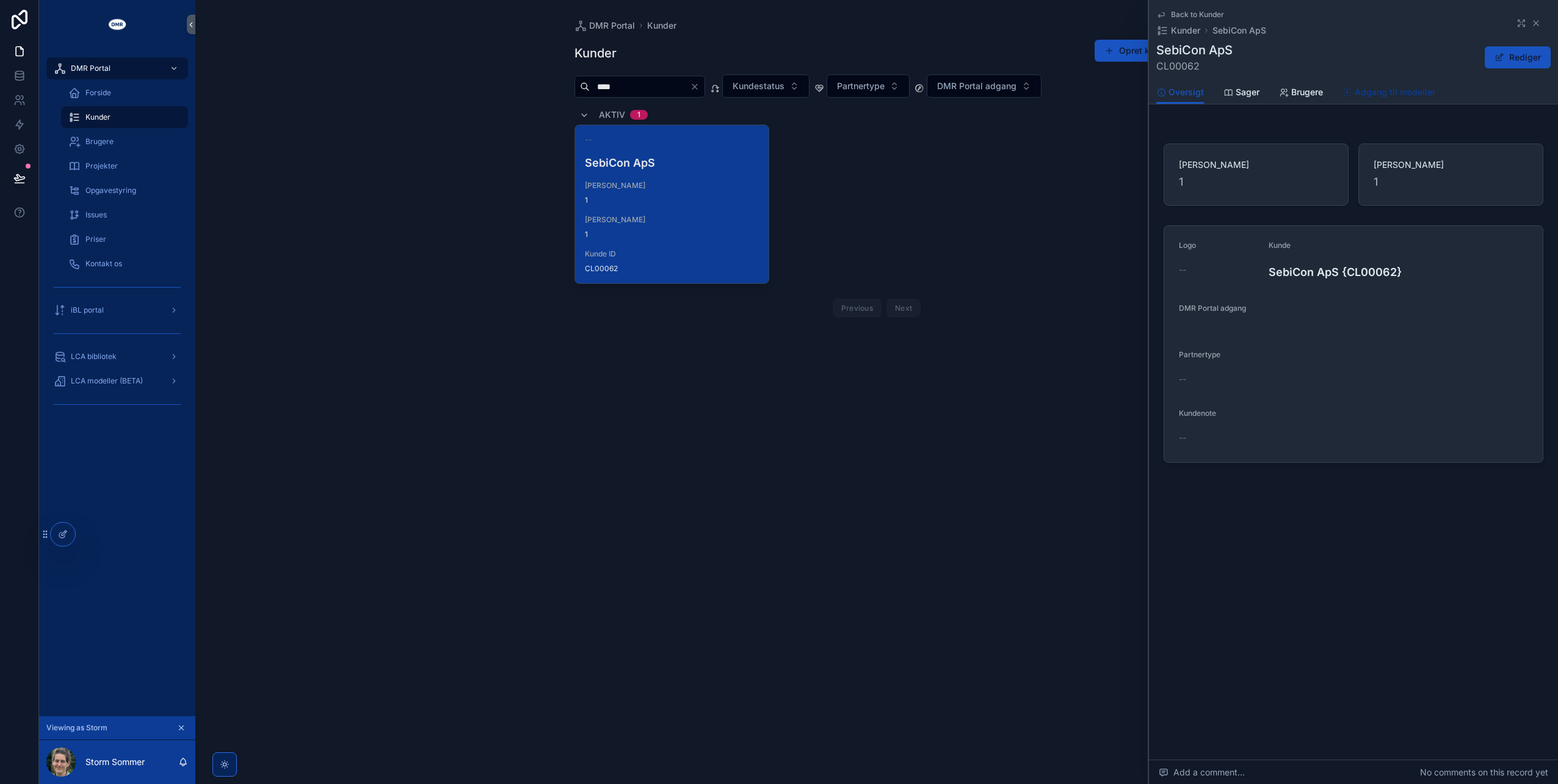
click at [1366, 86] on span "Adgang til modeller" at bounding box center [1395, 92] width 81 height 12
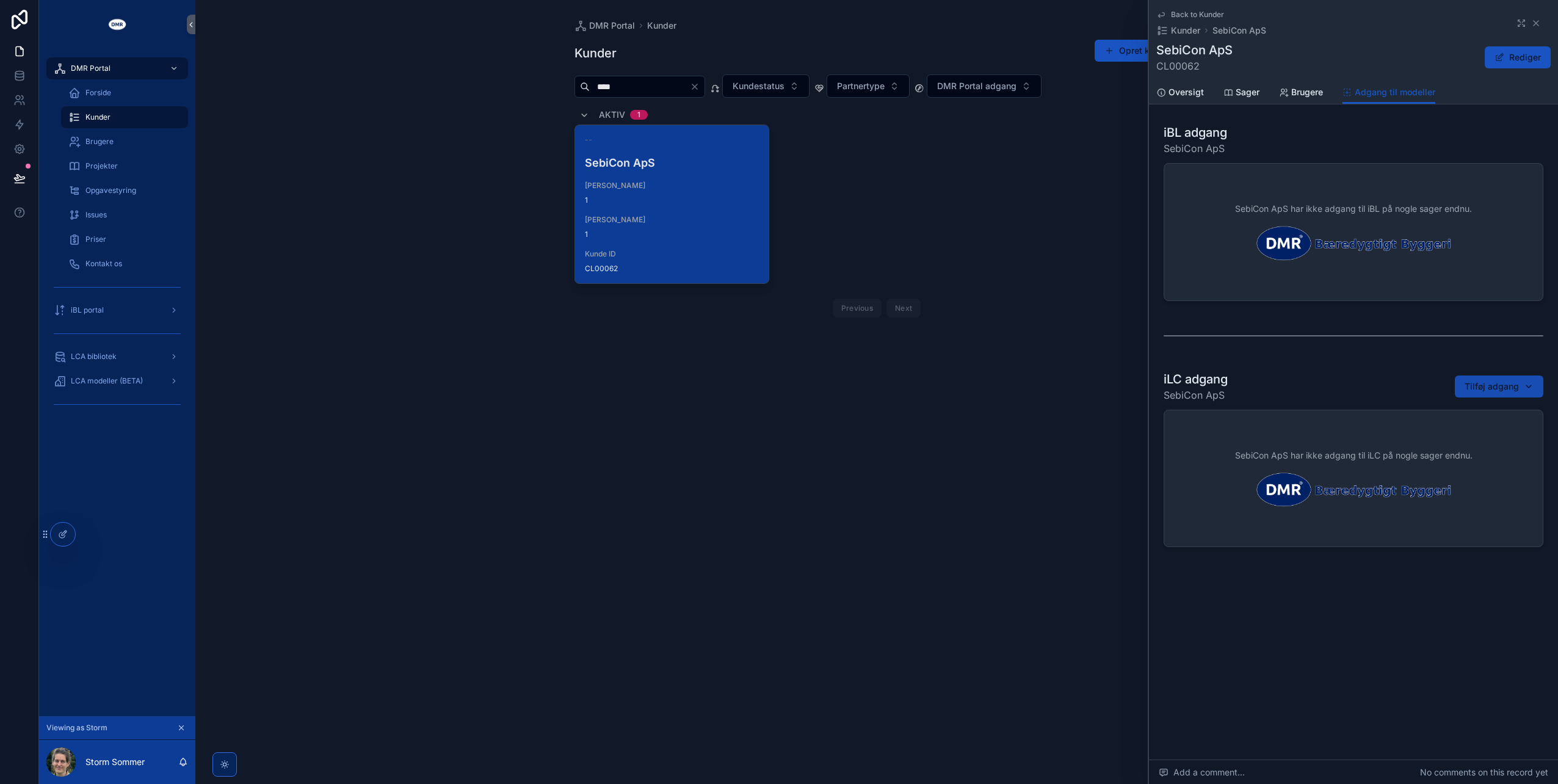
click at [1472, 386] on span "Tilføj adgang" at bounding box center [1492, 387] width 54 height 12
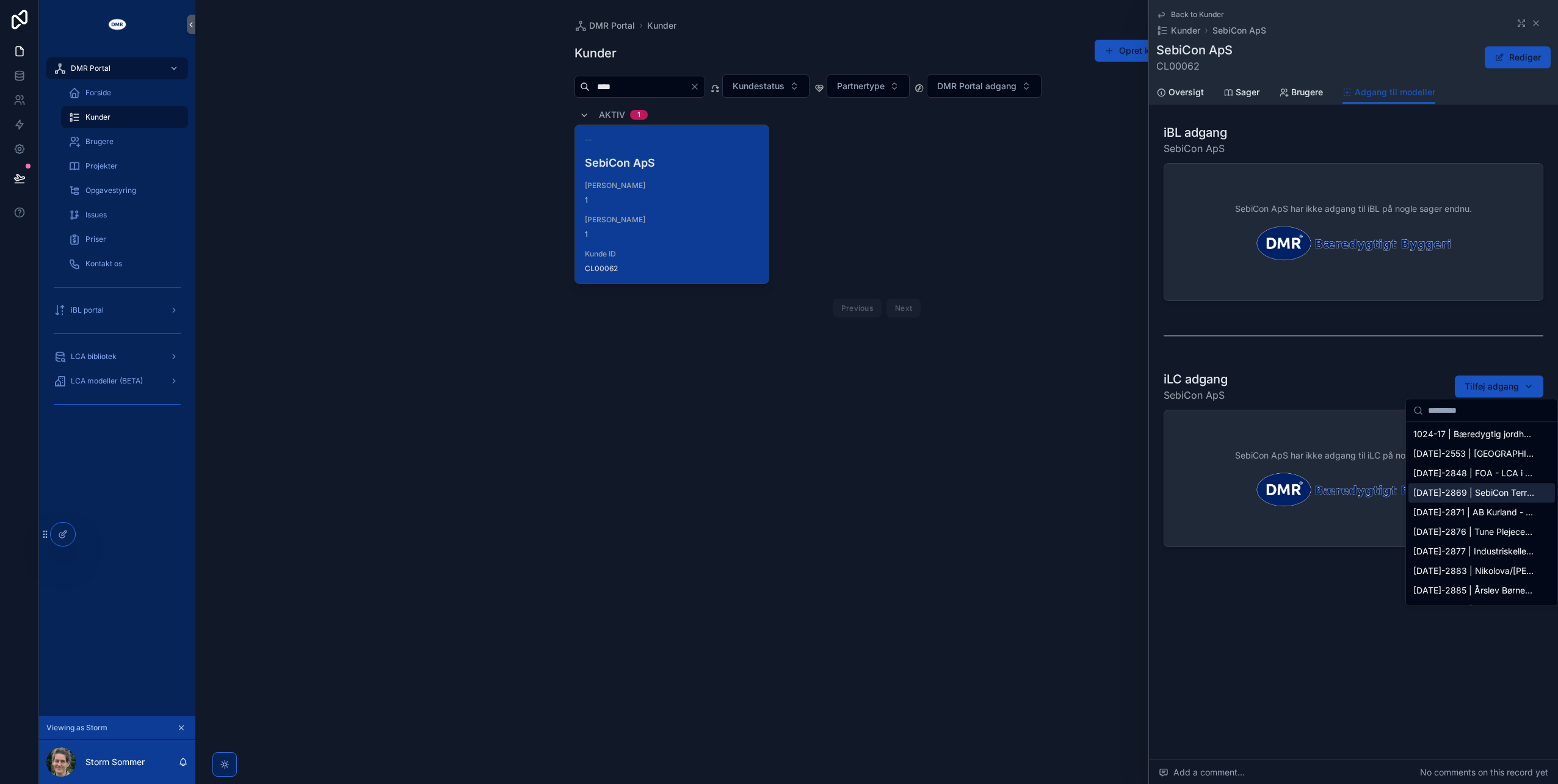
click at [1483, 494] on span "2024-2869 | SebiCon Terrændæk Variantstudier" at bounding box center [1475, 493] width 122 height 12
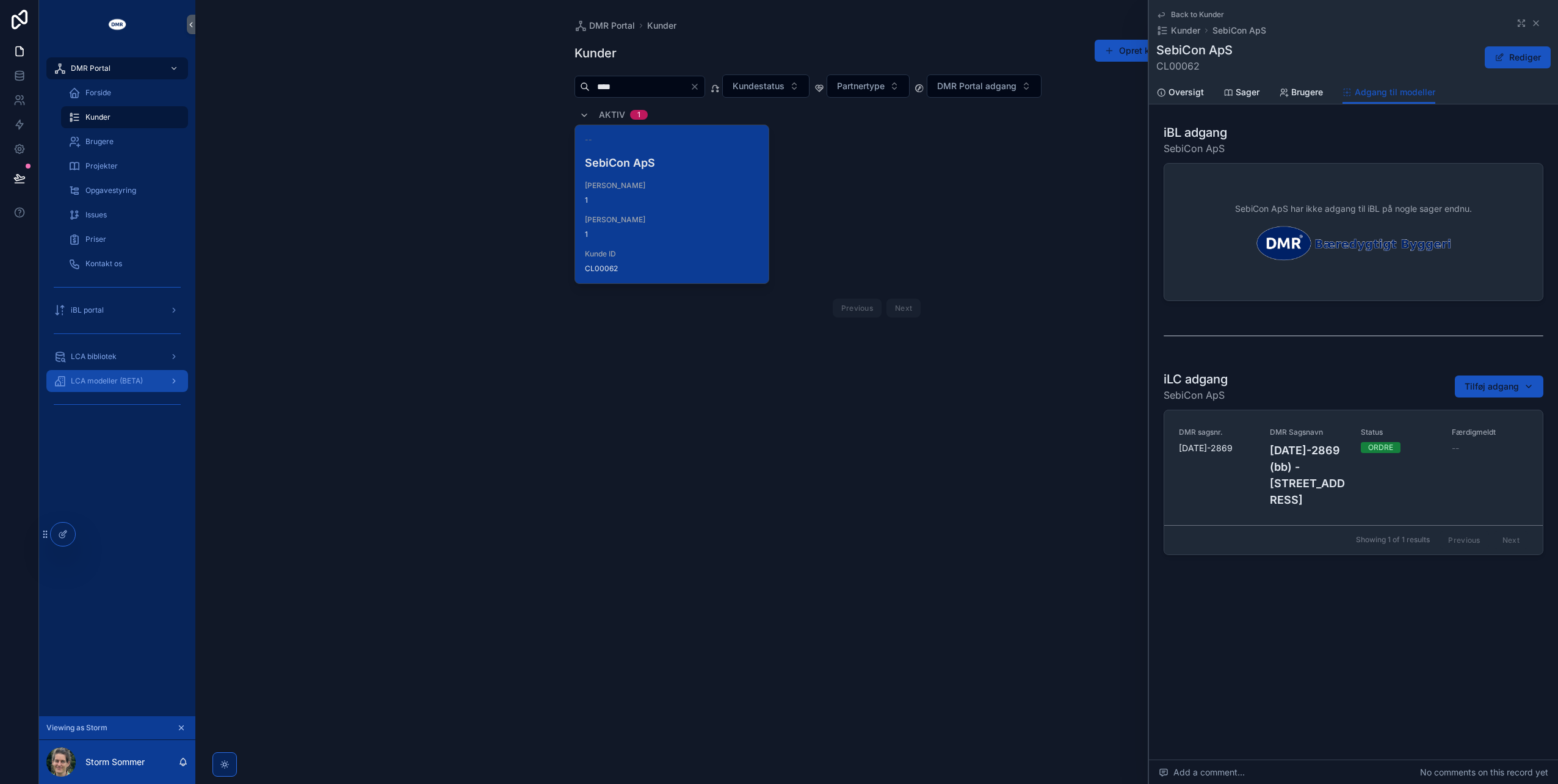
click at [85, 373] on div "LCA modeller (BETA)" at bounding box center [117, 381] width 127 height 19
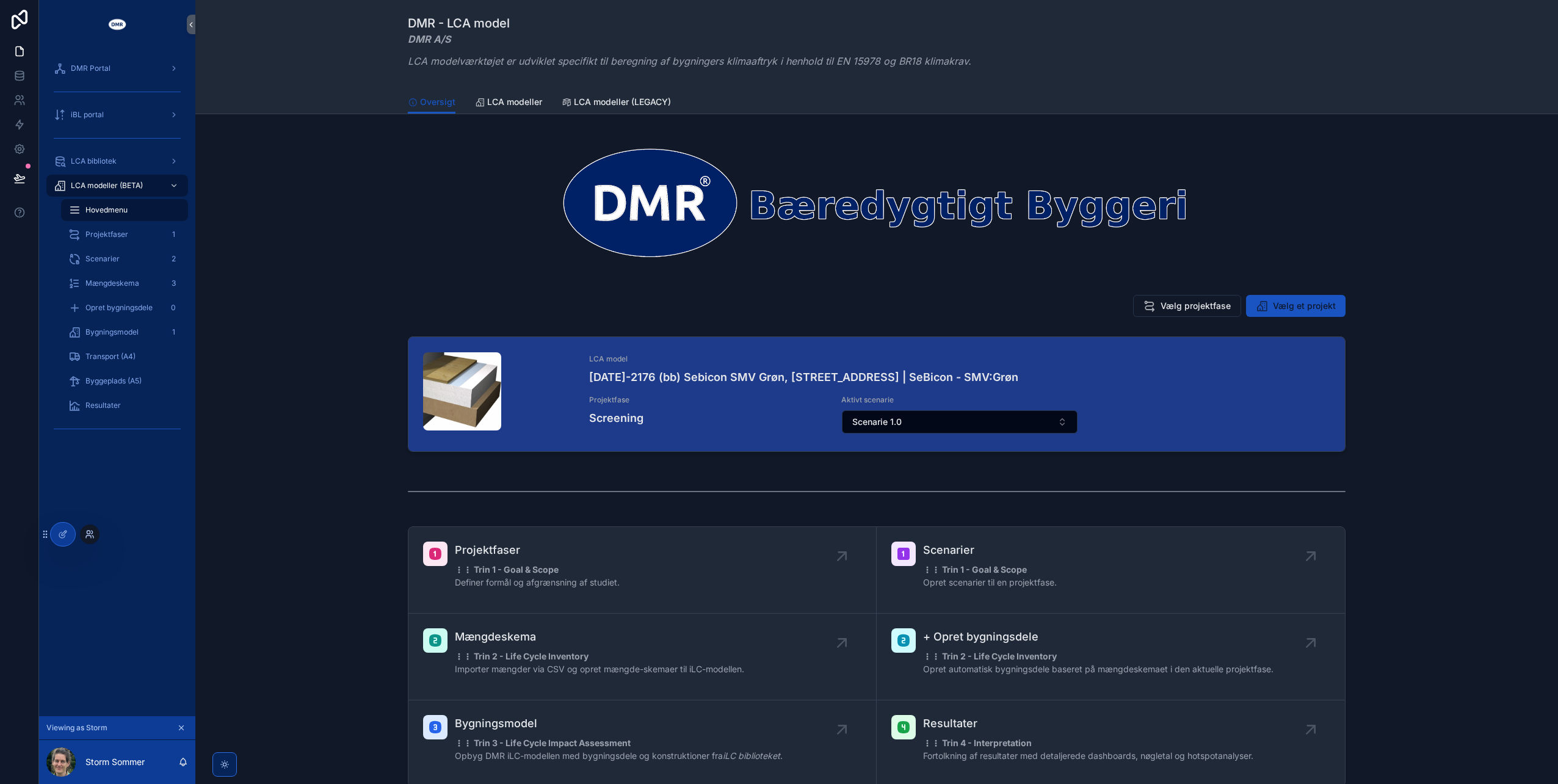
click at [85, 532] on icon at bounding box center [90, 534] width 10 height 10
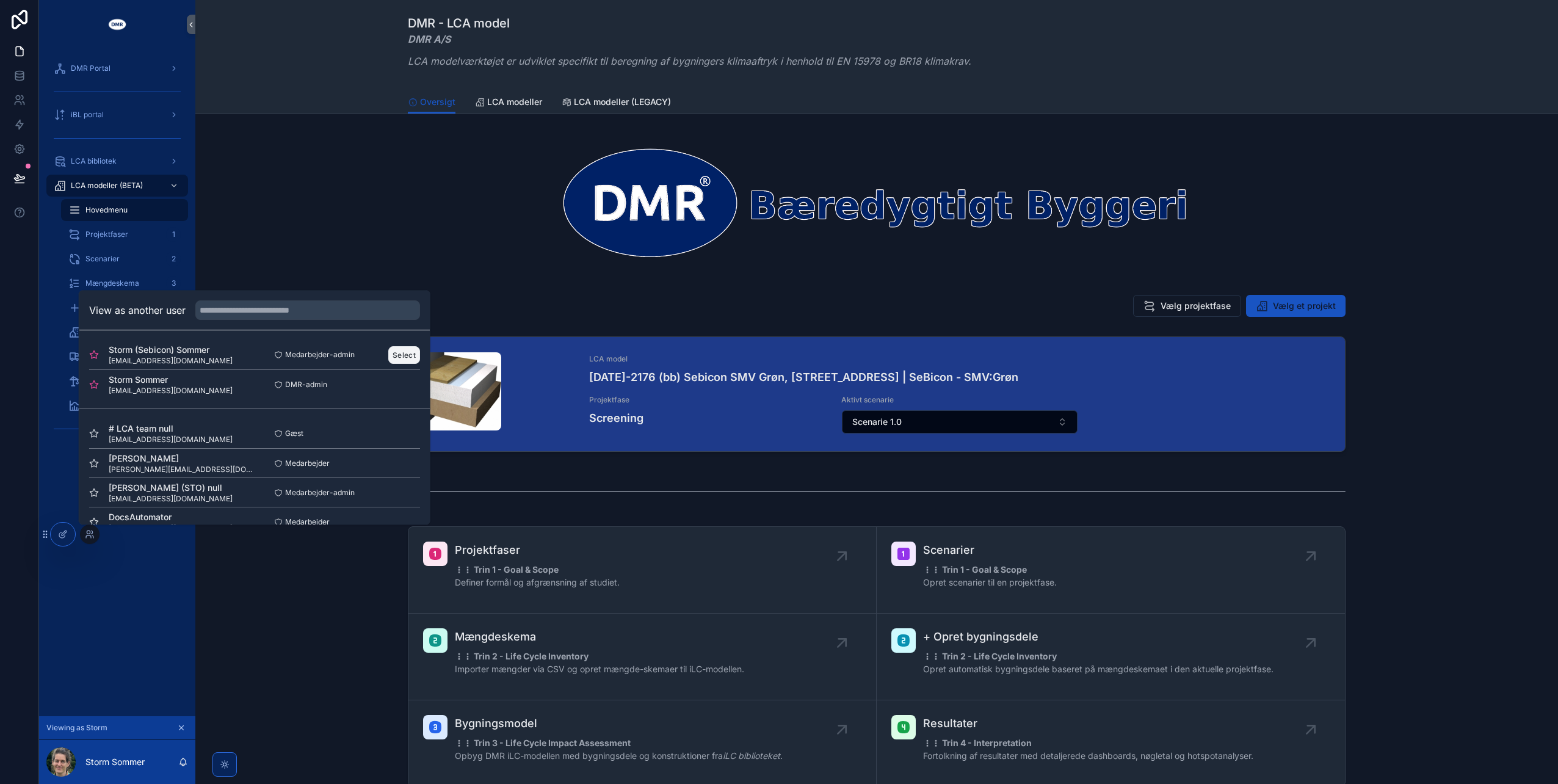
click at [404, 354] on button "Select" at bounding box center [404, 355] width 32 height 18
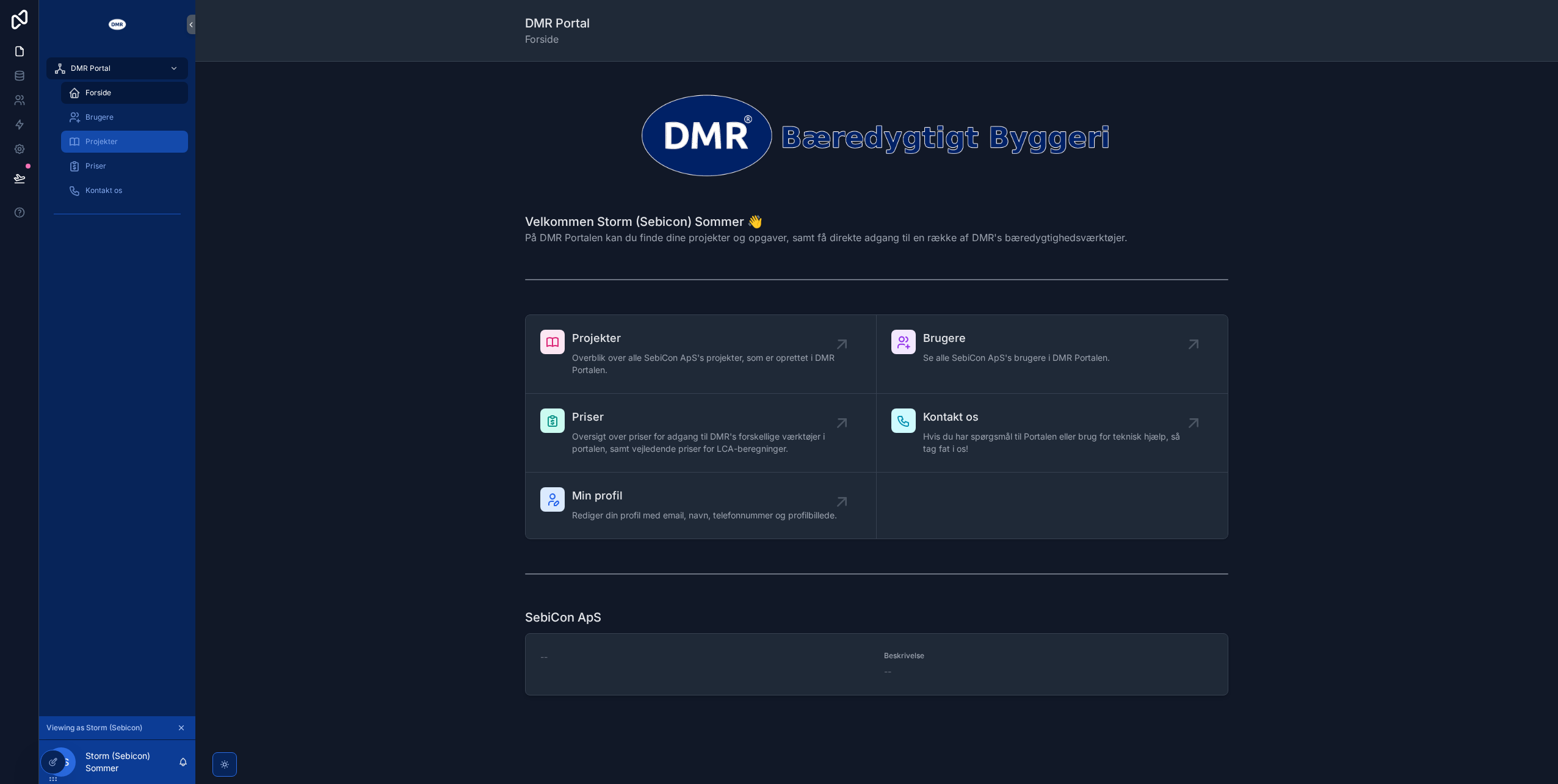
click at [95, 141] on span "Projekter" at bounding box center [101, 141] width 32 height 10
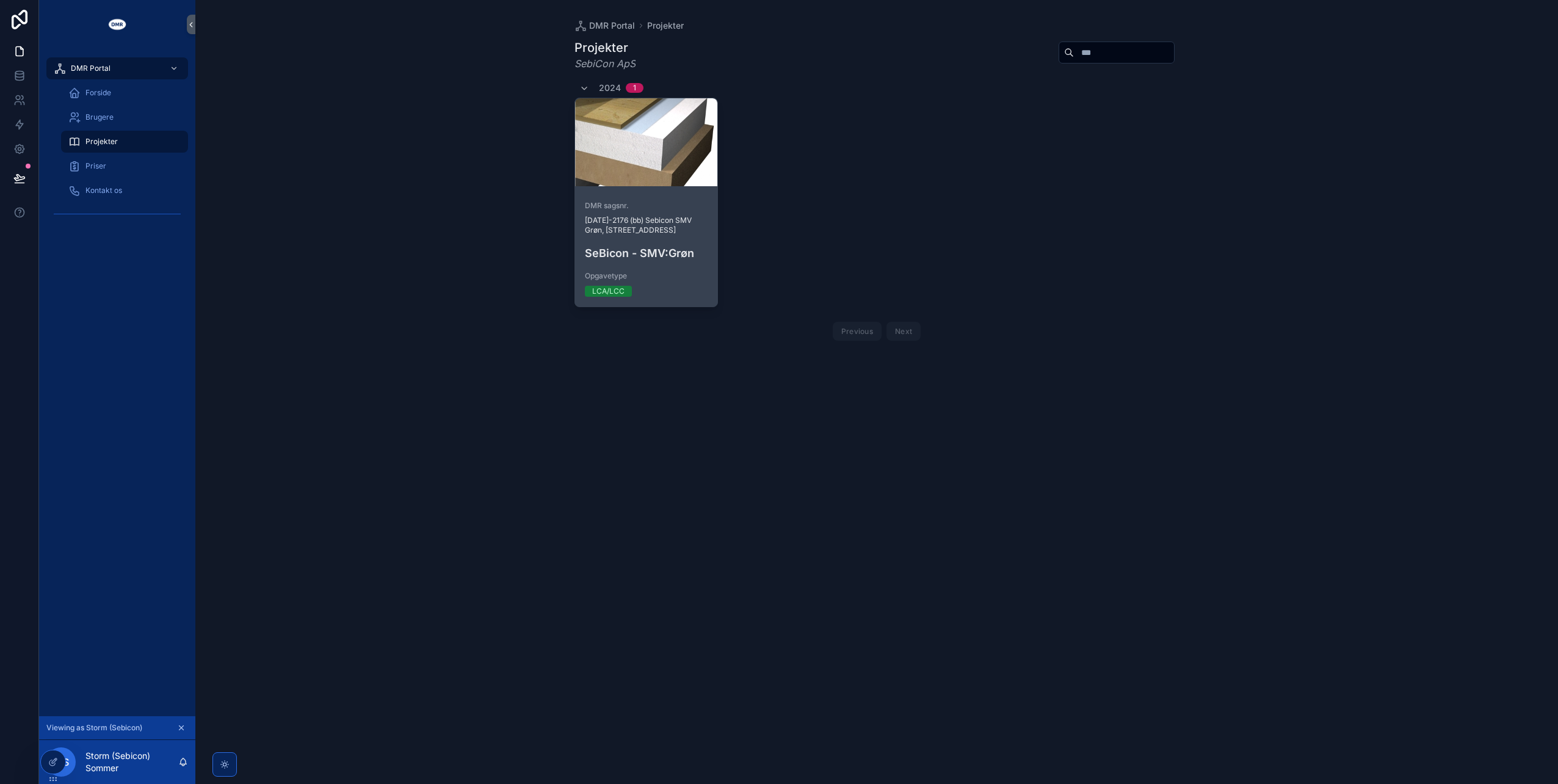
click at [653, 170] on div "scrollable content" at bounding box center [646, 142] width 143 height 88
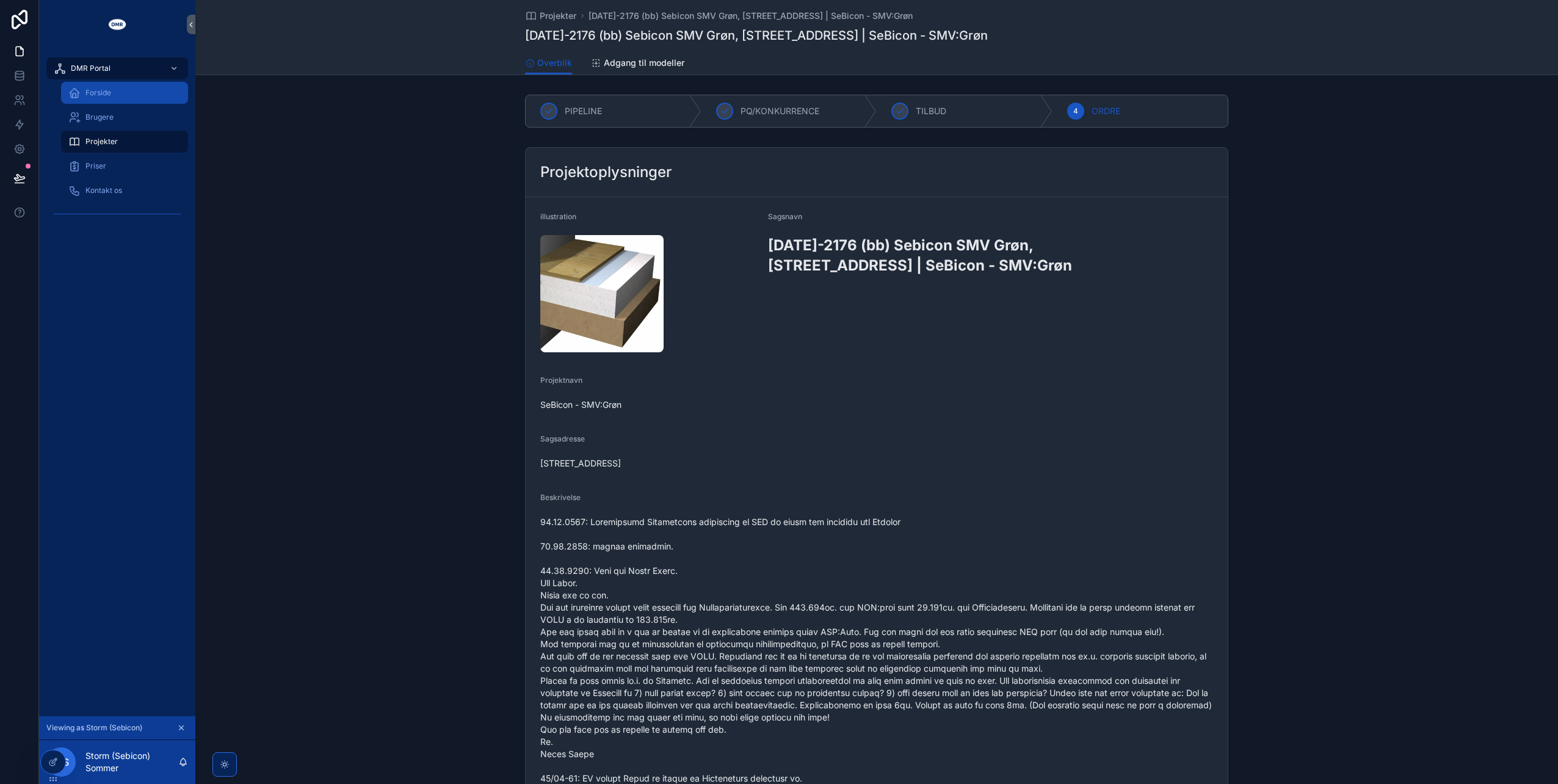
click at [117, 96] on div "Forside" at bounding box center [124, 92] width 112 height 19
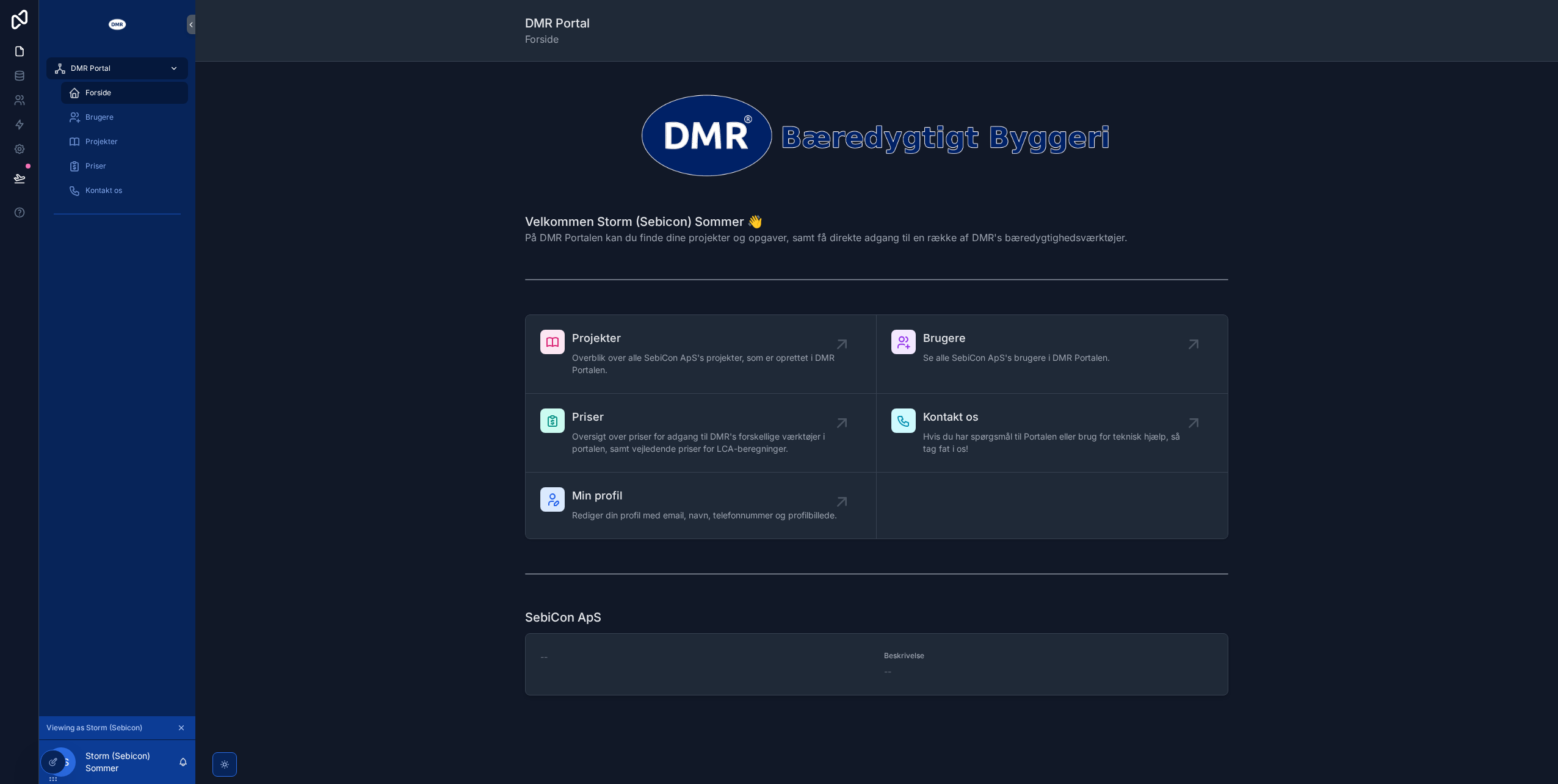
click at [123, 71] on div "DMR Portal" at bounding box center [117, 68] width 127 height 19
click at [182, 730] on icon "scrollable content" at bounding box center [181, 727] width 8 height 8
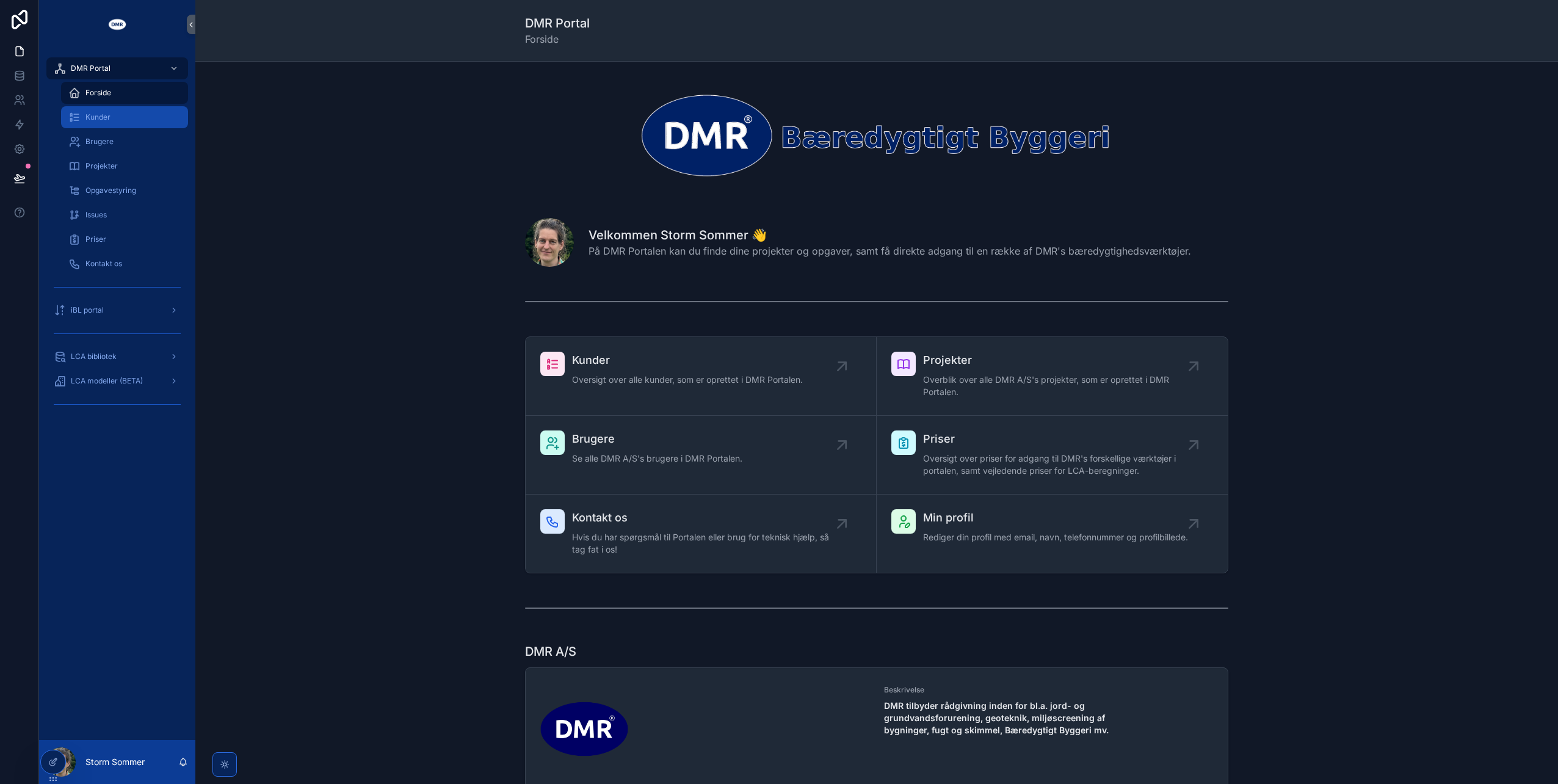
click at [112, 120] on div "Kunder" at bounding box center [124, 117] width 112 height 19
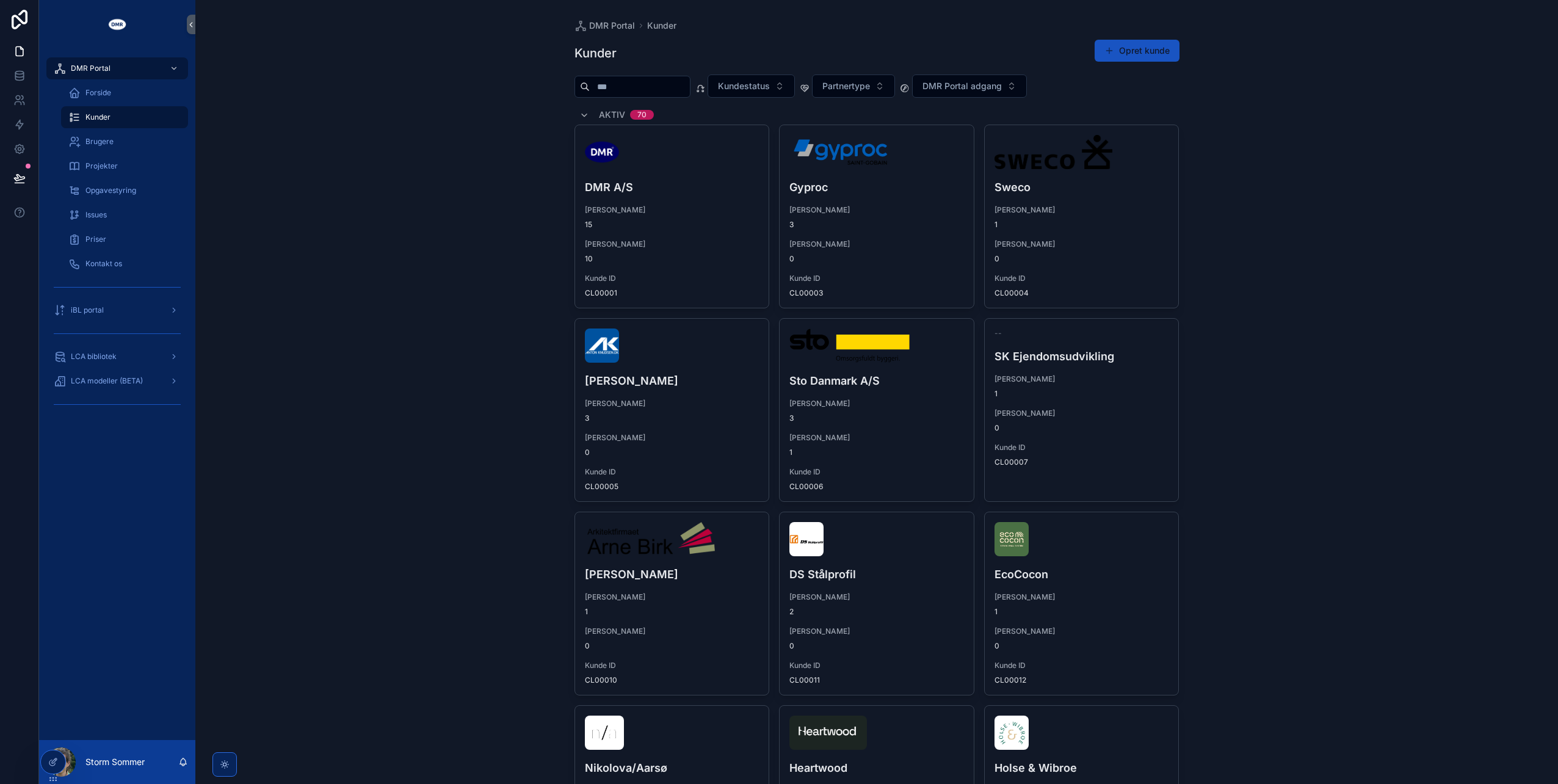
click at [623, 89] on input "scrollable content" at bounding box center [639, 86] width 100 height 17
type input "*******"
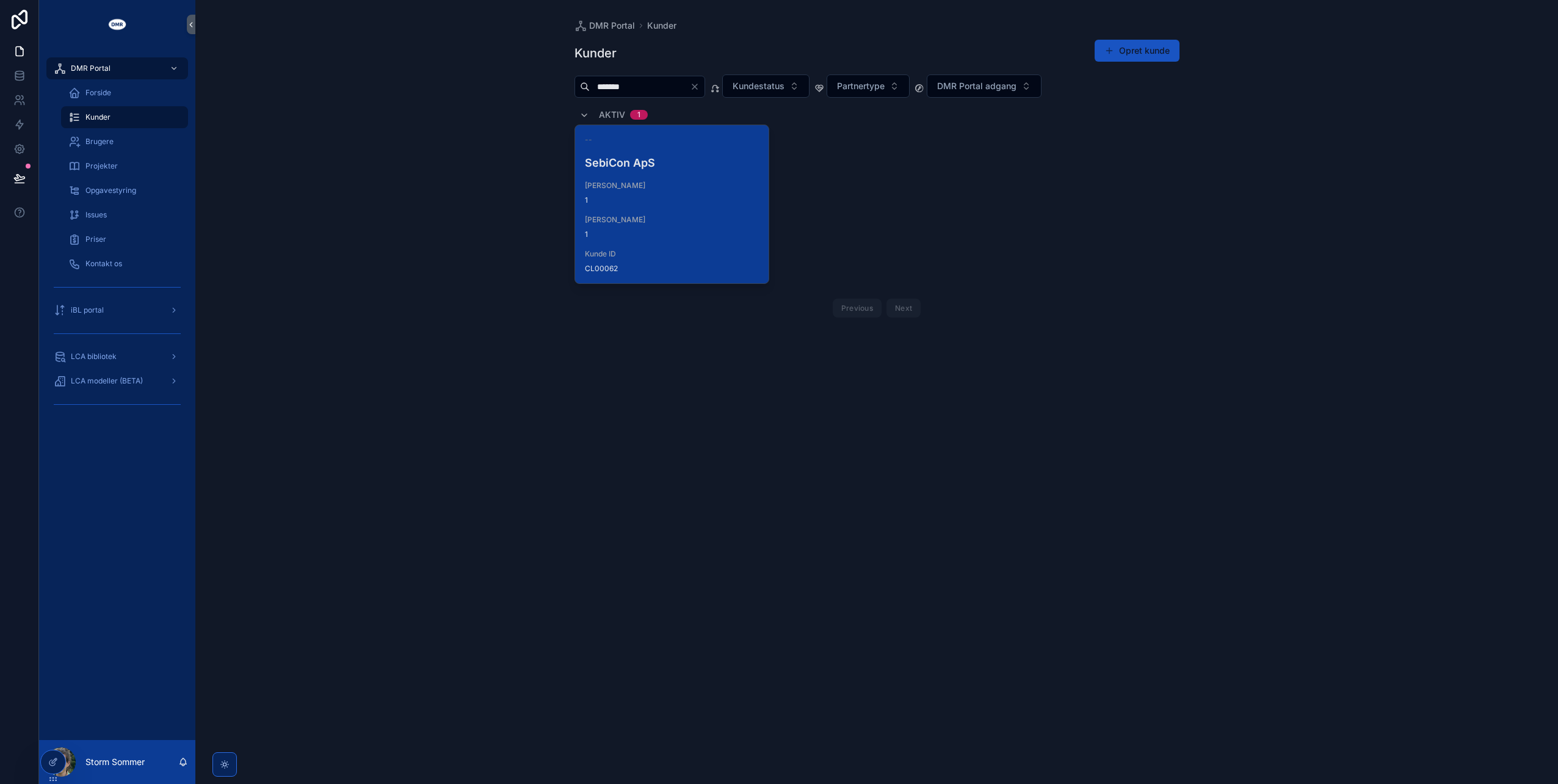
click at [641, 202] on span "1" at bounding box center [672, 200] width 174 height 10
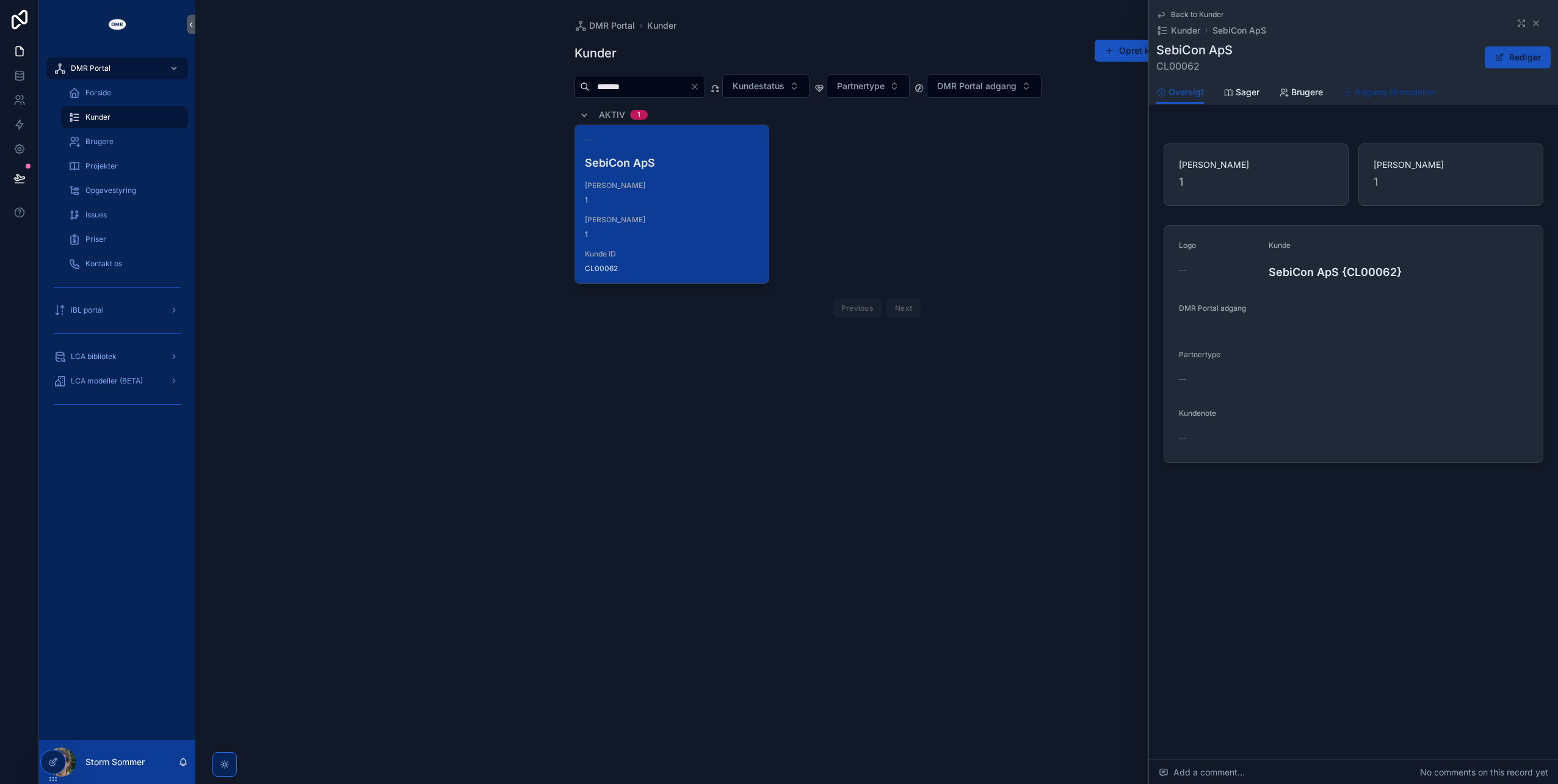
click at [1368, 92] on span "Adgang til modeller" at bounding box center [1395, 92] width 81 height 12
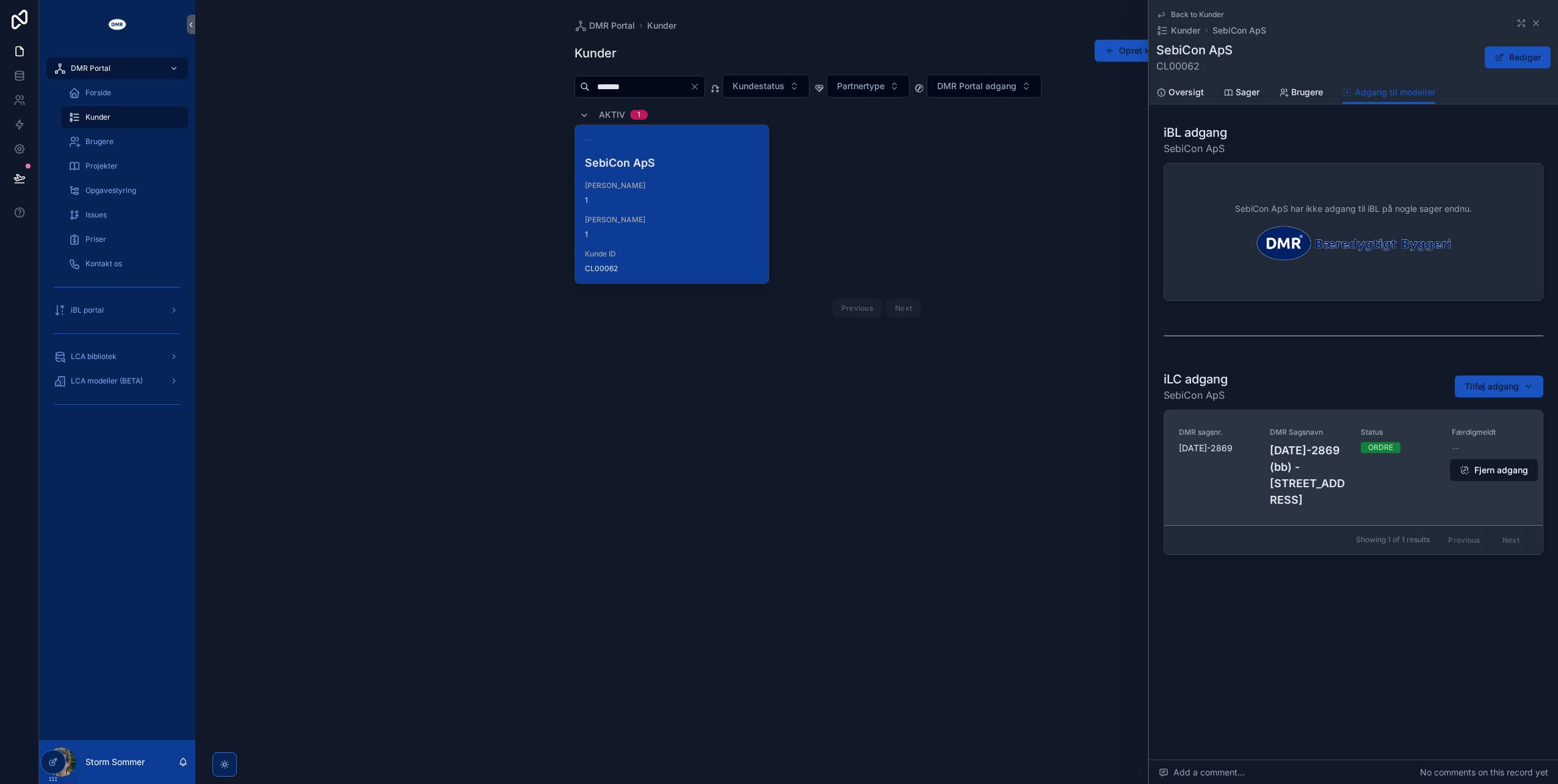
click at [1290, 469] on h4 "[DATE]-2869 (bb) - [STREET_ADDRESS]" at bounding box center [1308, 475] width 77 height 66
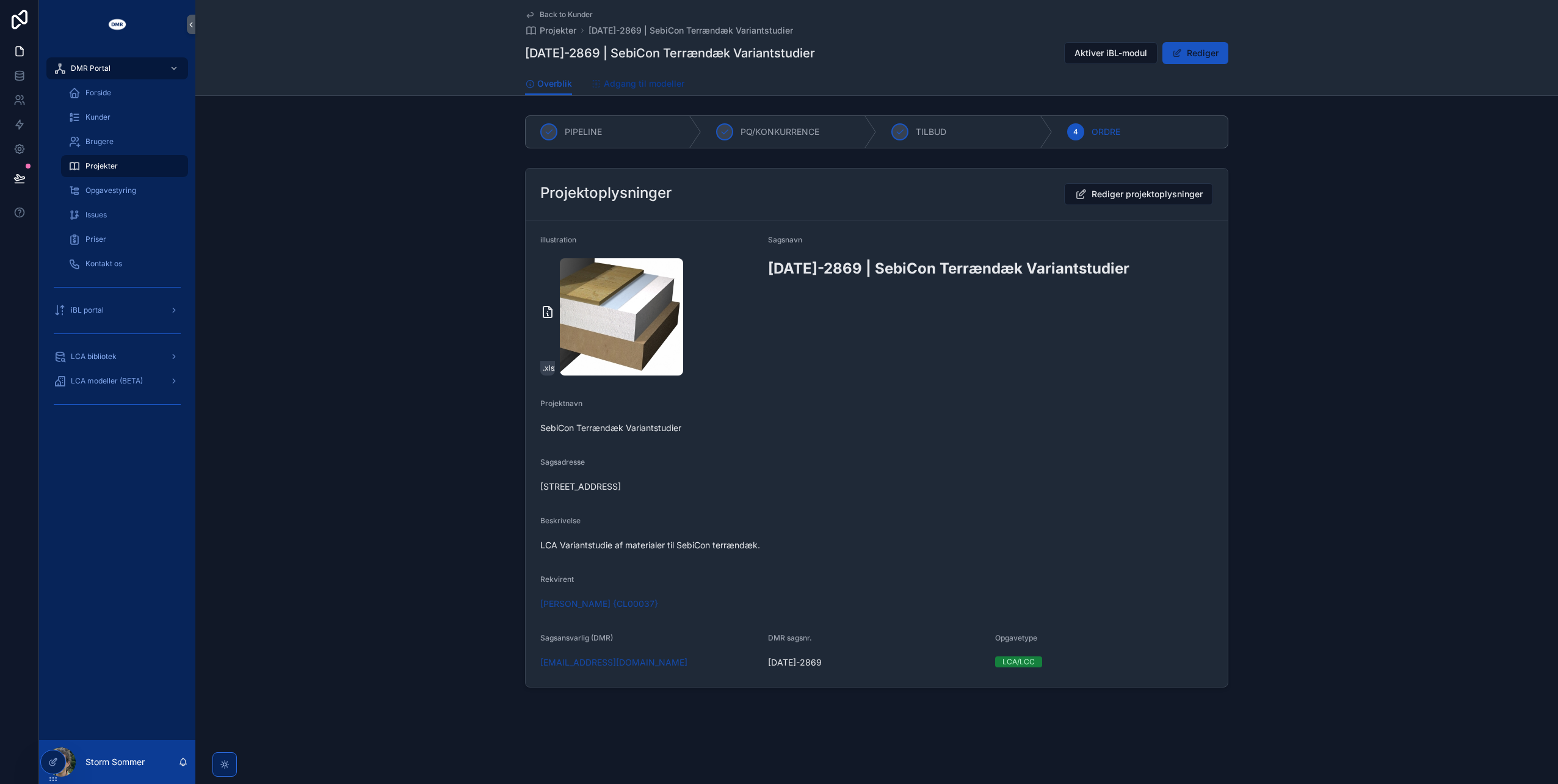
click at [657, 89] on span "Adgang til modeller" at bounding box center [644, 83] width 81 height 12
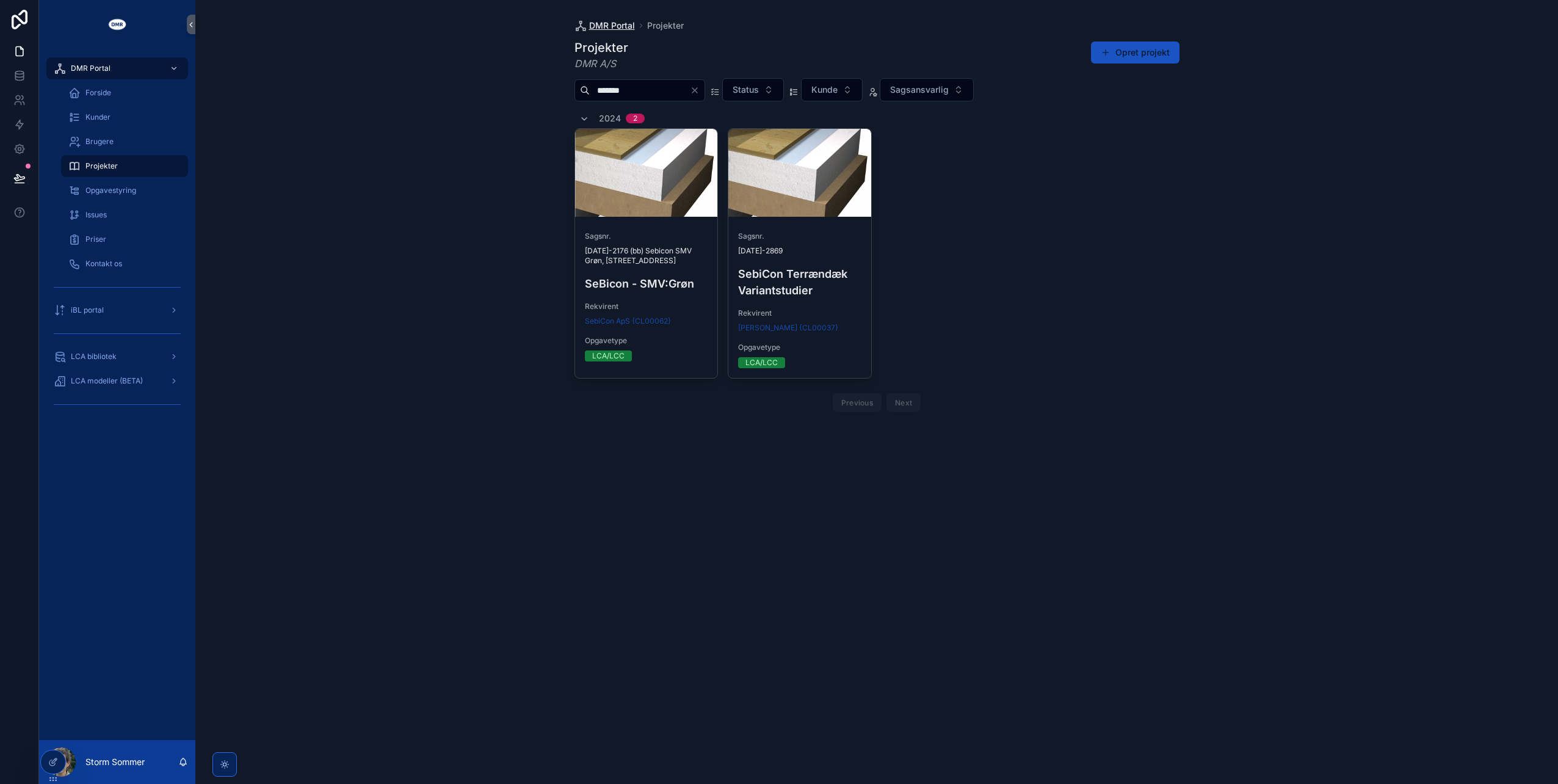
click at [612, 22] on span "DMR Portal" at bounding box center [612, 26] width 46 height 12
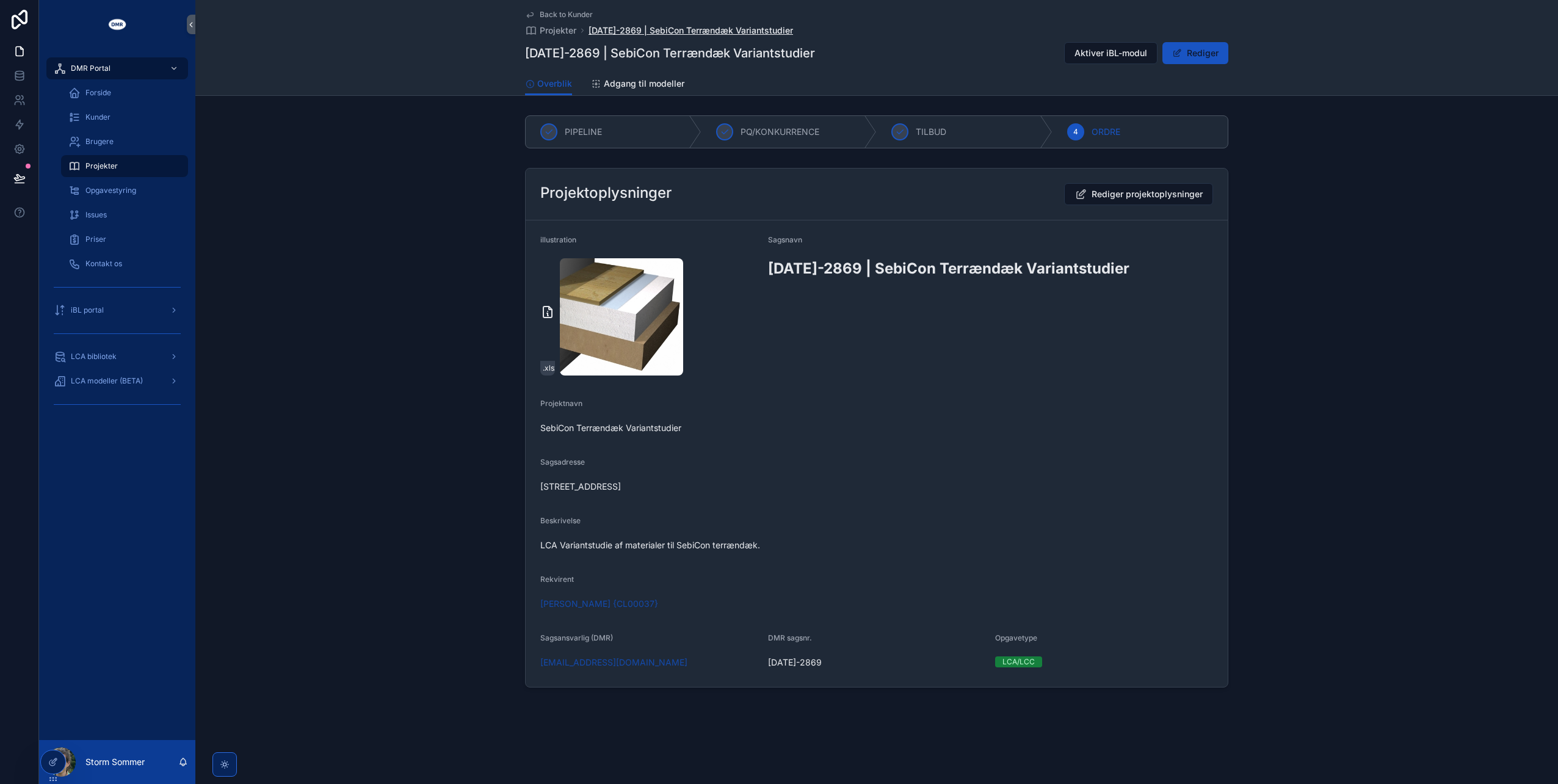
click at [696, 33] on span "[DATE]-2869 | SebiCon Terrændæk Variantstudier" at bounding box center [690, 30] width 205 height 12
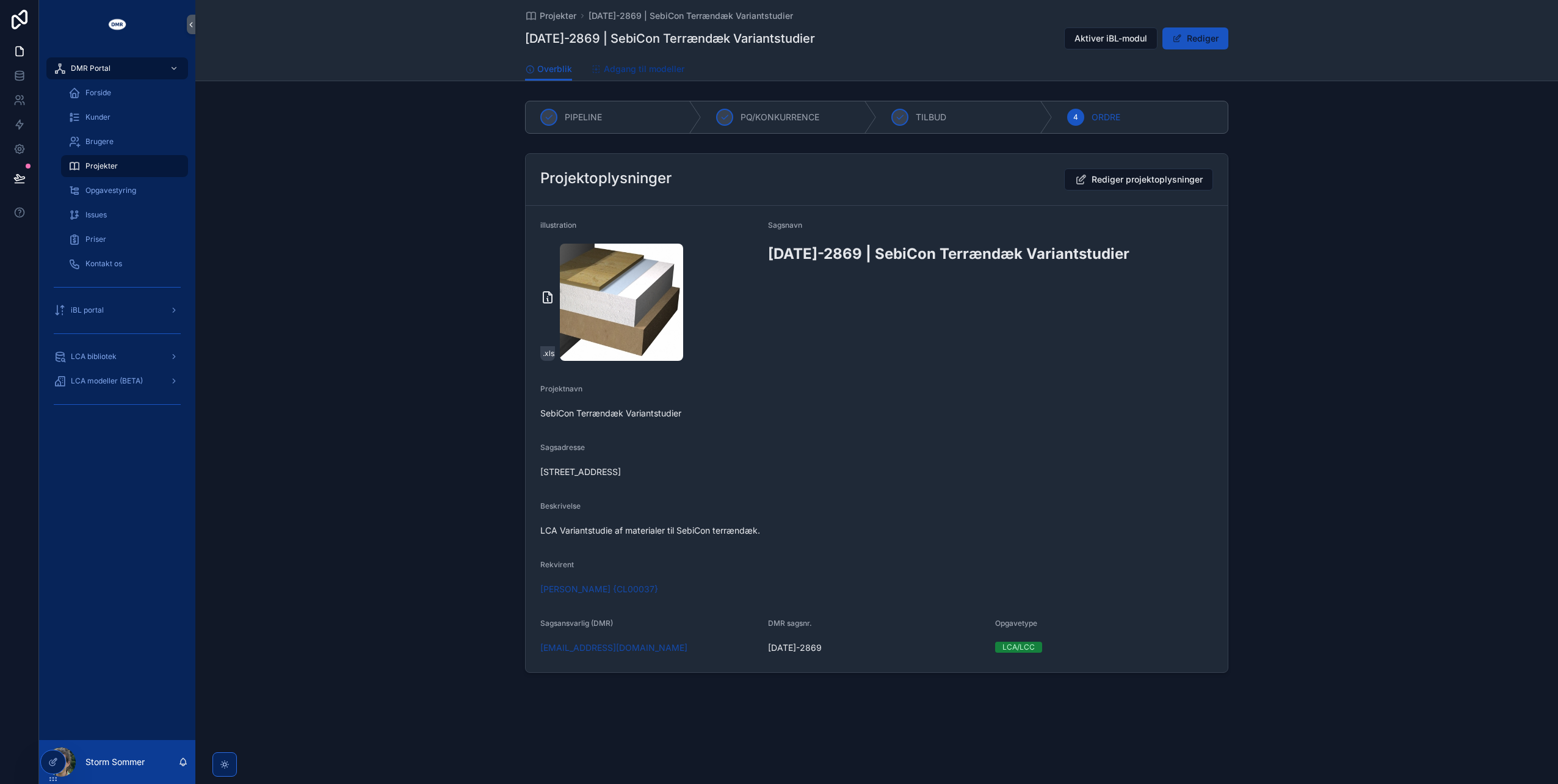
click at [625, 65] on span "Adgang til modeller" at bounding box center [644, 69] width 81 height 12
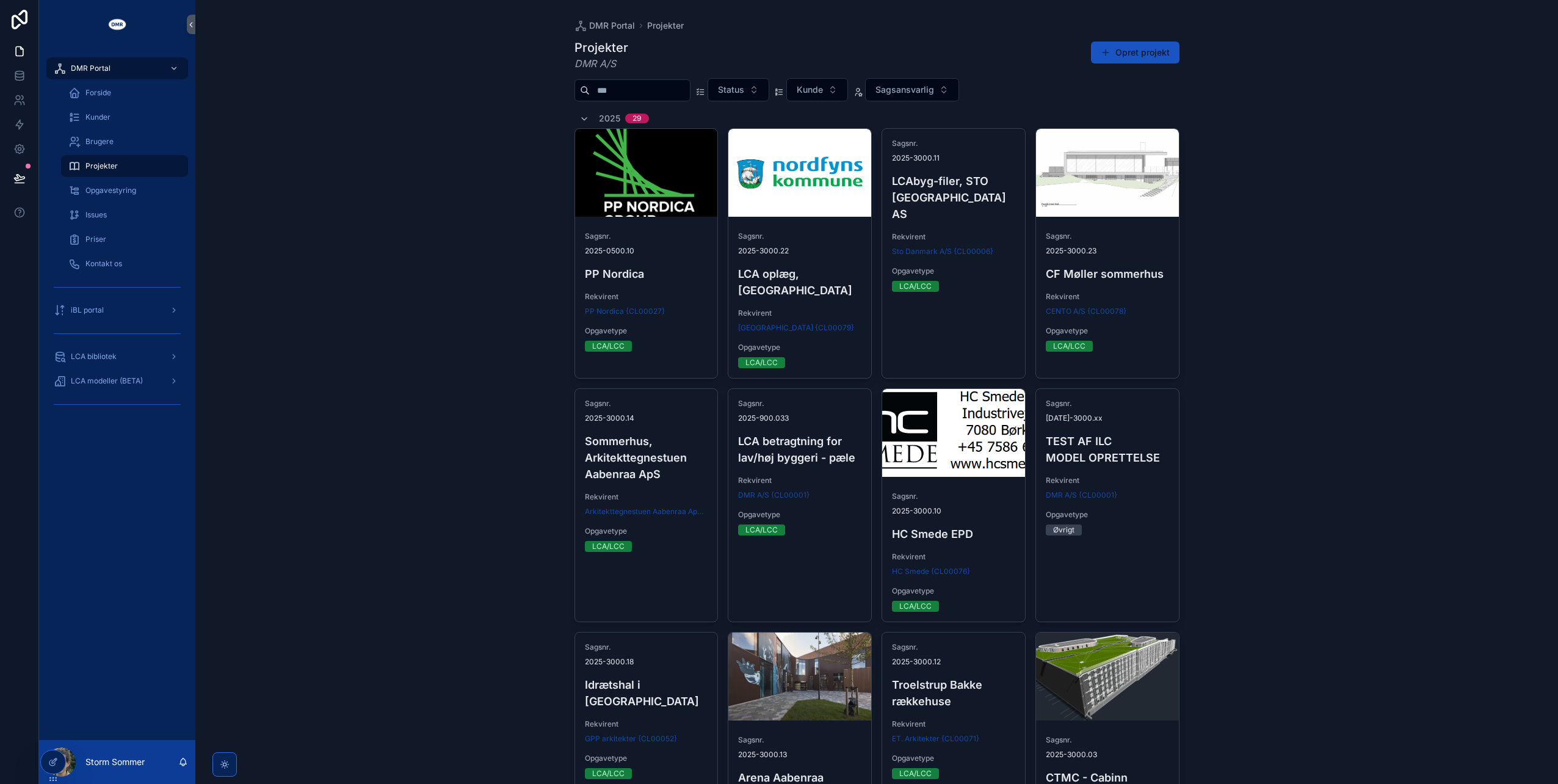
click at [633, 84] on input "scrollable content" at bounding box center [639, 90] width 100 height 17
type input "*******"
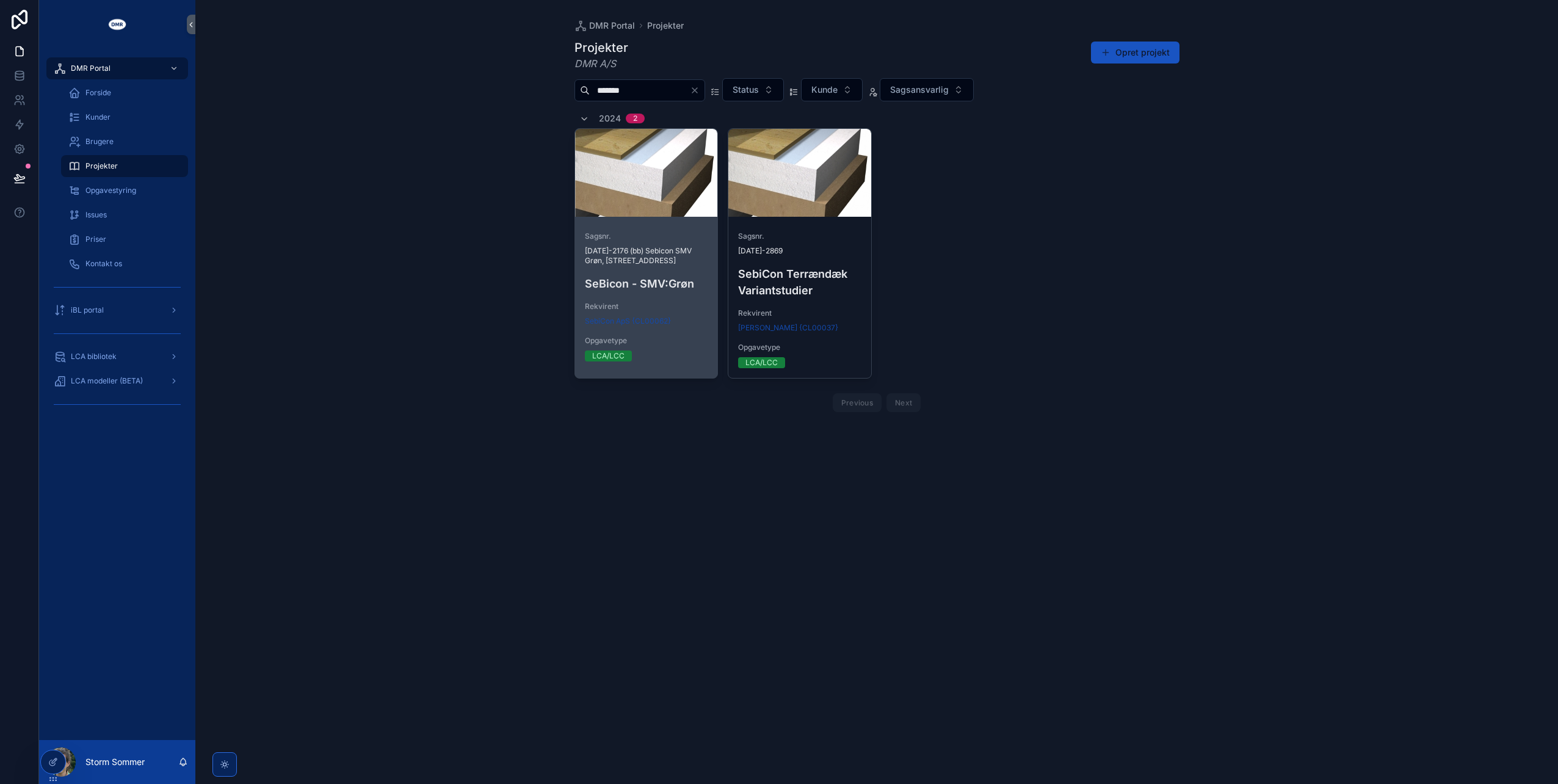
click at [650, 198] on div "scrollable content" at bounding box center [646, 172] width 143 height 88
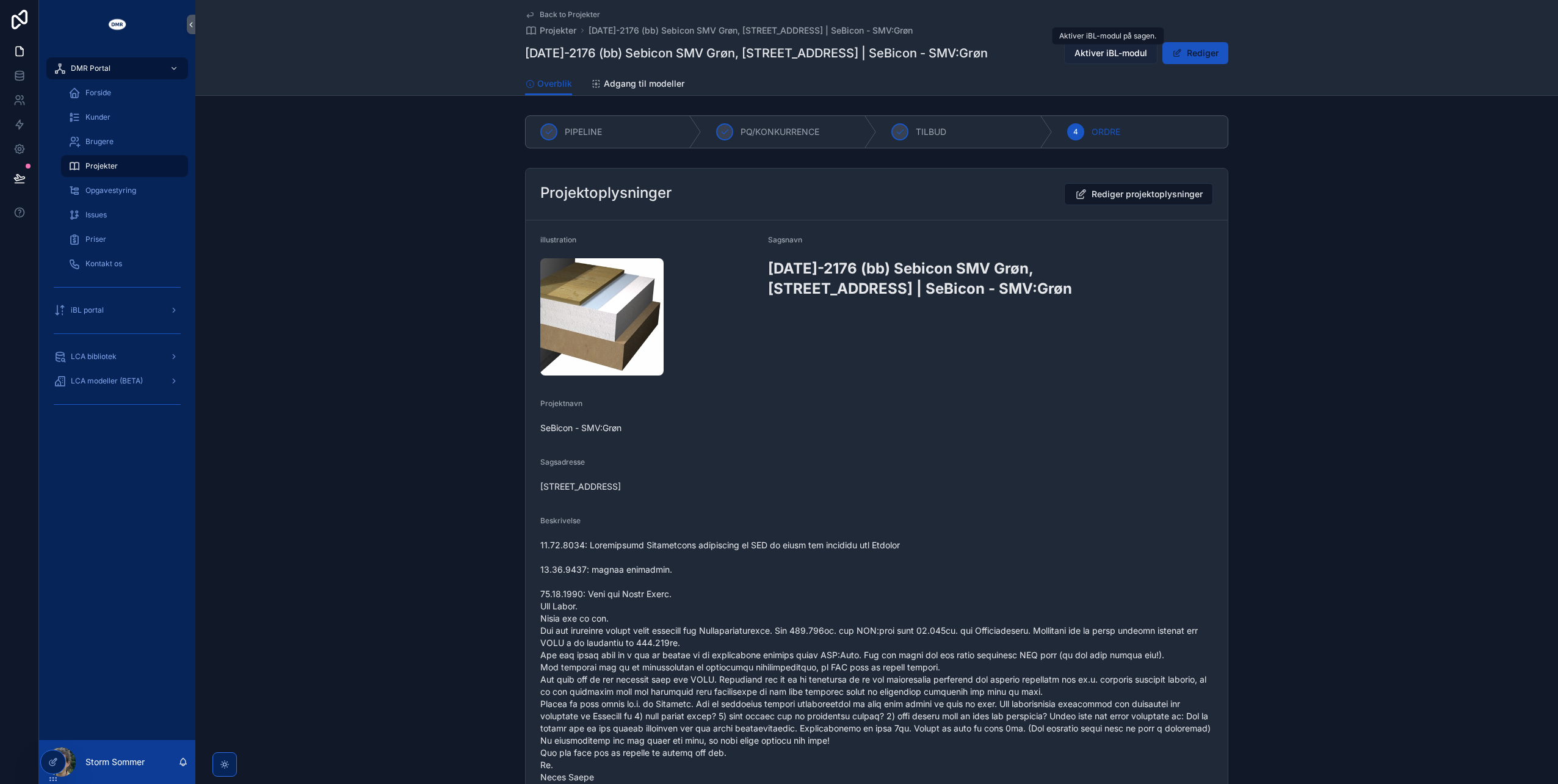
click at [1092, 48] on span "Aktiver iBL-modul" at bounding box center [1110, 53] width 72 height 12
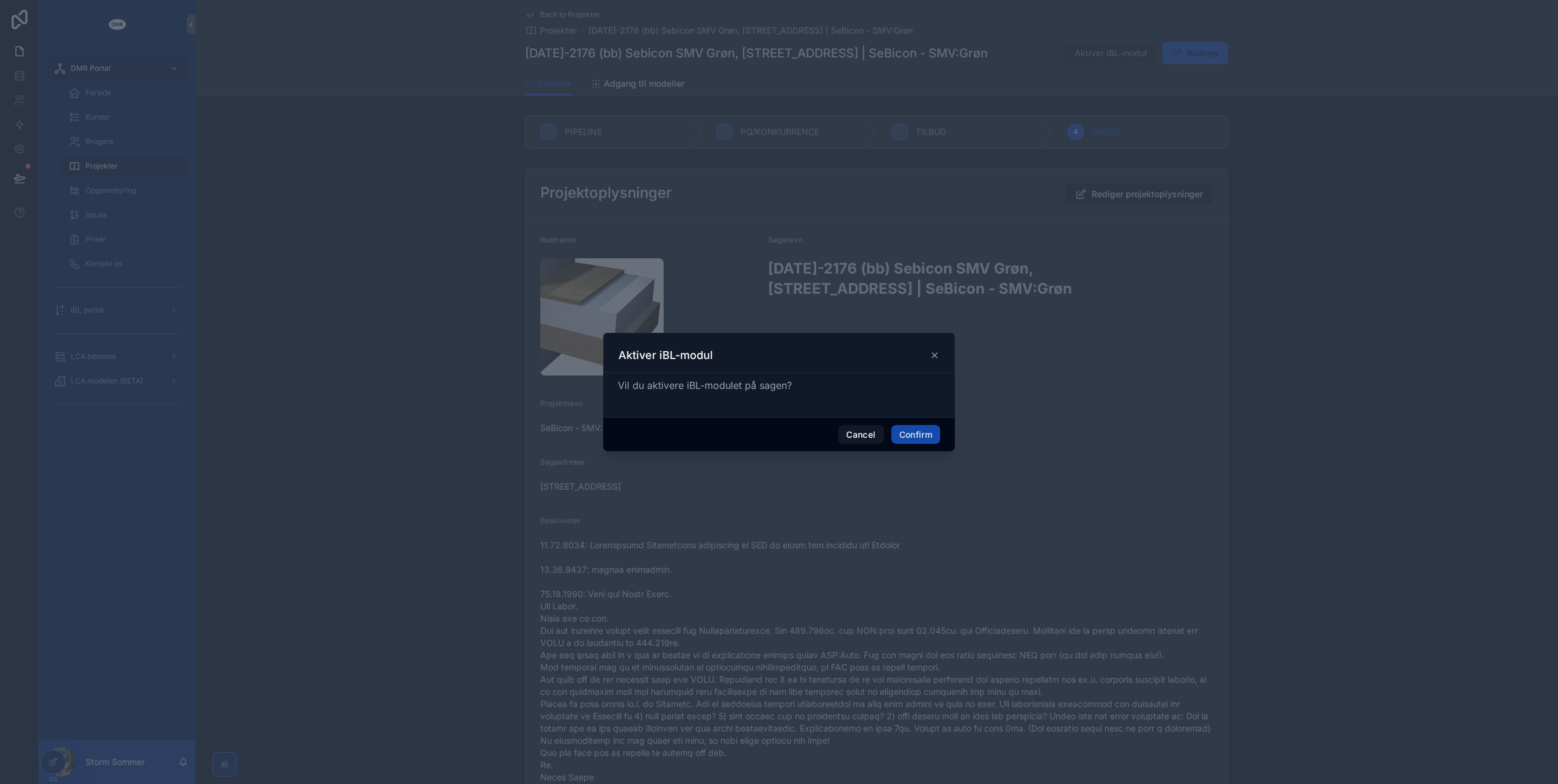
click at [908, 432] on button "Confirm" at bounding box center [916, 434] width 49 height 19
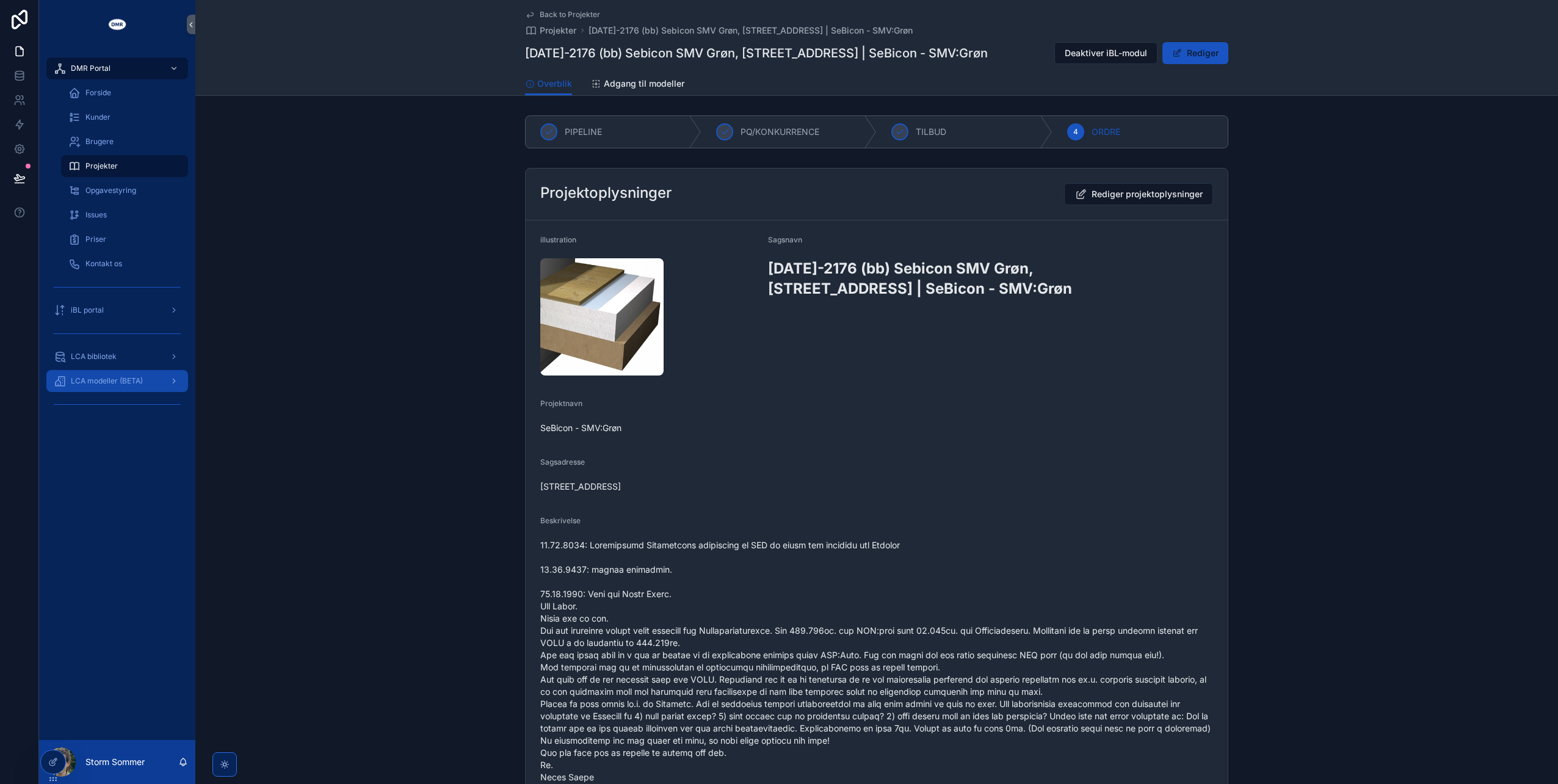
click at [123, 383] on span "LCA modeller (BETA)" at bounding box center [107, 381] width 72 height 10
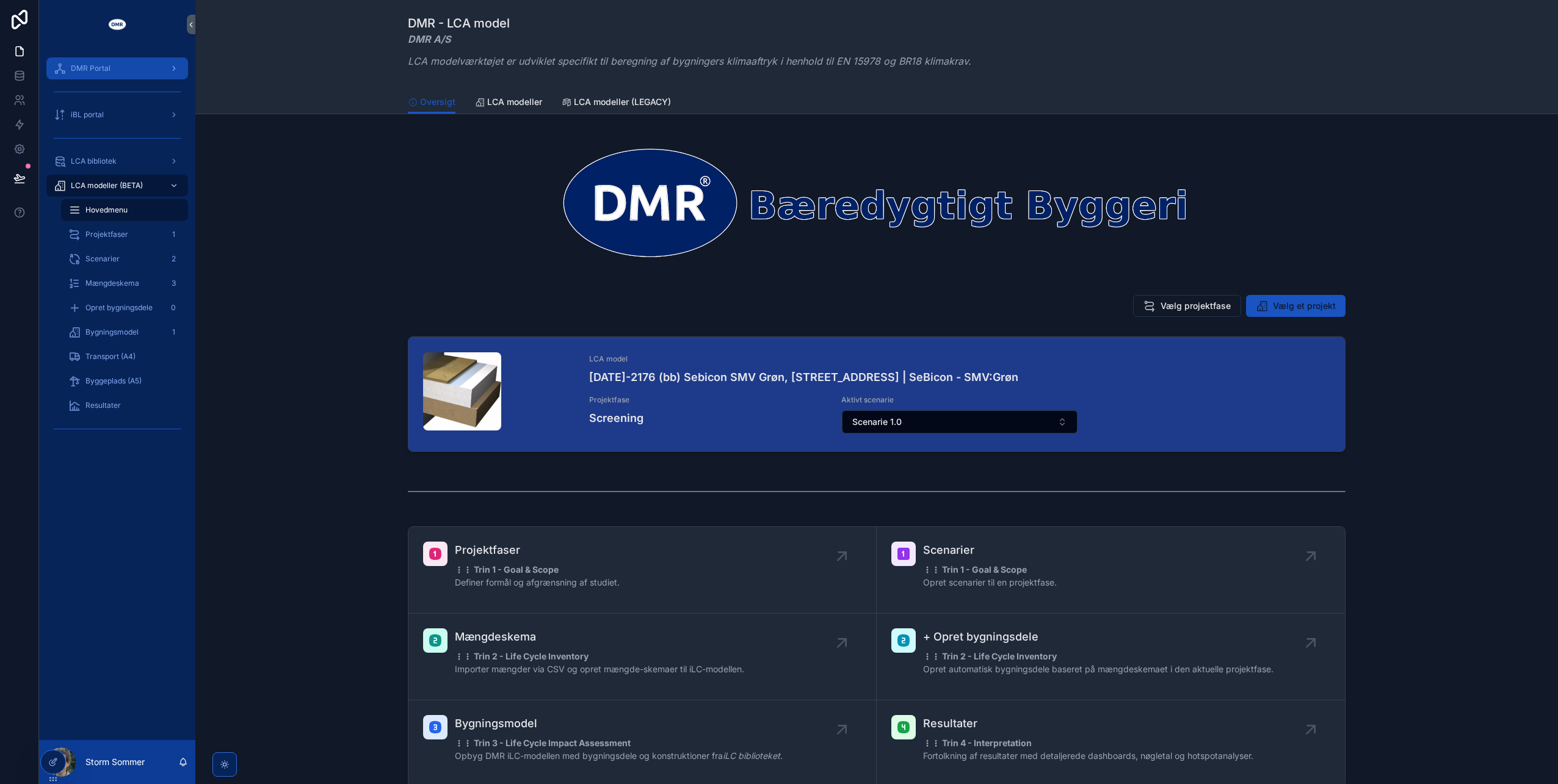
click at [94, 72] on span "DMR Portal" at bounding box center [91, 68] width 40 height 10
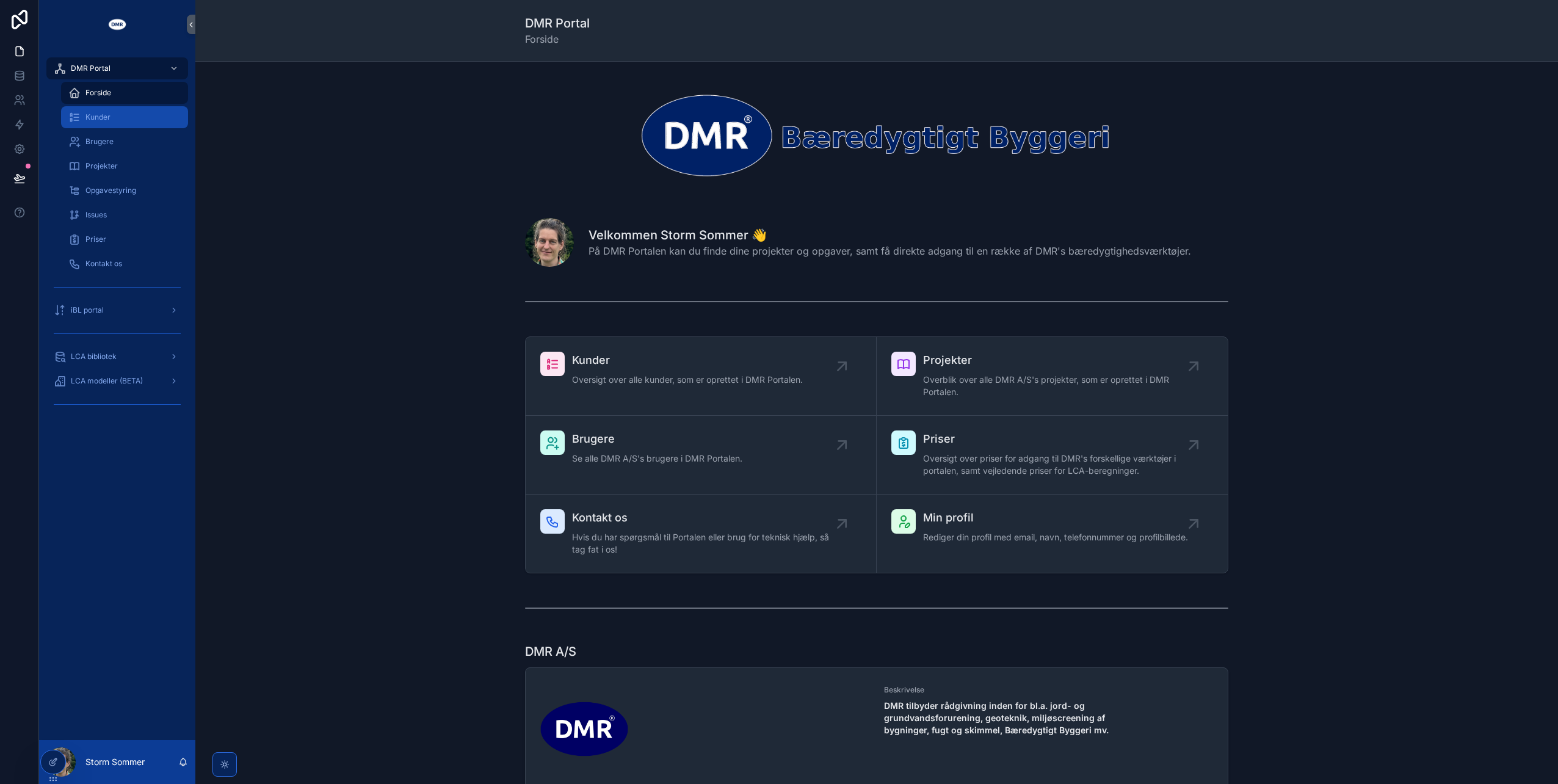
click at [103, 120] on span "Kunder" at bounding box center [98, 117] width 25 height 10
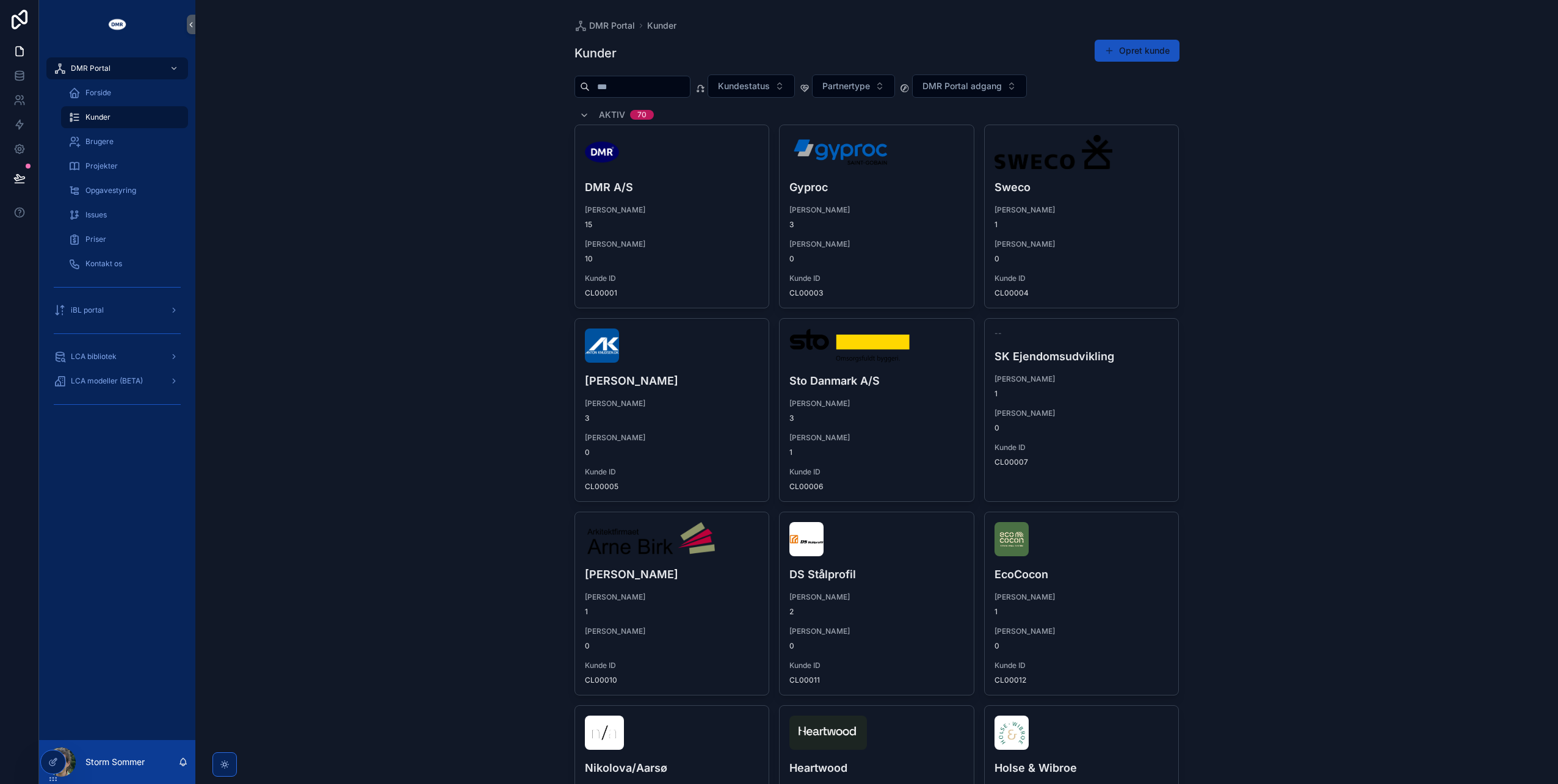
click at [666, 79] on input "scrollable content" at bounding box center [639, 86] width 100 height 17
type input "*******"
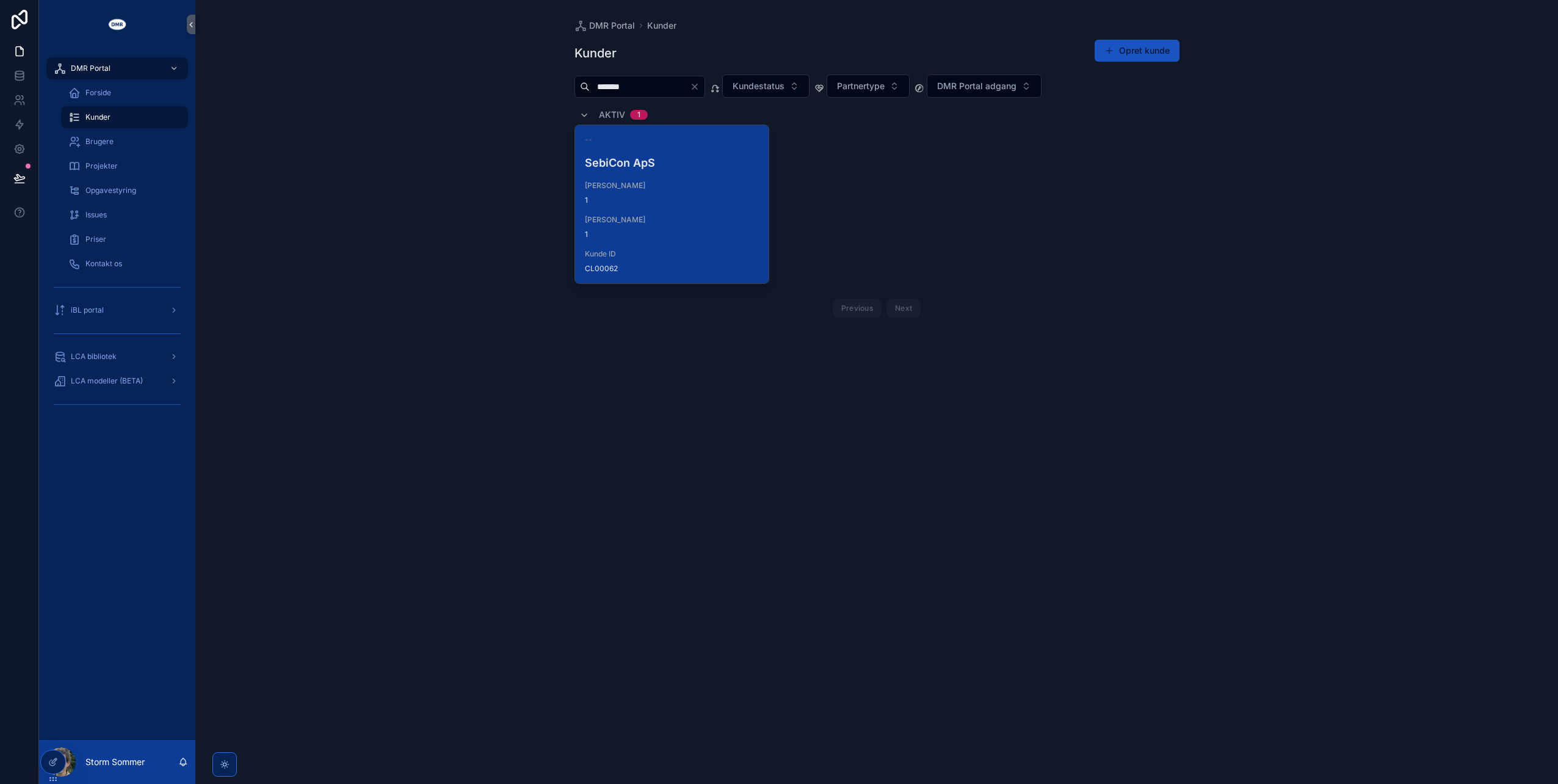
click at [650, 166] on h4 "SebiCon ApS" at bounding box center [672, 163] width 174 height 17
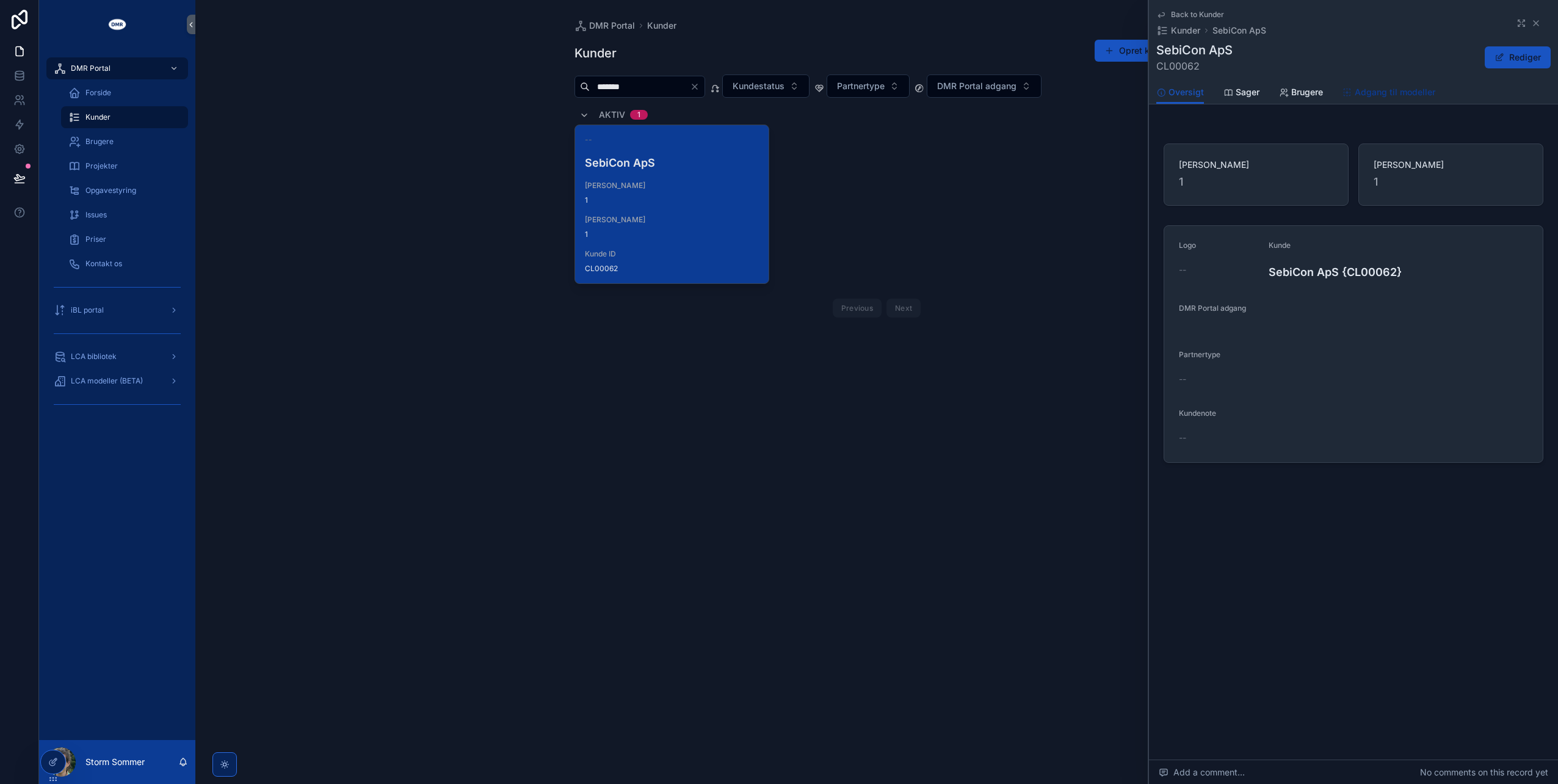
click at [1381, 92] on span "Adgang til modeller" at bounding box center [1395, 92] width 81 height 12
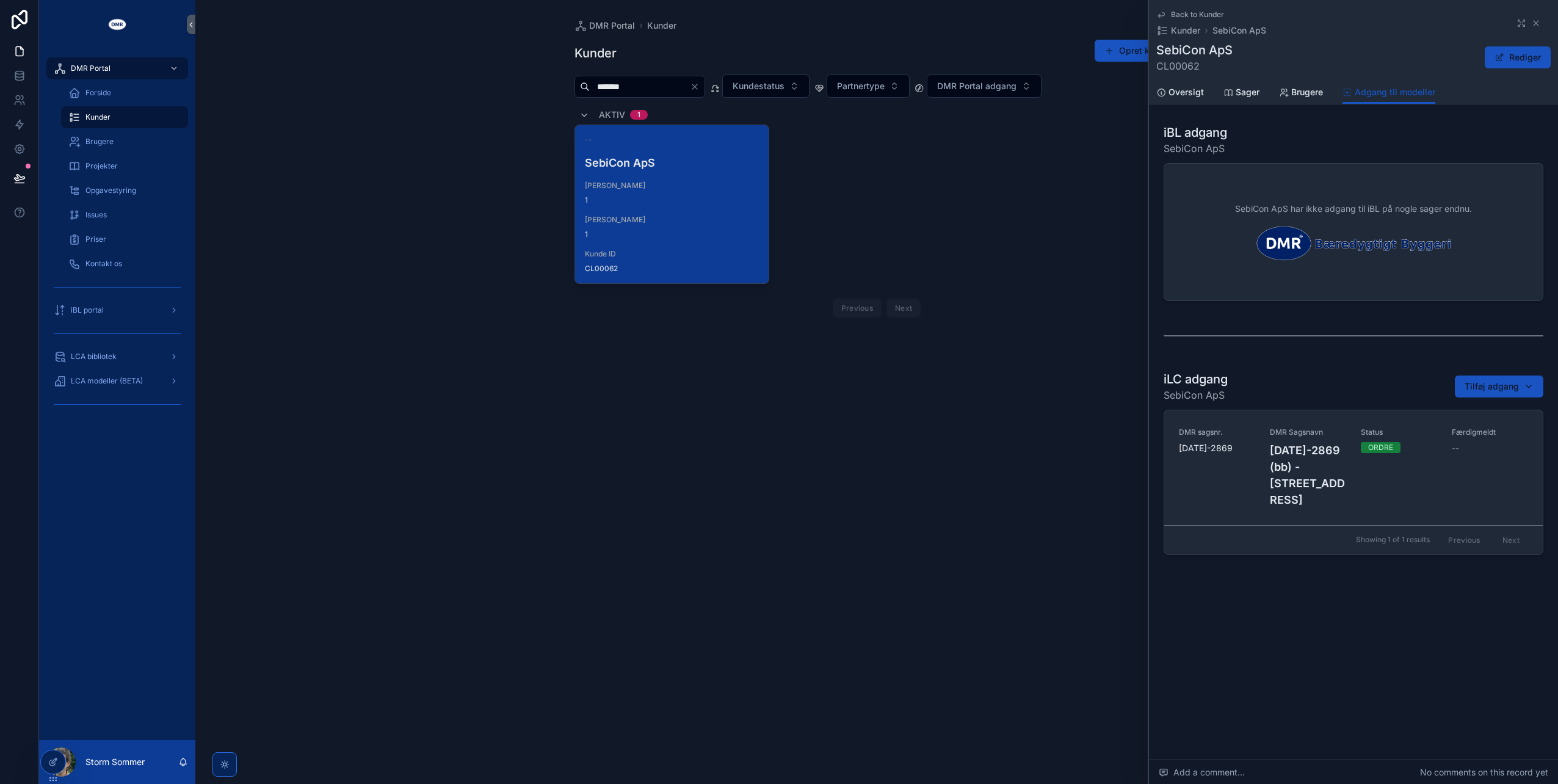
click at [1464, 372] on div "iLC adgang SebiCon ApS Tilføj adgang" at bounding box center [1353, 386] width 380 height 32
click at [1468, 386] on span "Tilføj adgang" at bounding box center [1492, 387] width 54 height 12
type input "*"
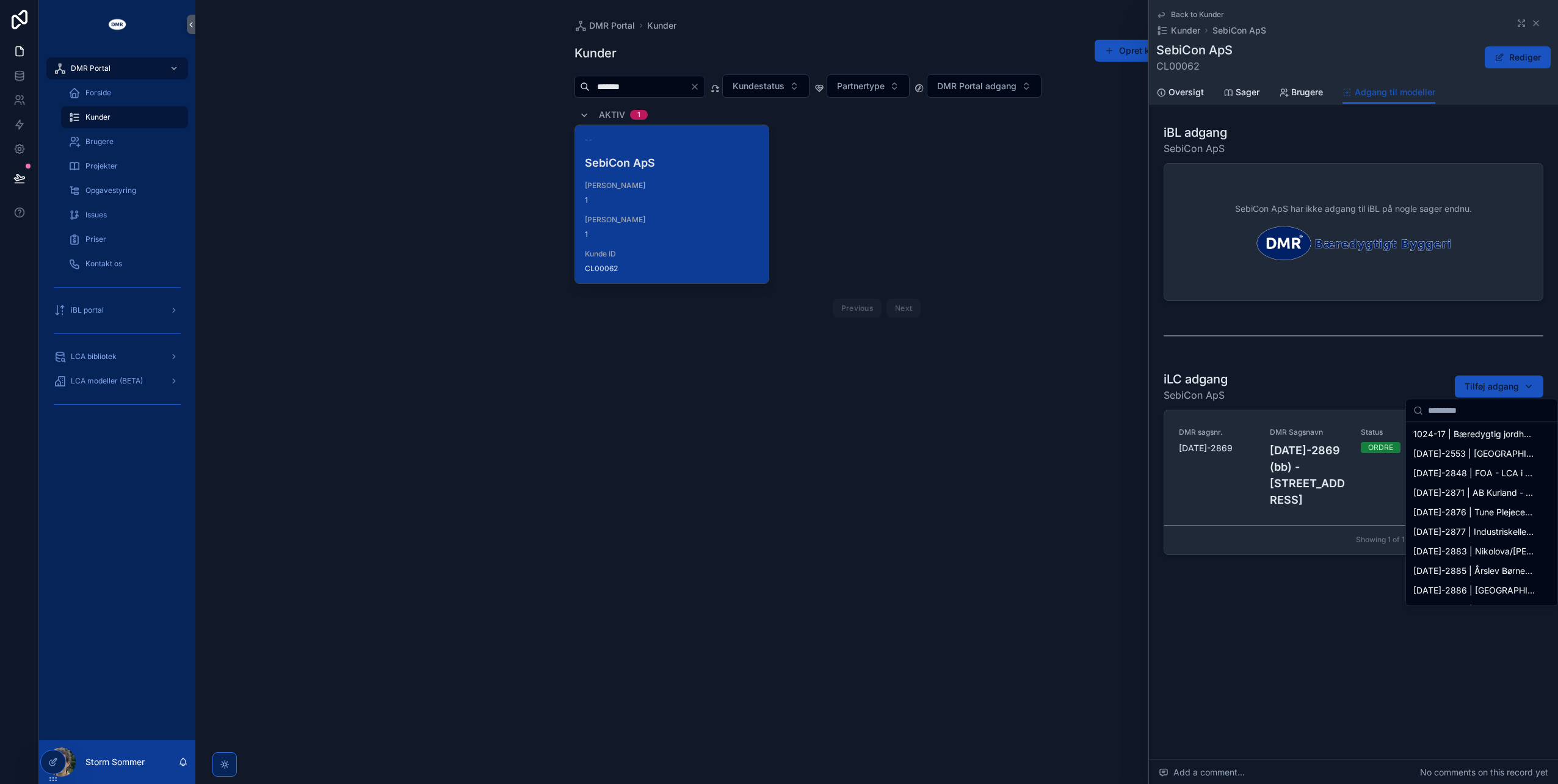
click at [1336, 376] on div "iLC adgang SebiCon ApS Tilføj adgang" at bounding box center [1353, 386] width 380 height 32
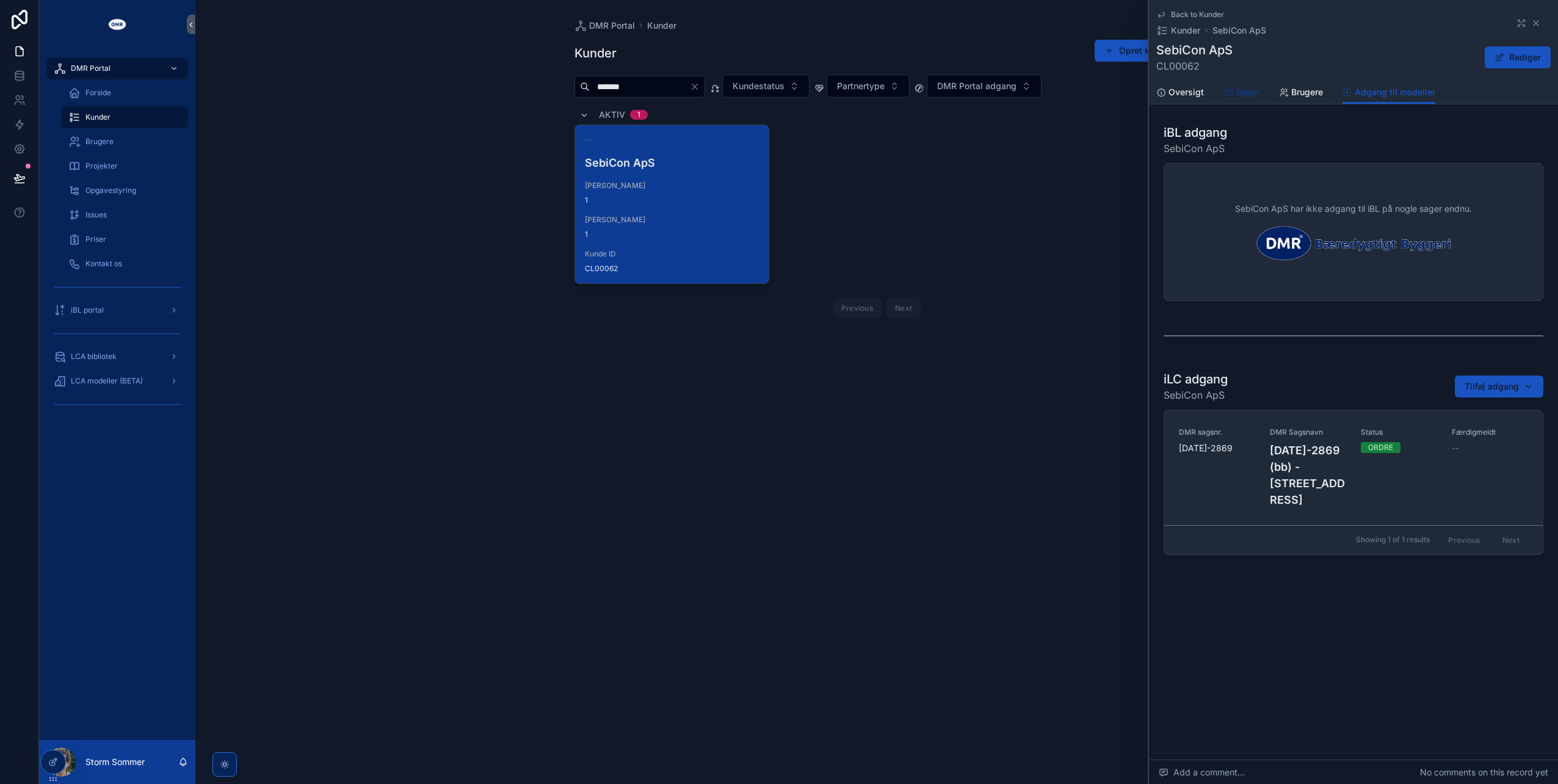
click at [1229, 90] on icon "scrollable content" at bounding box center [1228, 92] width 10 height 10
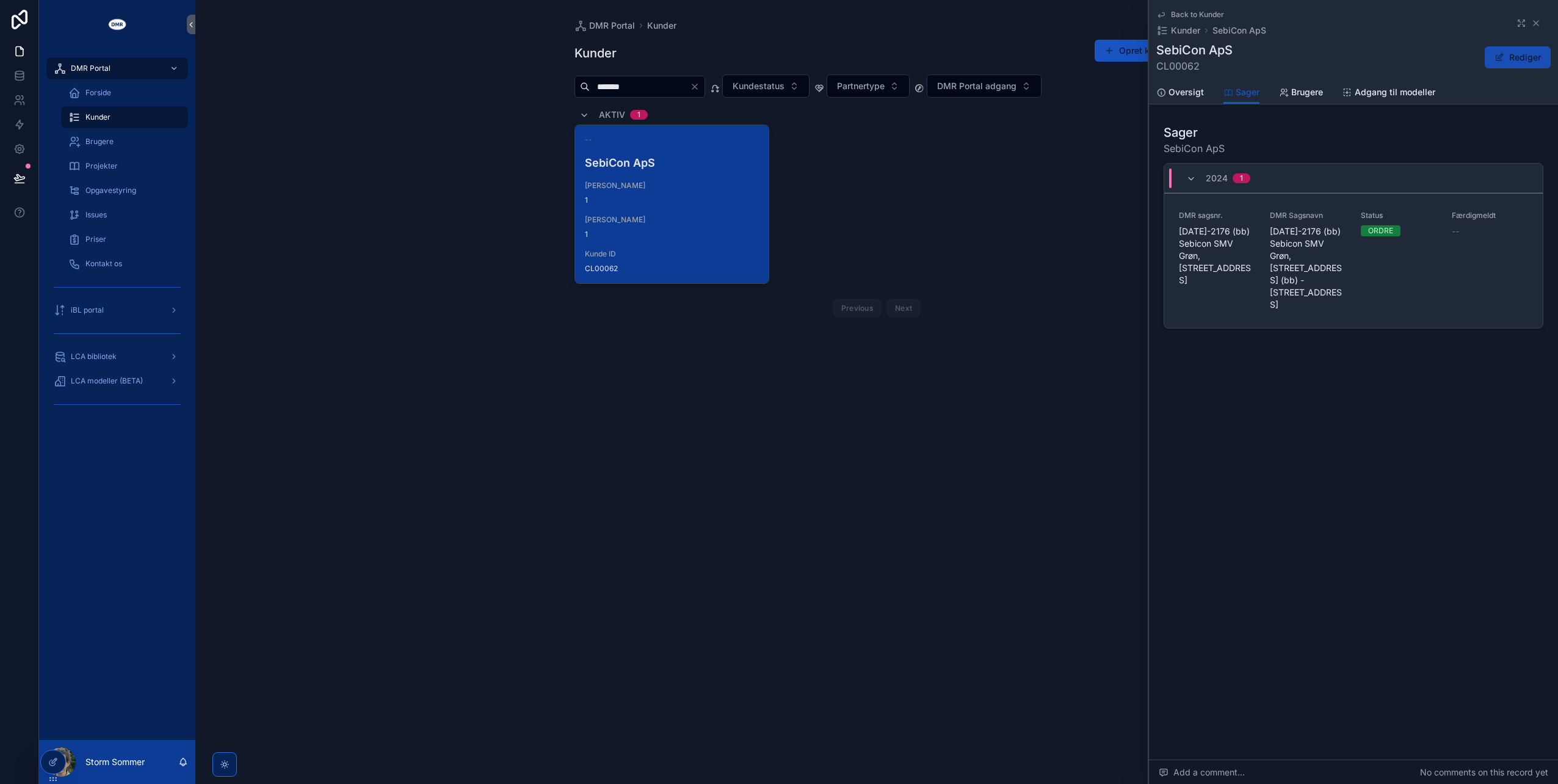
click at [1513, 58] on button "Rediger" at bounding box center [1518, 57] width 66 height 22
click at [1368, 95] on span "Adgang til modeller" at bounding box center [1395, 92] width 81 height 12
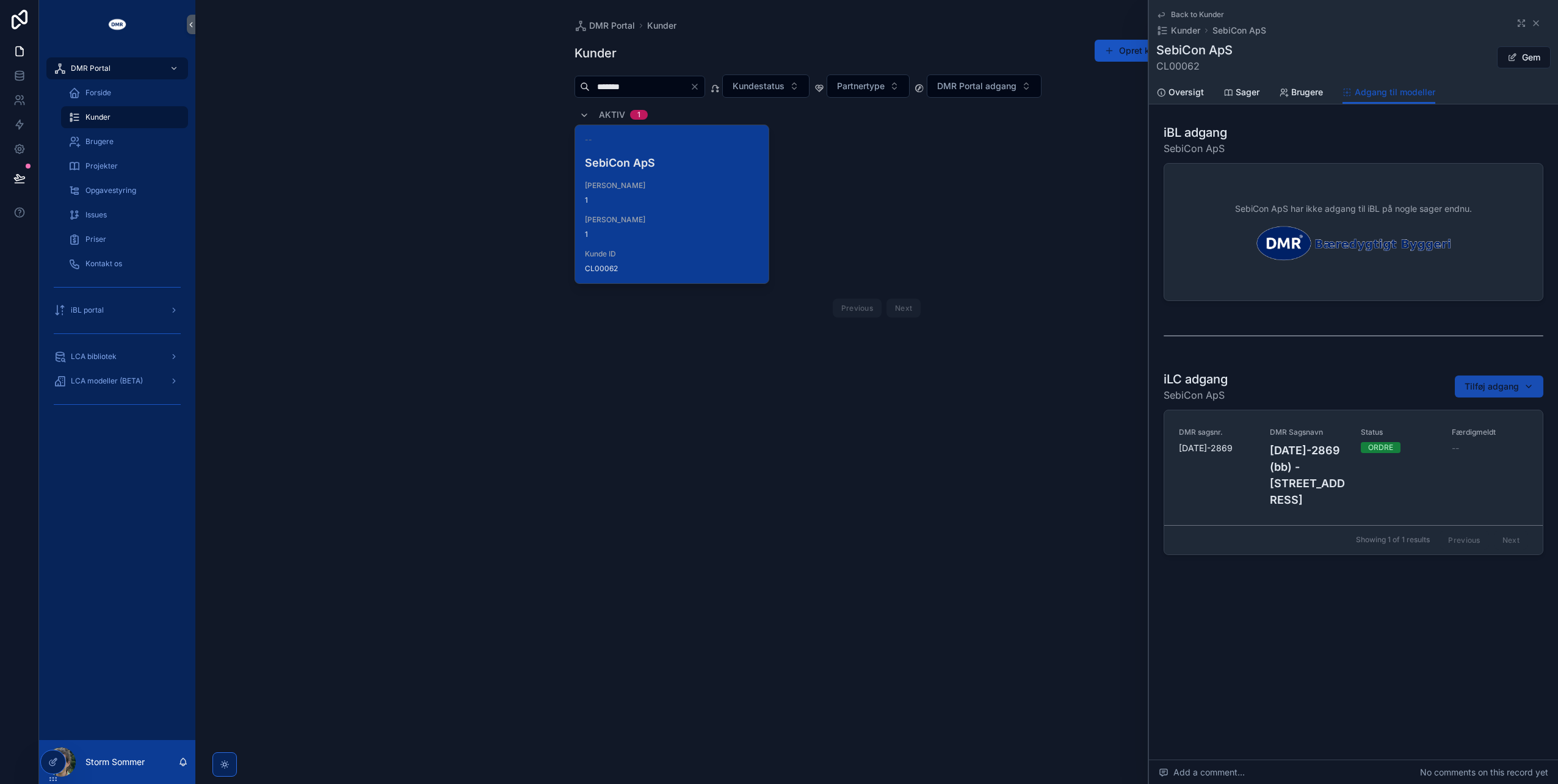
click at [1494, 384] on span "Tilføj adgang" at bounding box center [1492, 387] width 54 height 12
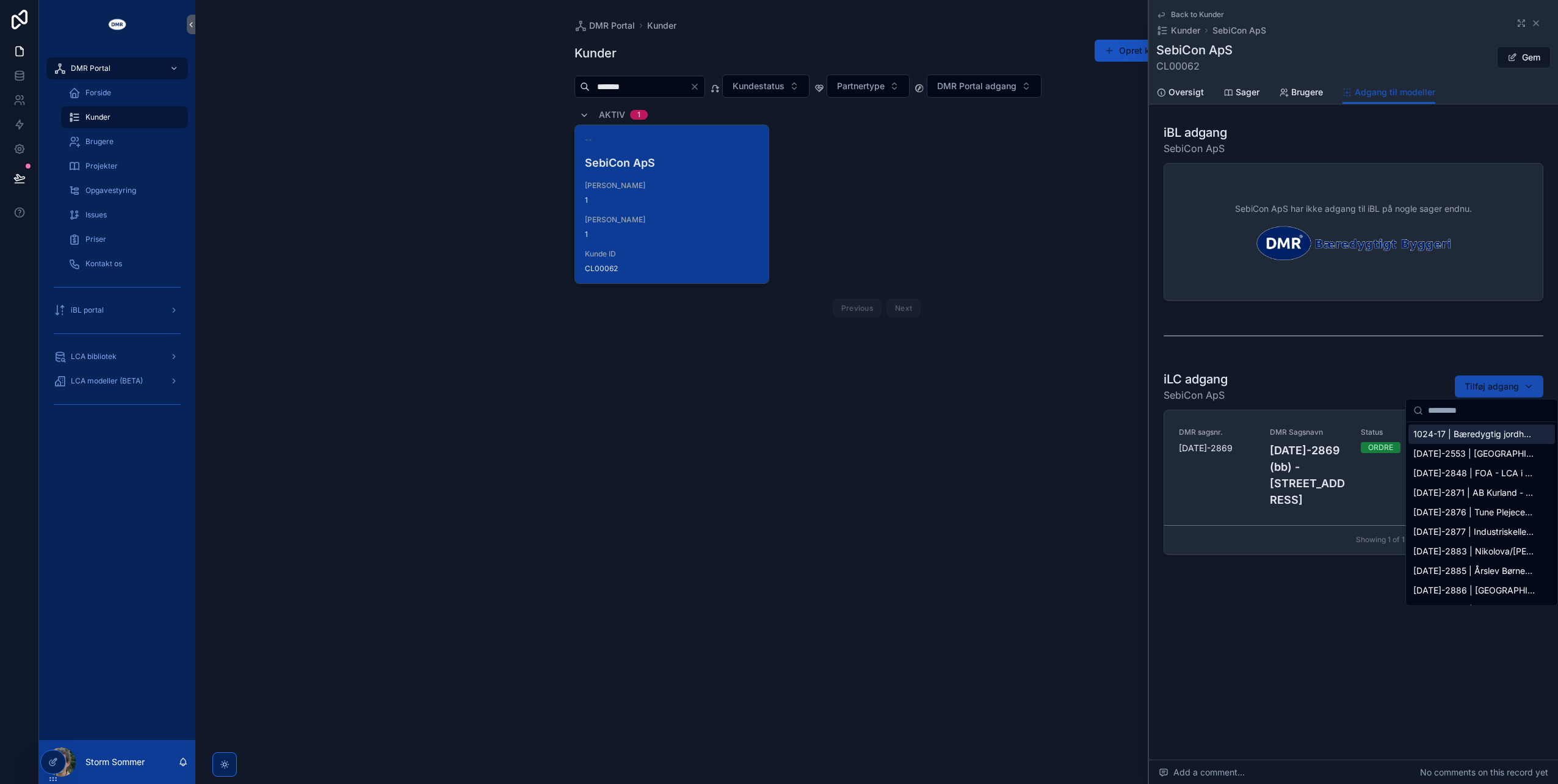
click at [1494, 384] on span "Tilføj adgang" at bounding box center [1492, 387] width 54 height 12
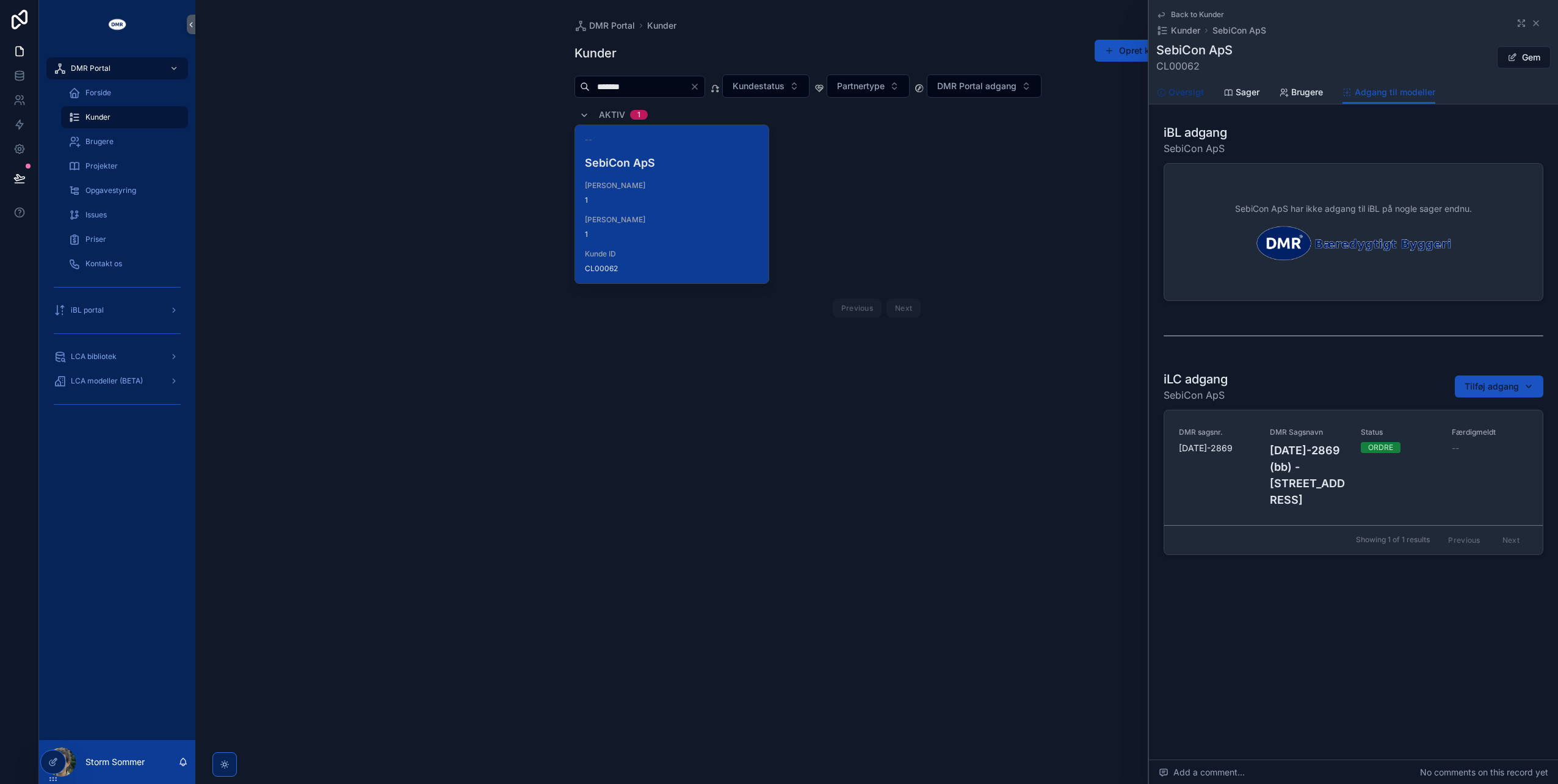
click at [1188, 88] on span "Oversigt" at bounding box center [1186, 92] width 35 height 12
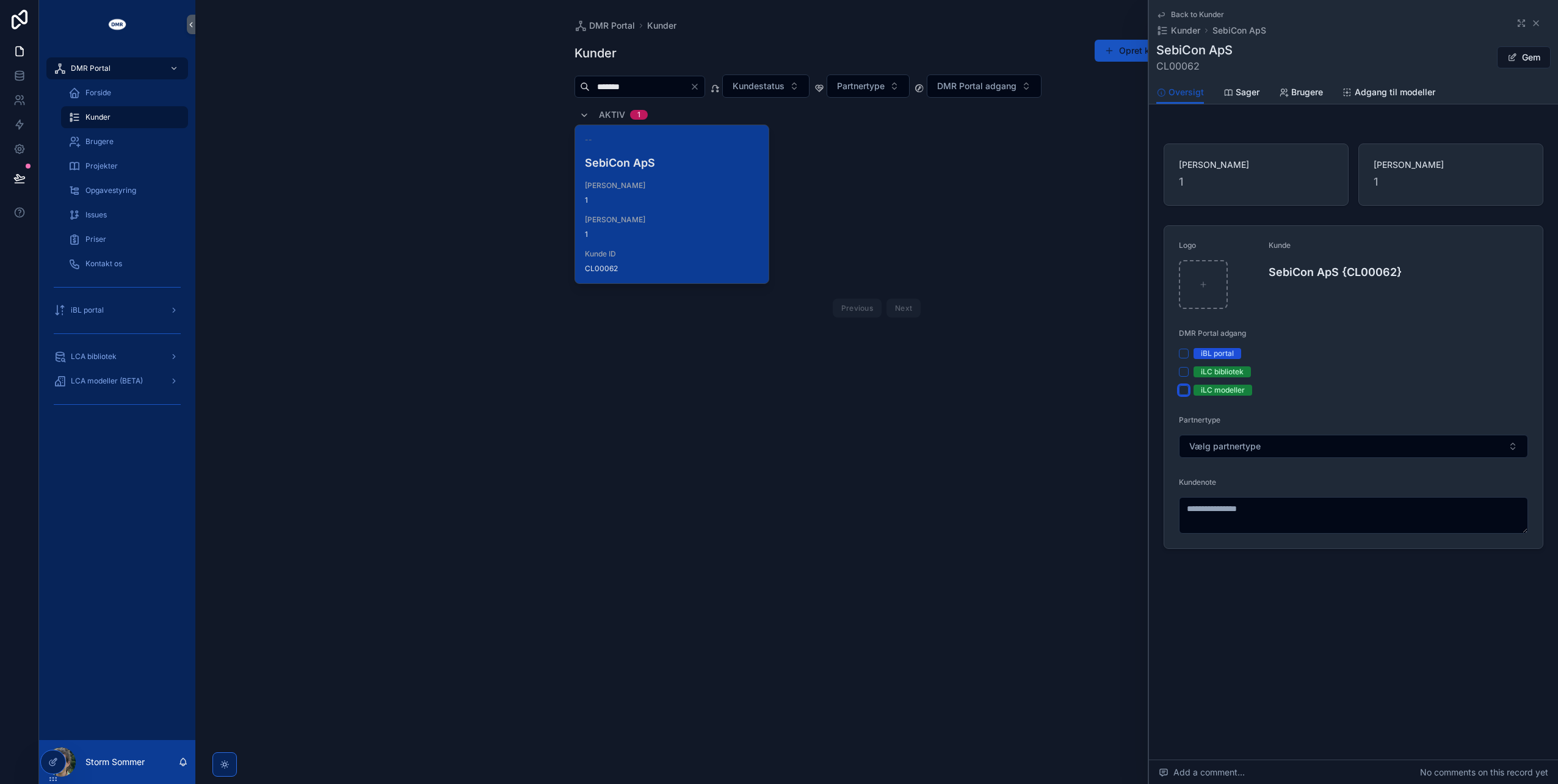
click at [1186, 387] on button "iLC modeller" at bounding box center [1184, 390] width 10 height 10
click at [1185, 371] on button "iLC bibliotek" at bounding box center [1184, 372] width 10 height 10
click at [1230, 445] on span "Vælg partnertype" at bounding box center [1226, 446] width 72 height 12
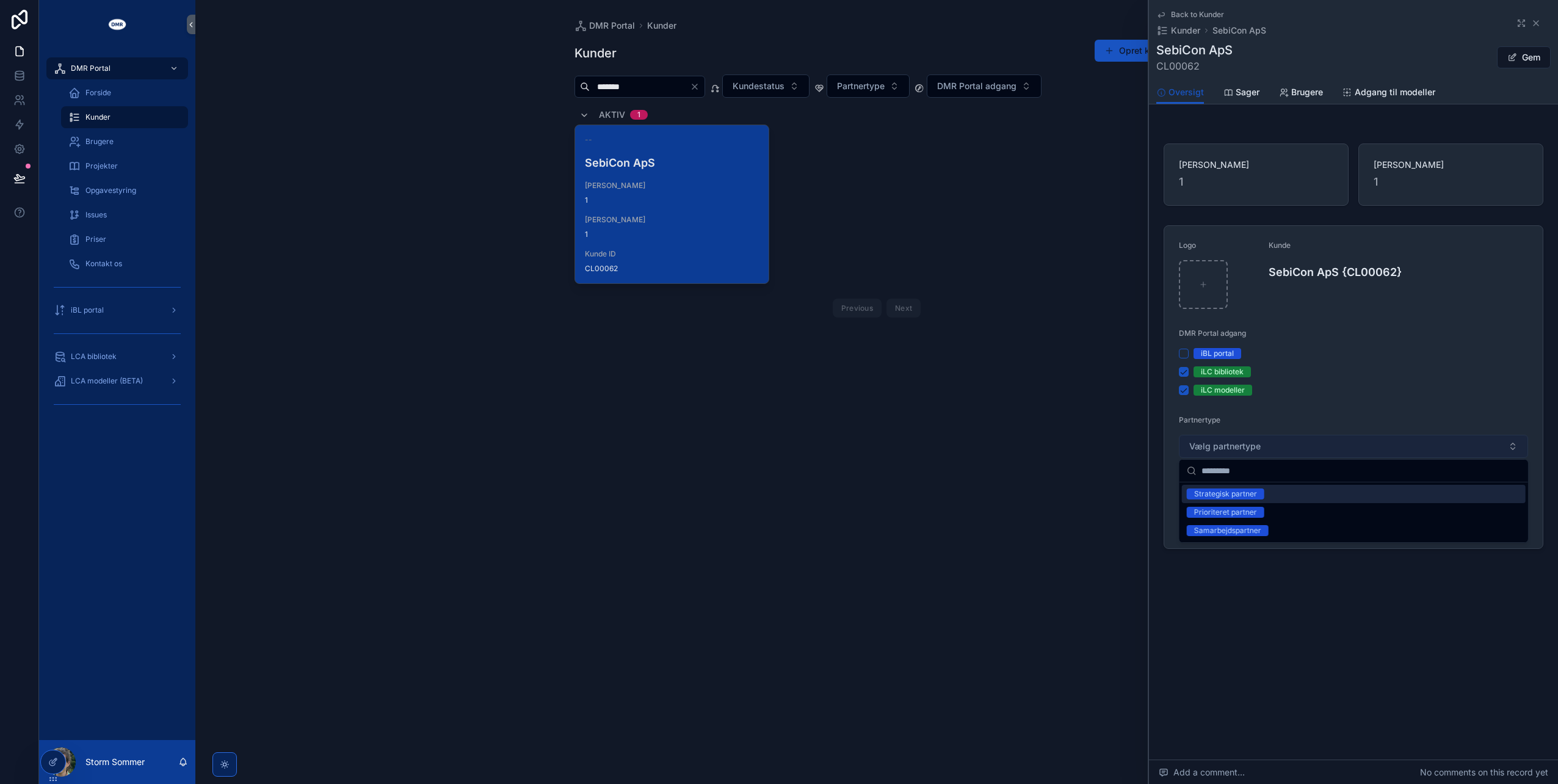
click at [1230, 445] on span "Vælg partnertype" at bounding box center [1226, 446] width 72 height 12
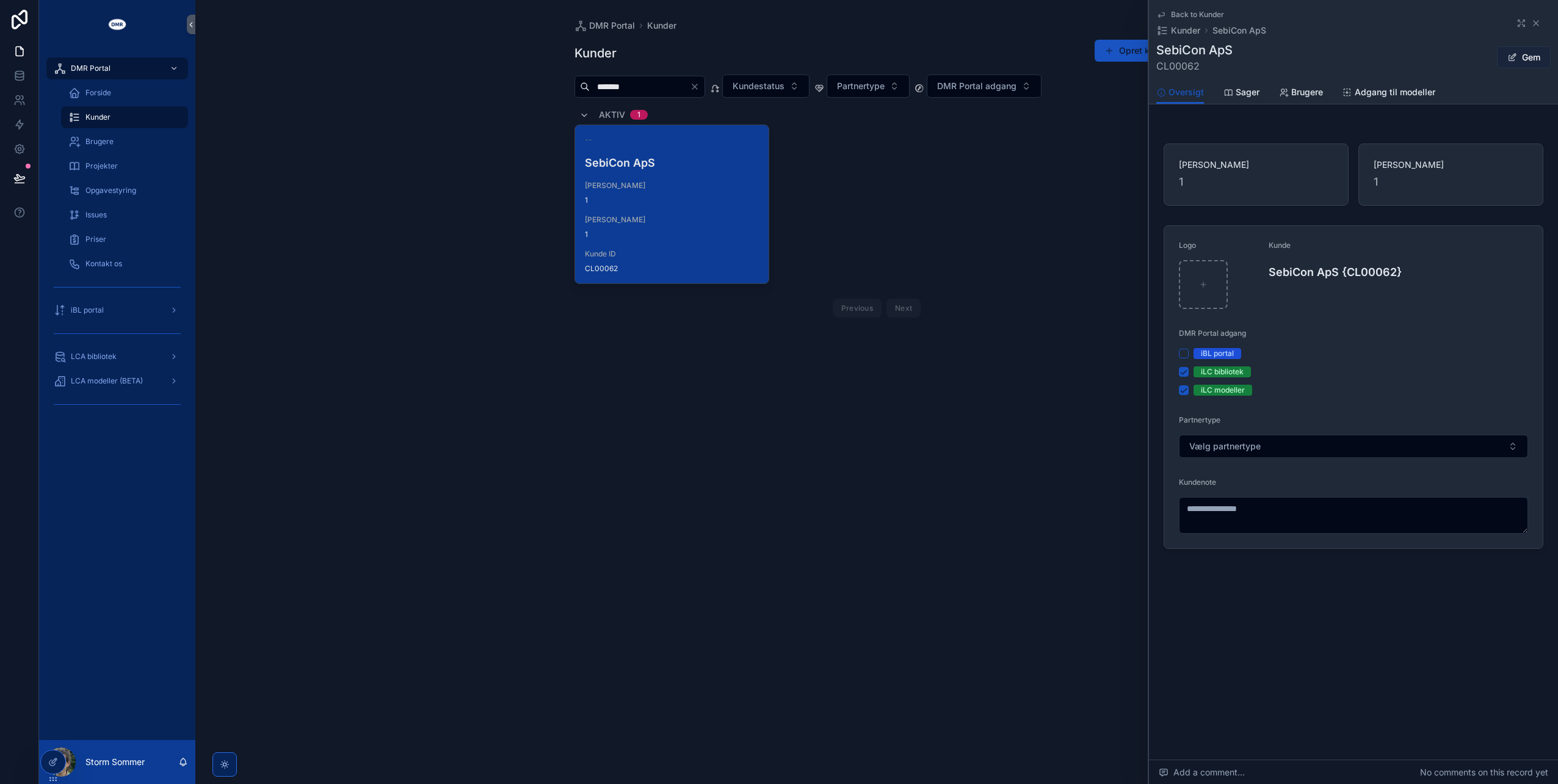
click at [1524, 56] on button "Gem" at bounding box center [1524, 57] width 54 height 22
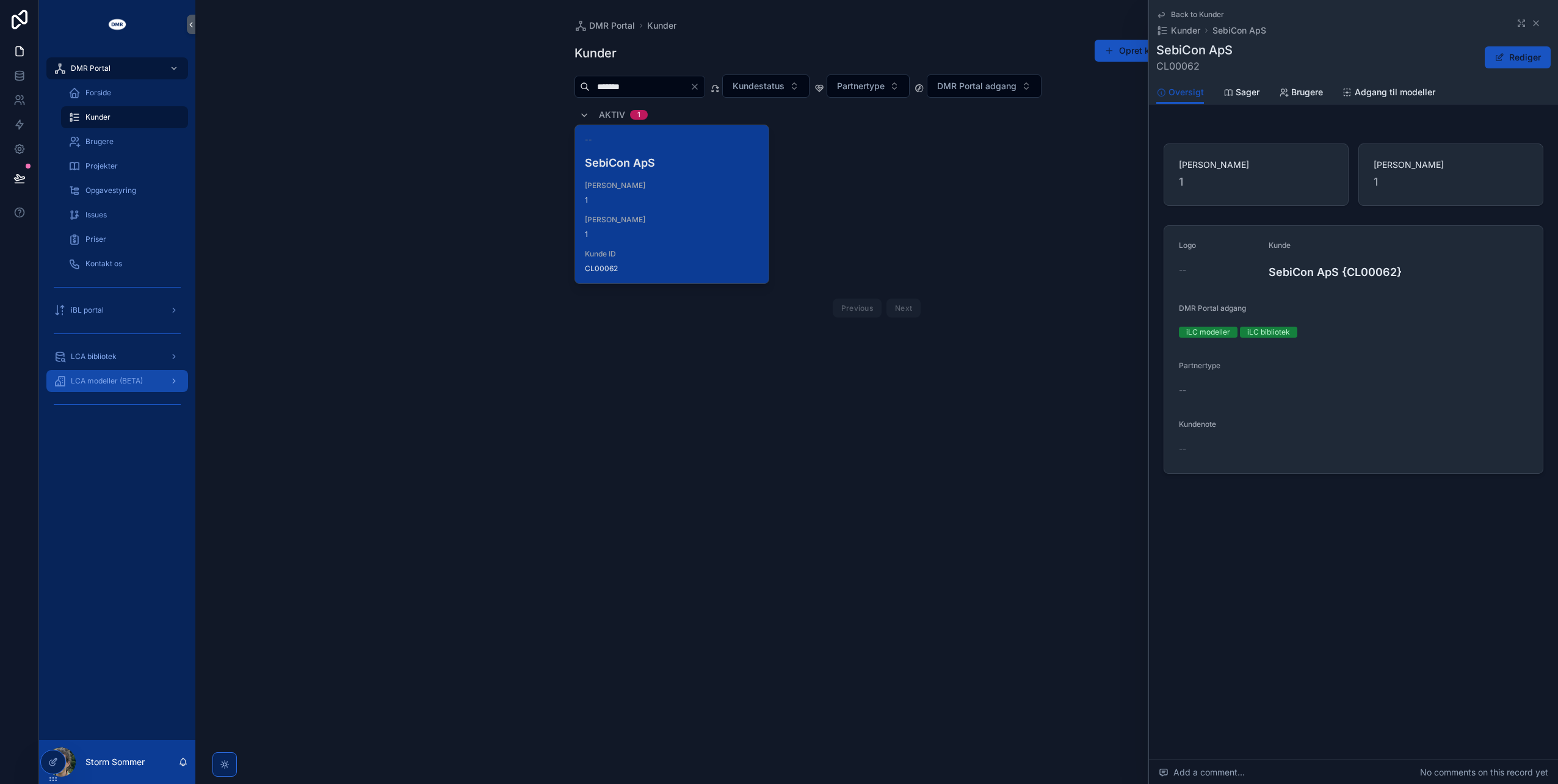
click at [109, 381] on span "LCA modeller (BETA)" at bounding box center [107, 381] width 72 height 10
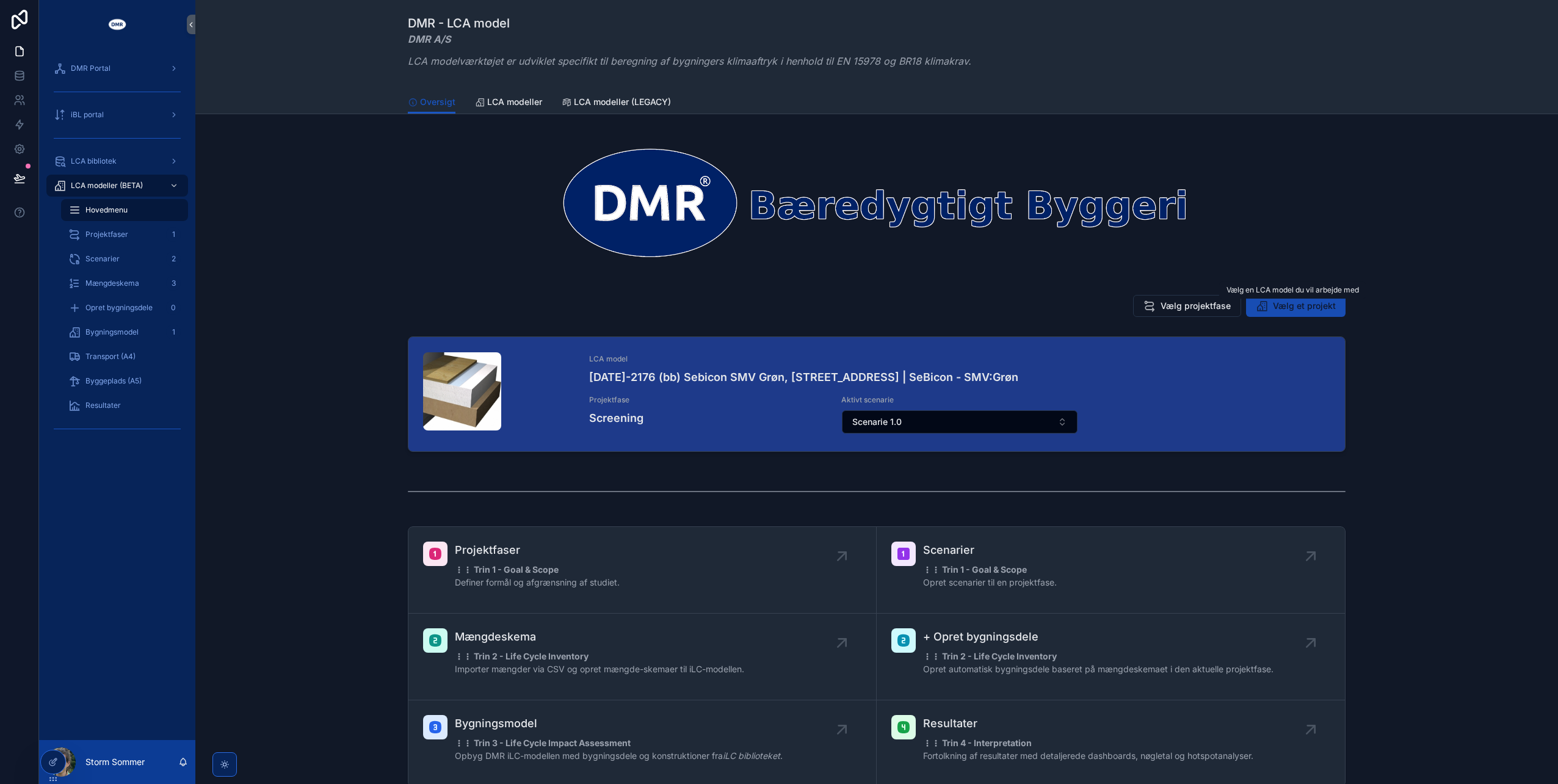
click at [1279, 308] on span "Vælg et projekt" at bounding box center [1304, 306] width 63 height 12
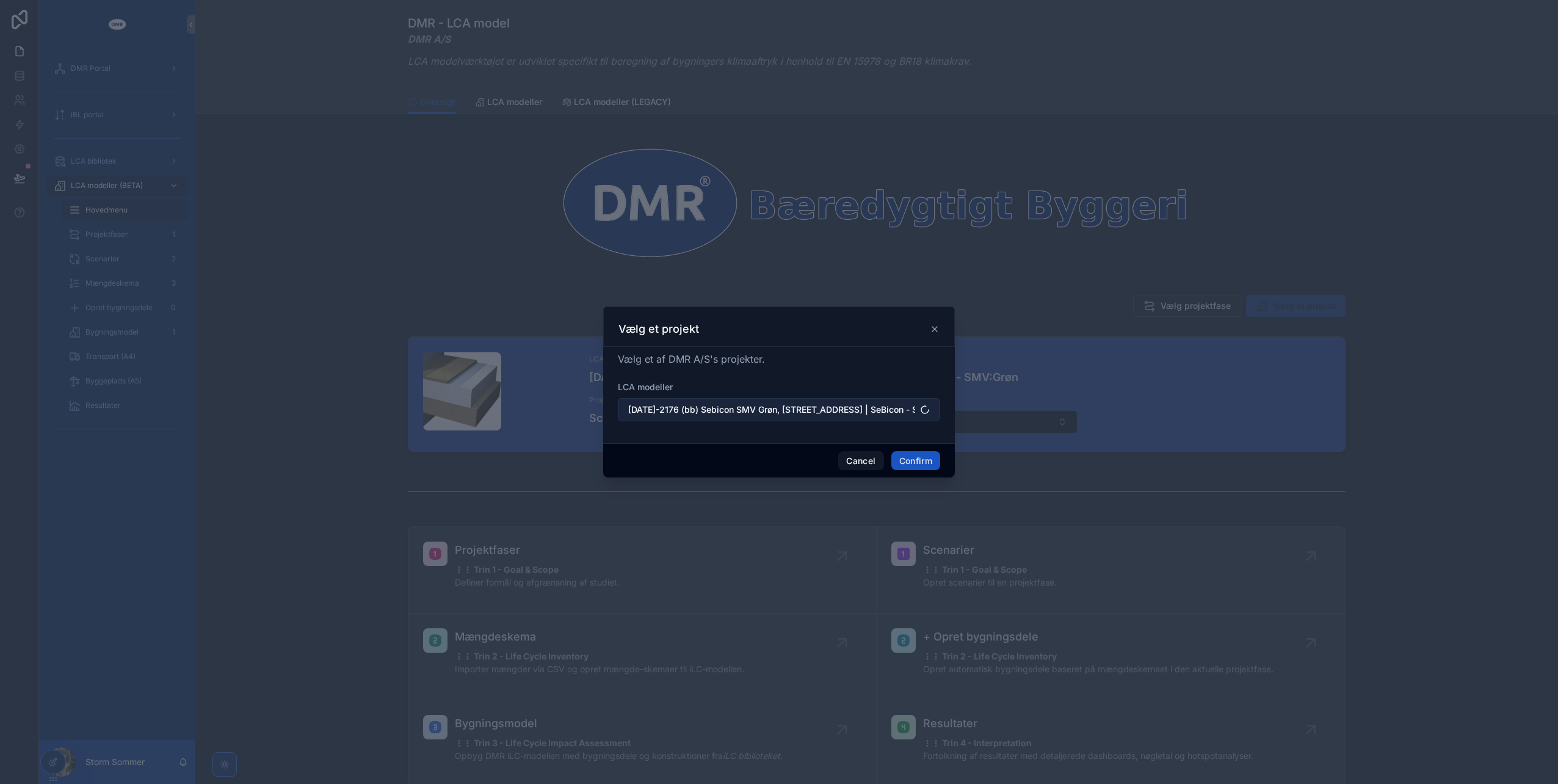
click at [741, 408] on span "[DATE]-2176 (bb) Sebicon SMV Grøn, [STREET_ADDRESS] | SeBicon - SMV:Grøn" at bounding box center [772, 410] width 287 height 12
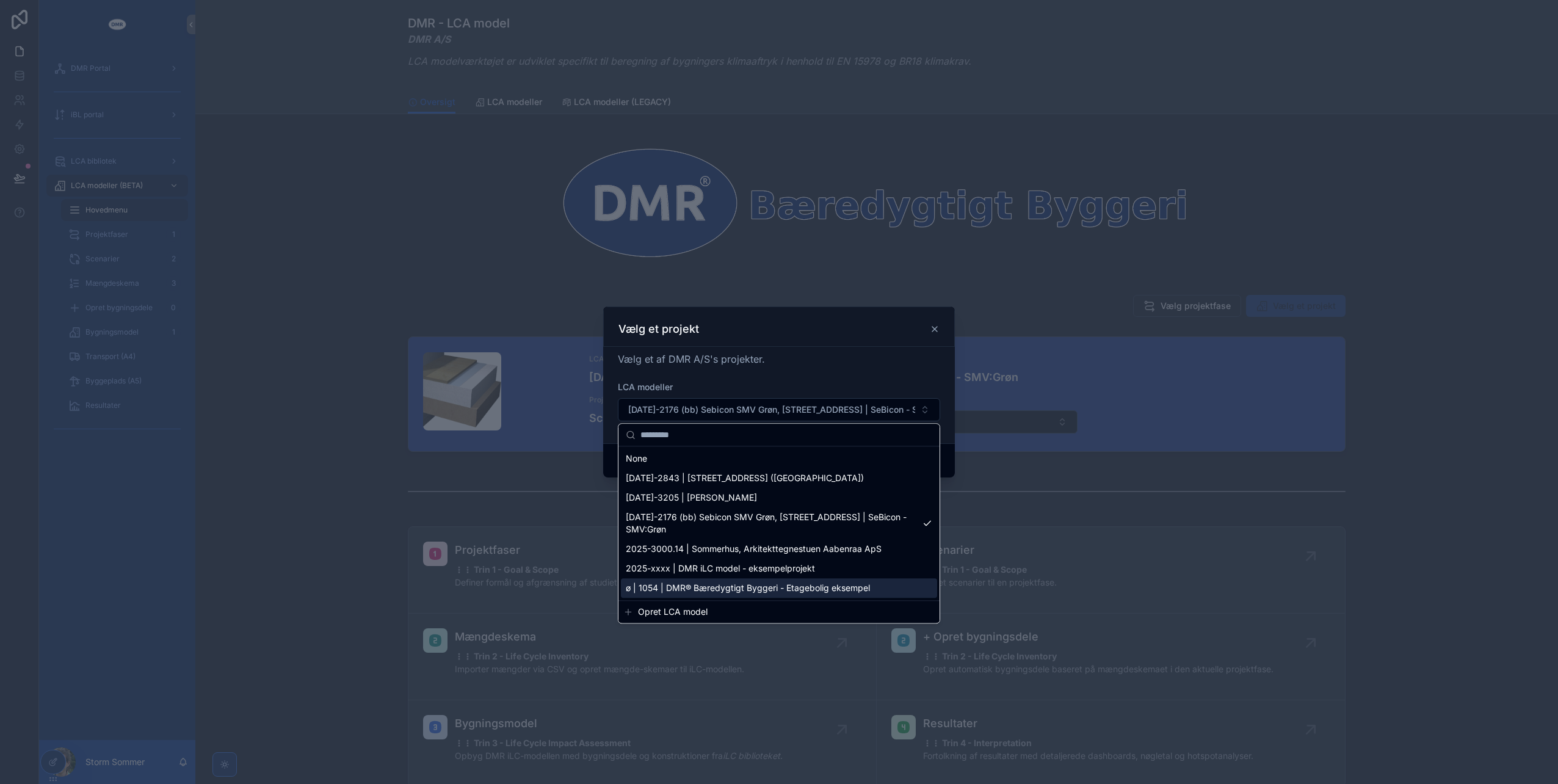
click at [732, 586] on span "ø | 1054 | DMR® Bæredygtigt Byggeri - Etagebolig eksempel" at bounding box center [748, 588] width 244 height 12
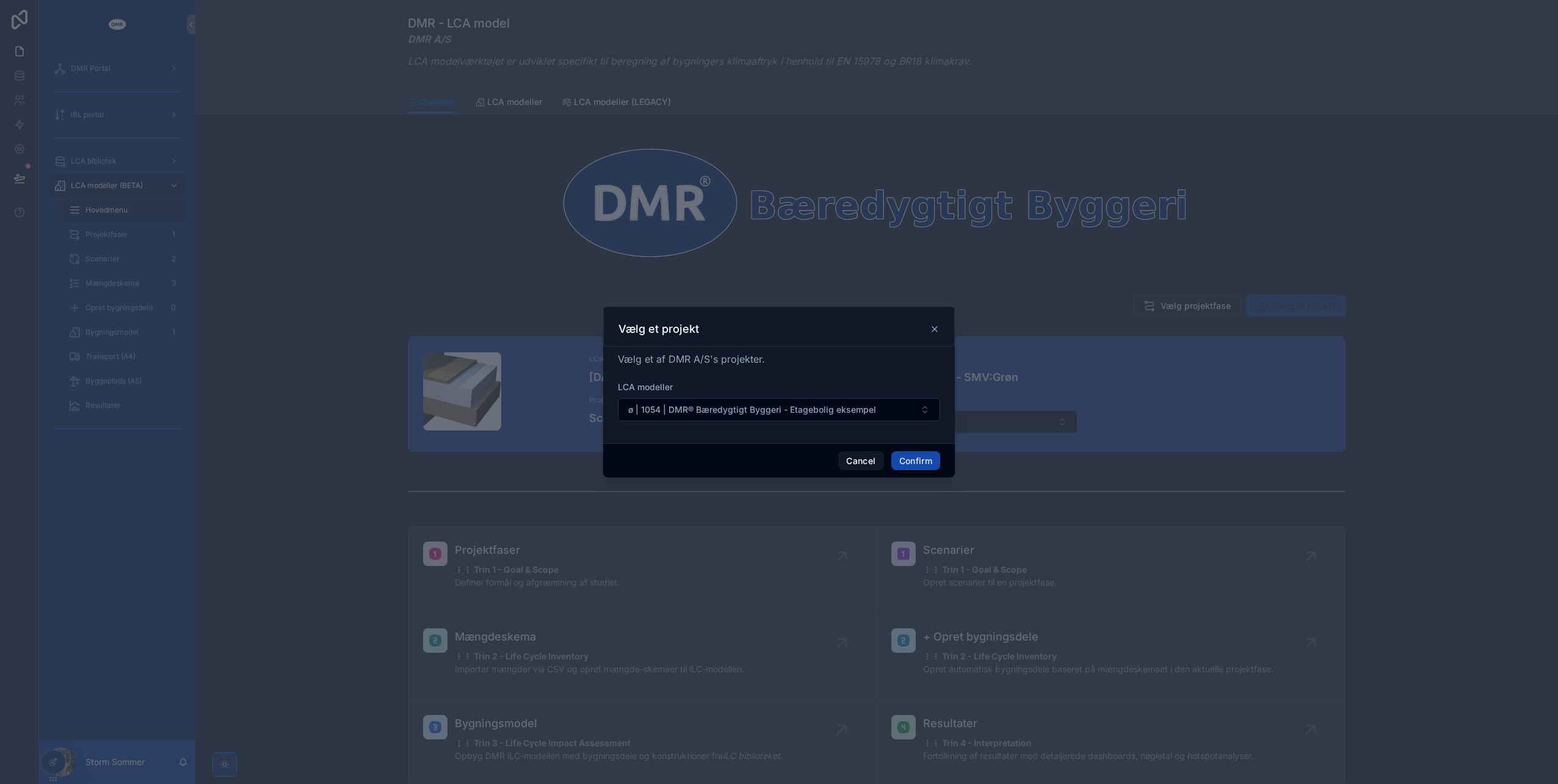
click at [926, 461] on button "Confirm" at bounding box center [916, 461] width 49 height 19
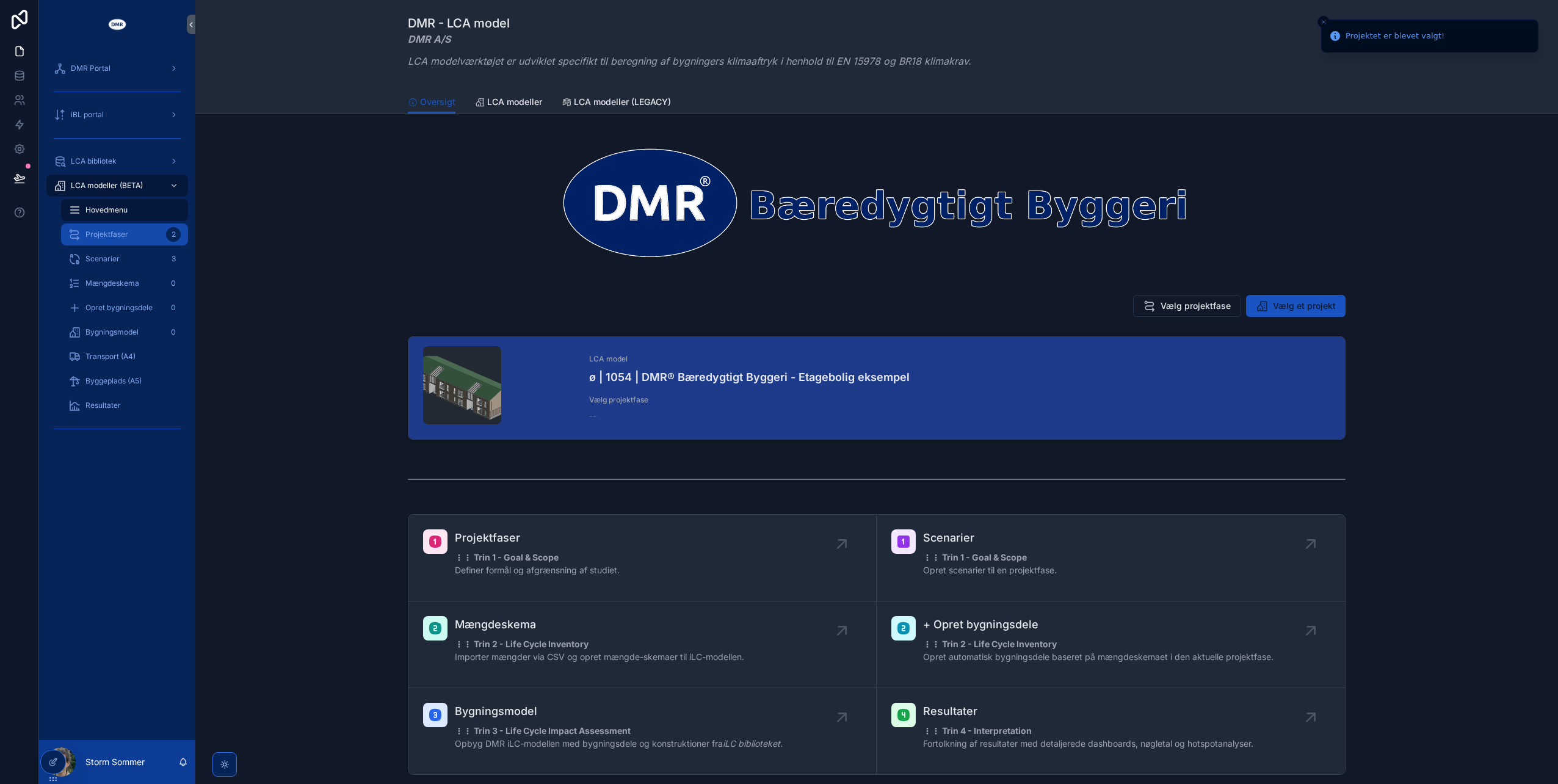
click at [117, 235] on span "Projektfaser" at bounding box center [107, 234] width 43 height 10
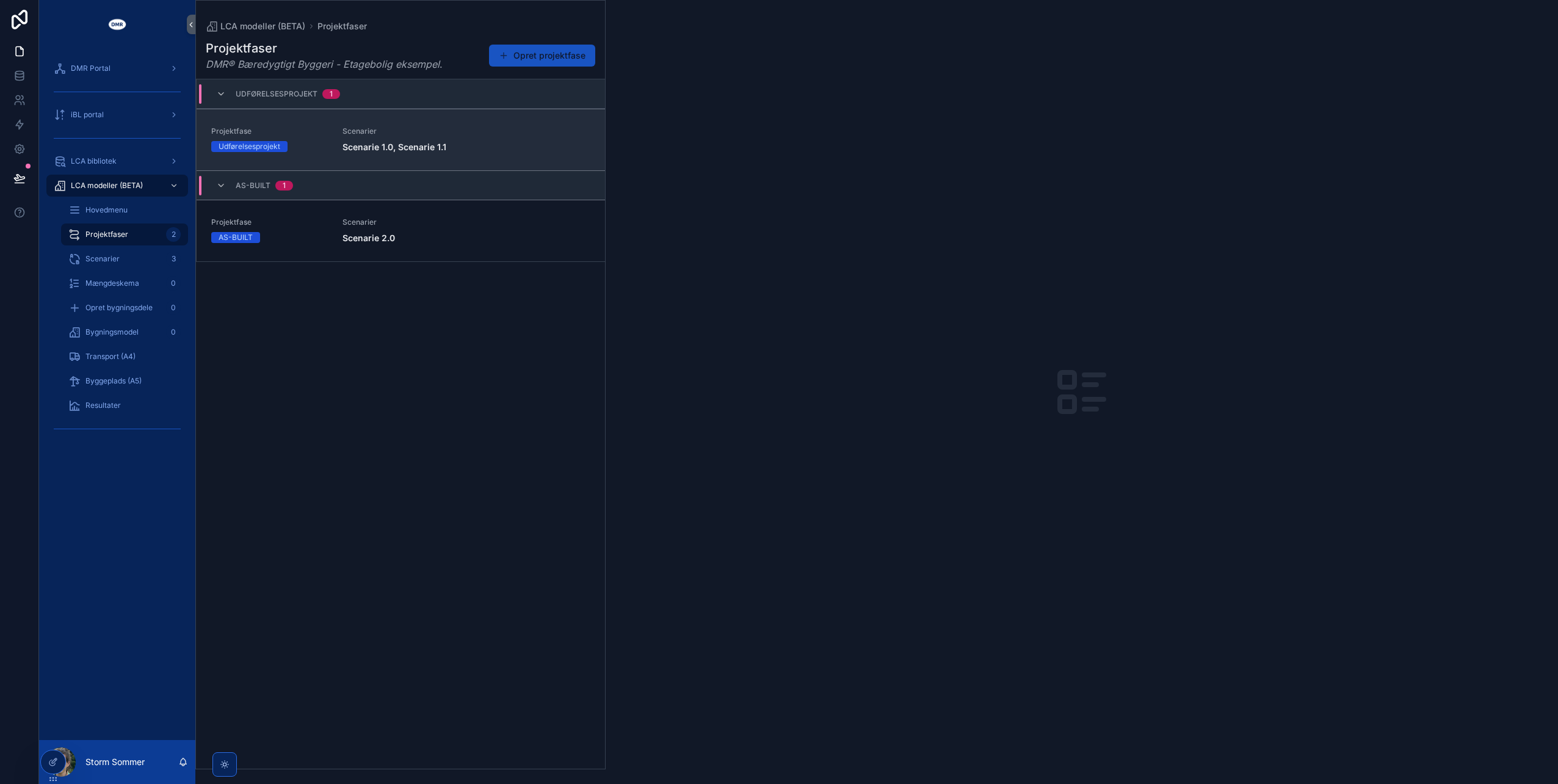
click at [403, 159] on link "Projektfase Udførelsesprojekt Scenarier Scenarie 1.0, Scenarie 1.1" at bounding box center [401, 139] width 408 height 61
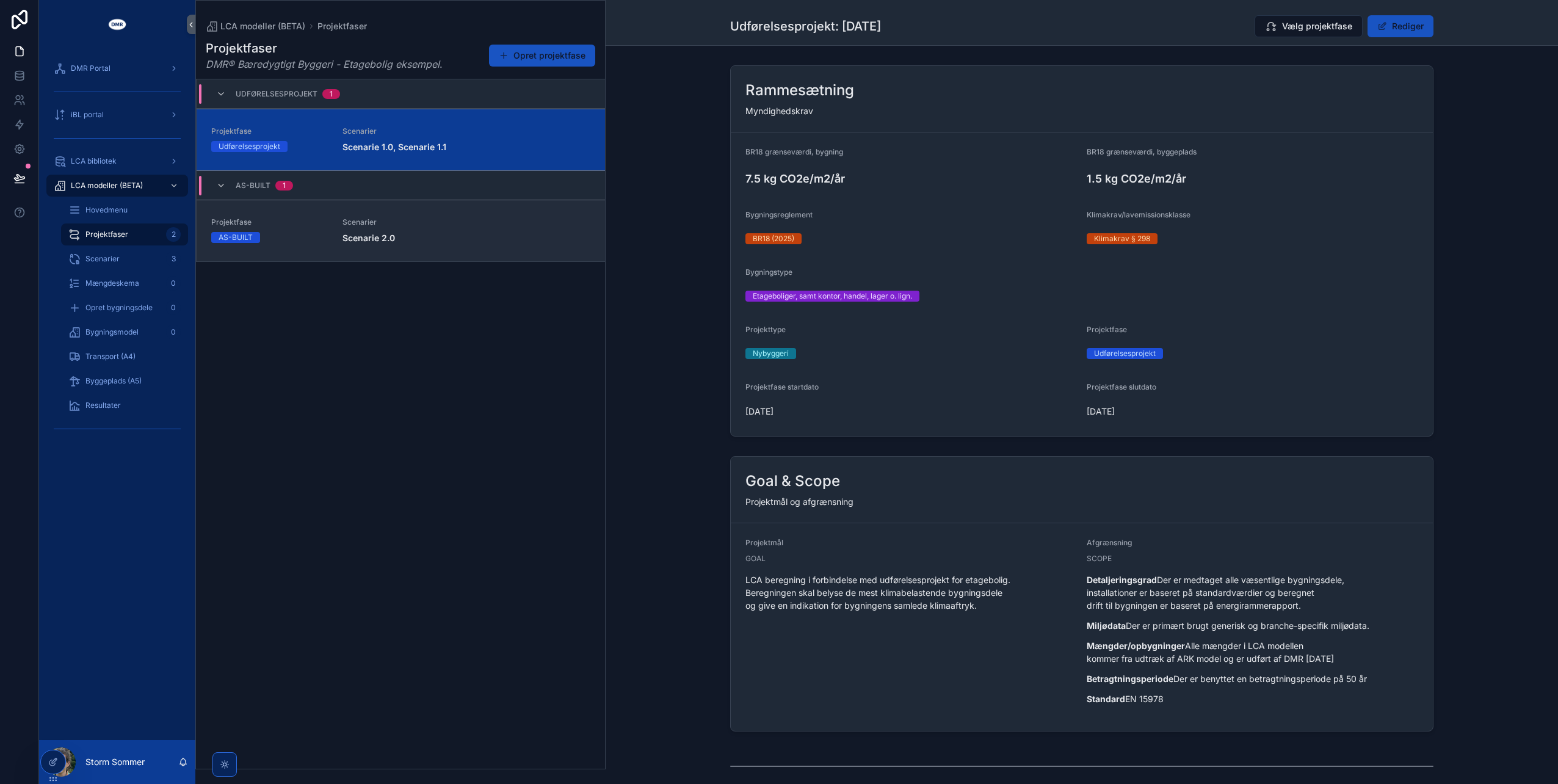
click at [389, 220] on span "Scenarier" at bounding box center [466, 222] width 248 height 10
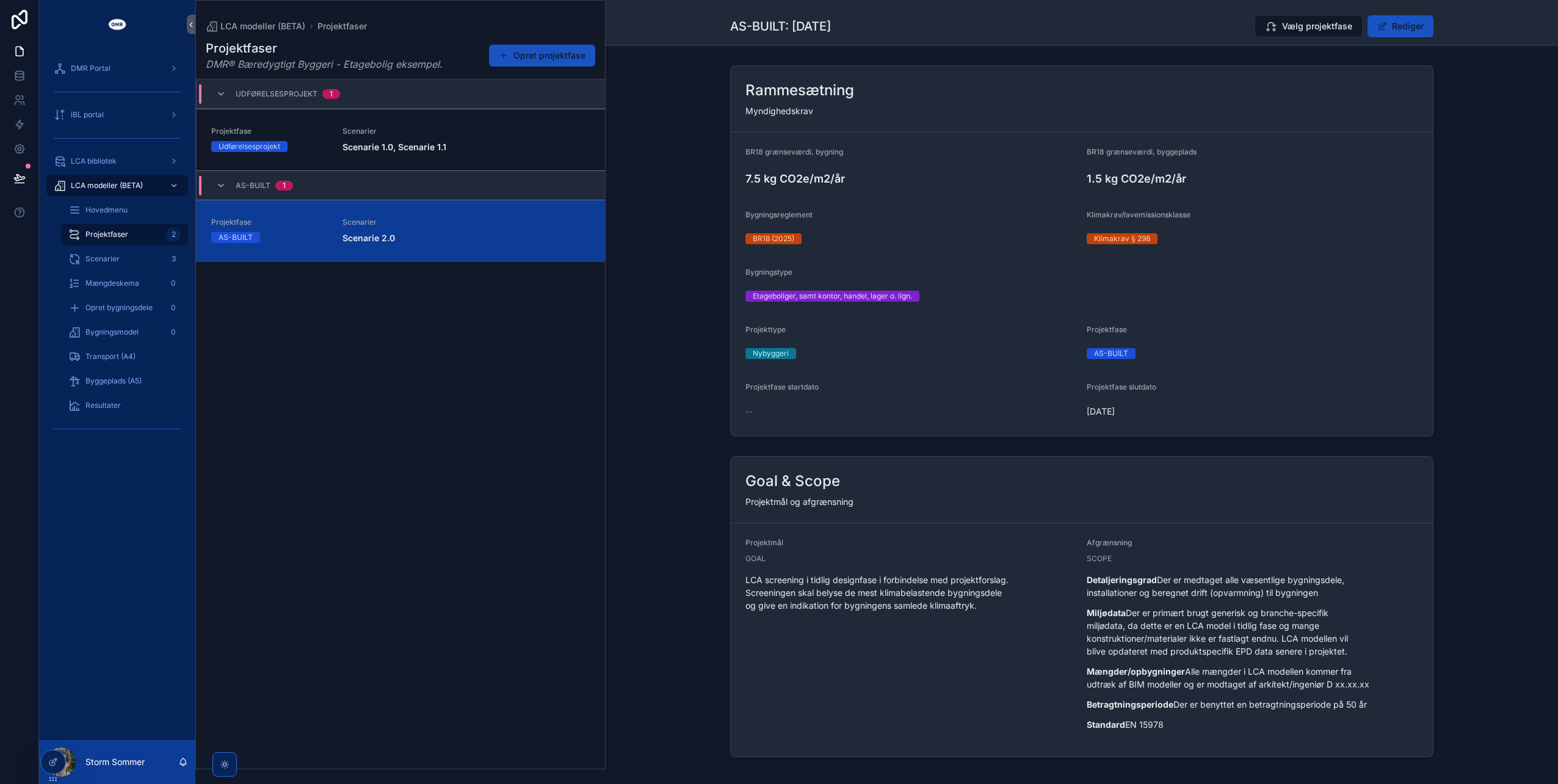
click at [453, 316] on div "Projektfaser DMR® Bæredygtigt Byggeri - Etagebolig eksempel . Opret projektfase…" at bounding box center [400, 401] width 409 height 736
click at [130, 259] on div "Scenarier 3" at bounding box center [124, 259] width 112 height 19
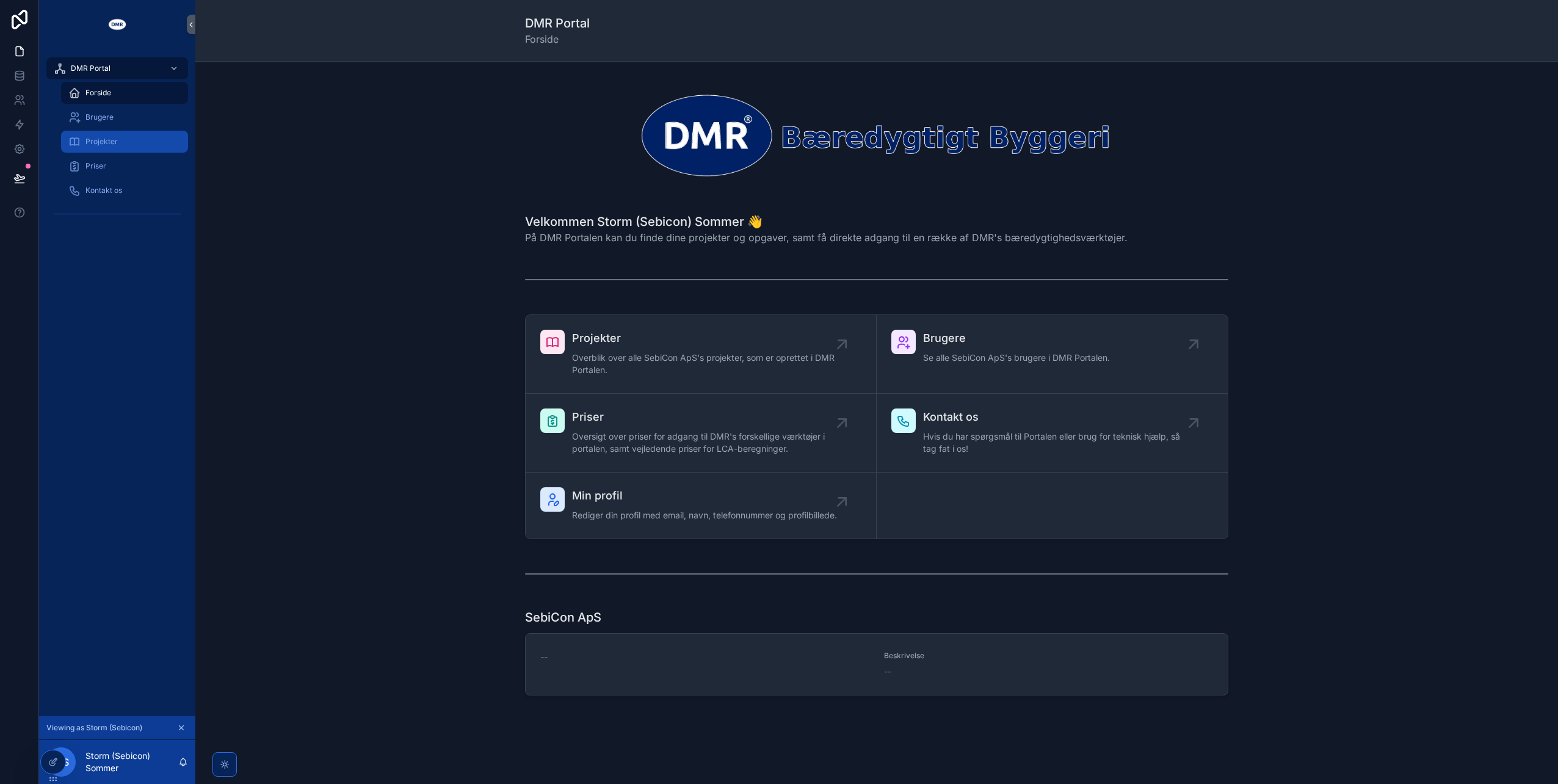
click at [102, 141] on span "Projekter" at bounding box center [101, 141] width 32 height 10
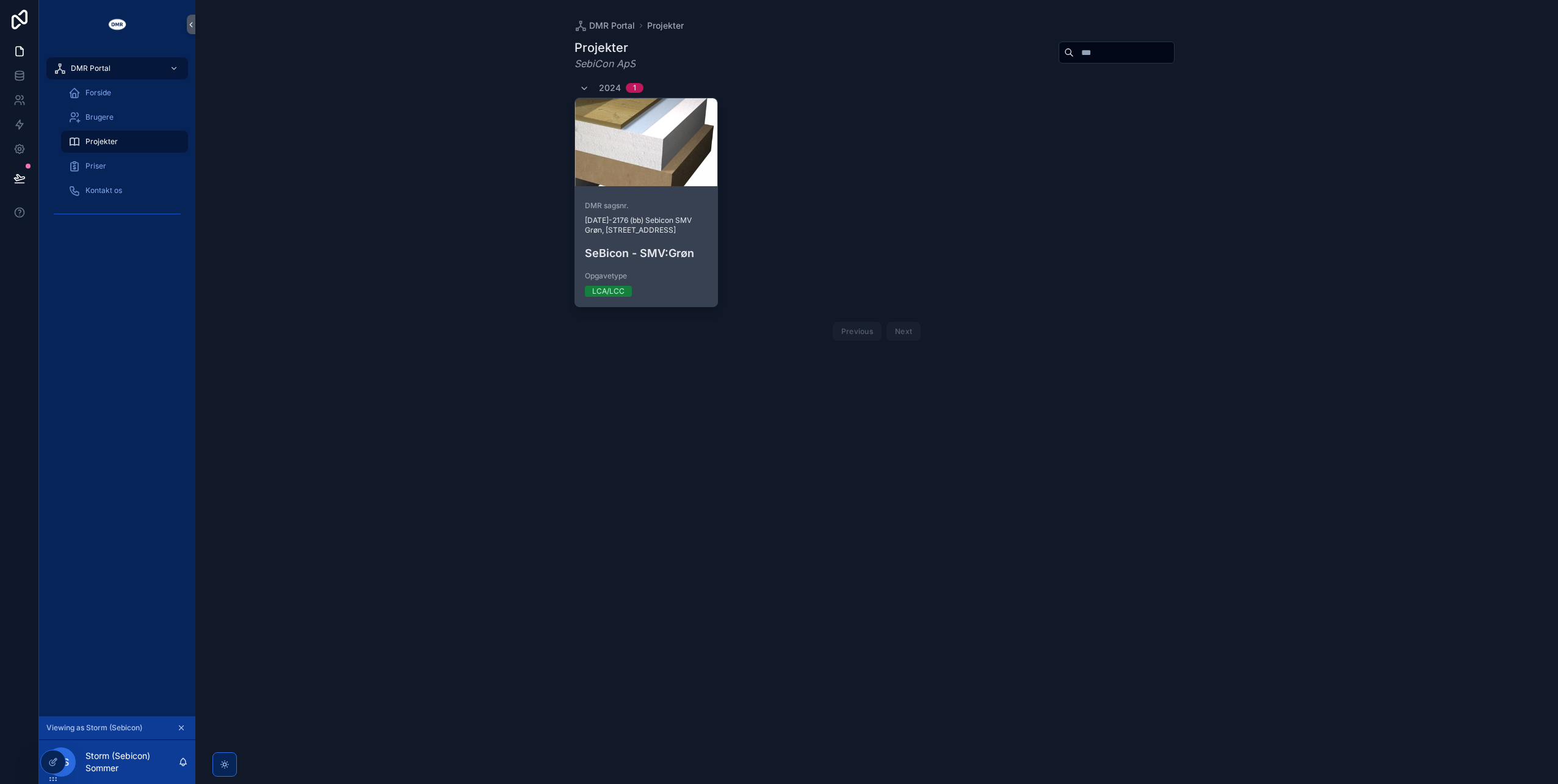
click at [633, 241] on div "DMR sagsnr. [DATE]-2176 (bb) Sebicon SMV Grøn, [STREET_ADDRESS] - SMV:Grøn Opga…" at bounding box center [646, 248] width 143 height 115
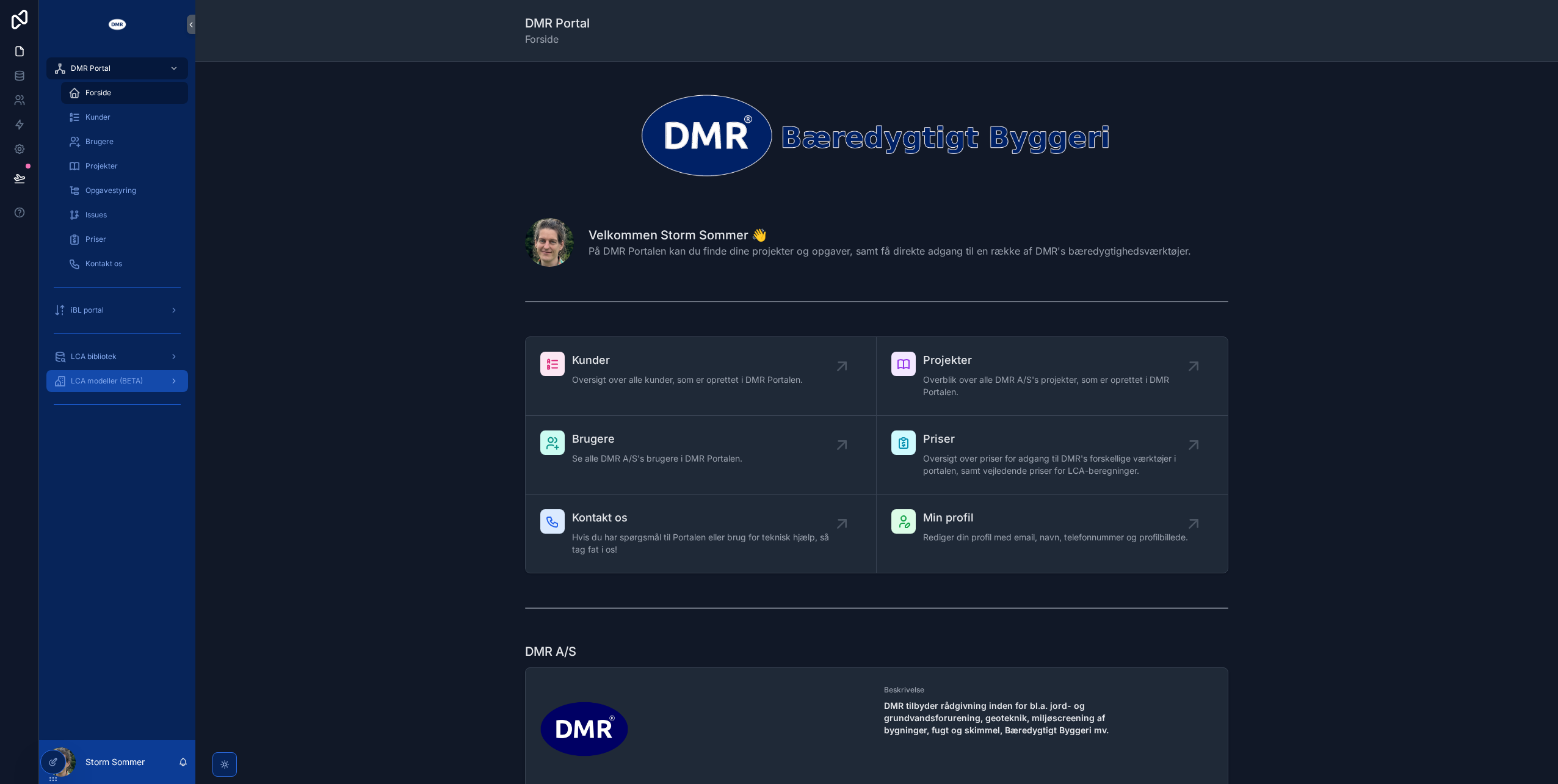
click at [114, 379] on span "LCA modeller (BETA)" at bounding box center [107, 381] width 72 height 10
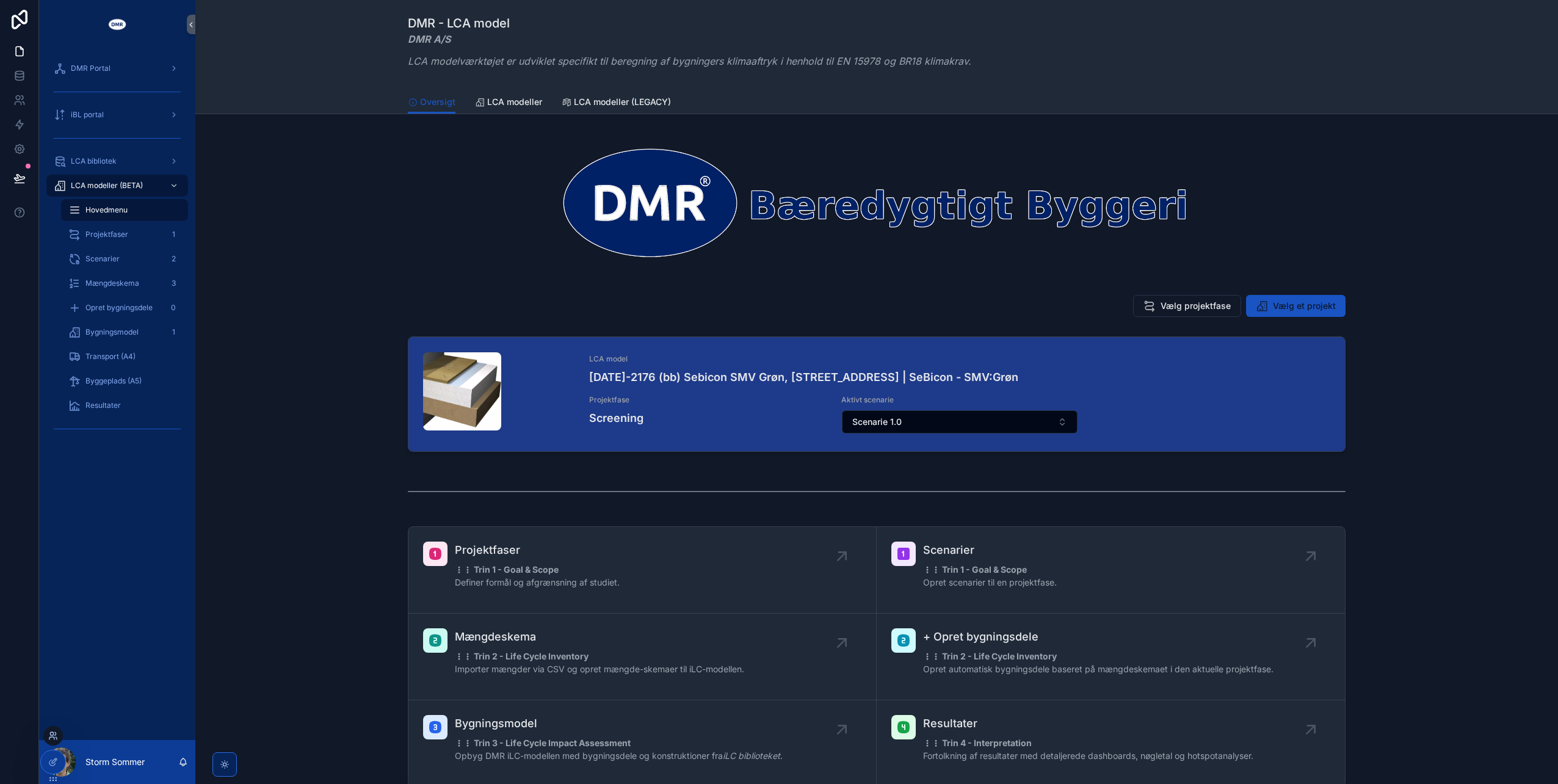
click at [56, 734] on icon at bounding box center [53, 736] width 10 height 10
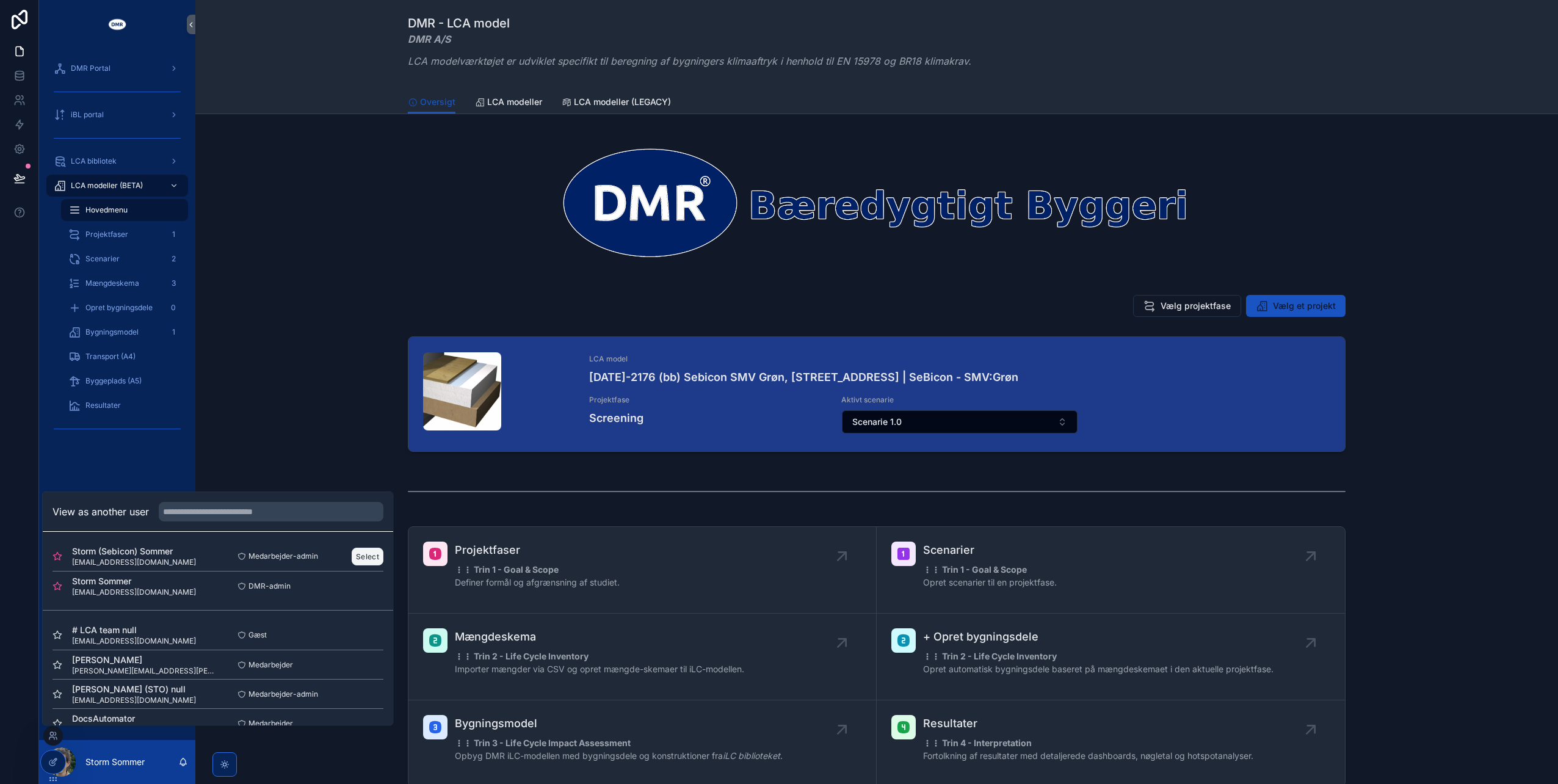
click at [369, 556] on button "Select" at bounding box center [368, 556] width 32 height 18
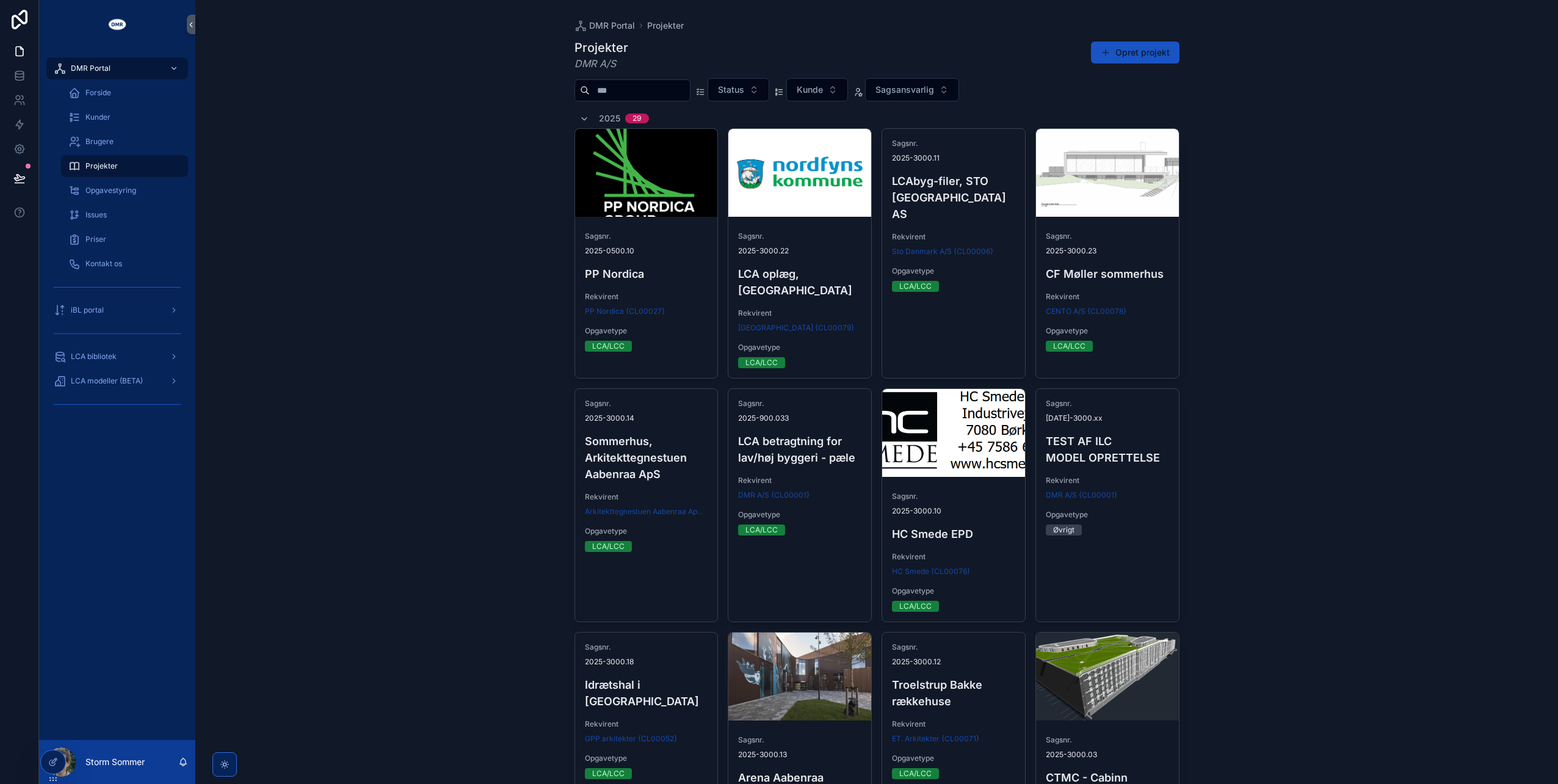
click at [645, 83] on input "scrollable content" at bounding box center [639, 90] width 100 height 17
type input "*******"
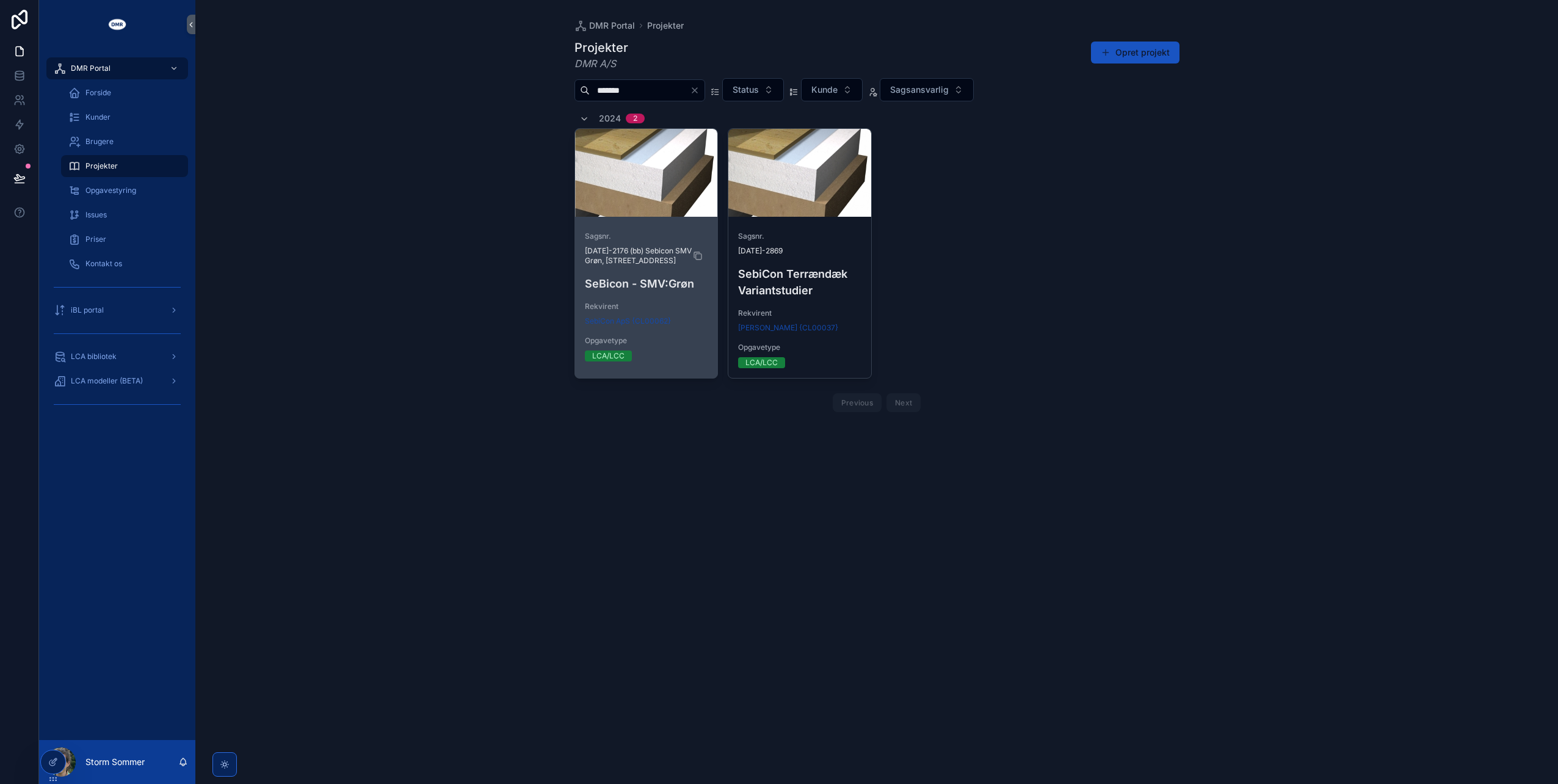
click at [663, 247] on span "2025-2176 (bb) Sebicon SMV Grøn, Maegaardsvej 5, 5856 Ryslinge" at bounding box center [646, 256] width 123 height 19
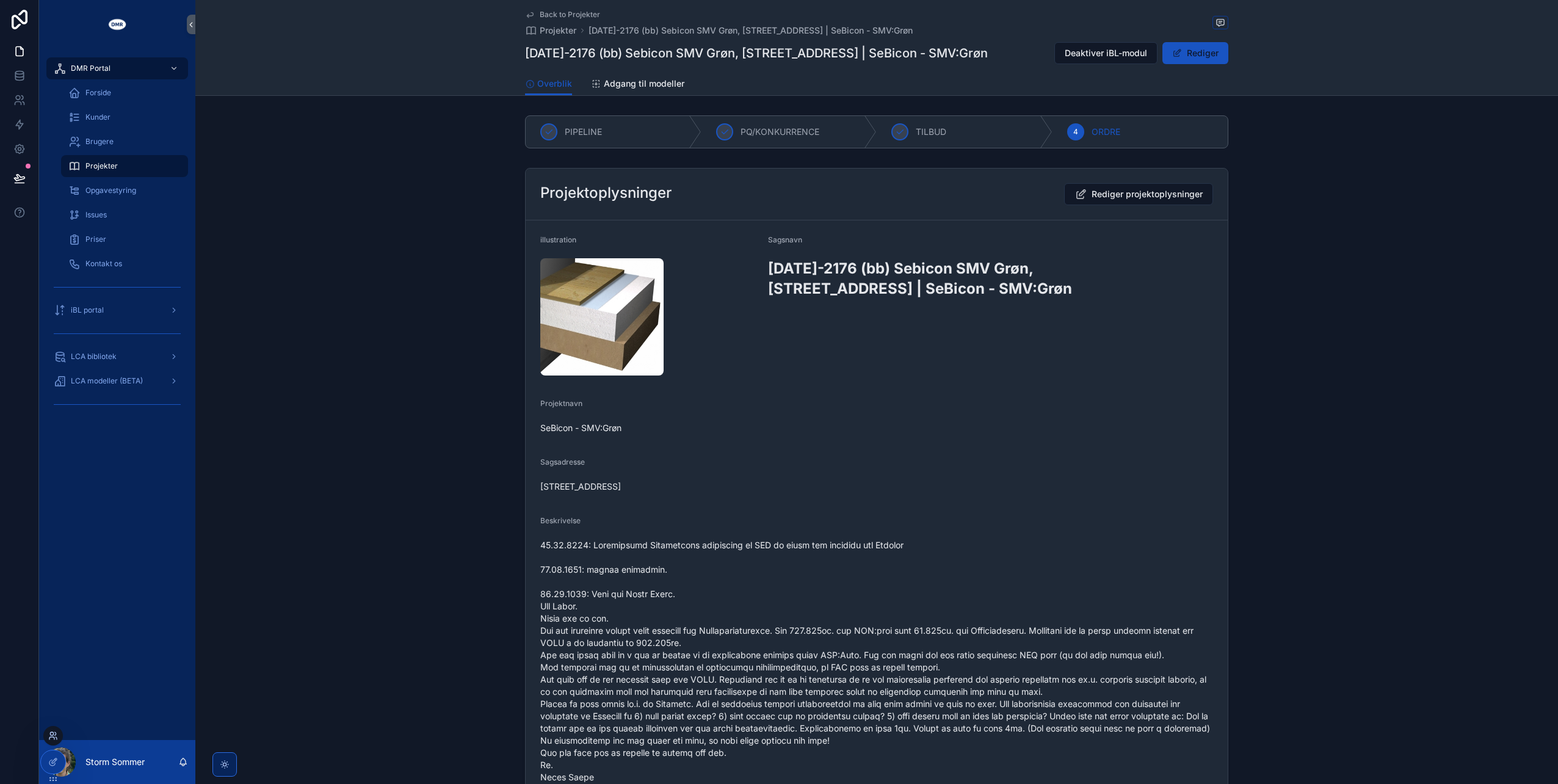
click at [55, 738] on icon at bounding box center [53, 736] width 10 height 10
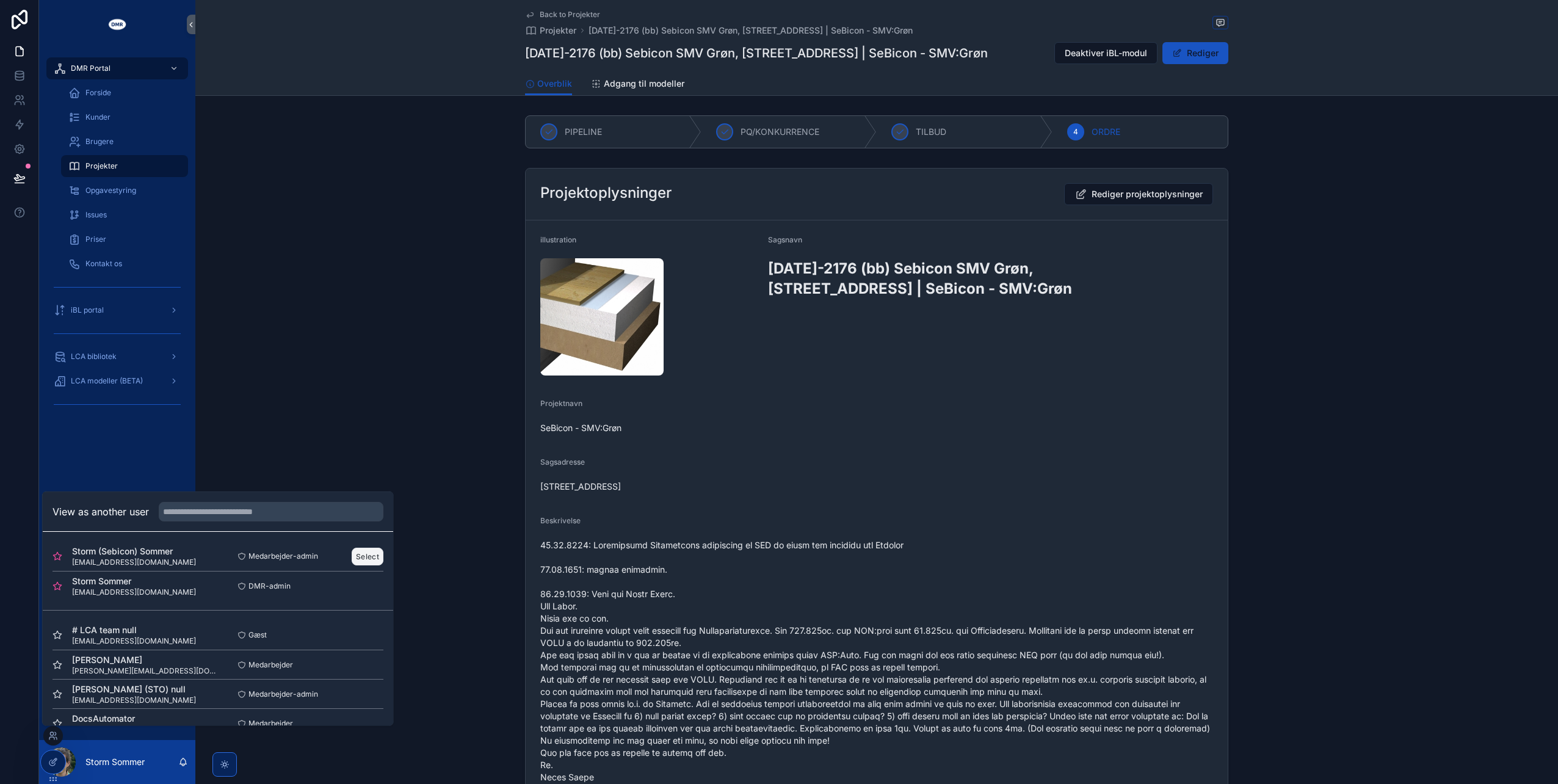
click at [368, 552] on button "Select" at bounding box center [368, 556] width 32 height 18
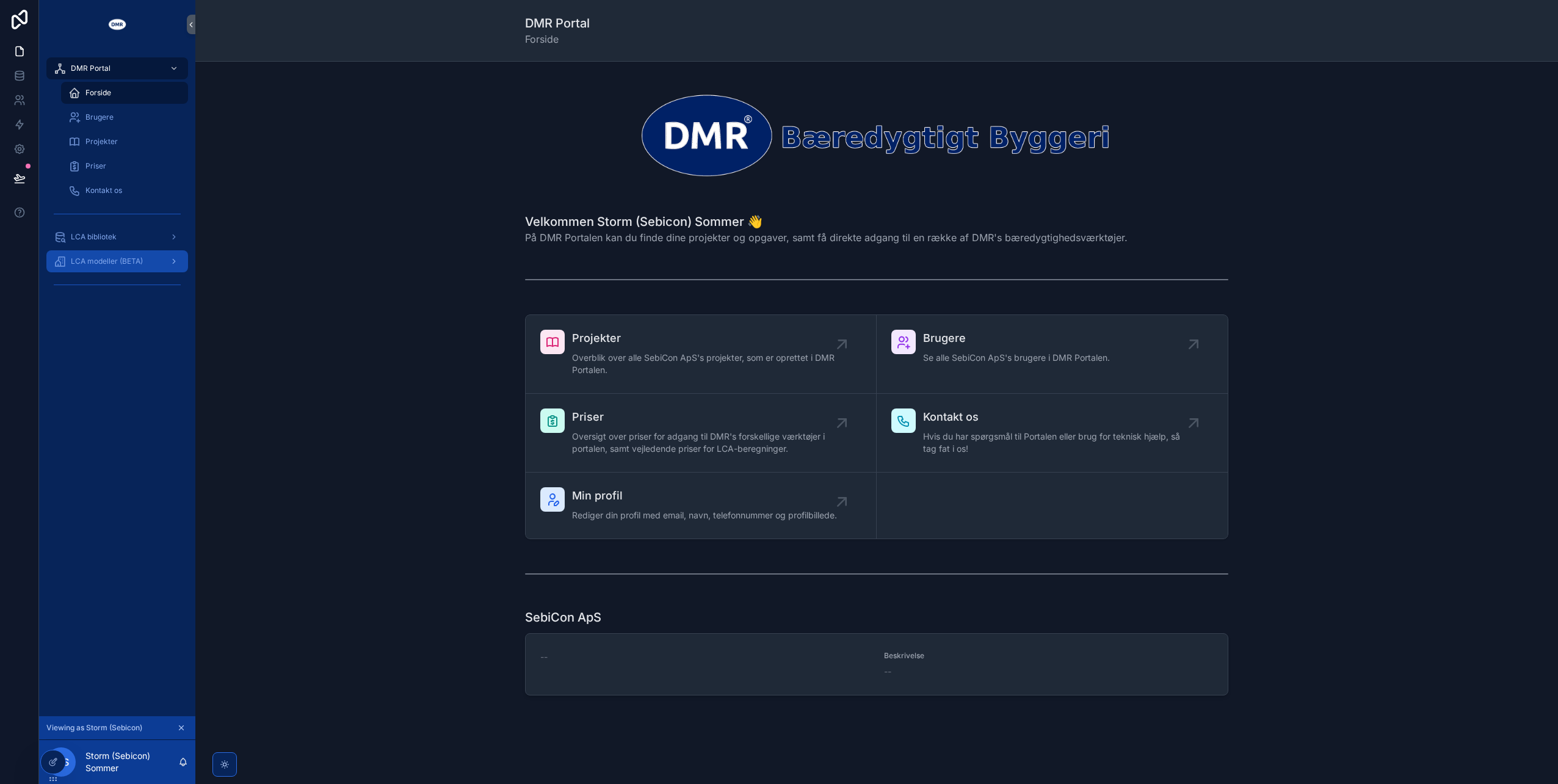
click at [106, 265] on span "LCA modeller (BETA)" at bounding box center [107, 261] width 72 height 10
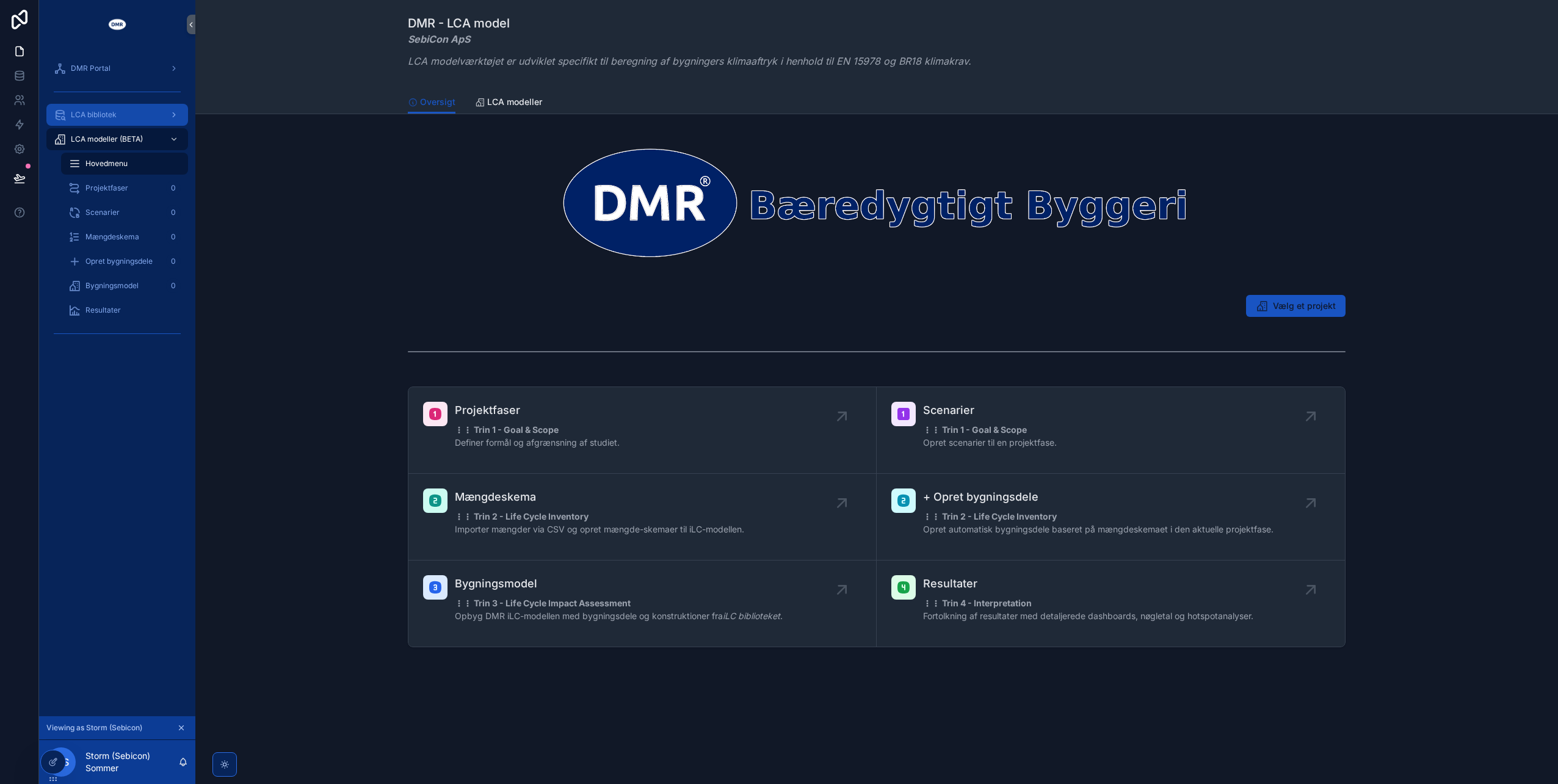
click at [106, 117] on span "LCA bibliotek" at bounding box center [94, 114] width 46 height 10
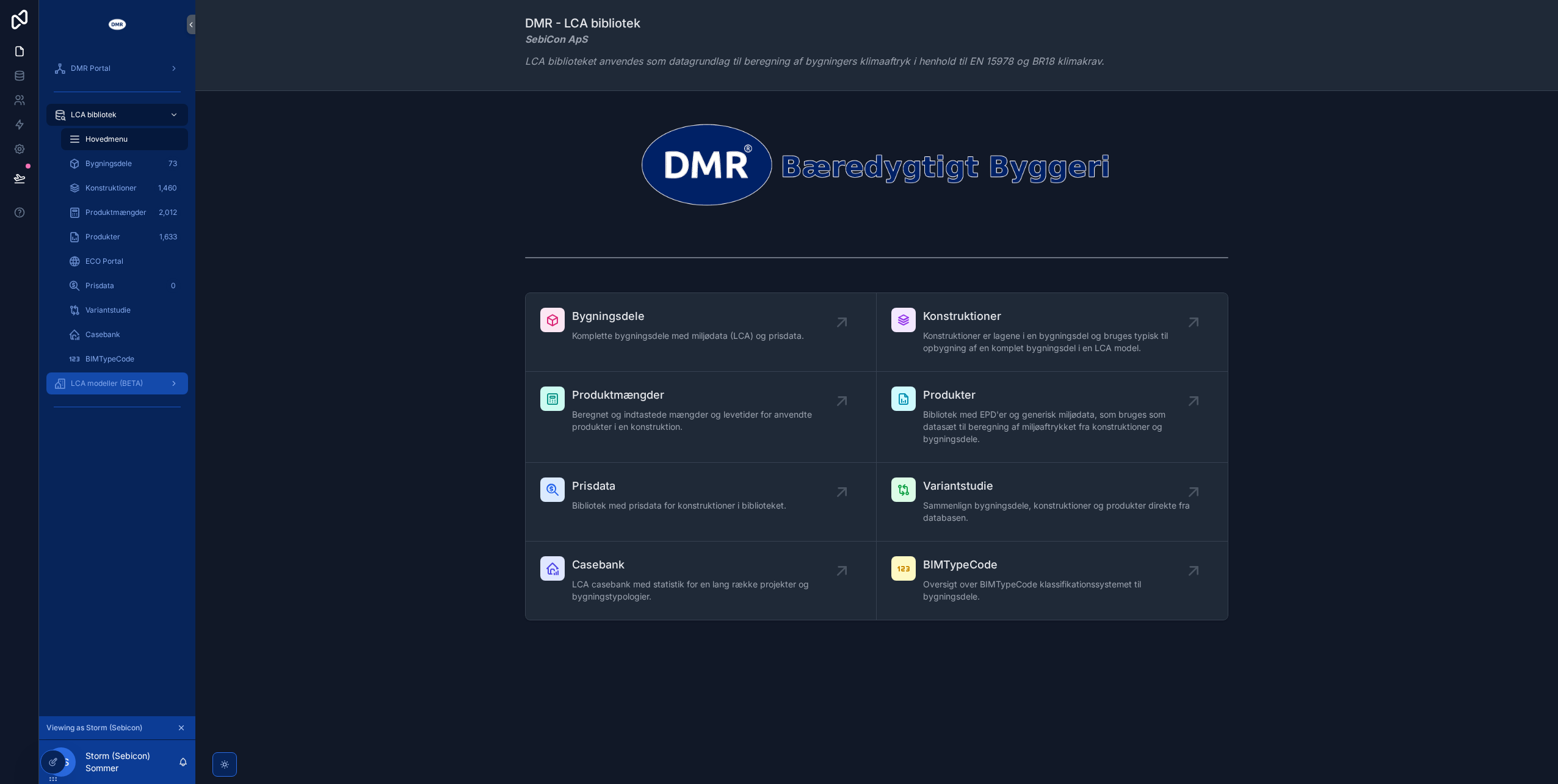
click at [106, 379] on span "LCA modeller (BETA)" at bounding box center [107, 383] width 72 height 10
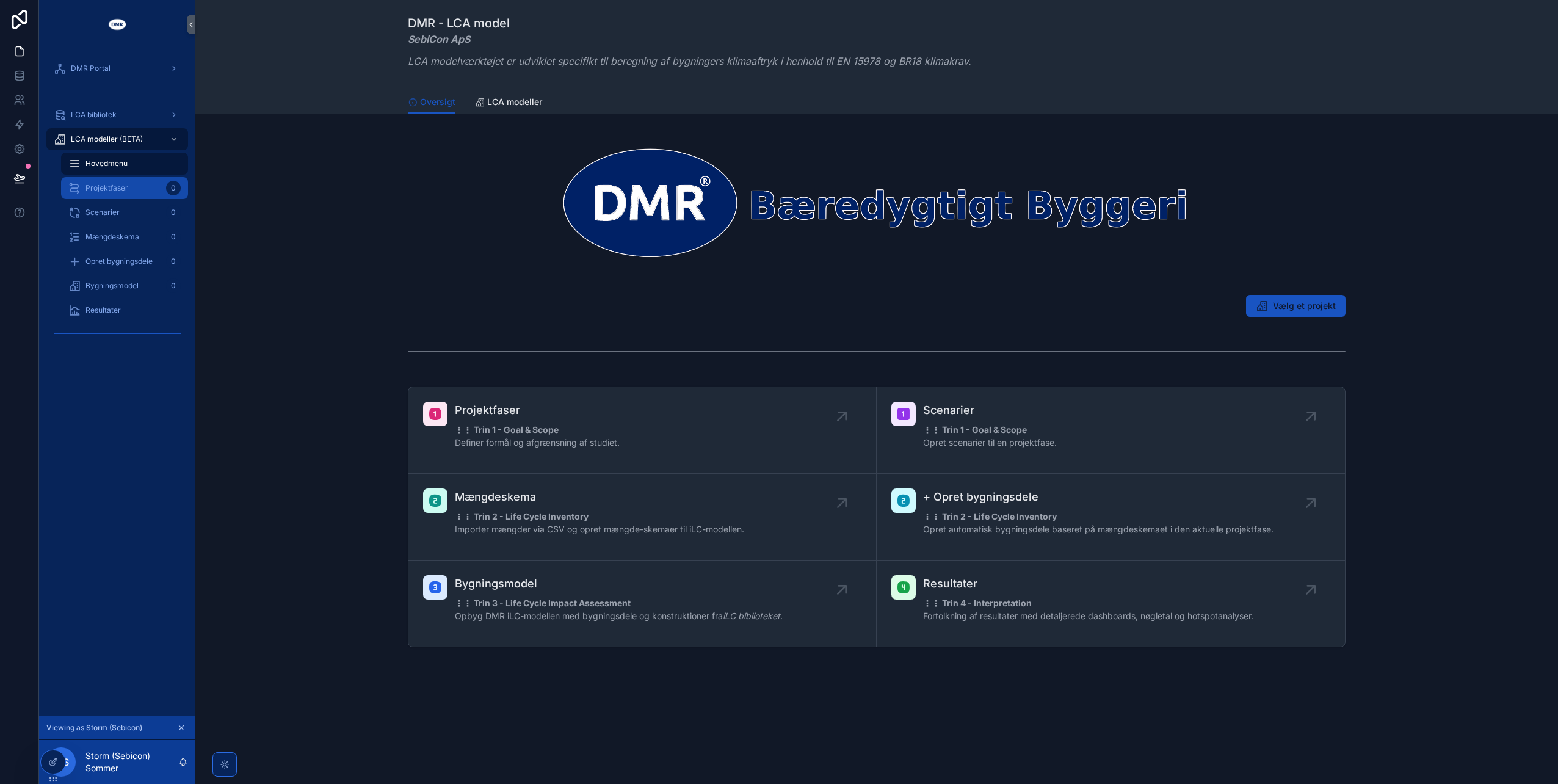
click at [120, 190] on span "Projektfaser" at bounding box center [107, 188] width 43 height 10
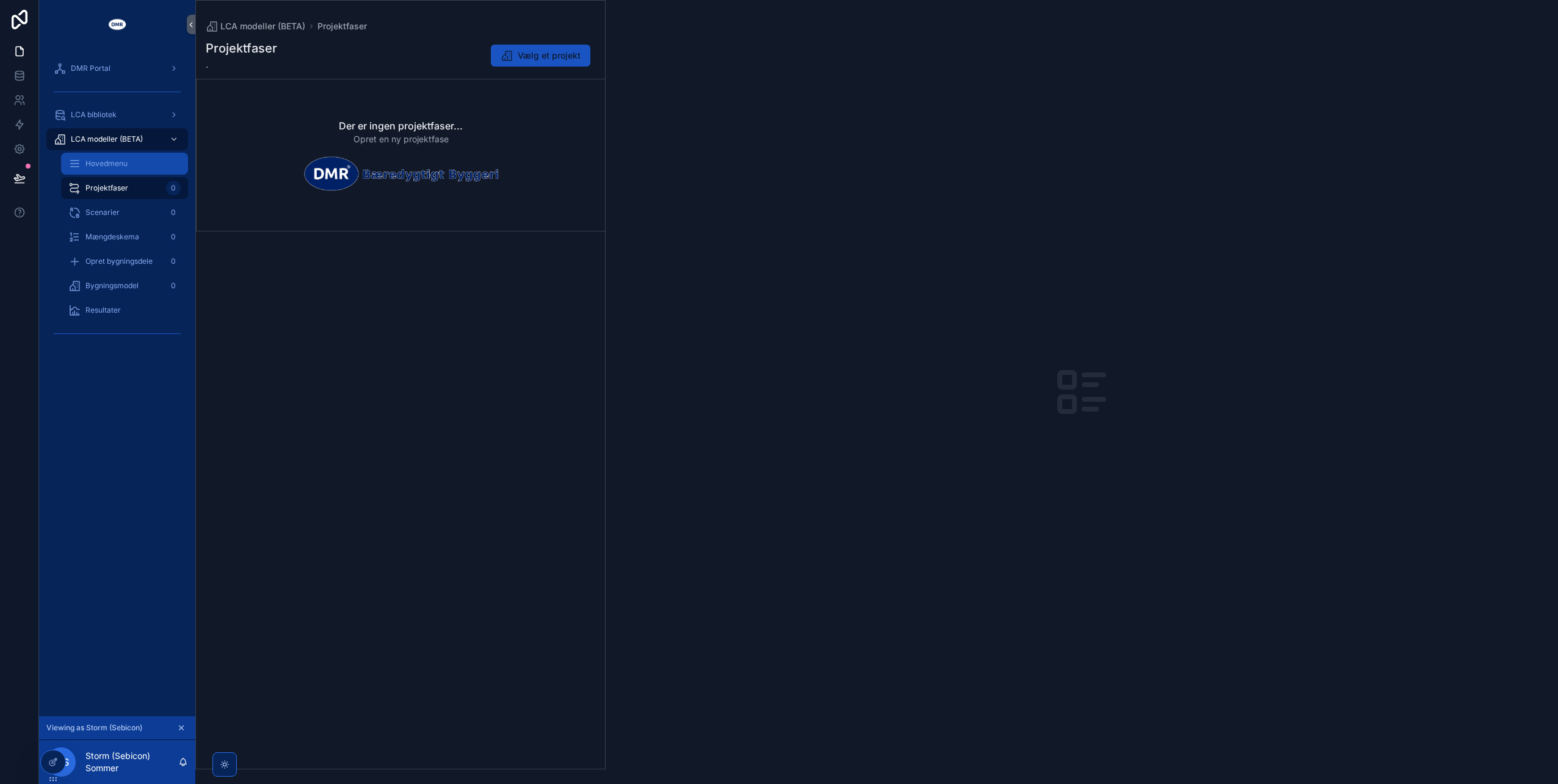
click at [105, 158] on div "Hovedmenu" at bounding box center [124, 163] width 112 height 19
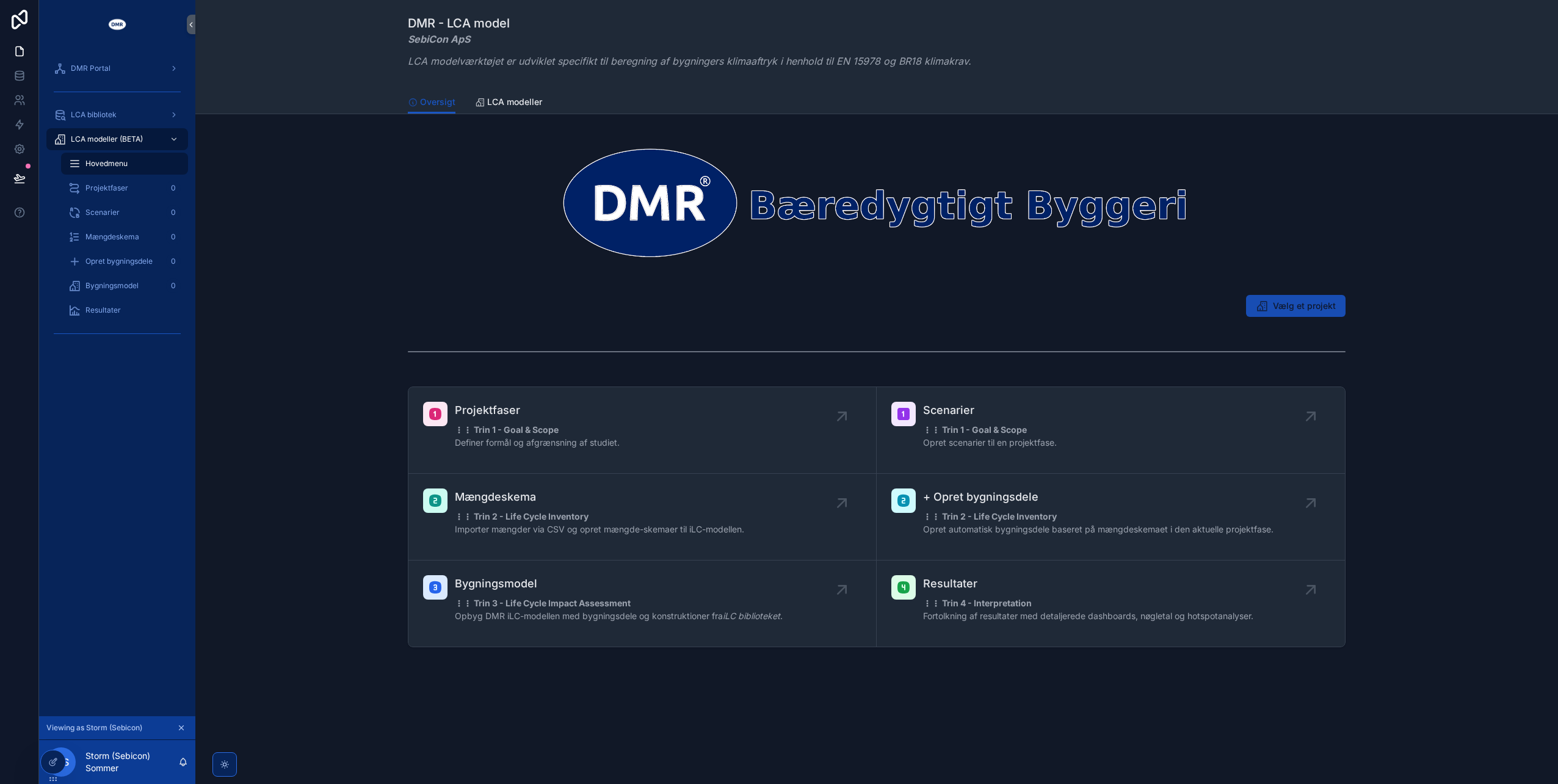
click at [1275, 312] on span "Vælg et projekt" at bounding box center [1304, 306] width 63 height 12
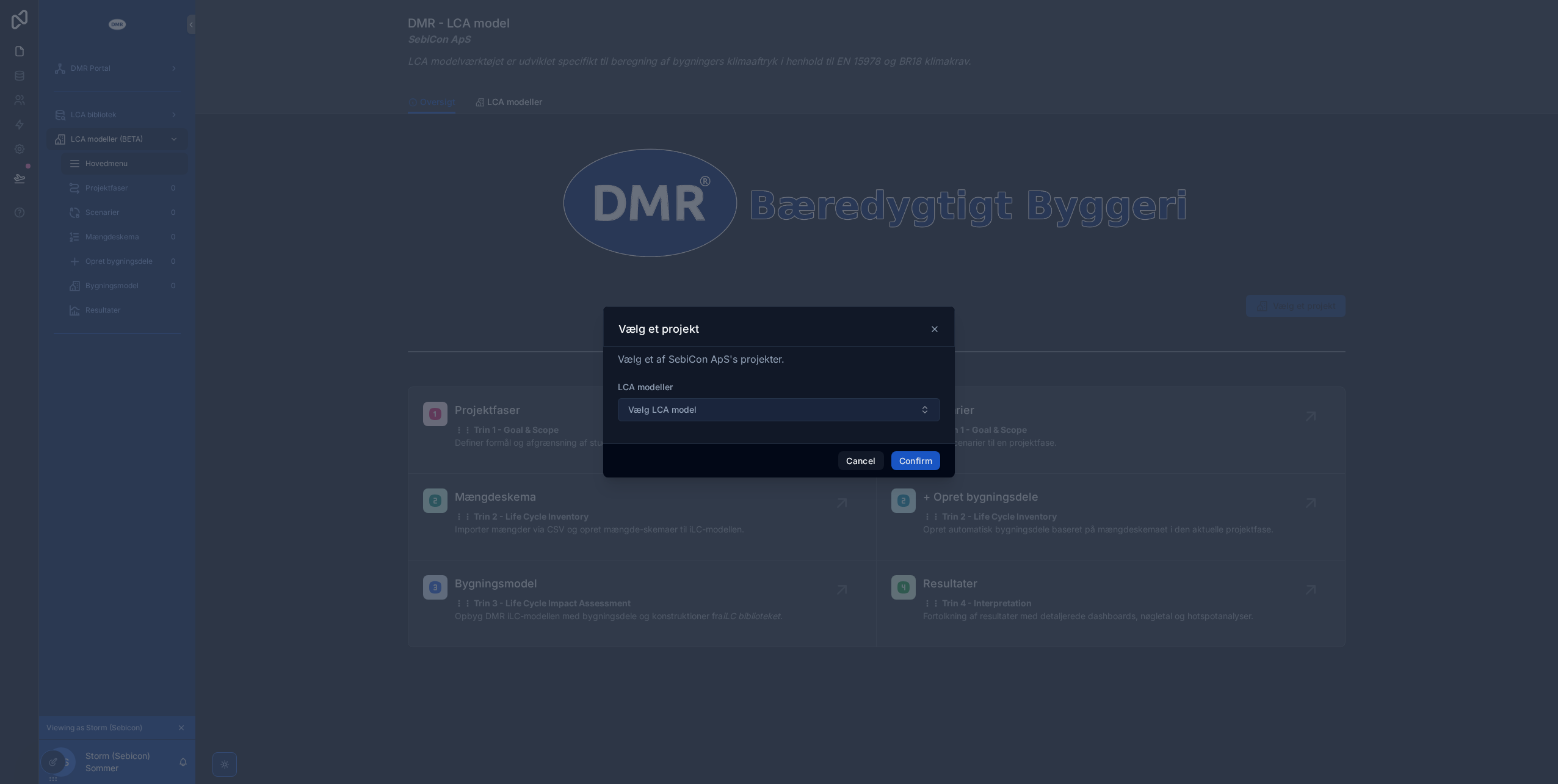
click at [667, 403] on span "Vælg LCA model" at bounding box center [662, 410] width 68 height 12
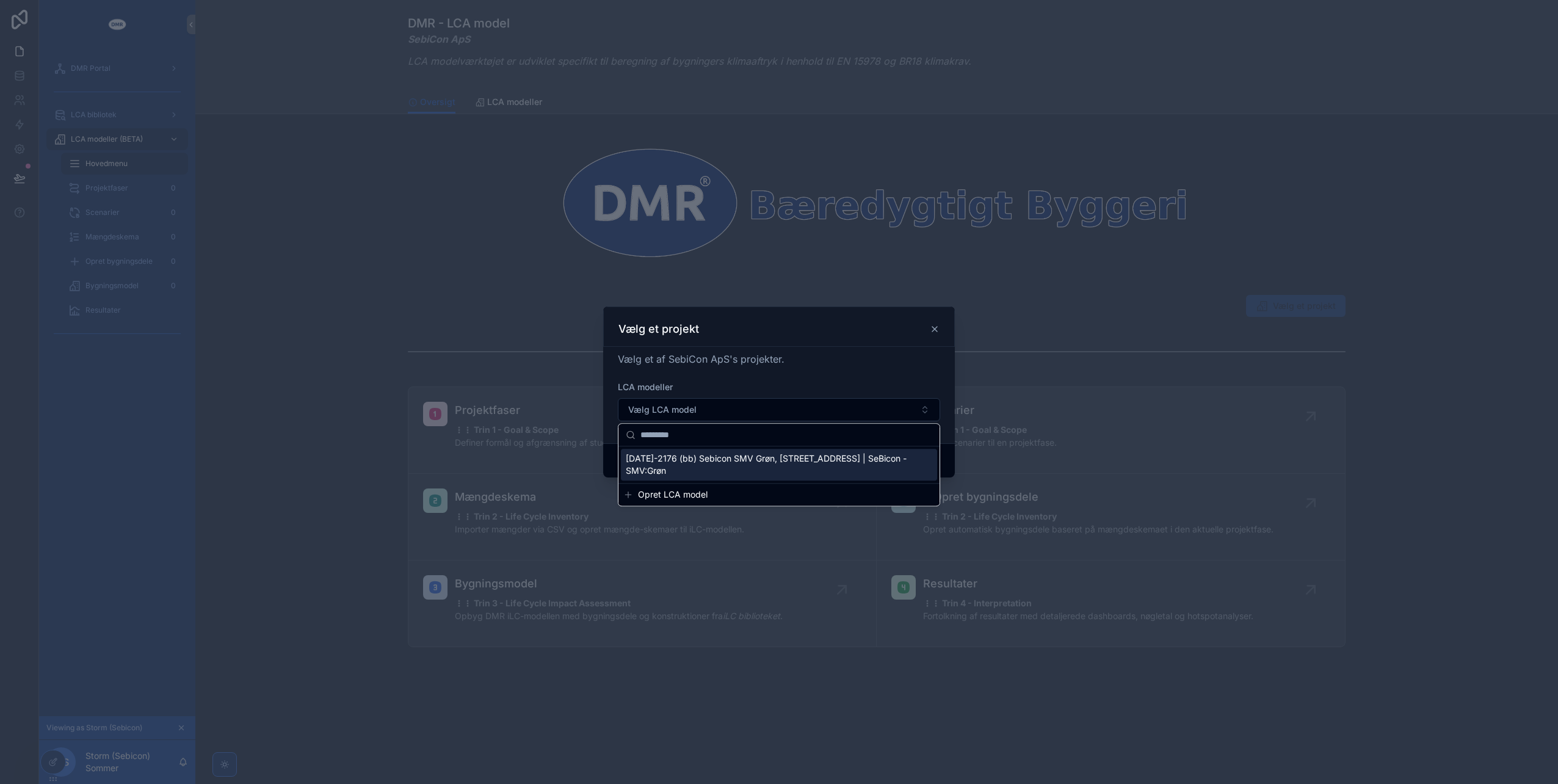
click at [681, 461] on span "[DATE]-2176 (bb) Sebicon SMV Grøn, [STREET_ADDRESS] | SeBicon - SMV:Grøn" at bounding box center [771, 464] width 292 height 24
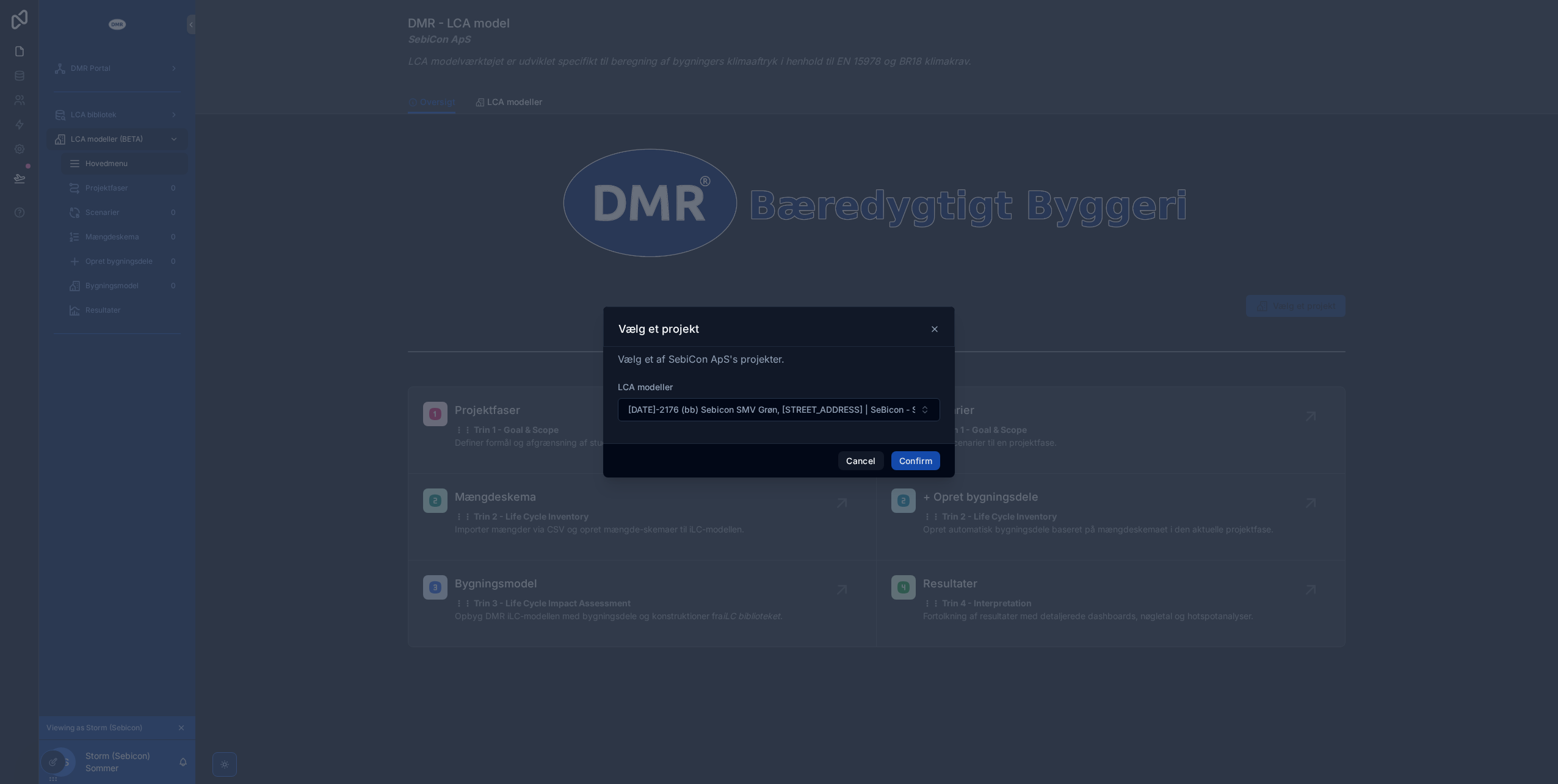
click at [908, 455] on button "Confirm" at bounding box center [916, 461] width 49 height 19
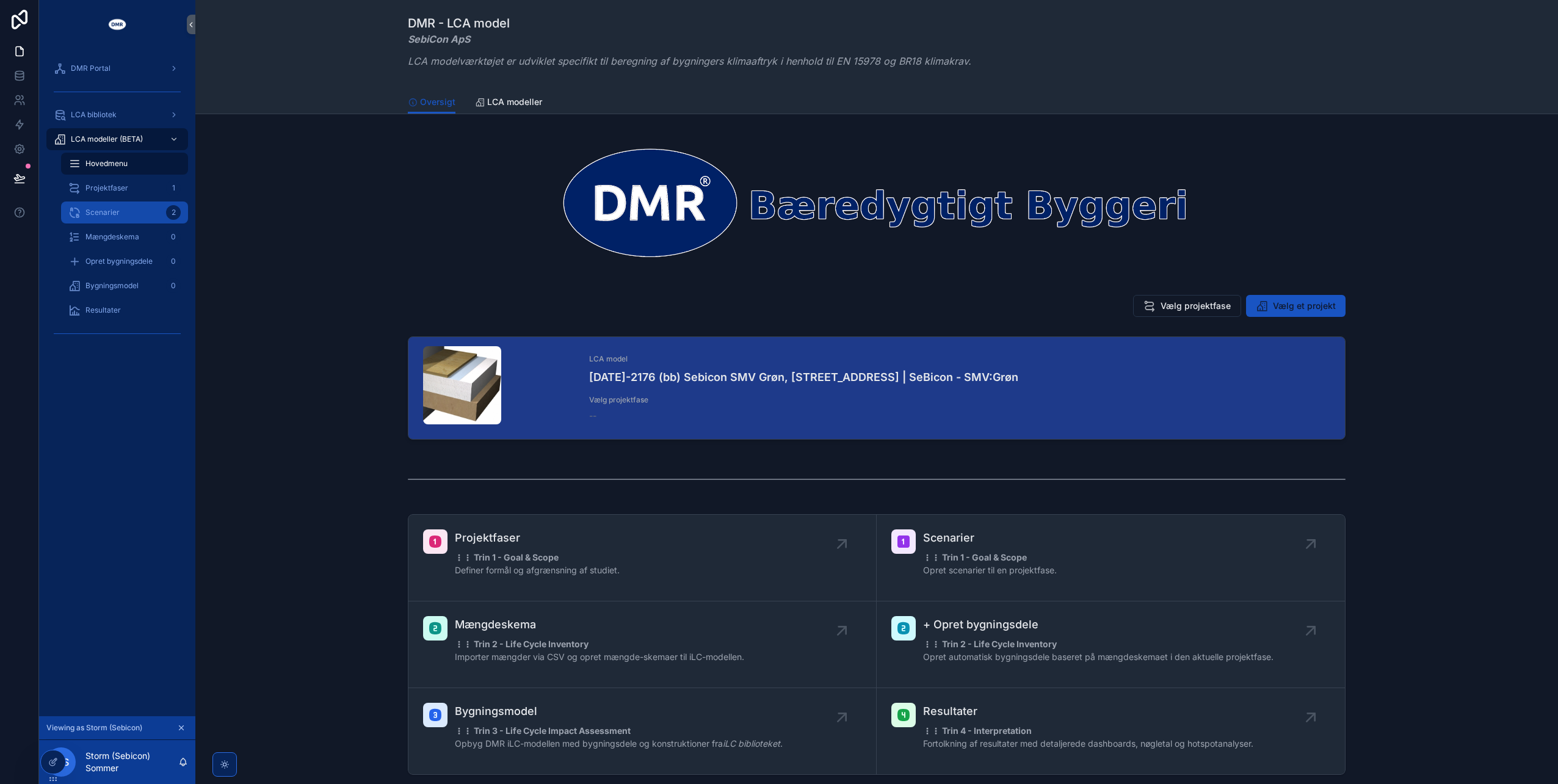
click at [92, 214] on span "Scenarier" at bounding box center [103, 212] width 34 height 10
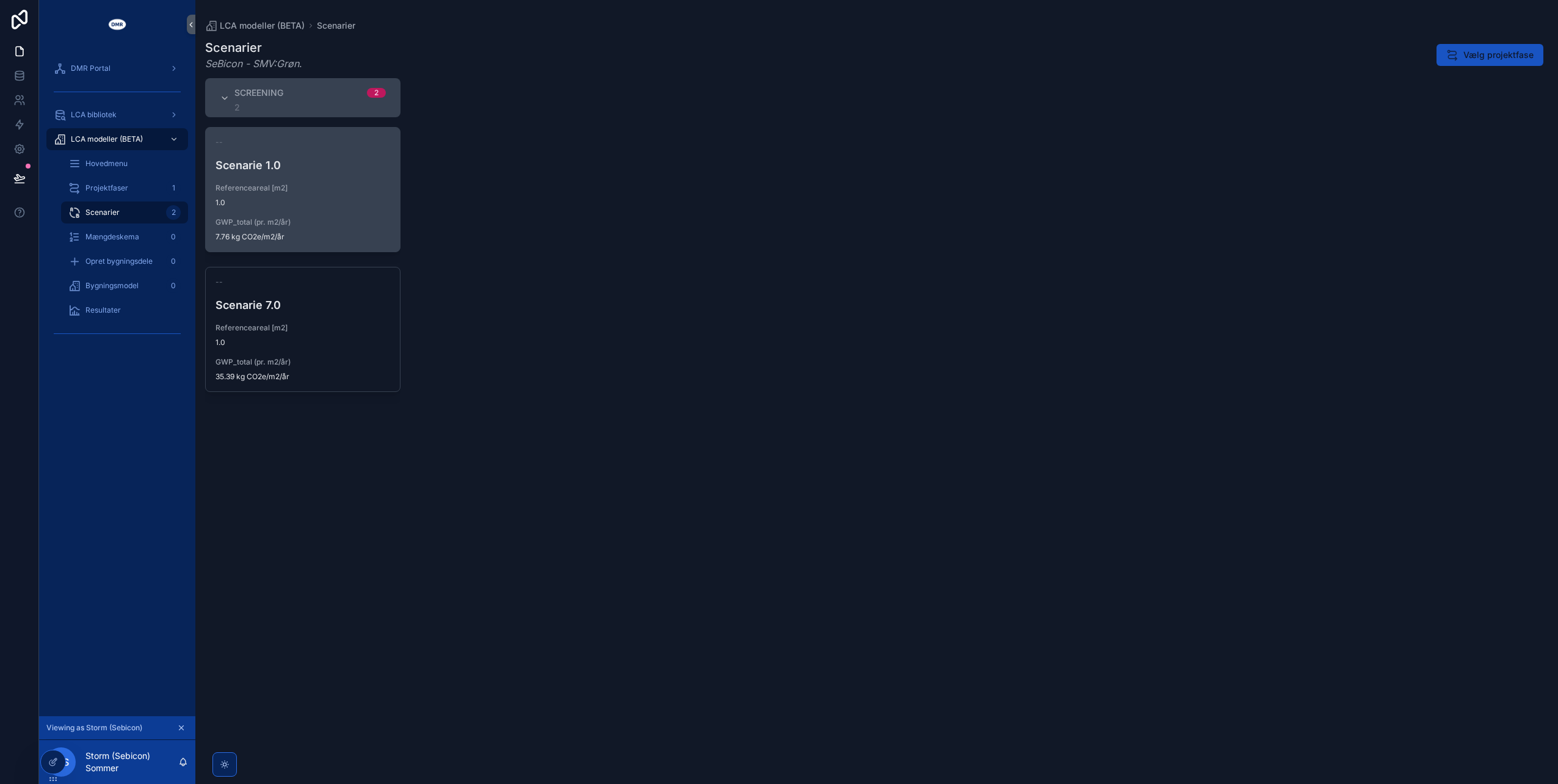
click at [299, 194] on div "Referenceareal [m2] 1.0" at bounding box center [303, 195] width 174 height 24
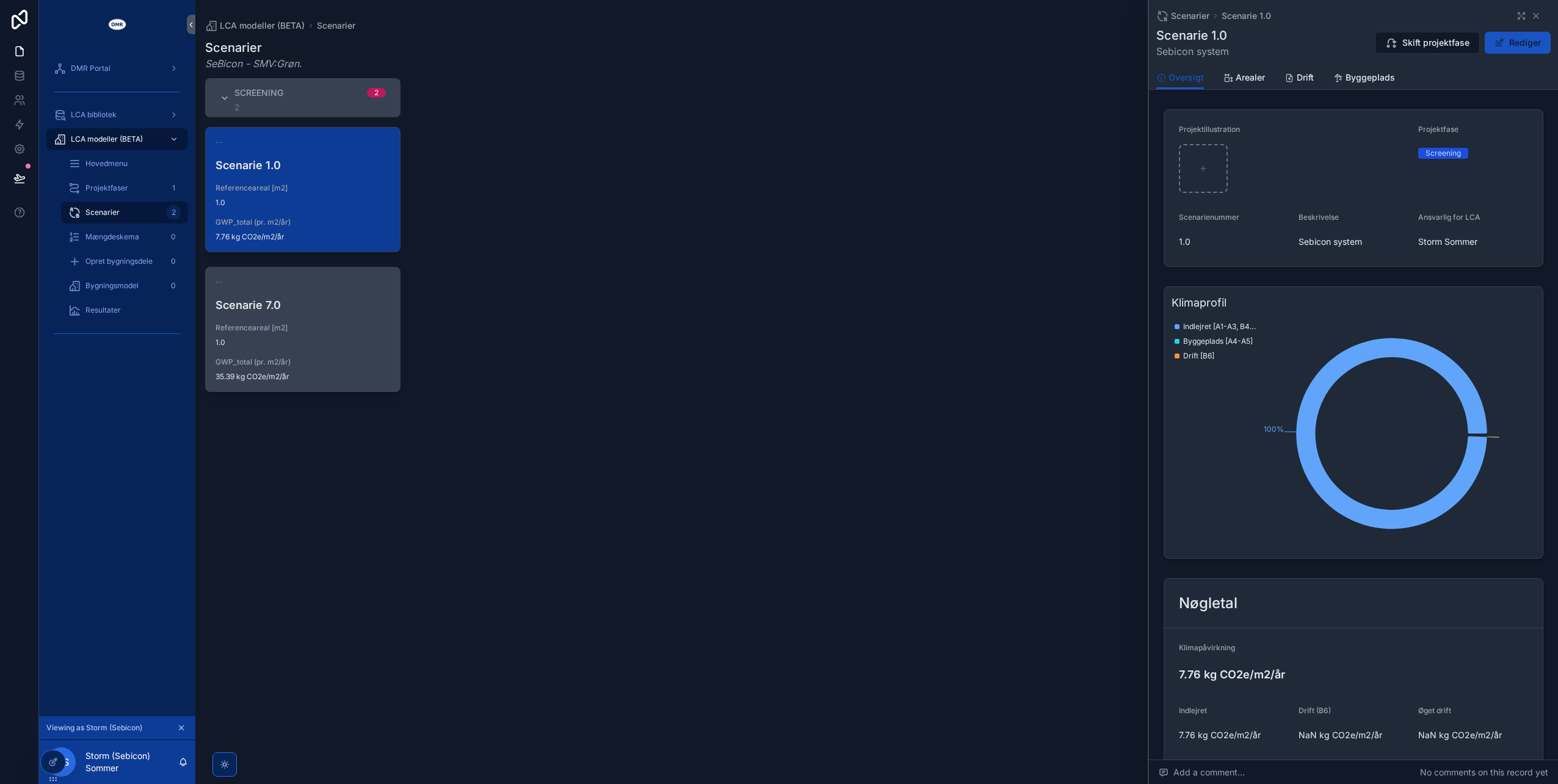
click at [301, 330] on span "Referenceareal [m2]" at bounding box center [303, 328] width 174 height 10
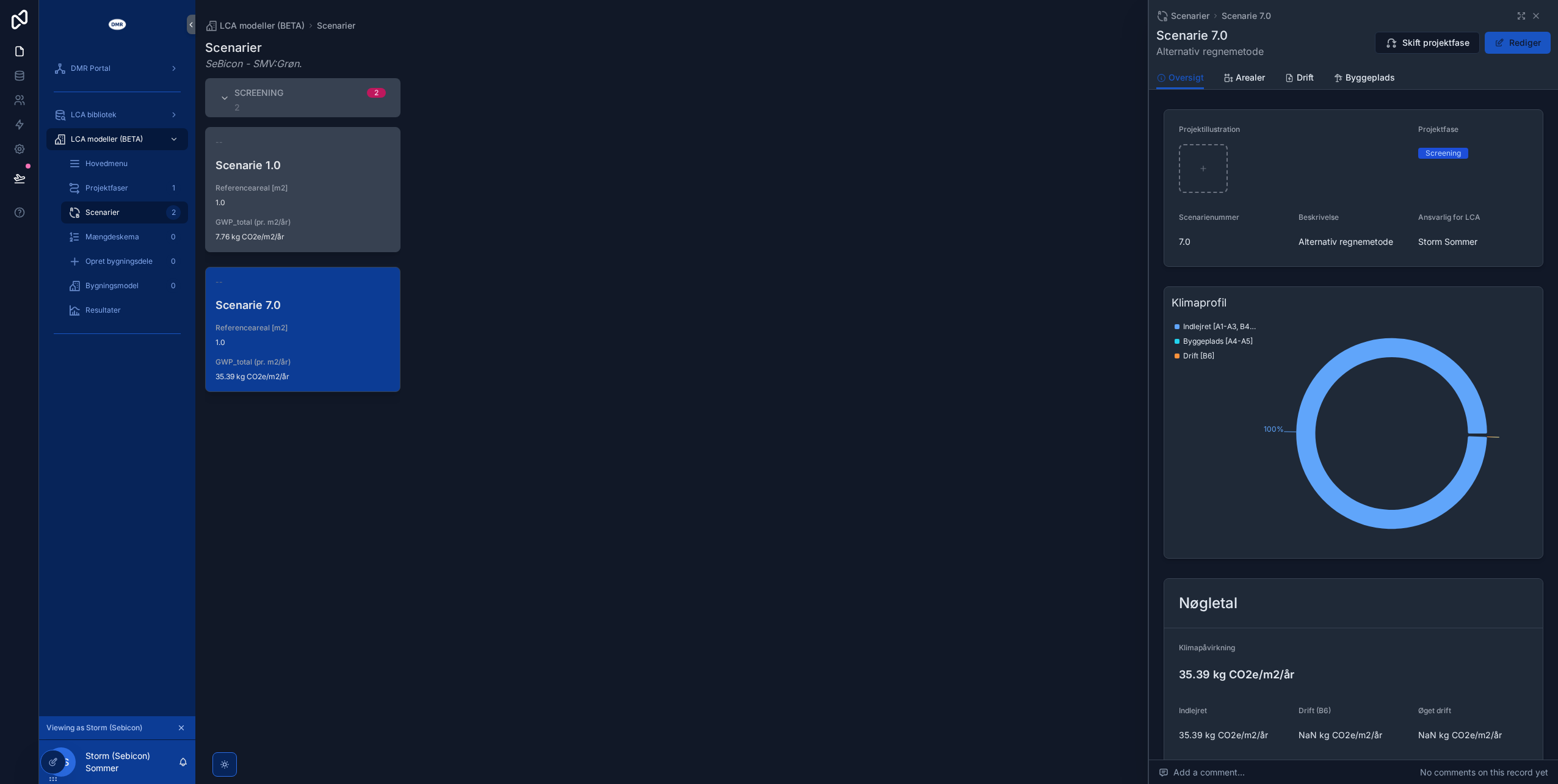
click at [286, 178] on div "-- Scenarie 1.0 Referenceareal [m2] 1.0 GWP_total (pr. m2/år) 7.76 kg CO2e/m2/år" at bounding box center [303, 190] width 194 height 124
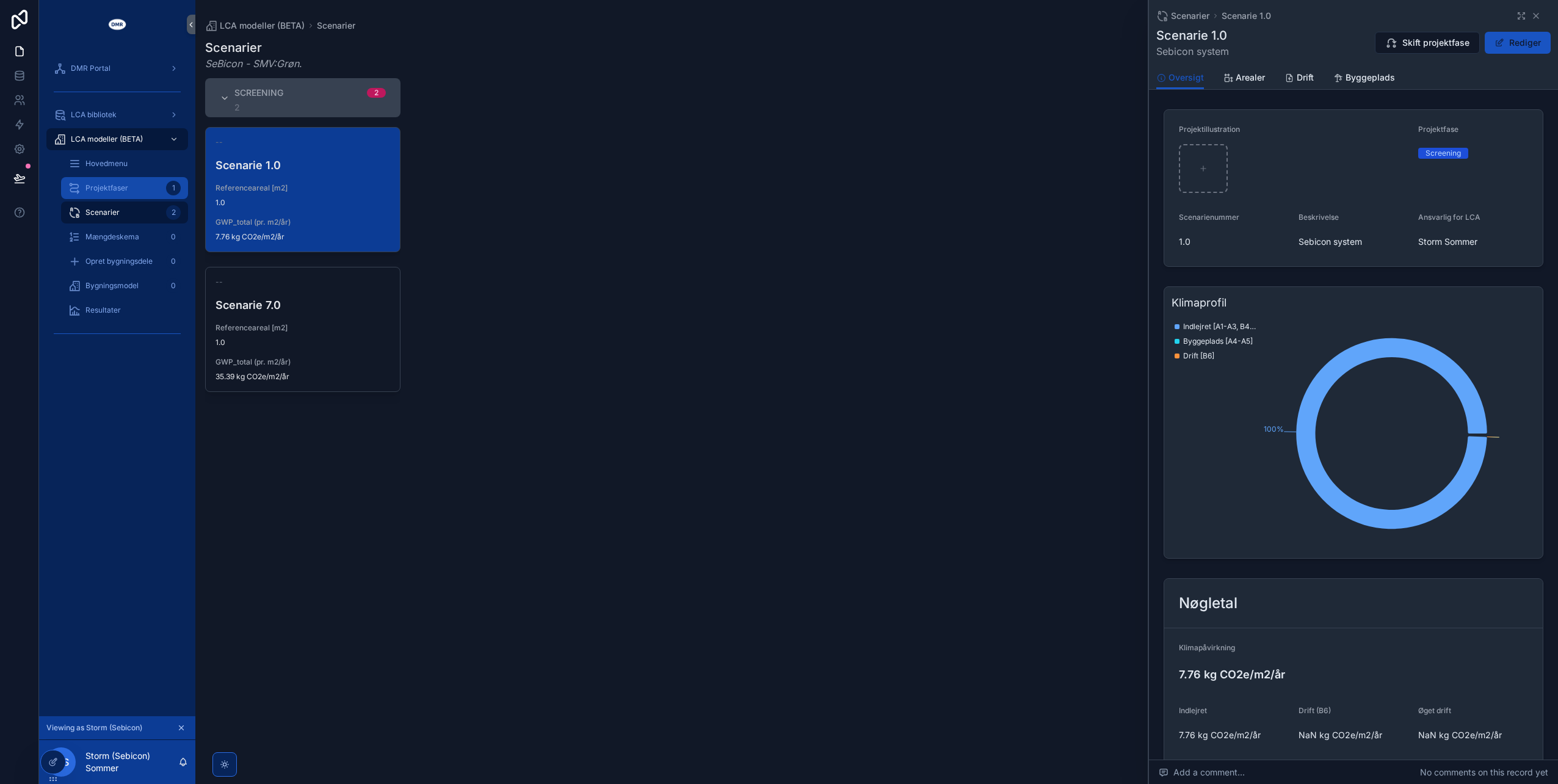
click at [113, 189] on span "Projektfaser" at bounding box center [107, 188] width 43 height 10
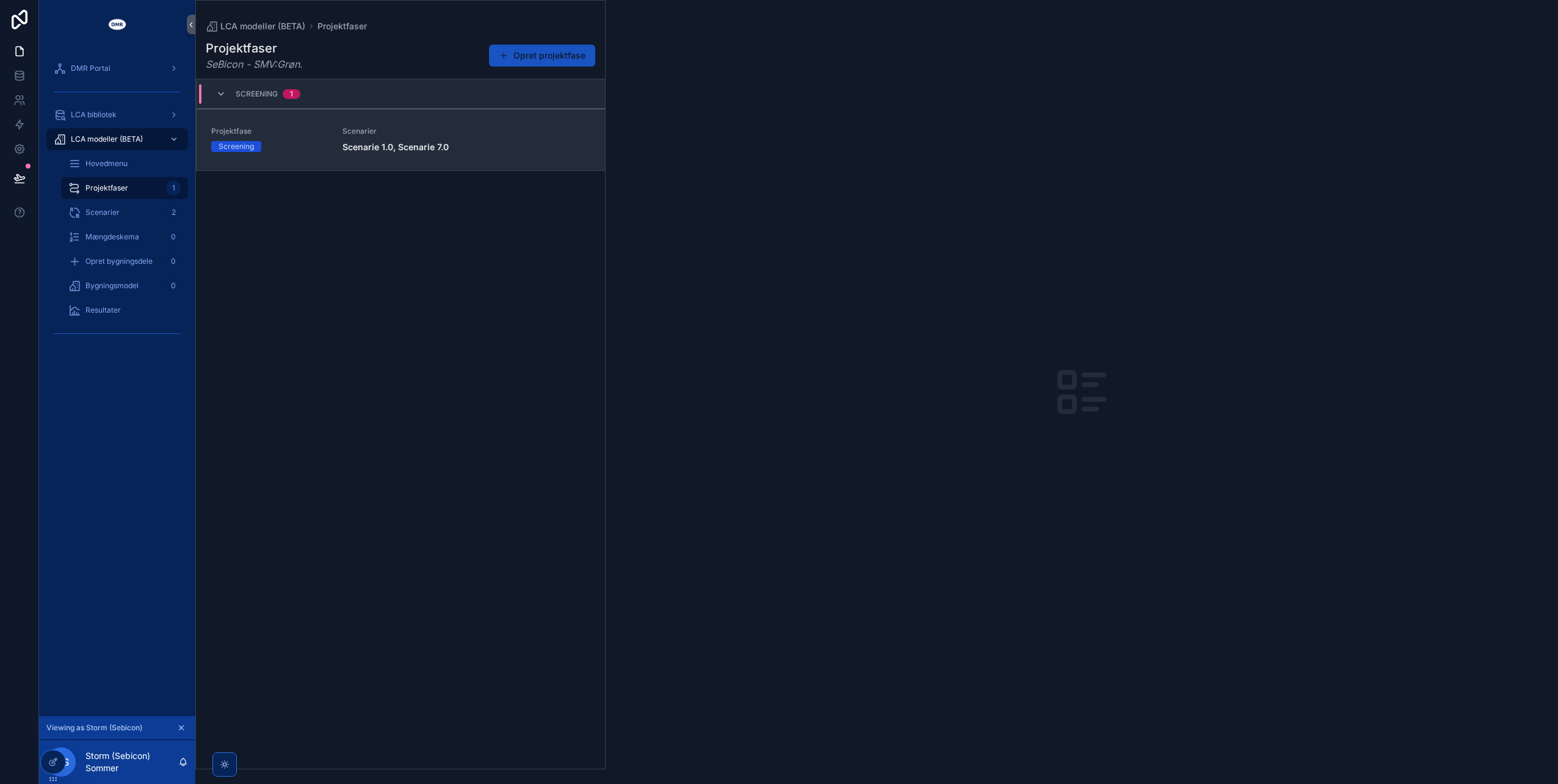
click at [297, 143] on div "Screening" at bounding box center [269, 147] width 117 height 11
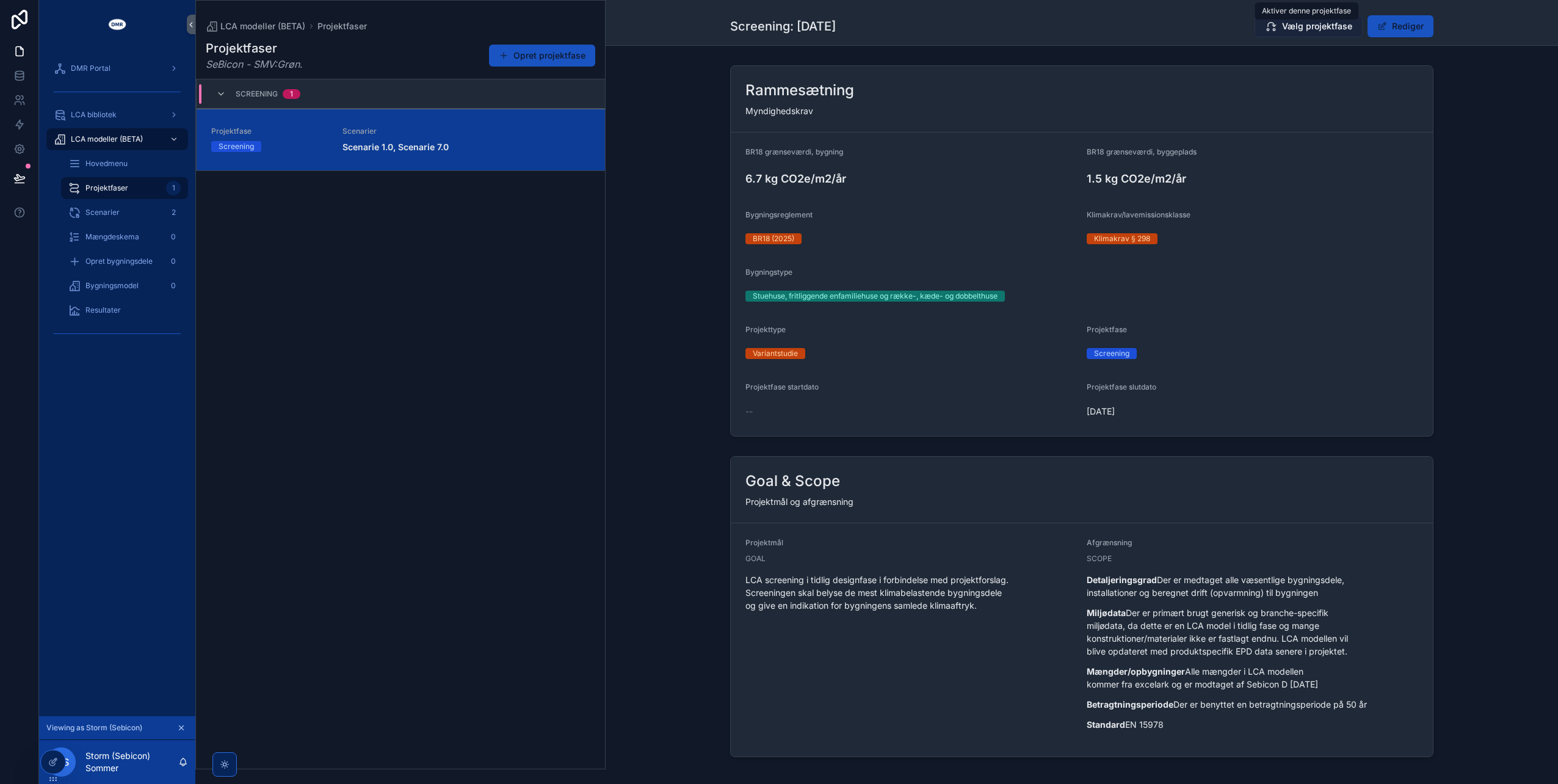
click at [1302, 24] on span "Vælg projektfase" at bounding box center [1317, 26] width 70 height 12
click at [88, 201] on link "Scenarier 2" at bounding box center [125, 212] width 127 height 22
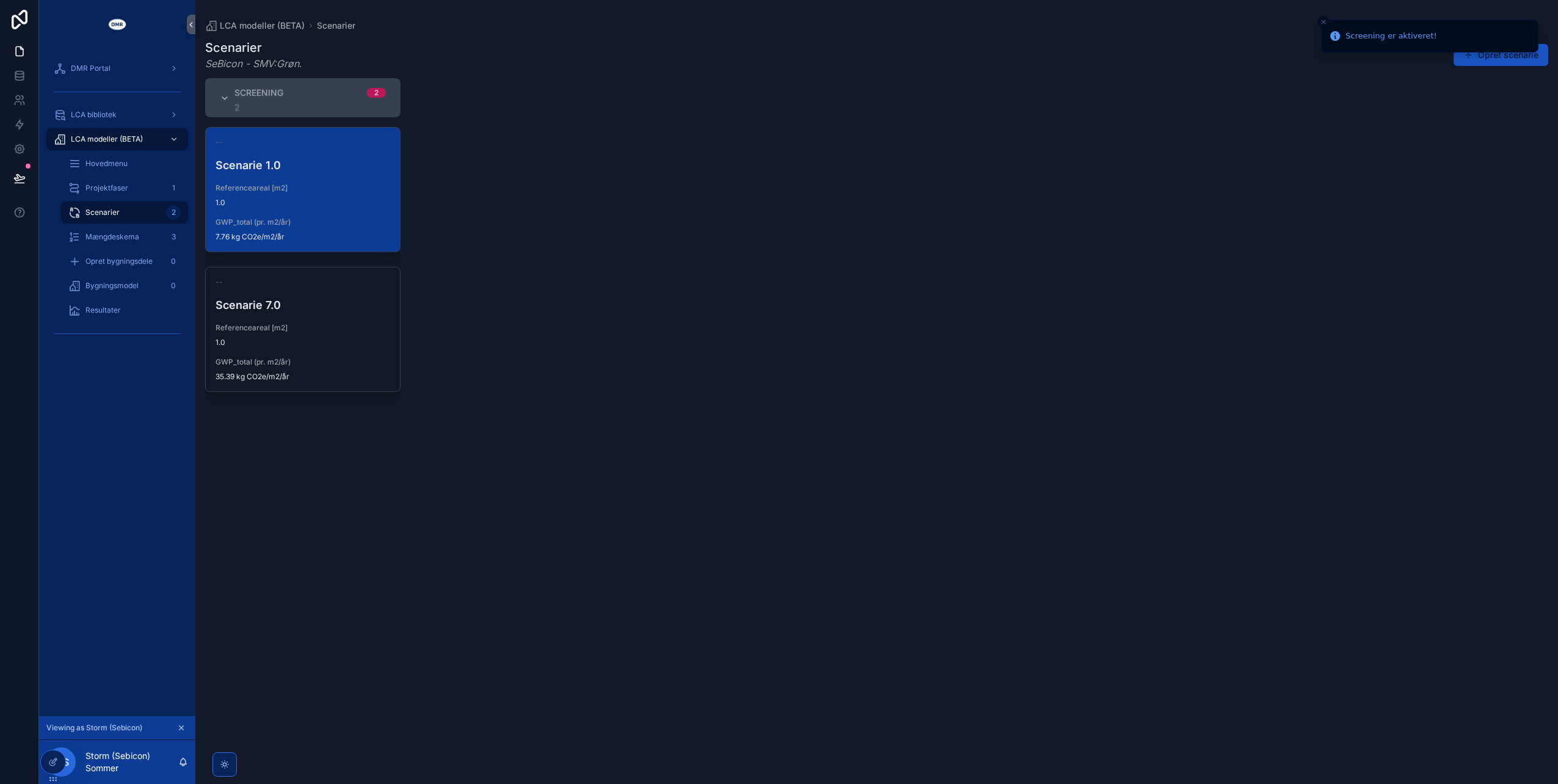
click at [283, 207] on span "1.0" at bounding box center [303, 203] width 174 height 10
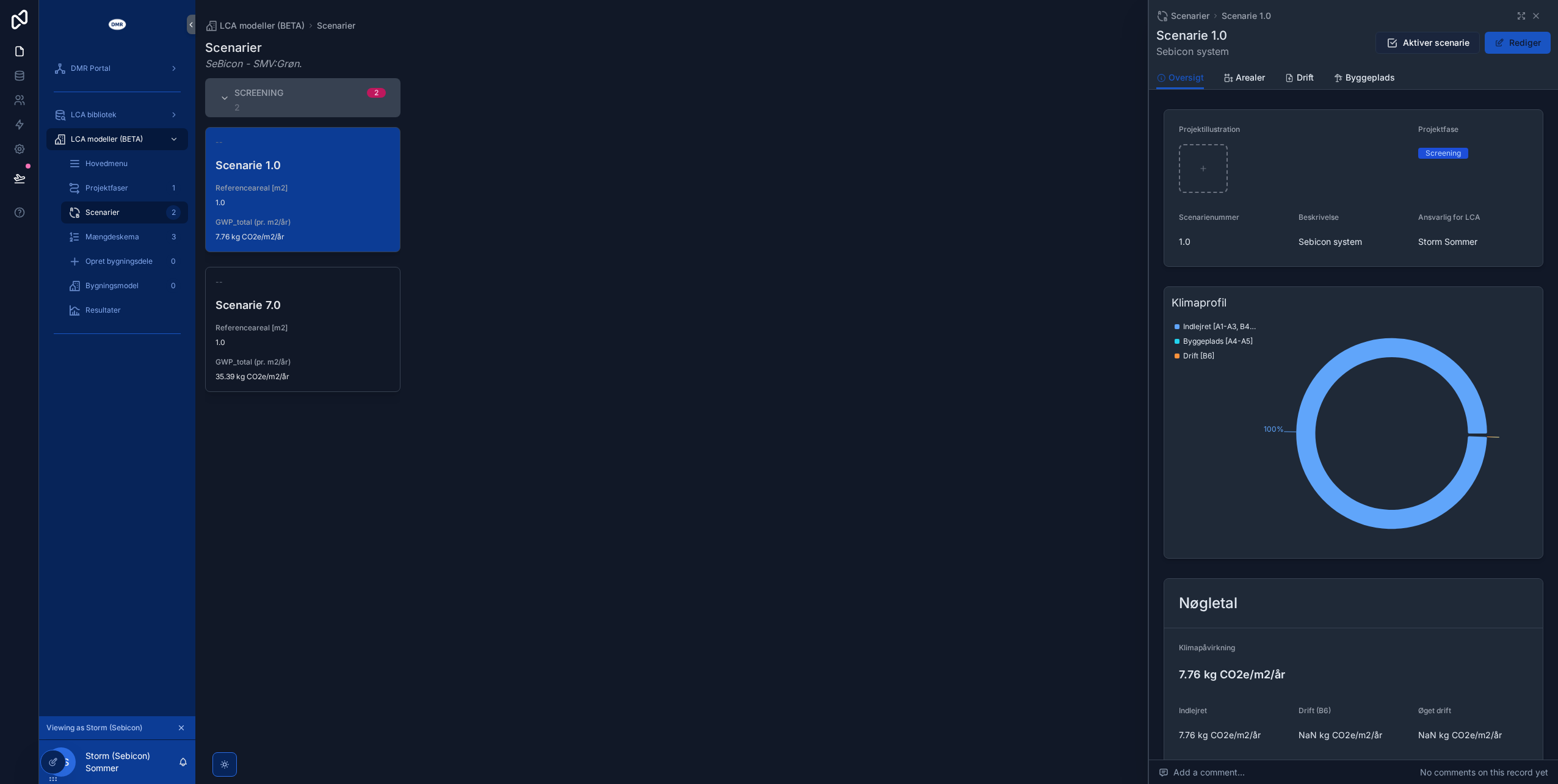
click at [1404, 43] on span "Aktiver scenarie" at bounding box center [1437, 43] width 67 height 12
click at [1324, 23] on line "Close toast" at bounding box center [1324, 21] width 3 height 3
click at [133, 194] on div "Projektfaser 1" at bounding box center [124, 188] width 112 height 19
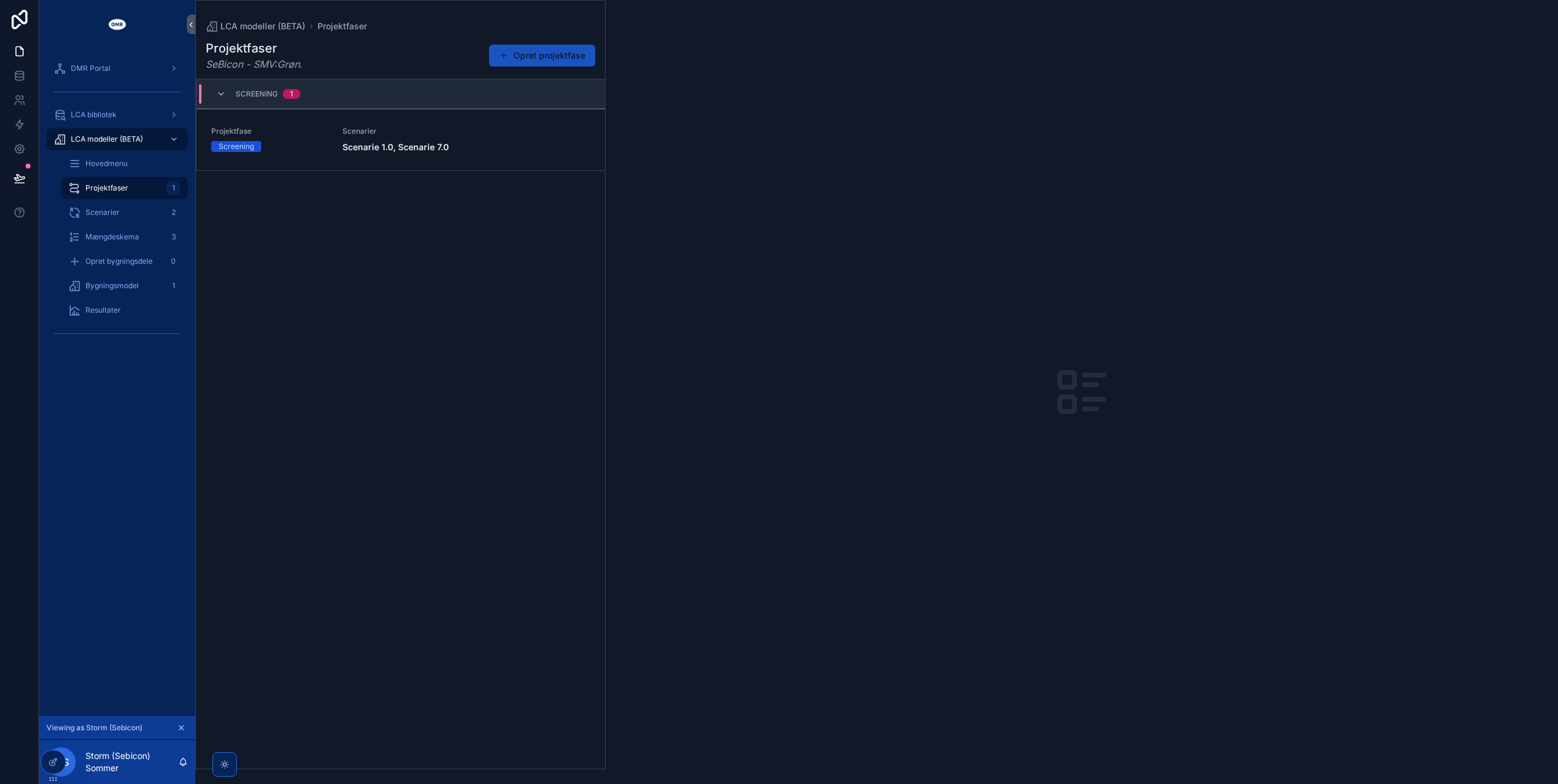
click at [321, 141] on div "Screening" at bounding box center [269, 147] width 117 height 11
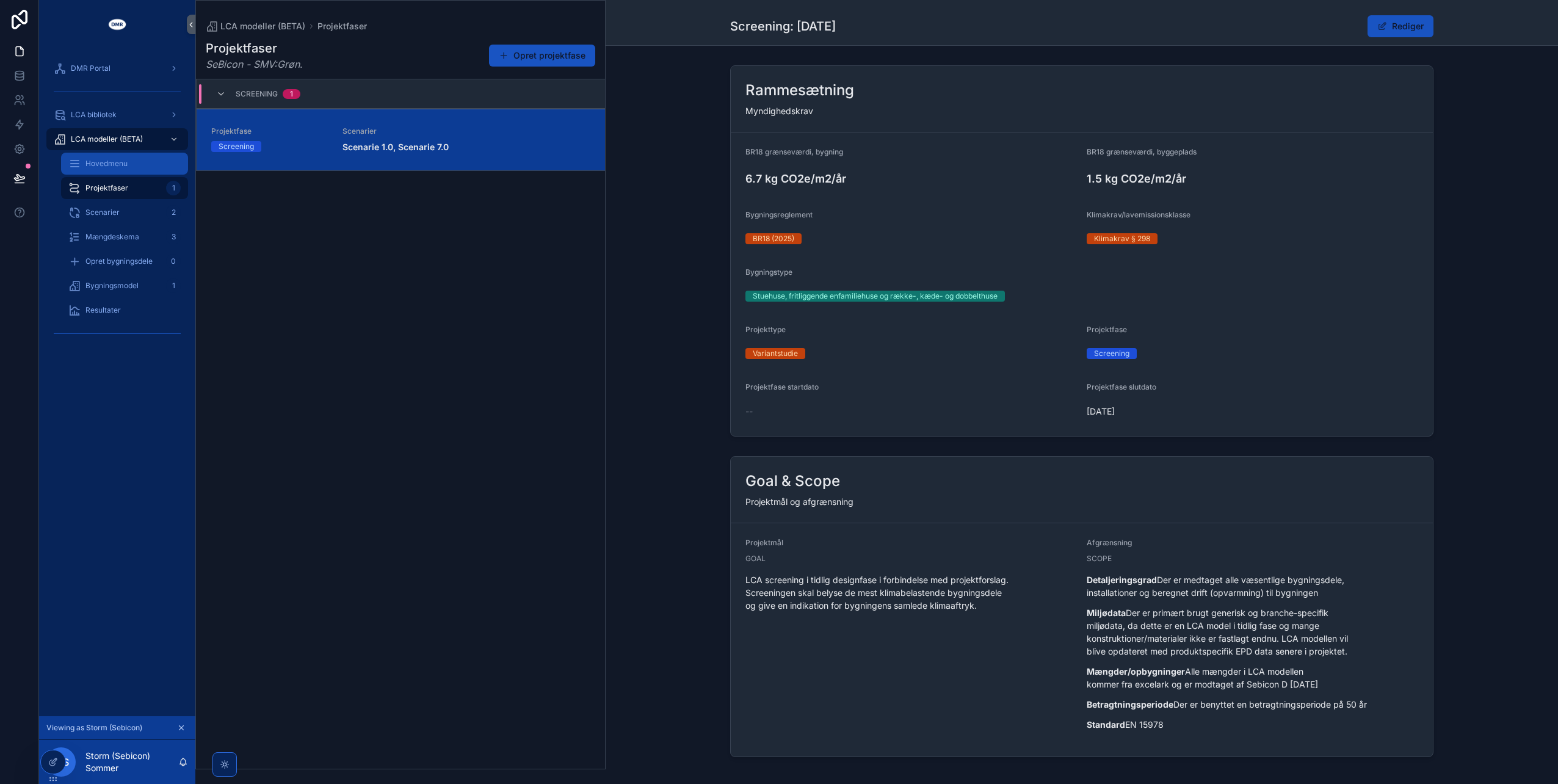
click at [109, 155] on div "Hovedmenu" at bounding box center [124, 163] width 112 height 19
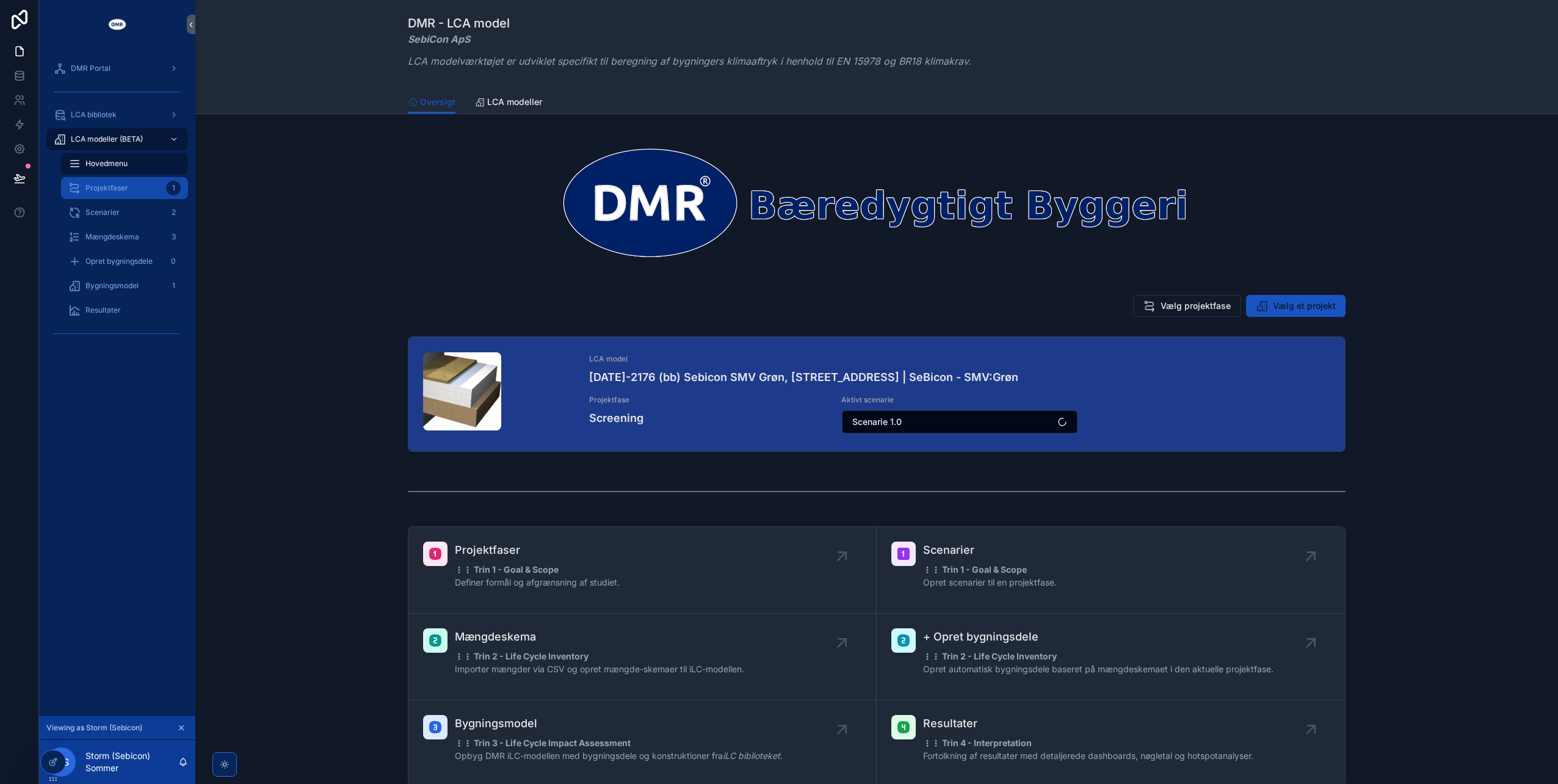
click at [101, 185] on span "Projektfaser" at bounding box center [107, 188] width 43 height 10
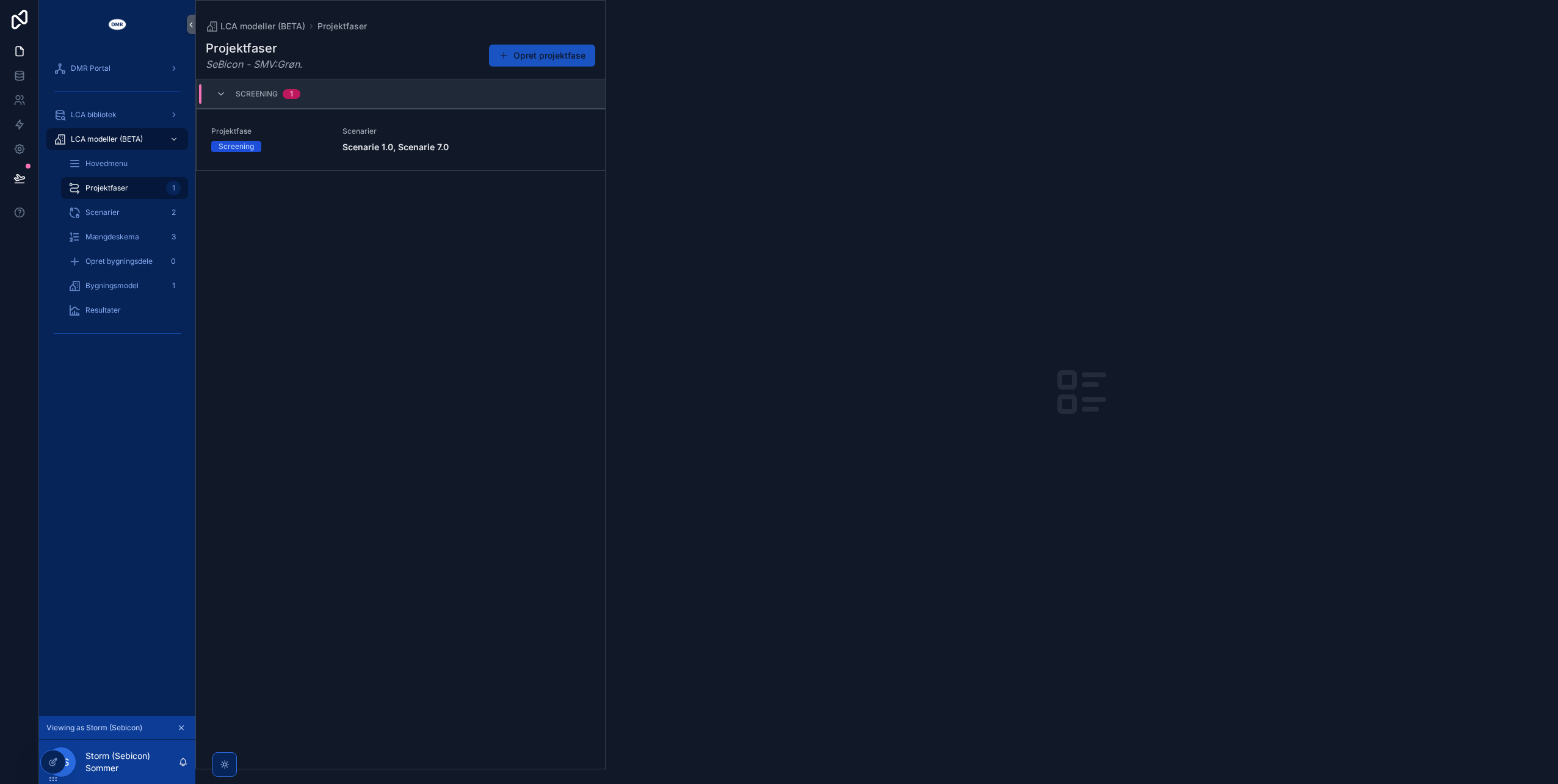
click at [338, 142] on div "Projektfase Screening Scenarier Scenarie 1.0, Scenarie 7.0" at bounding box center [401, 139] width 379 height 27
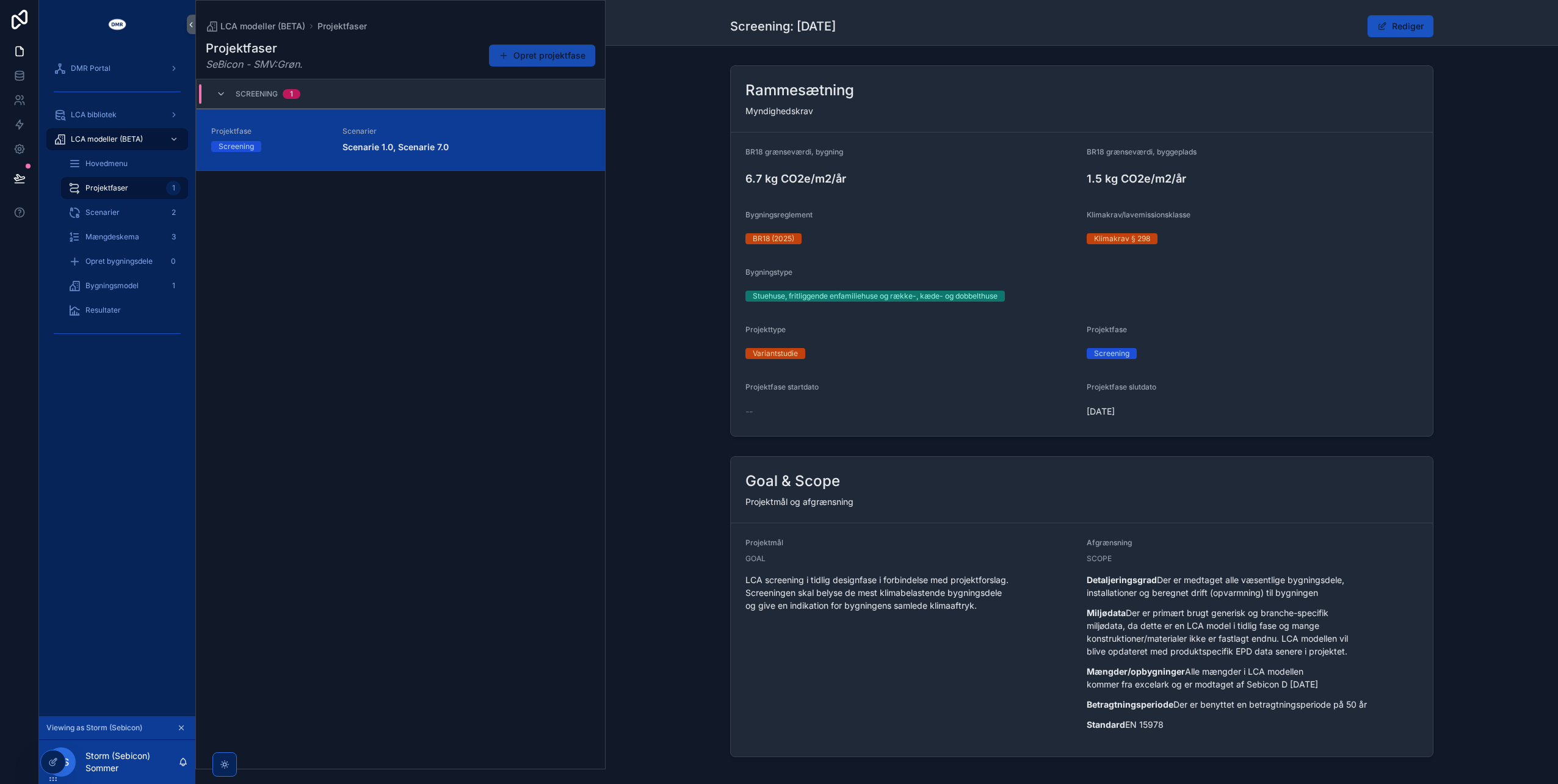
click at [532, 52] on button "Opret projektfase" at bounding box center [542, 56] width 106 height 22
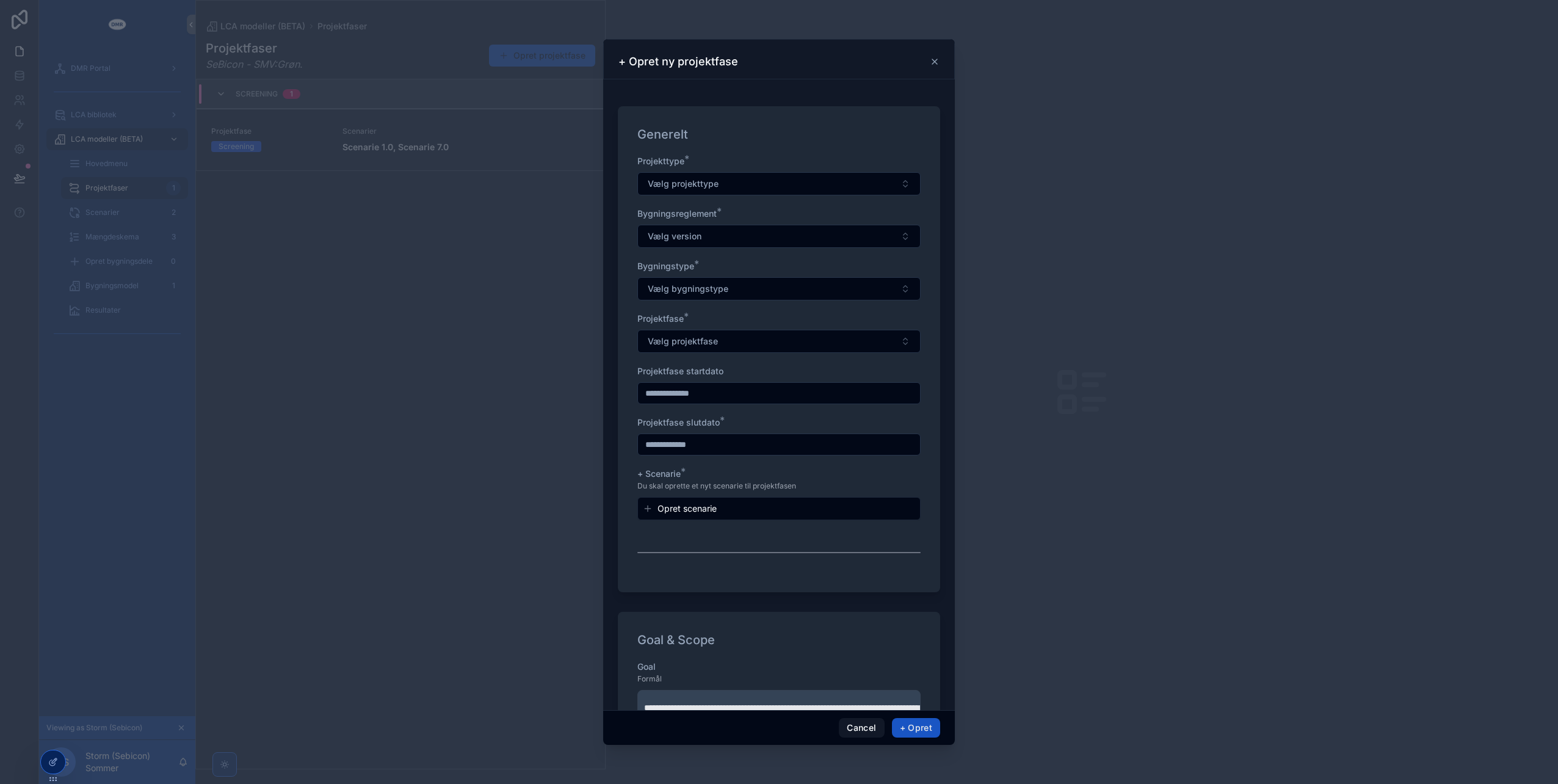
click at [935, 60] on icon "scrollable content" at bounding box center [935, 61] width 10 height 10
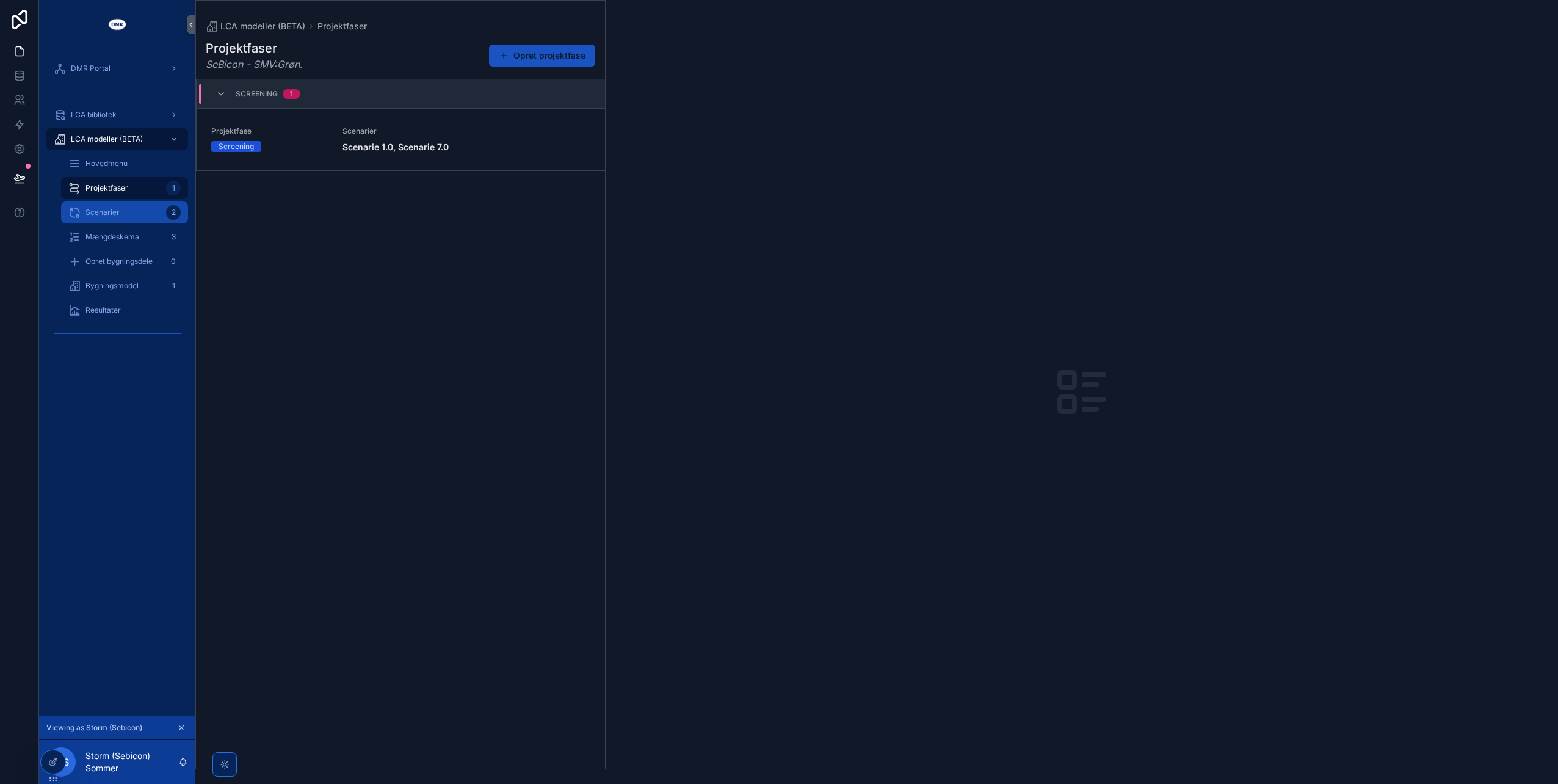
click at [139, 219] on div "Scenarier 2" at bounding box center [124, 212] width 112 height 19
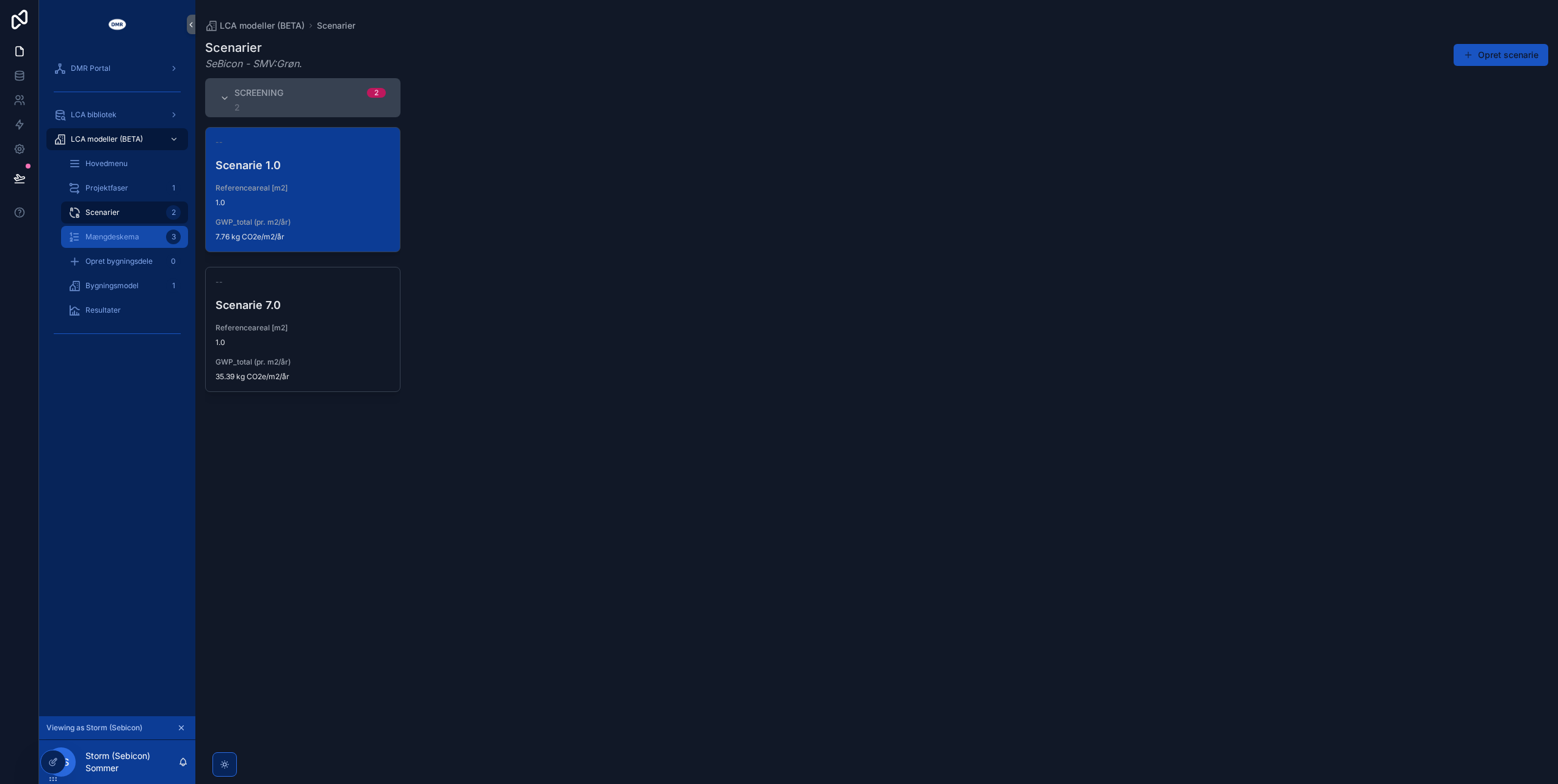
click at [146, 234] on div "Mængdeskema 3" at bounding box center [124, 237] width 112 height 19
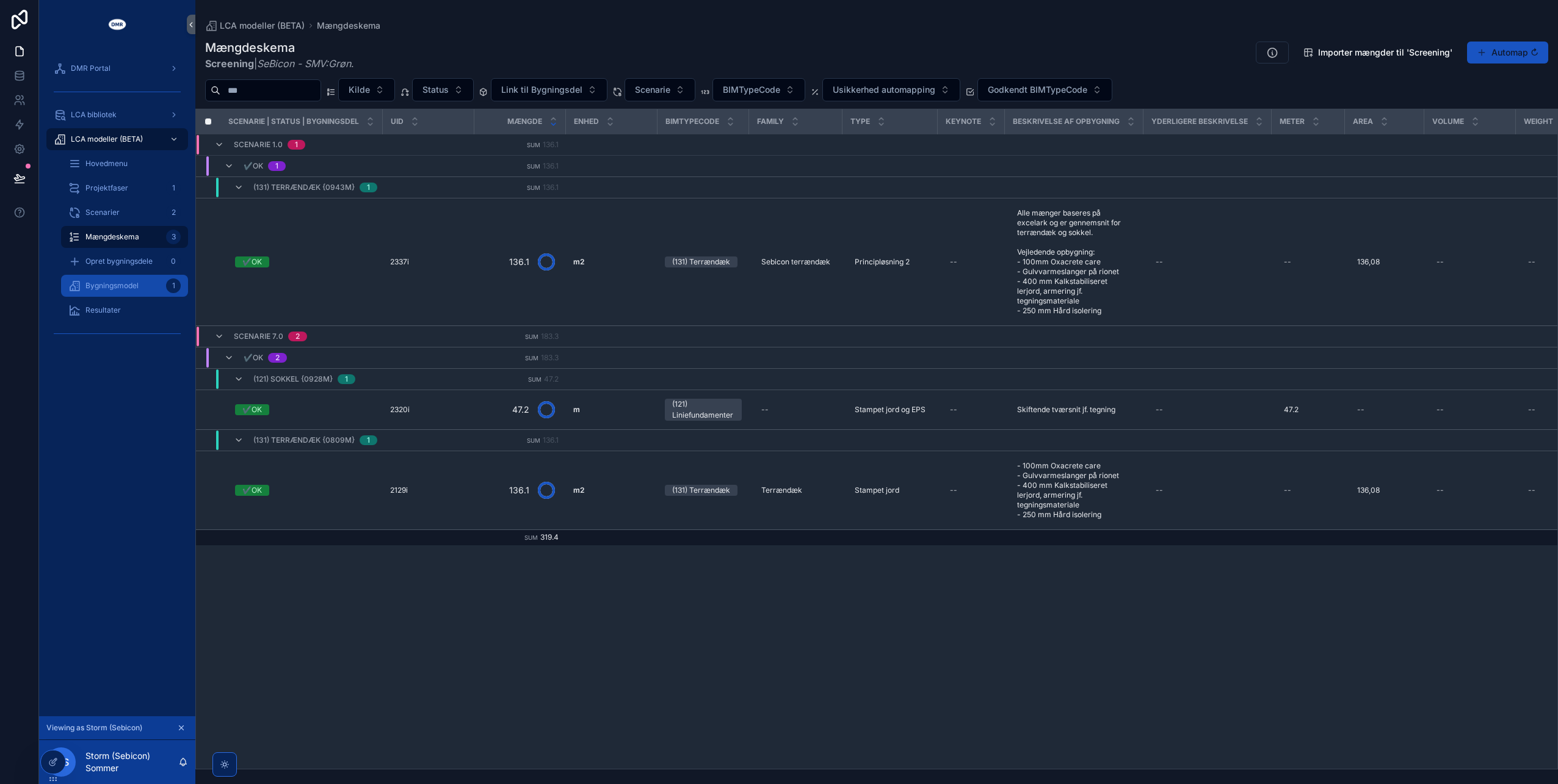
click at [108, 285] on span "Bygningsmodel" at bounding box center [112, 285] width 53 height 10
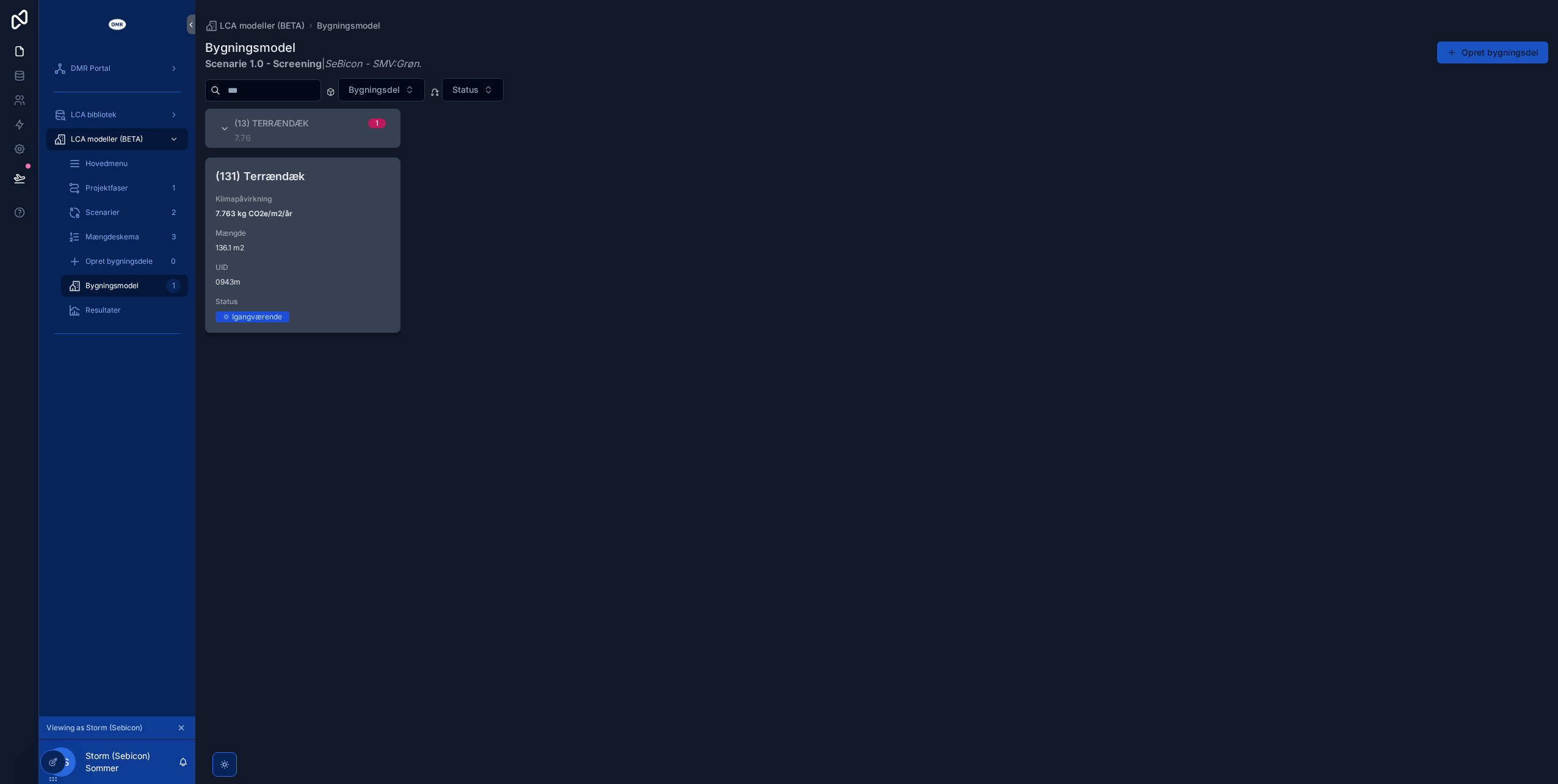
click at [296, 271] on span "UID" at bounding box center [303, 268] width 174 height 10
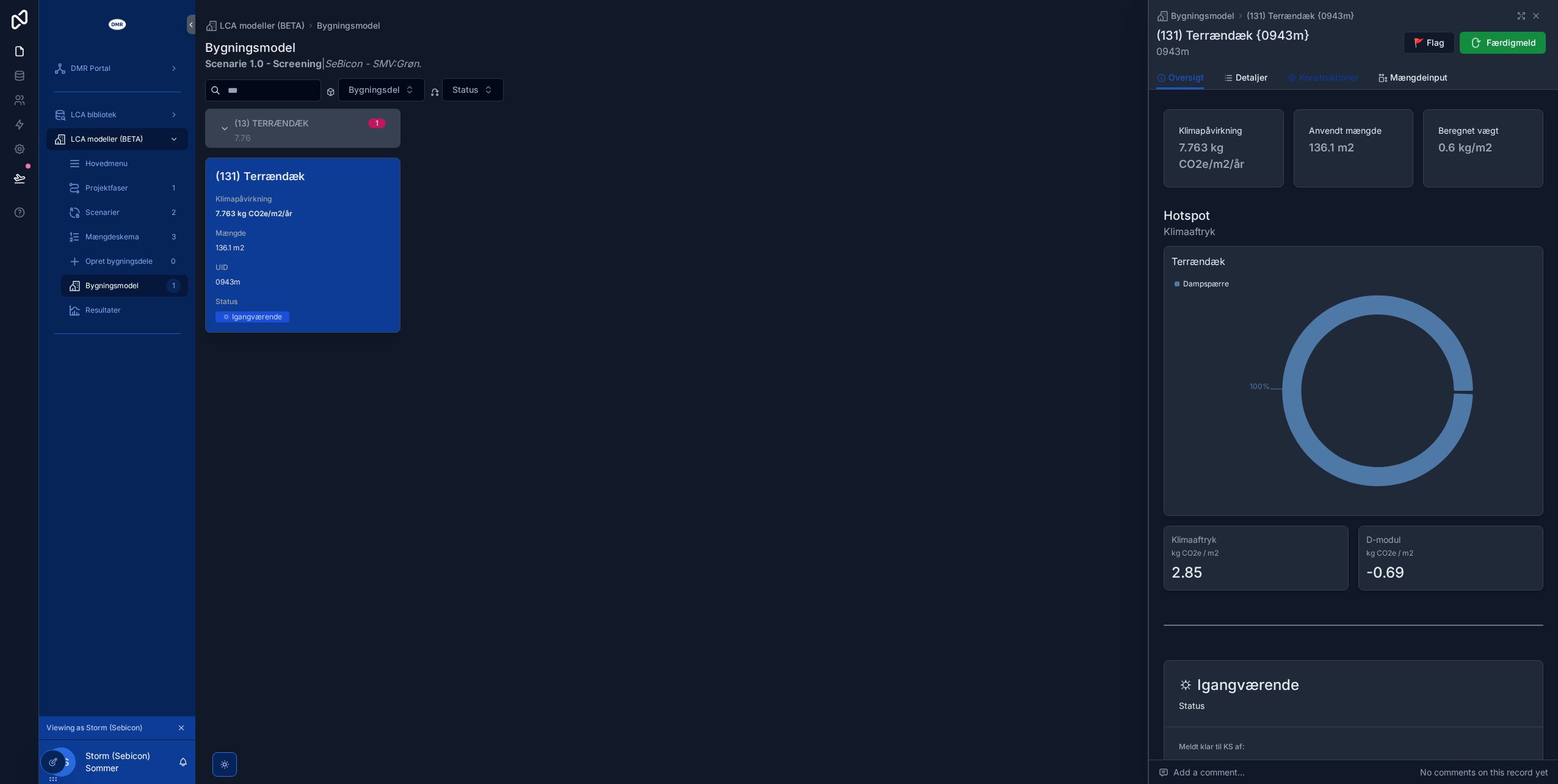
click at [1301, 76] on span "Konstruktioner" at bounding box center [1329, 78] width 59 height 12
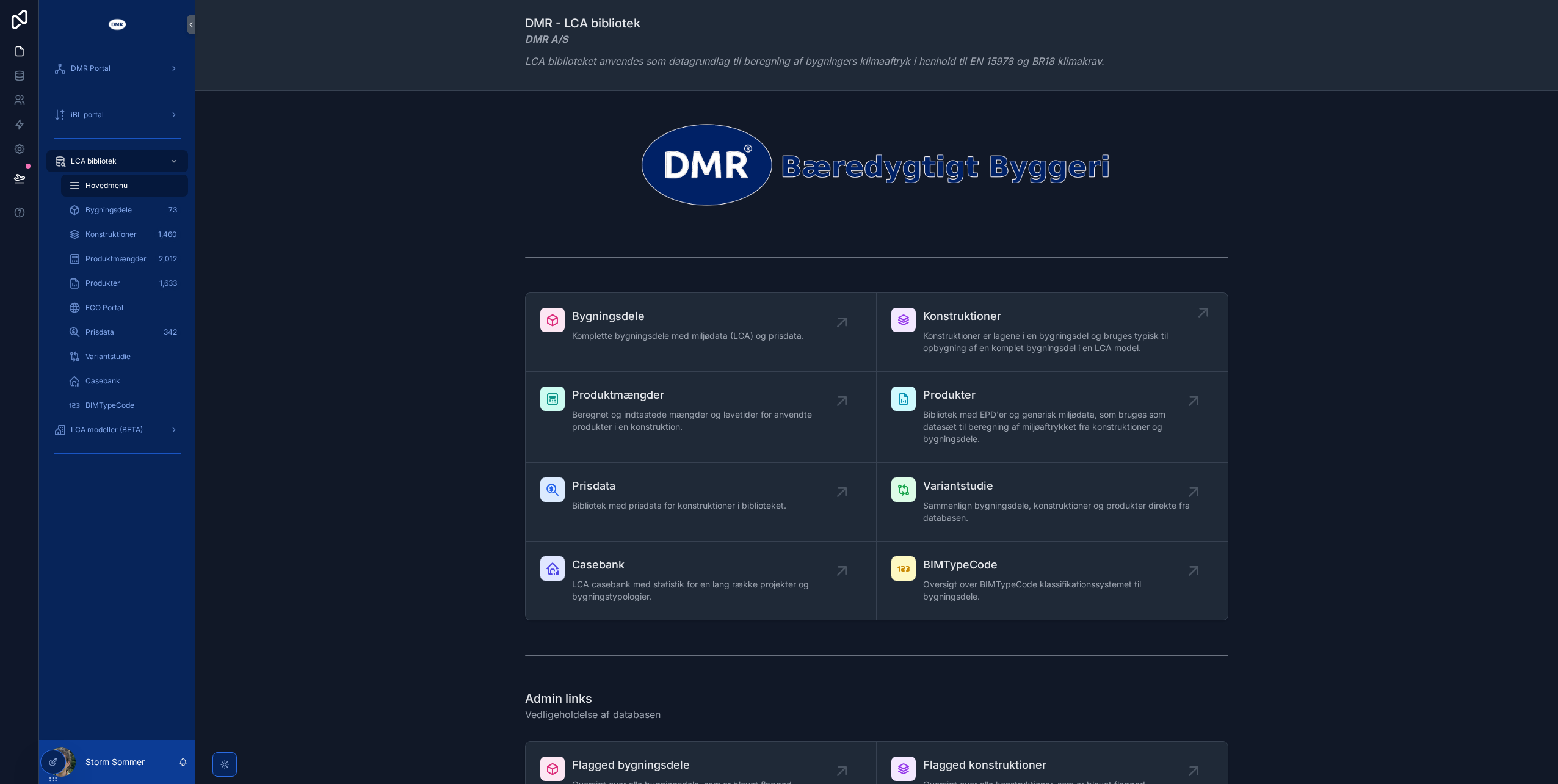
click at [978, 334] on span "Konstruktioner er lagene i en bygningsdel og bruges typisk til opbygning af en …" at bounding box center [1059, 341] width 270 height 24
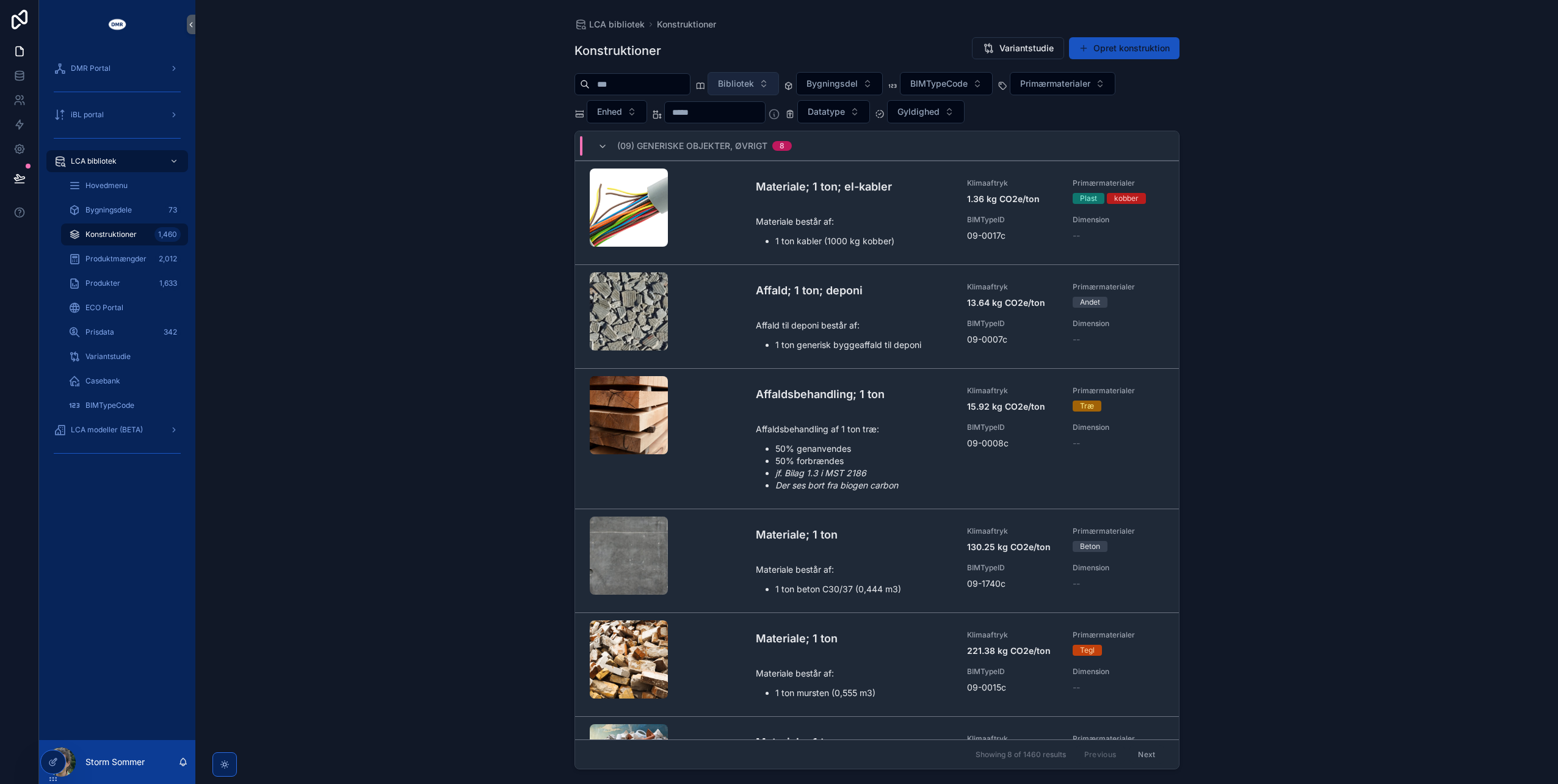
click at [779, 86] on button "Bibliotek" at bounding box center [743, 83] width 72 height 23
click at [759, 50] on div "Konstruktioner Variantstudie Opret konstruktion" at bounding box center [877, 50] width 605 height 28
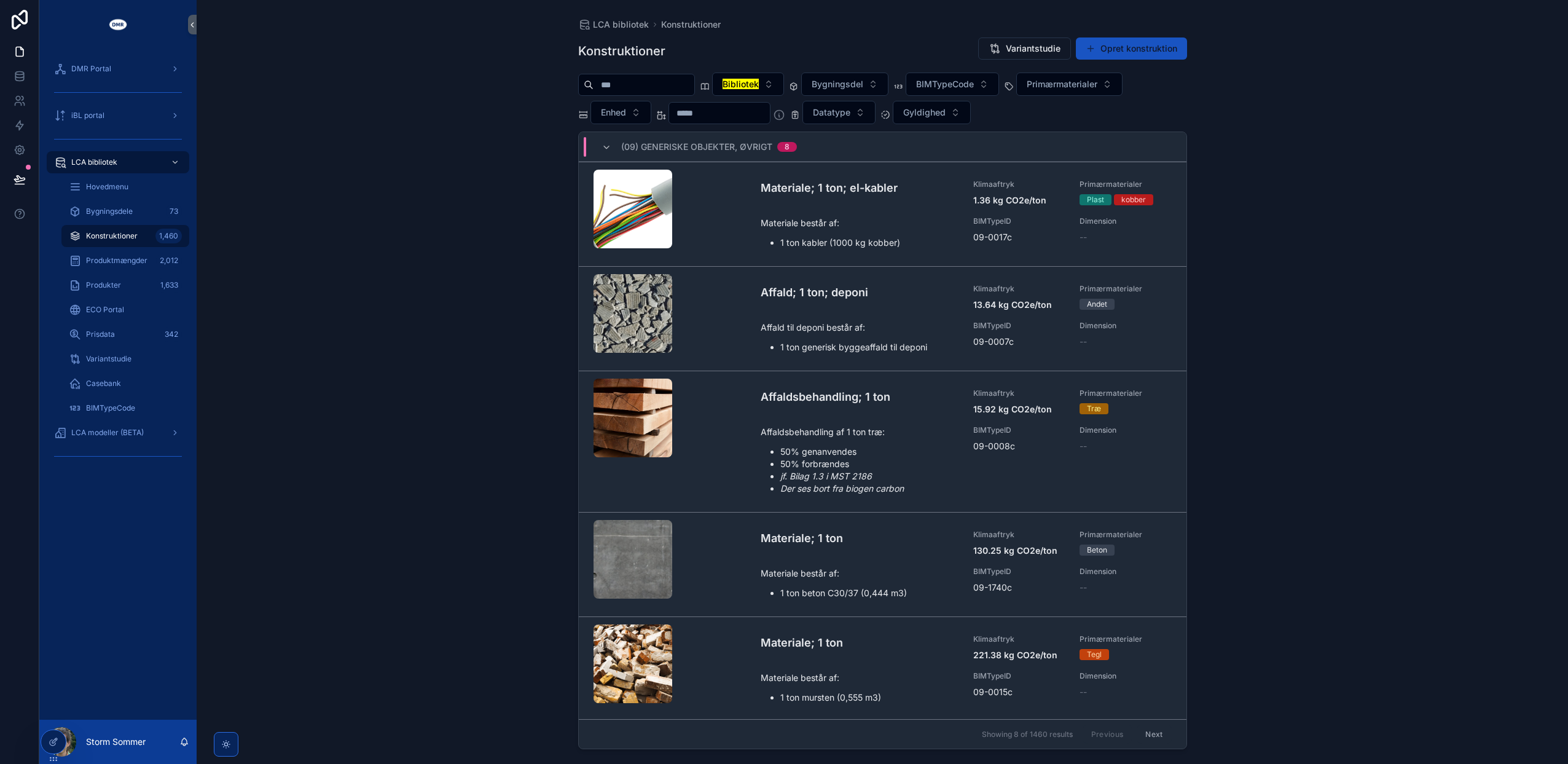
click at [405, 405] on div "LCA bibliotek Konstruktioner Konstruktioner Variantstudie Opret konstruktion Bi…" at bounding box center [882, 382] width 1372 height 764
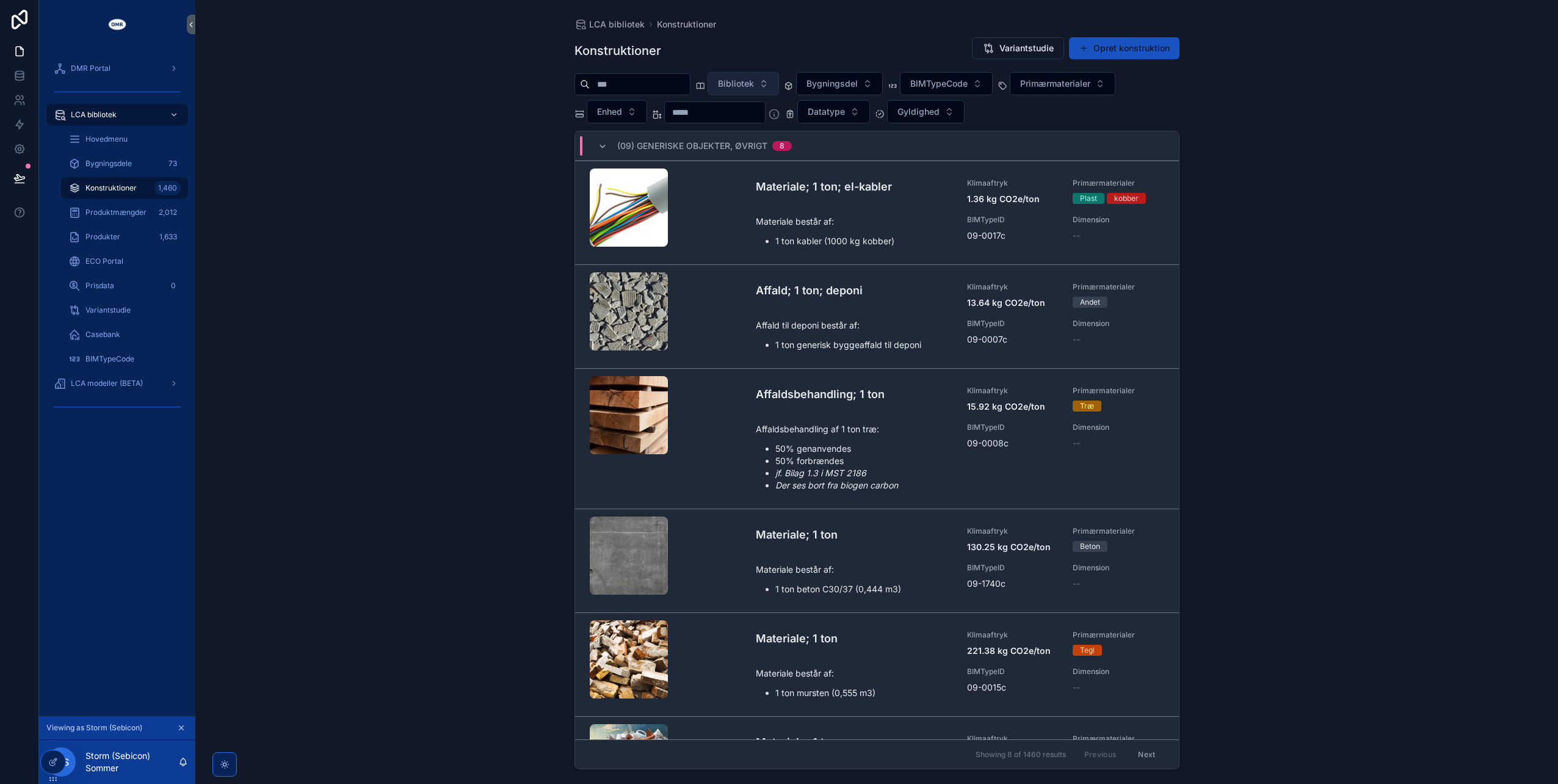
click at [779, 83] on button "Bibliotek" at bounding box center [743, 83] width 72 height 23
click at [762, 136] on span "SebiCon ApS {CL00062}" at bounding box center [750, 132] width 101 height 12
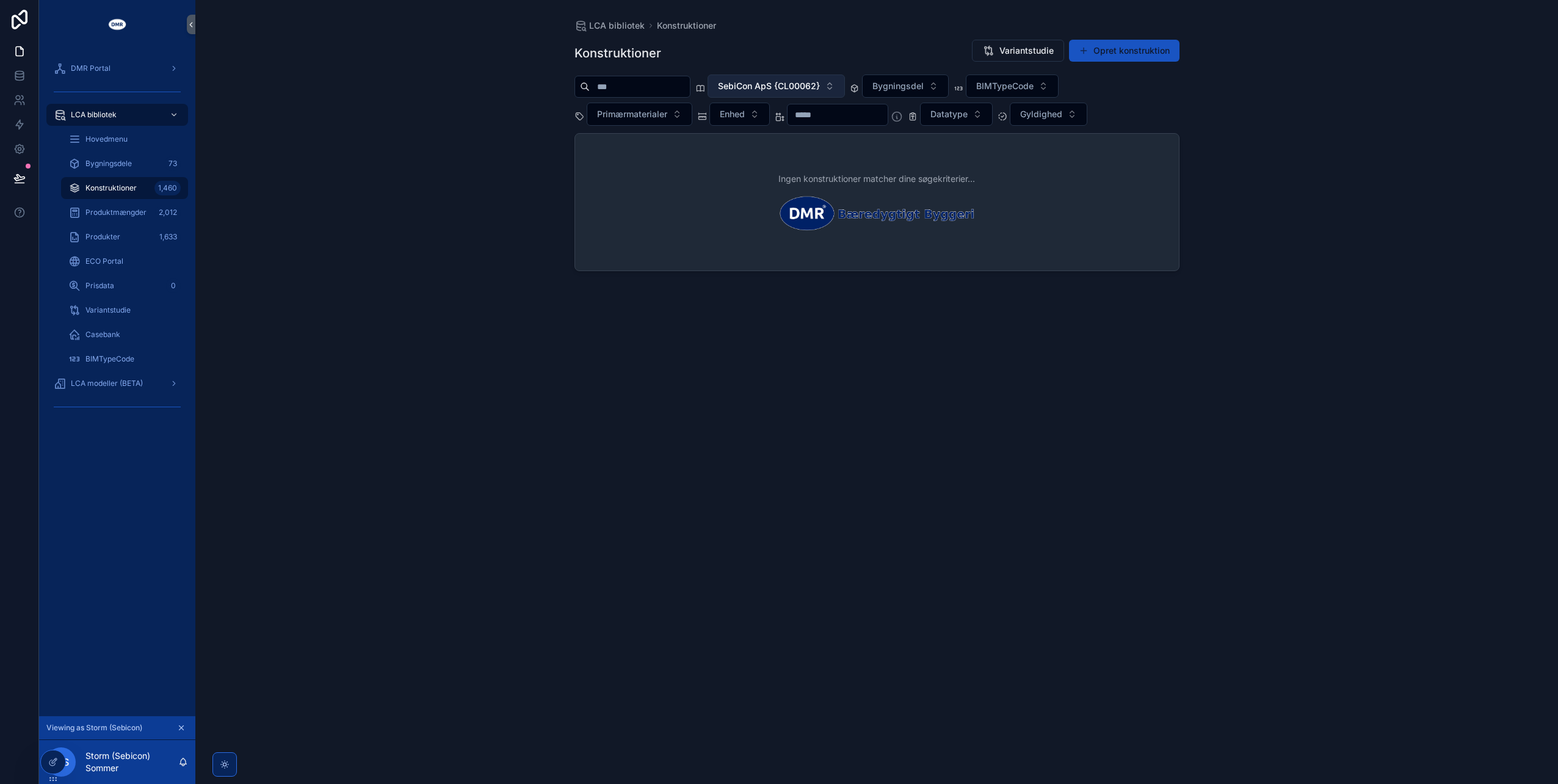
click at [820, 82] on span "SebiCon ApS {CL00062}" at bounding box center [769, 86] width 102 height 12
click at [839, 141] on div "None" at bounding box center [802, 134] width 146 height 19
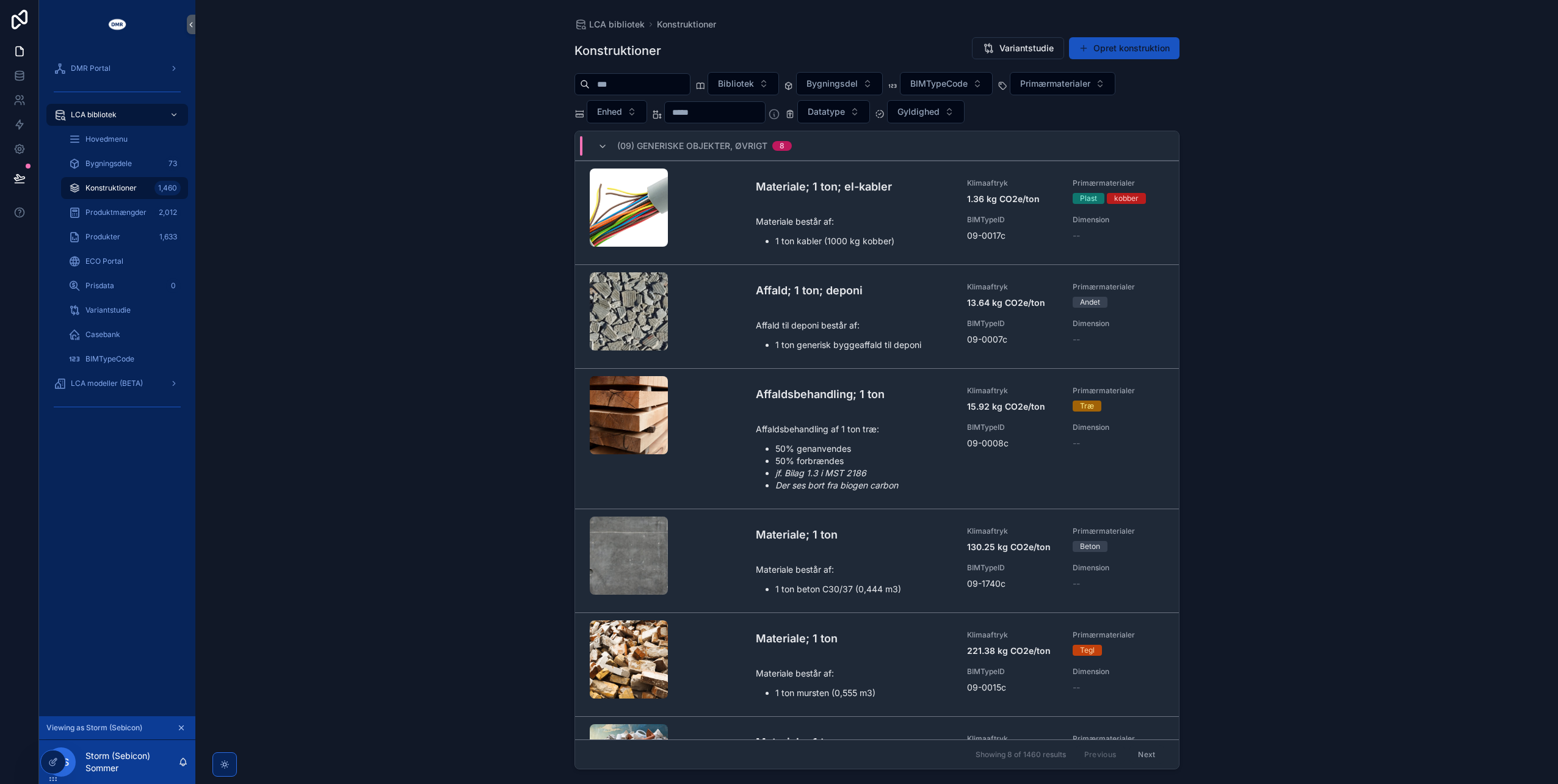
click at [517, 133] on div "LCA bibliotek Konstruktioner Konstruktioner Variantstudie Opret konstruktion Bi…" at bounding box center [877, 392] width 1363 height 784
click at [469, 687] on div "LCA bibliotek Konstruktioner Konstruktioner Variantstudie Opret konstruktion Bi…" at bounding box center [877, 392] width 1363 height 784
click at [501, 380] on div "LCA bibliotek Konstruktioner Konstruktioner Variantstudie Opret konstruktion Bi…" at bounding box center [877, 392] width 1363 height 784
click at [1099, 39] on button "Opret konstruktion" at bounding box center [1124, 48] width 110 height 22
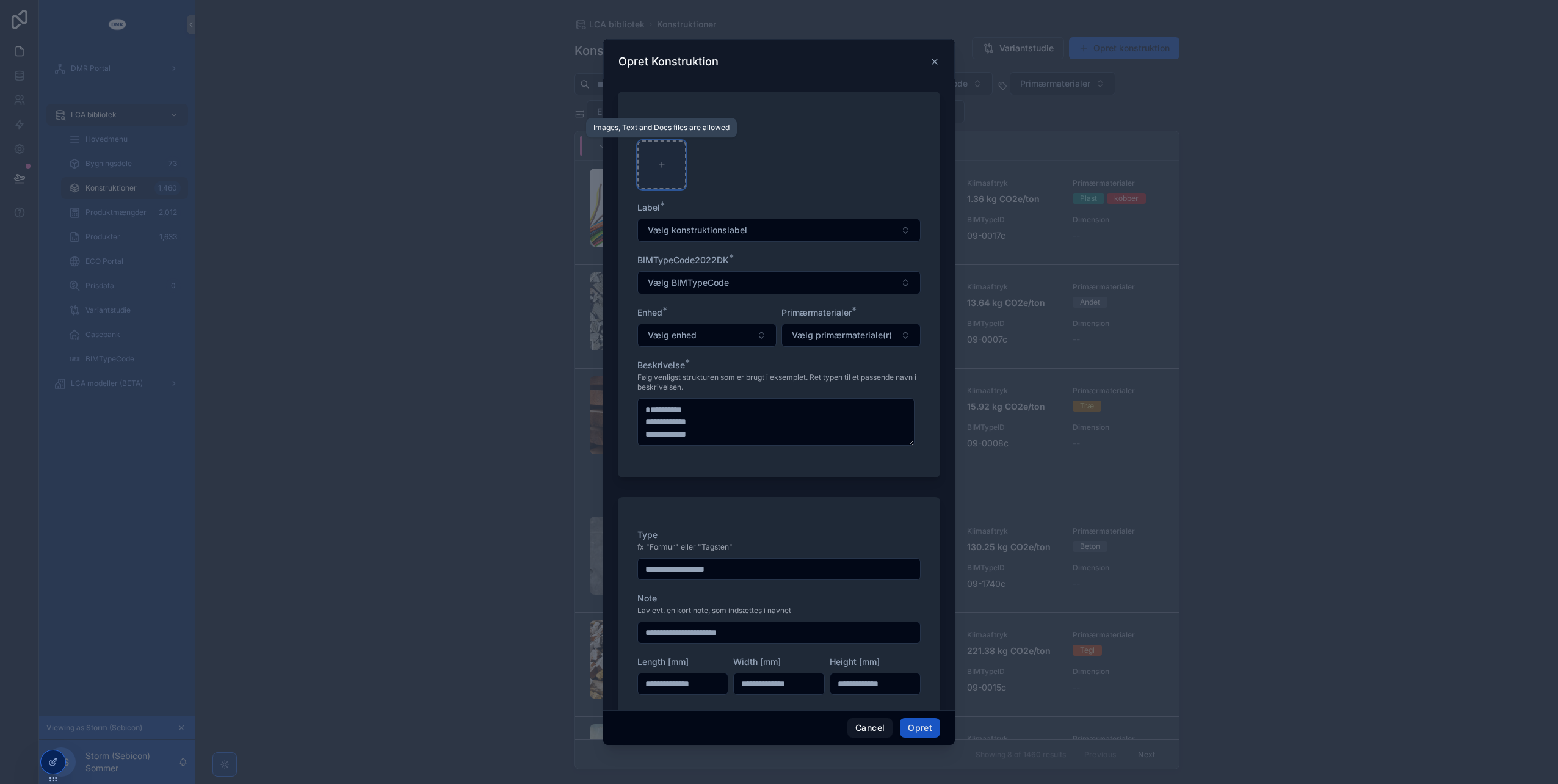
click at [667, 163] on div "scrollable content" at bounding box center [661, 165] width 49 height 49
type input "**********"
click at [666, 149] on icon "scrollable content" at bounding box center [663, 151] width 10 height 10
click at [693, 128] on icon "scrollable content" at bounding box center [689, 128] width 10 height 10
click at [663, 149] on icon "scrollable content" at bounding box center [663, 151] width 10 height 10
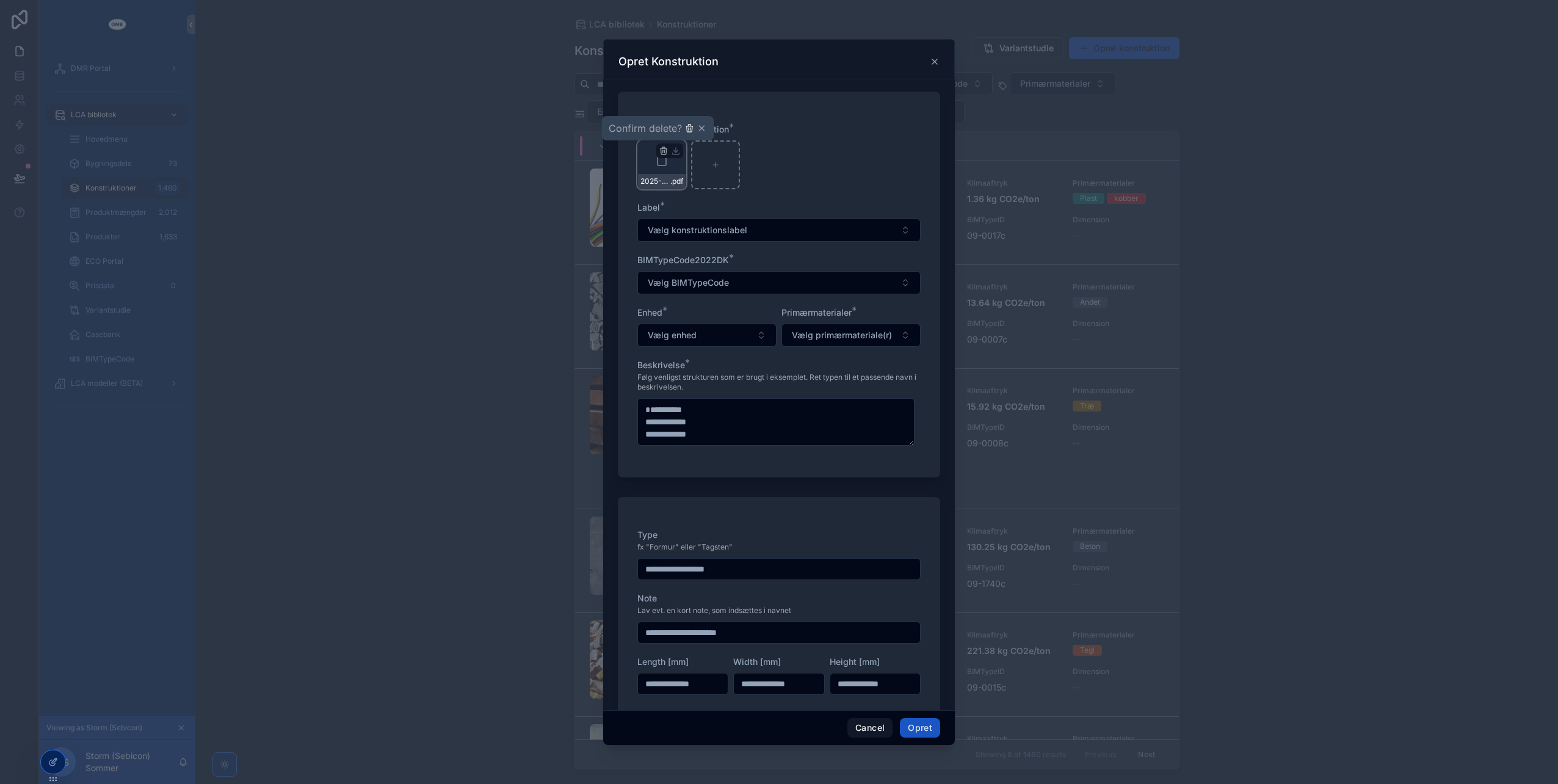
click at [690, 125] on icon "scrollable content" at bounding box center [690, 125] width 3 height 2
click at [653, 171] on div "scrollable content" at bounding box center [661, 165] width 49 height 49
type input "**********"
click at [732, 226] on span "Vælg konstruktionslabel" at bounding box center [697, 230] width 99 height 12
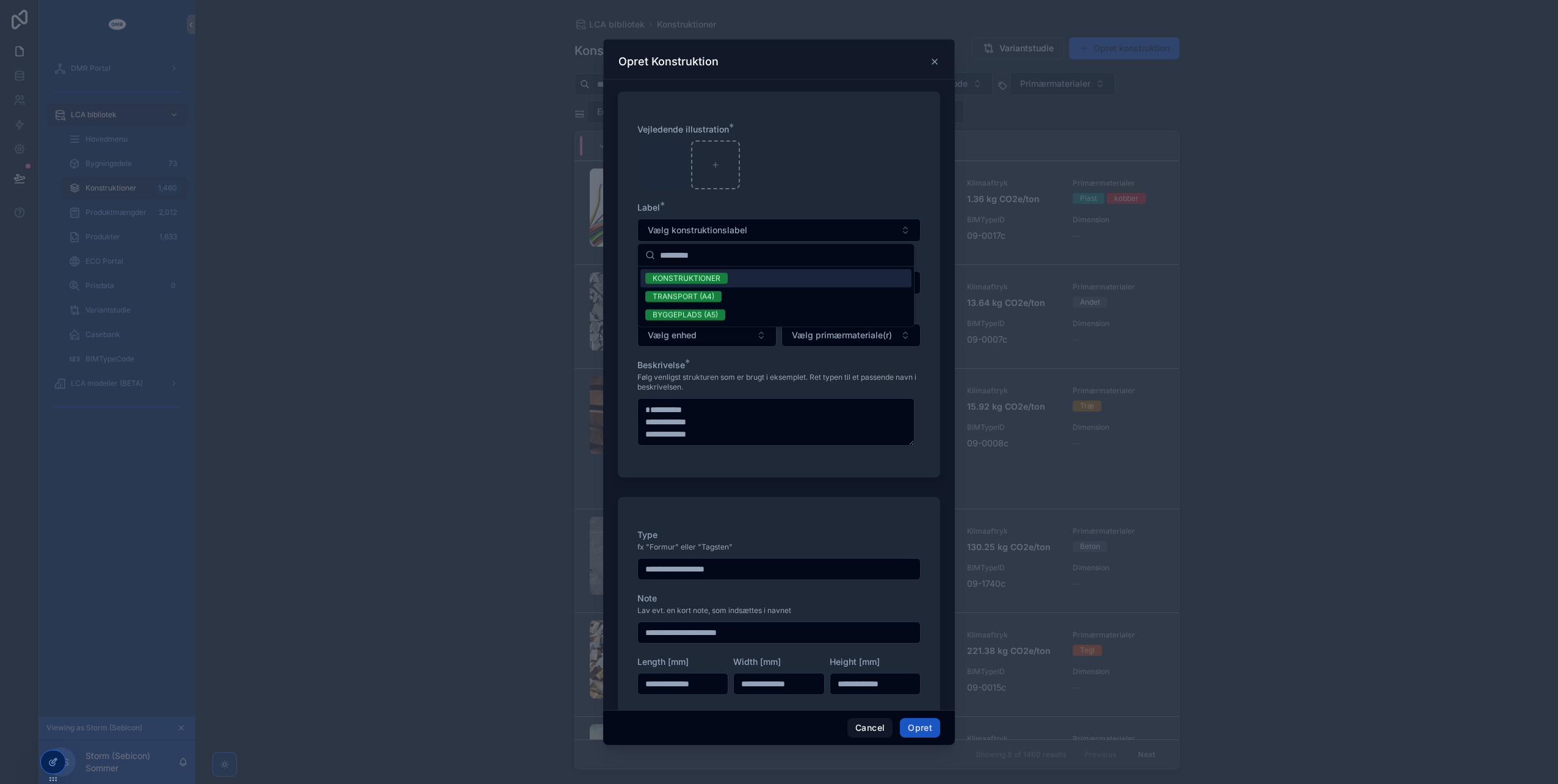
click at [729, 277] on div "KONSTRUKTIONER" at bounding box center [776, 278] width 271 height 19
click at [815, 180] on div "sebicon klip1 .png" at bounding box center [779, 165] width 283 height 49
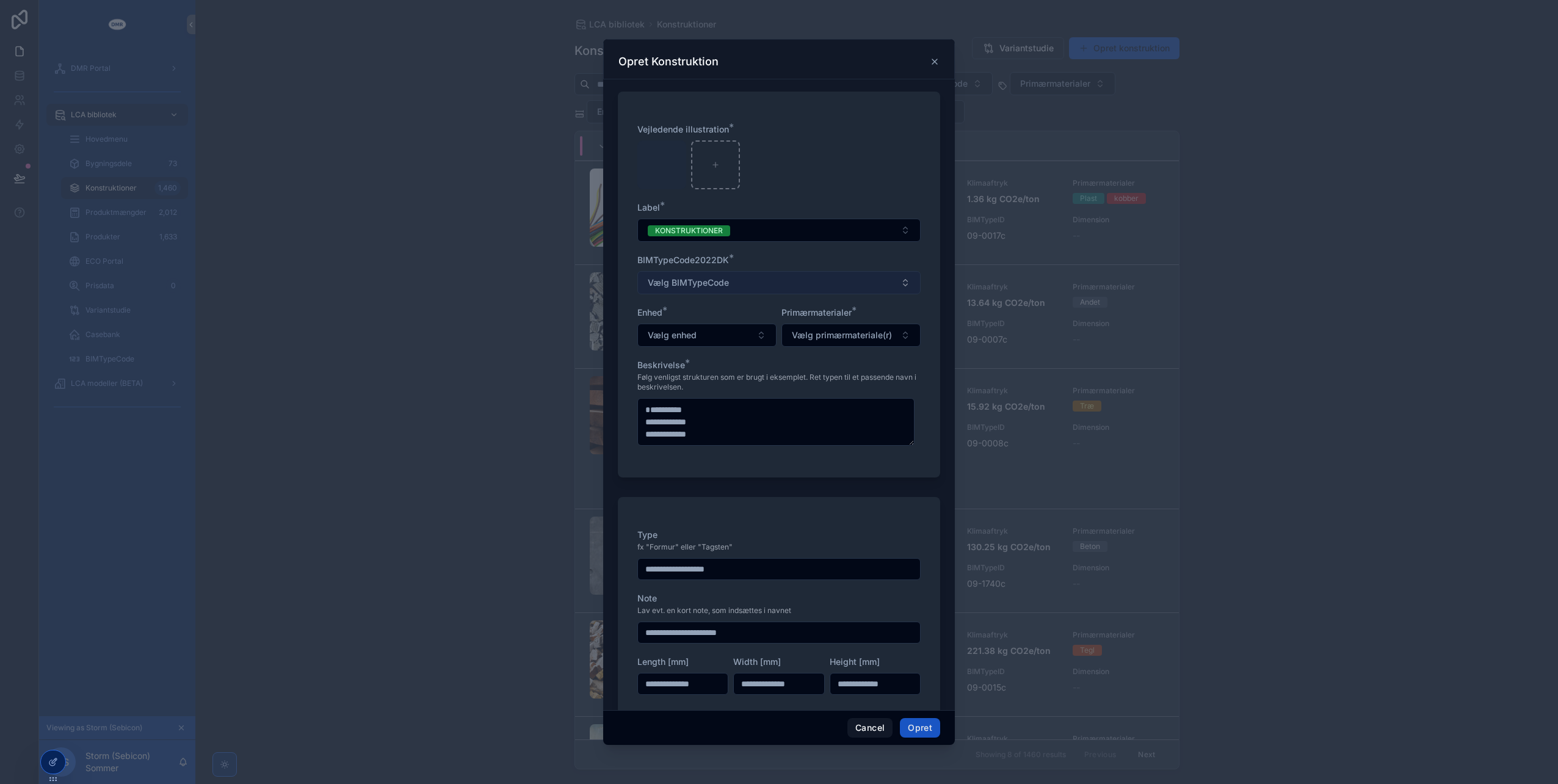
click at [743, 288] on button "Vælg BIMTypeCode" at bounding box center [779, 283] width 283 height 23
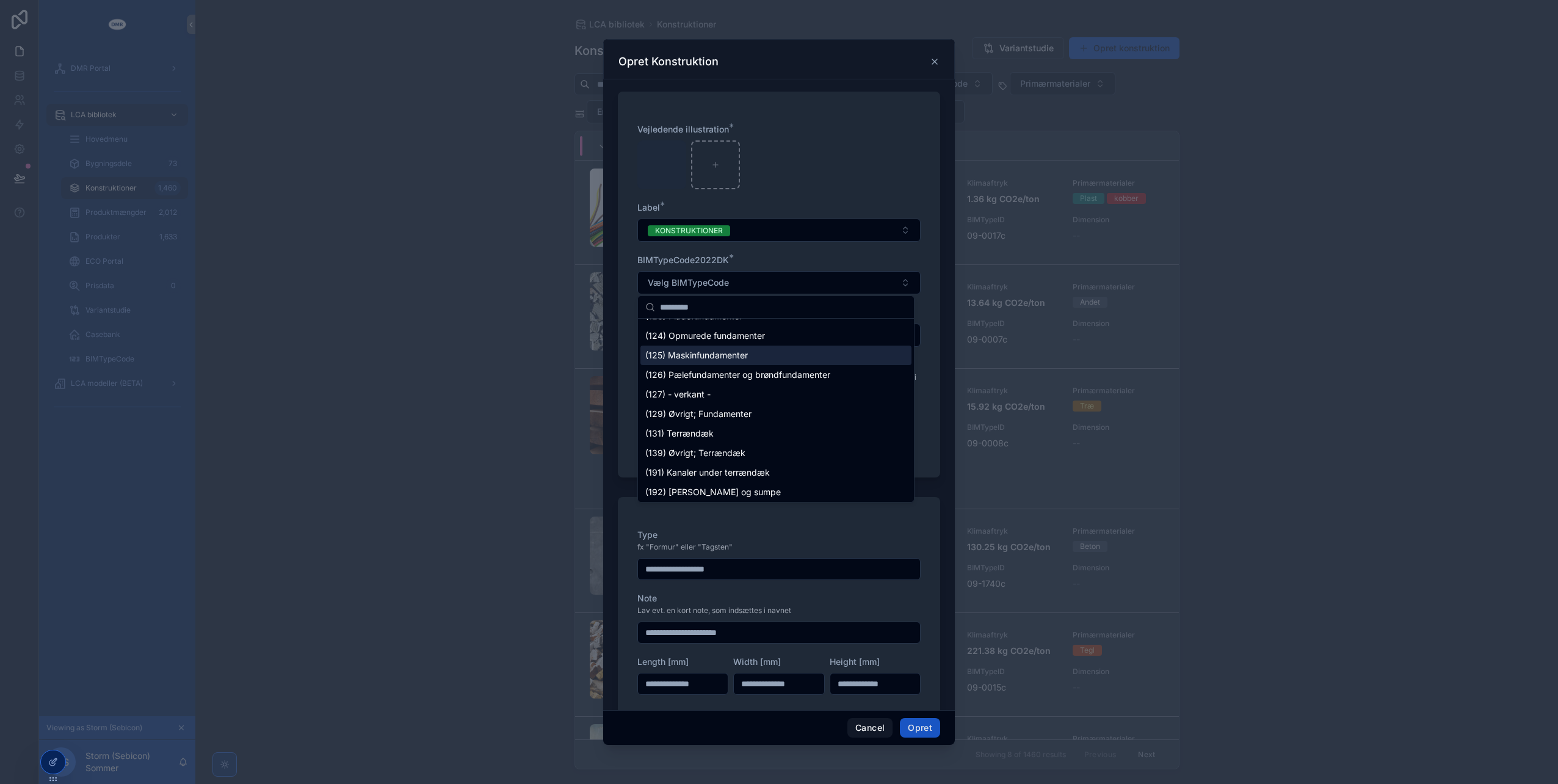
scroll to position [366, 0]
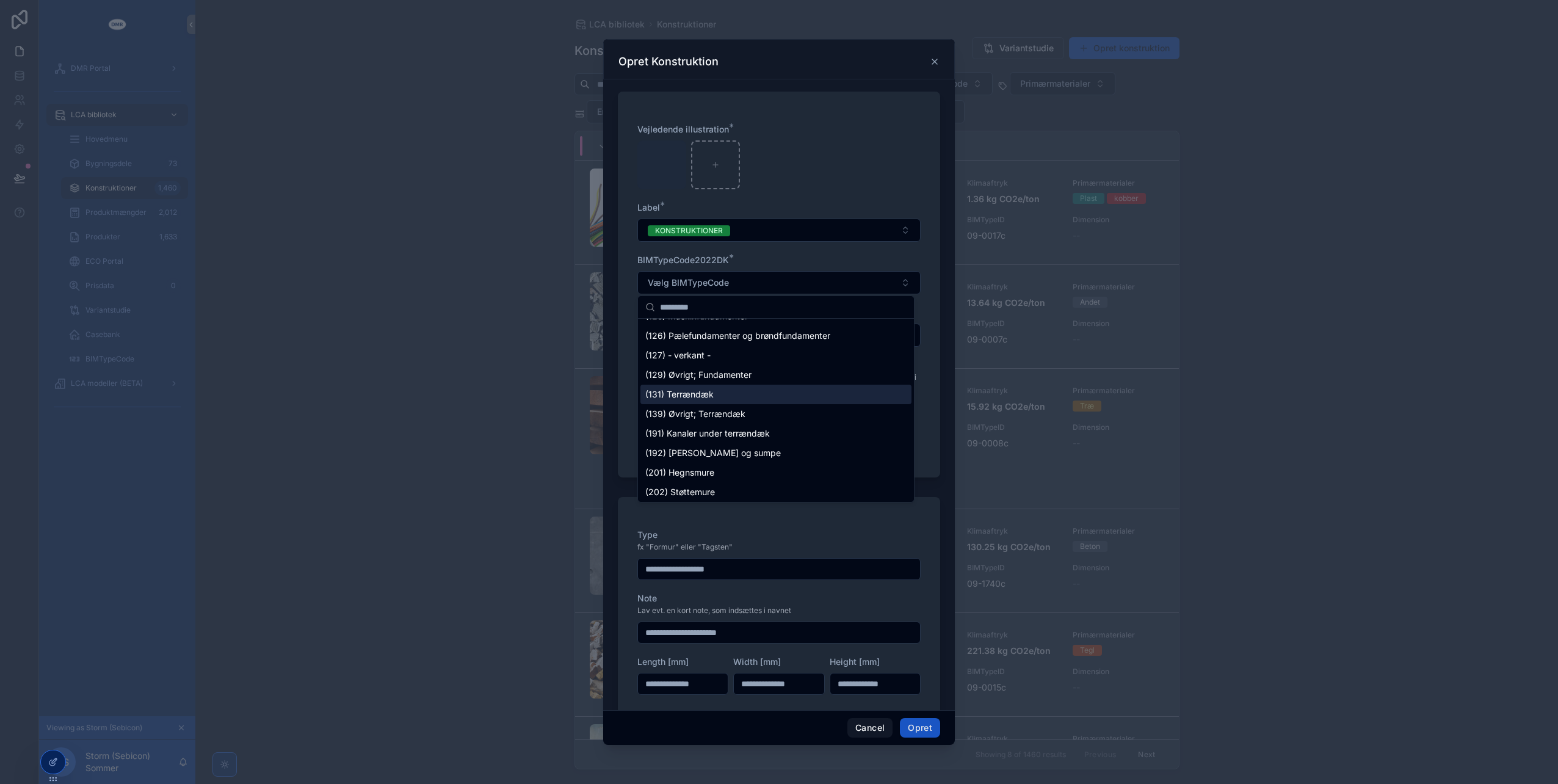
click at [679, 393] on span "(131) Terrændæk" at bounding box center [679, 394] width 68 height 12
type textarea "**********"
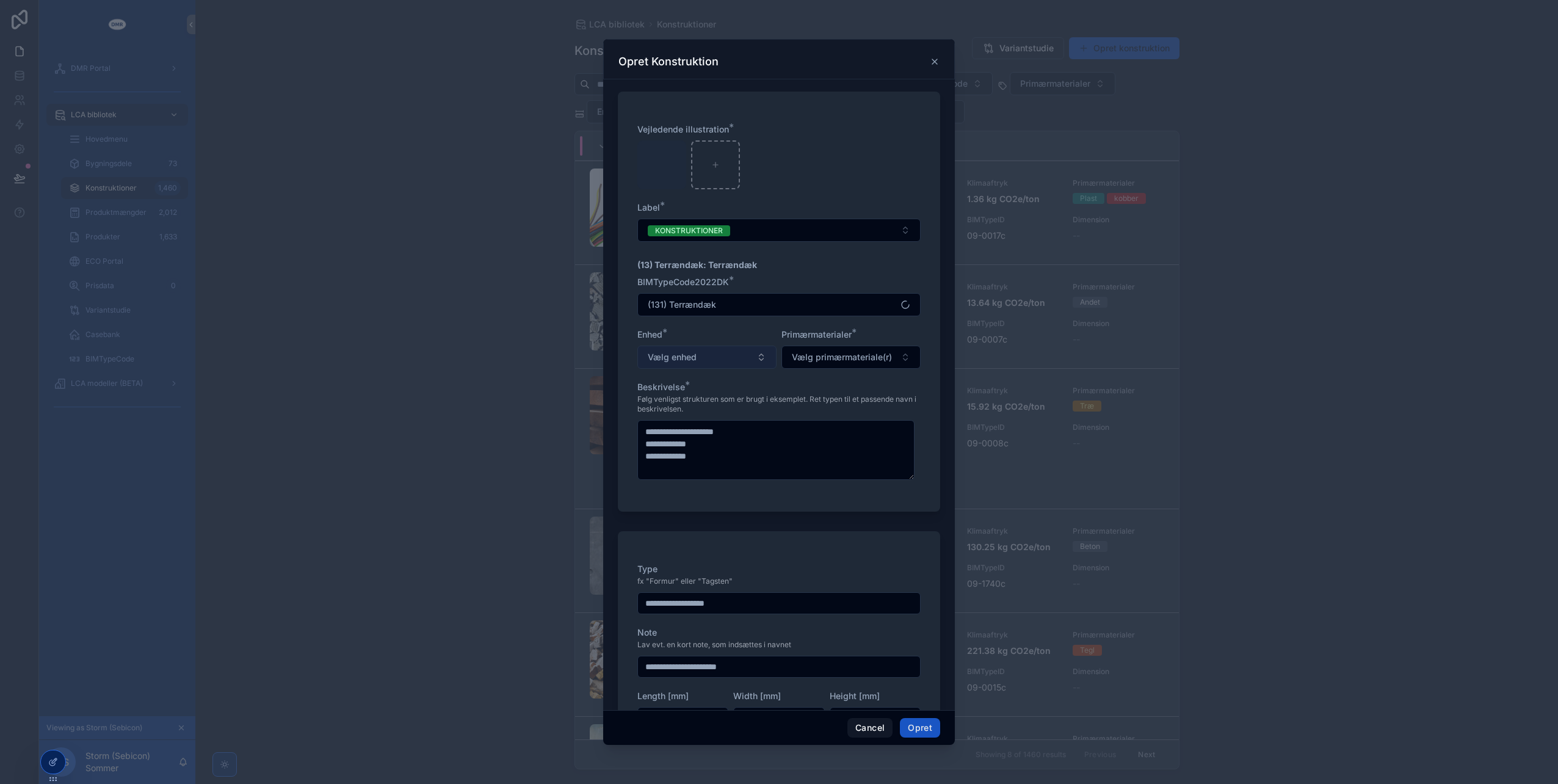
click at [710, 356] on button "Vælg enhed" at bounding box center [707, 357] width 139 height 23
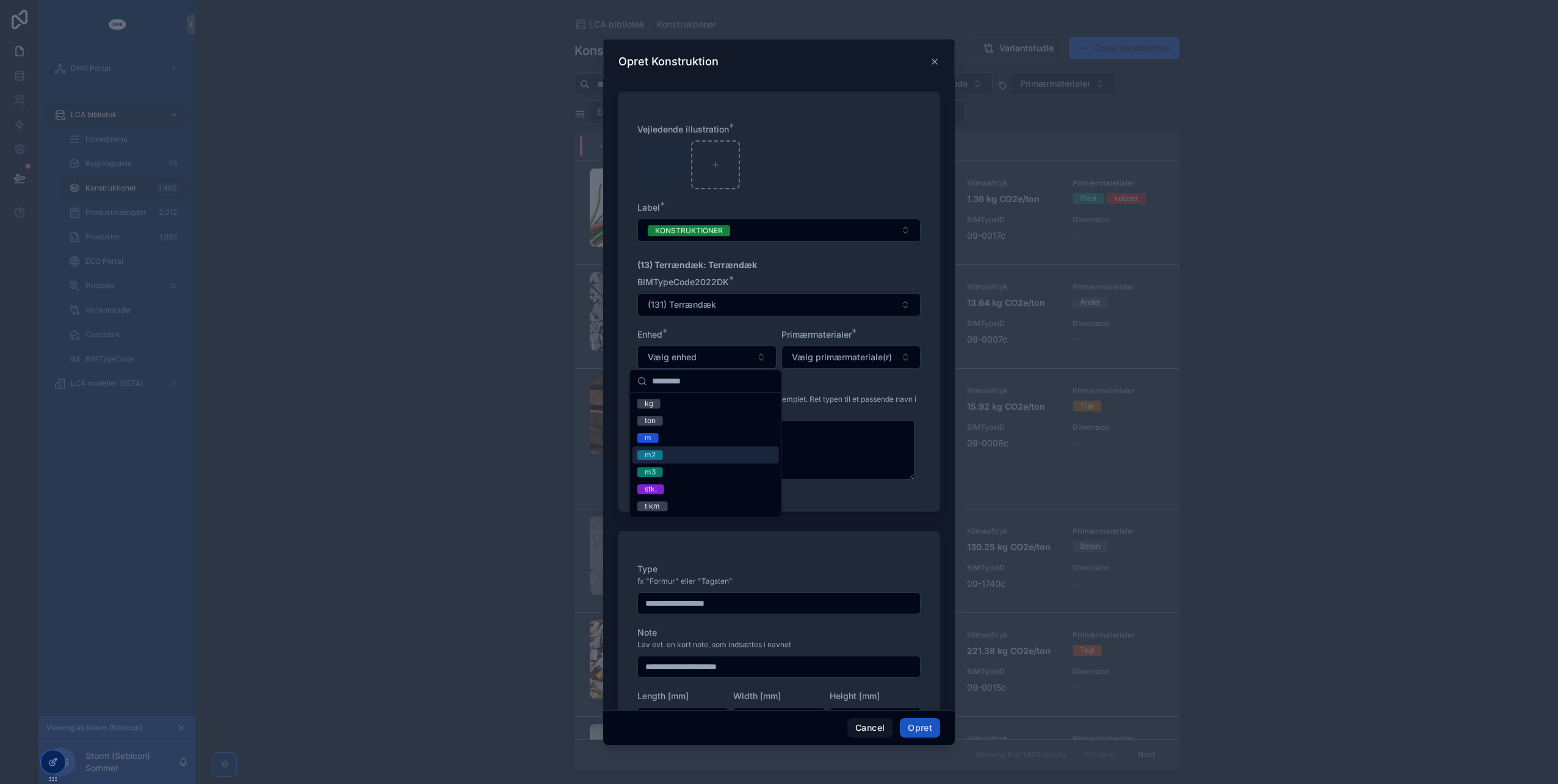
click at [672, 453] on div "m2" at bounding box center [706, 454] width 146 height 17
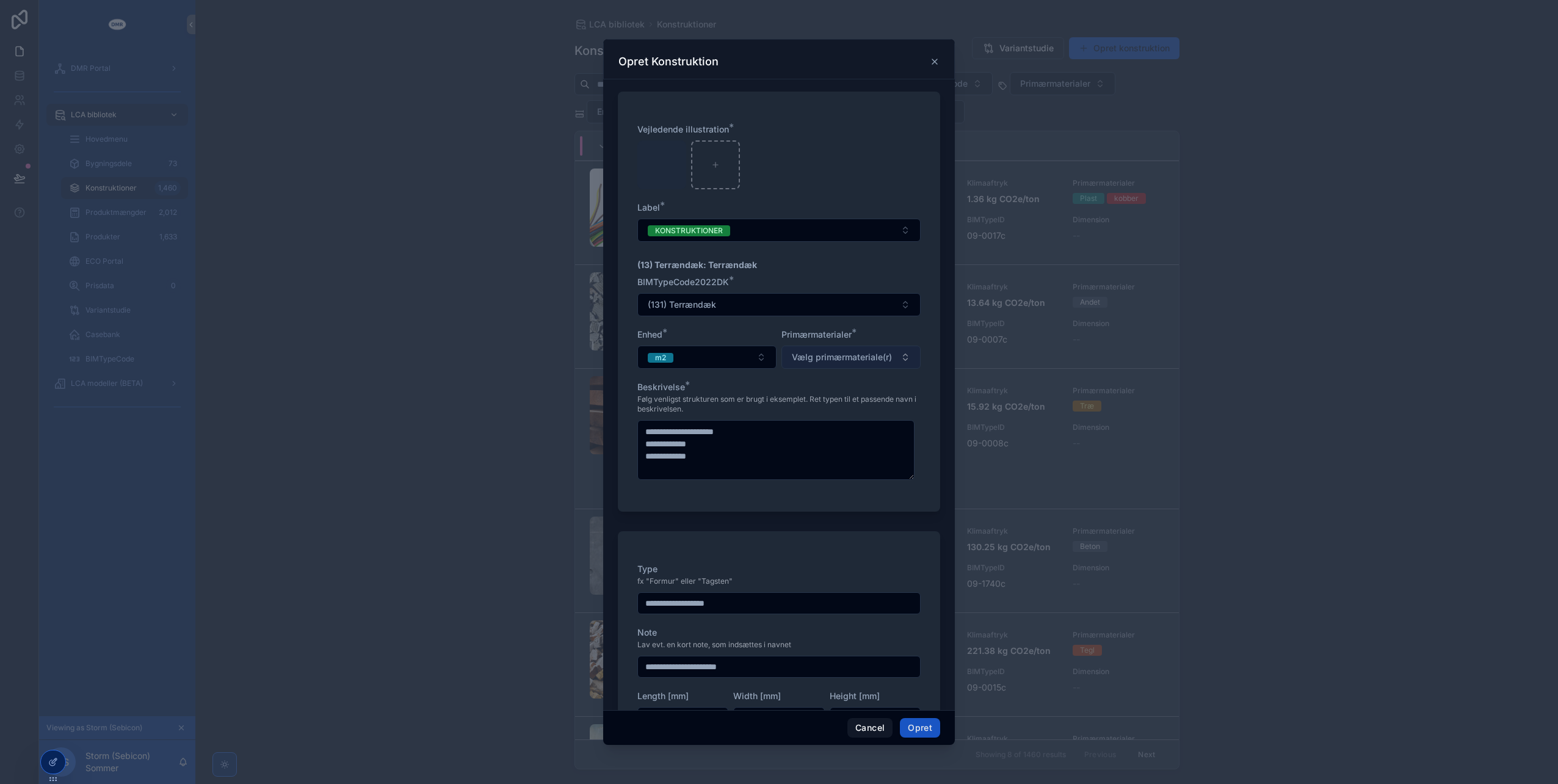
click at [815, 359] on span "Vælg primærmateriale(r)" at bounding box center [841, 357] width 100 height 12
type input "**"
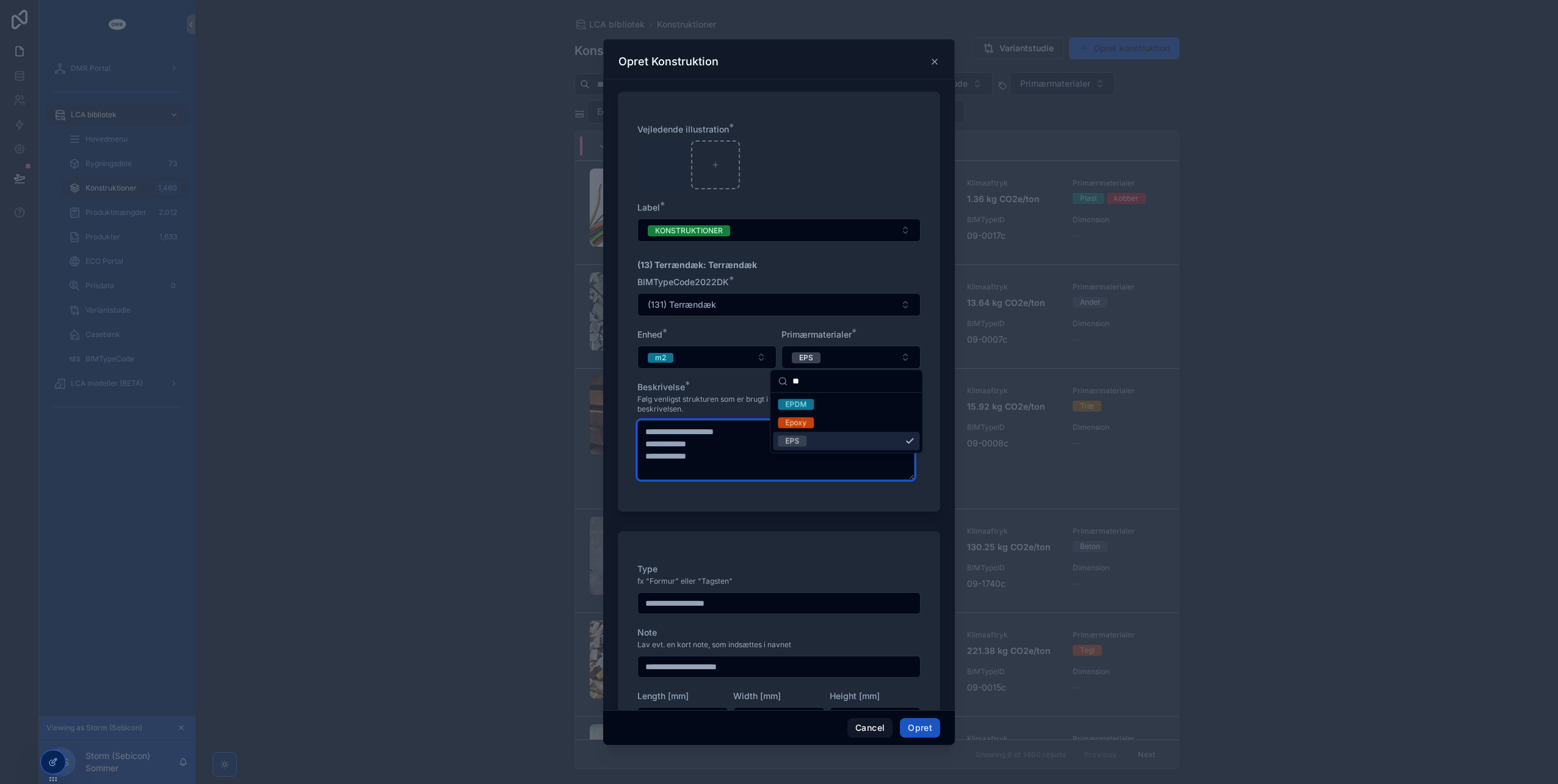
click at [703, 434] on textarea "**********" at bounding box center [776, 450] width 277 height 59
click at [730, 452] on textarea "**********" at bounding box center [776, 450] width 277 height 59
drag, startPoint x: 716, startPoint y: 450, endPoint x: 653, endPoint y: 439, distance: 64.0
click at [653, 439] on textarea "**********" at bounding box center [776, 450] width 277 height 59
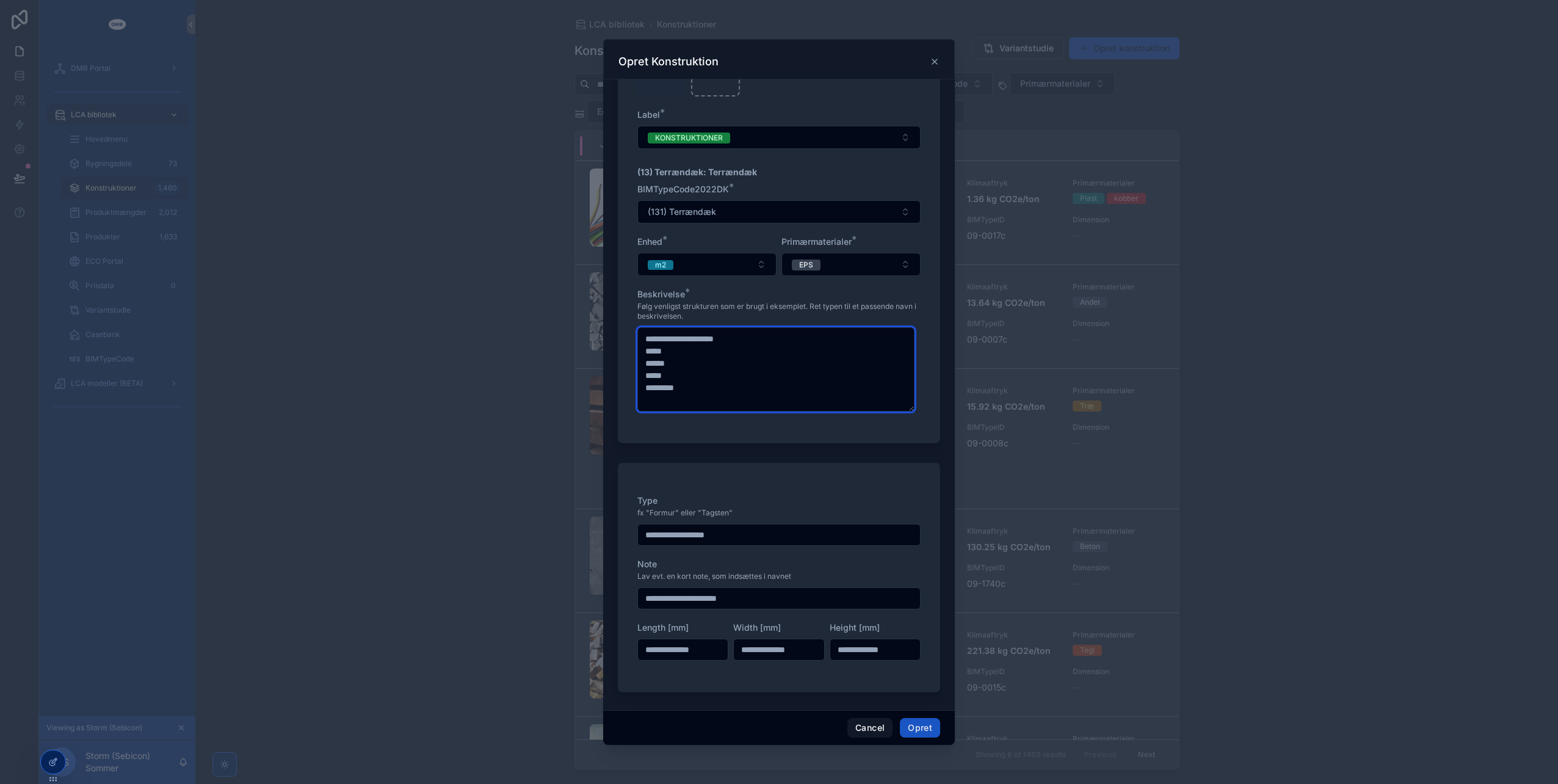
scroll to position [94, 0]
type textarea "**********"
click at [872, 640] on input "scrollable content" at bounding box center [875, 648] width 90 height 17
type input "*****"
click at [912, 732] on button "Opret" at bounding box center [920, 727] width 40 height 19
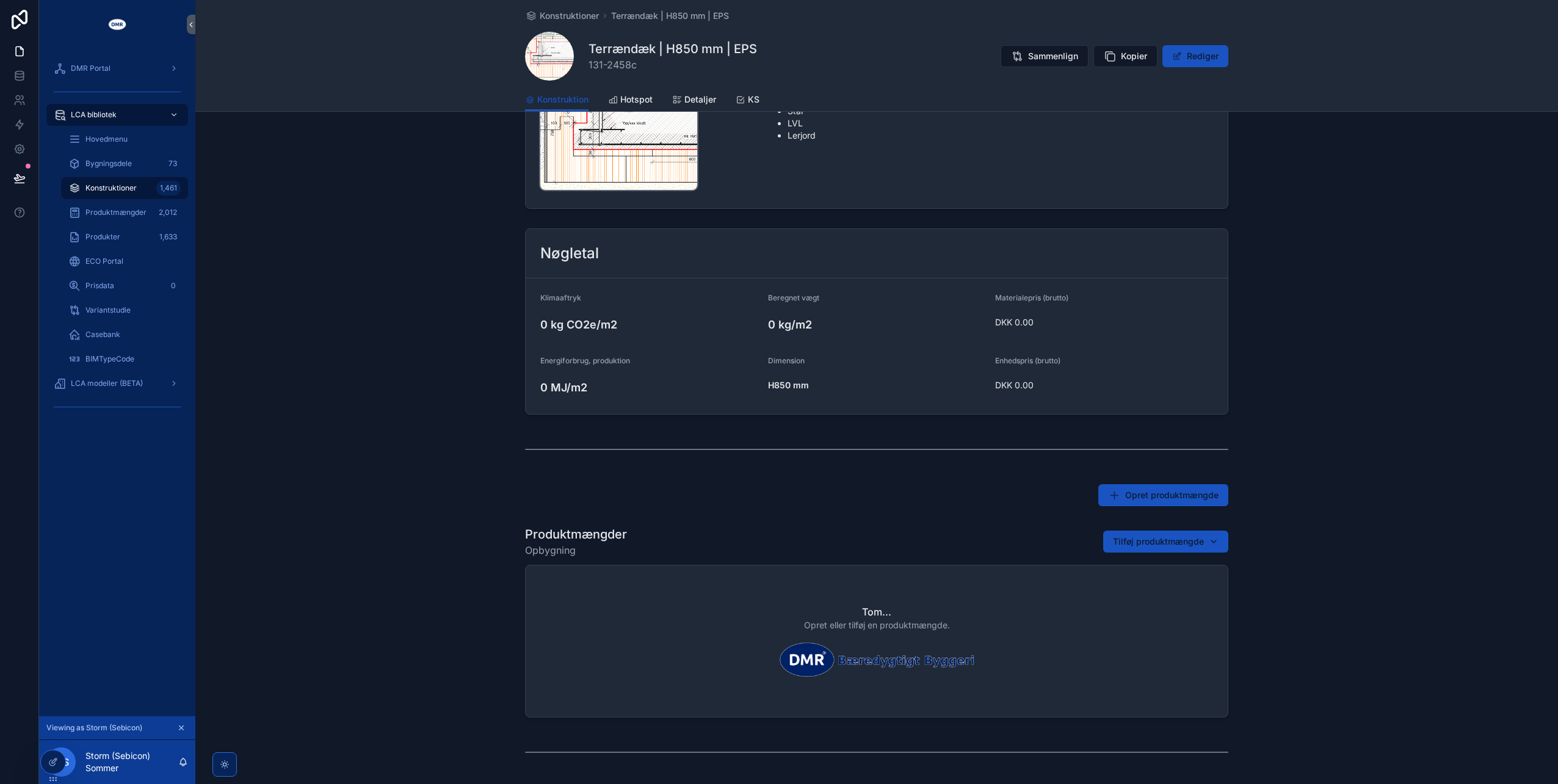
scroll to position [183, 0]
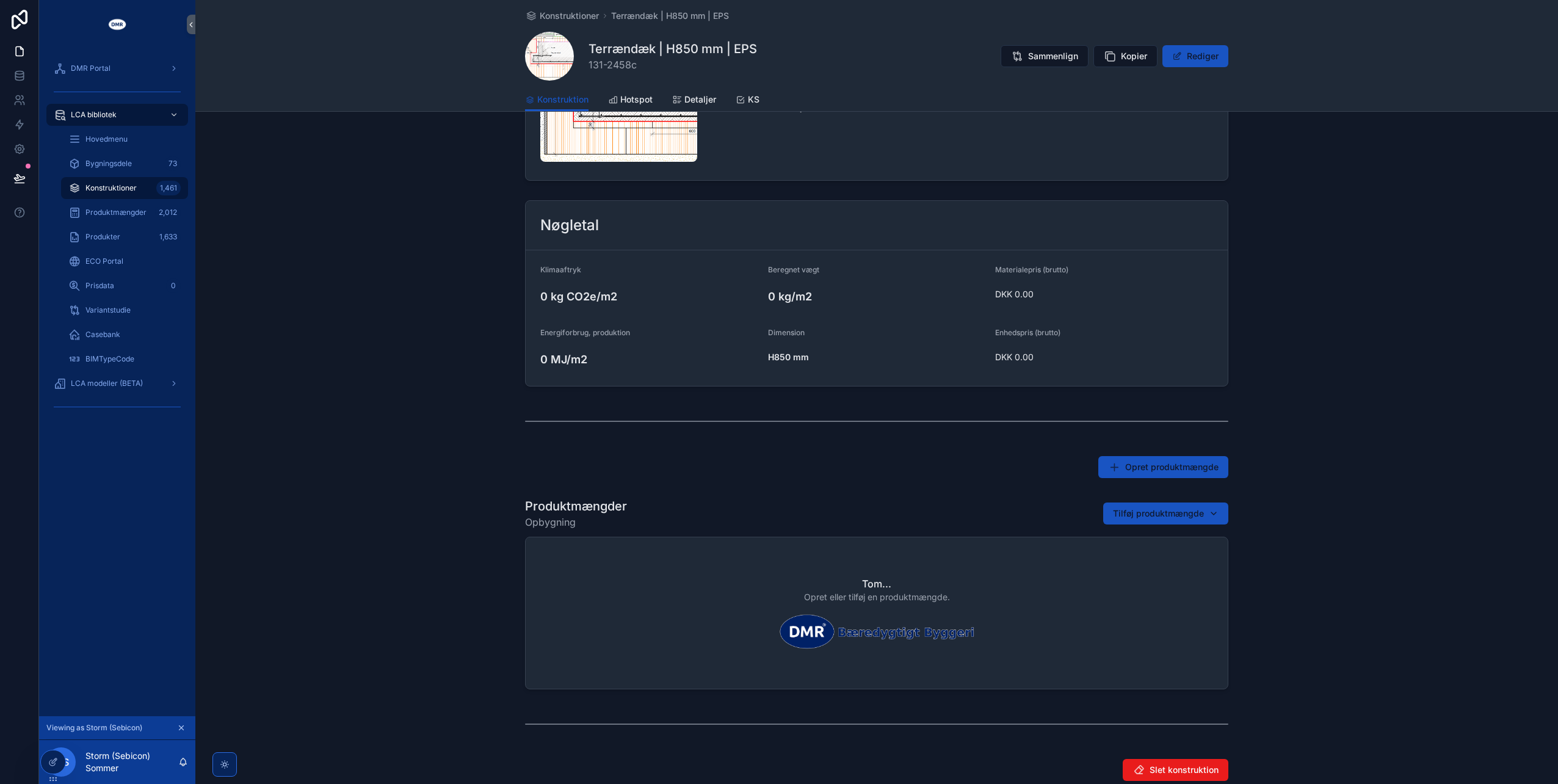
click at [455, 363] on div "Nøgletal Klimaaftryk 0 kg CO2e/m2 Beregnet vægt 0 kg/m2 Materialepris (brutto) …" at bounding box center [877, 293] width 1363 height 196
